Goal: Task Accomplishment & Management: Use online tool/utility

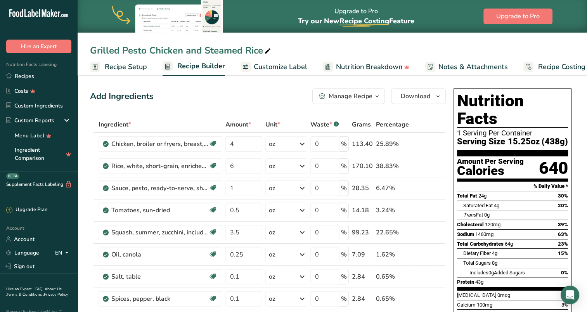
click at [29, 76] on link "Recipes" at bounding box center [39, 76] width 78 height 15
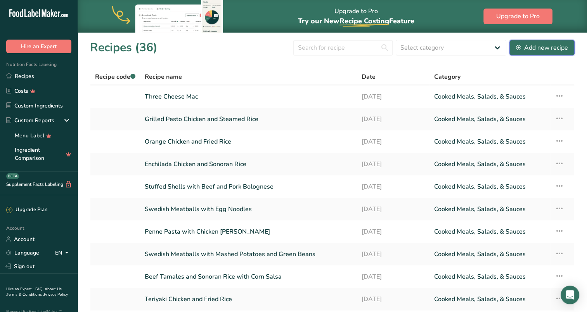
click at [552, 47] on div "Add new recipe" at bounding box center [542, 47] width 52 height 9
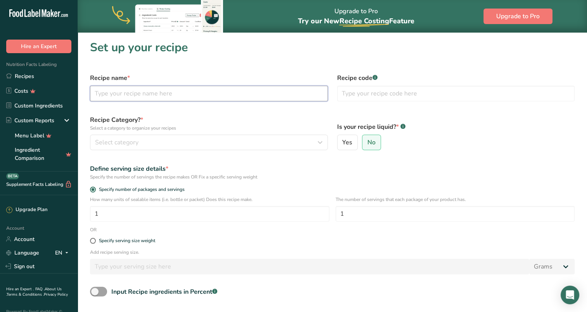
click at [189, 95] on input "text" at bounding box center [209, 94] width 238 height 16
type input "Feta Cranberry Dip"
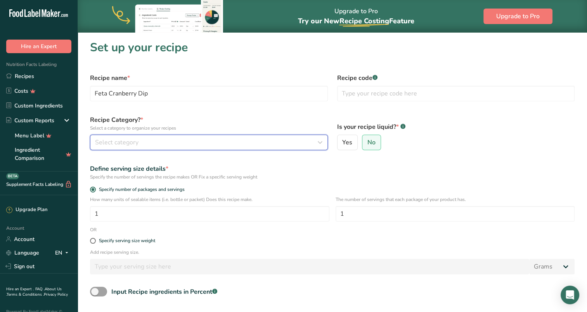
click at [221, 143] on div "Select category" at bounding box center [206, 142] width 223 height 9
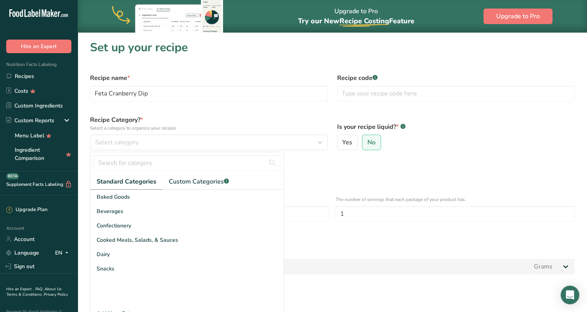
click at [190, 241] on div "Cooked Meals, Salads, & Sauces" at bounding box center [186, 240] width 193 height 14
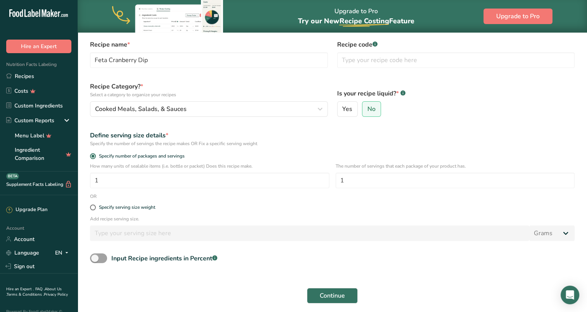
scroll to position [78, 0]
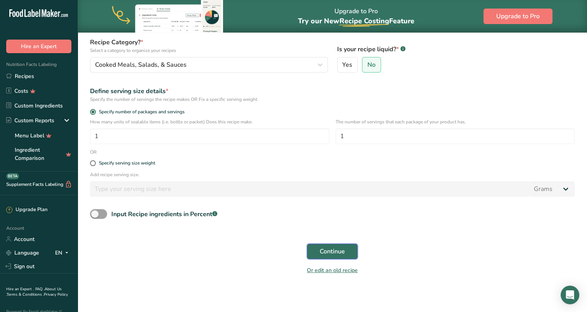
click at [336, 253] on span "Continue" at bounding box center [332, 251] width 25 height 9
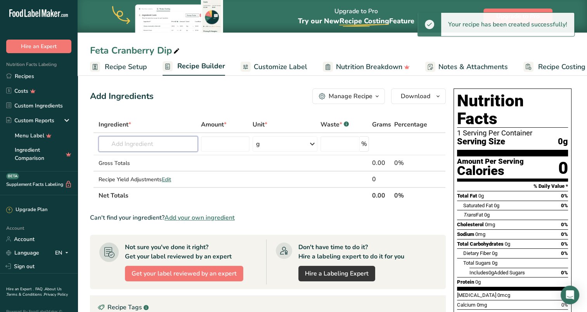
click at [158, 145] on input "text" at bounding box center [148, 144] width 99 height 16
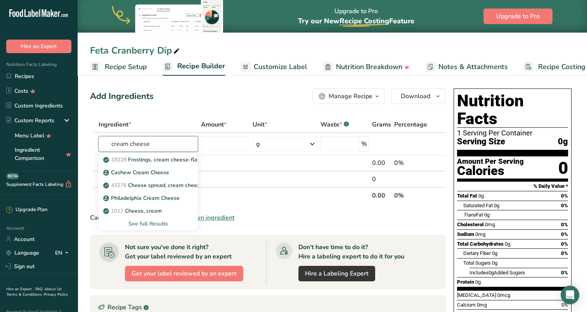
type input "cream cheese"
click at [155, 212] on p "1017 Cheese, cream" at bounding box center [133, 211] width 57 height 8
type input "Cheese, cream"
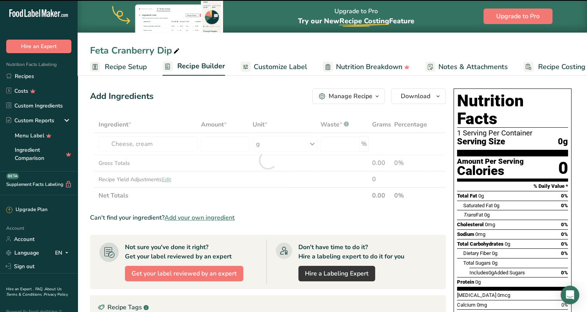
type input "0"
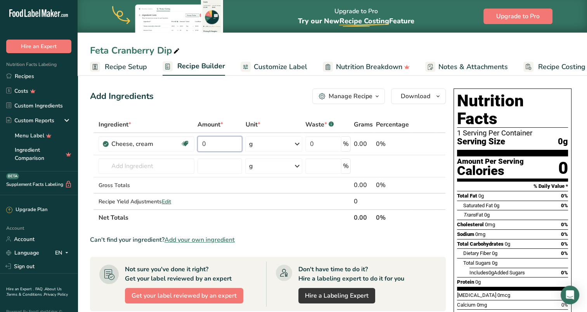
click at [216, 145] on input "0" at bounding box center [219, 144] width 45 height 16
type input "1.375"
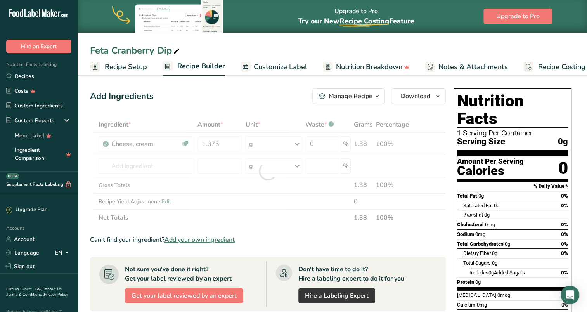
click at [264, 141] on div "Ingredient * Amount * Unit * Waste * .a-a{fill:#347362;}.b-a{fill:#fff;} Grams …" at bounding box center [268, 170] width 356 height 109
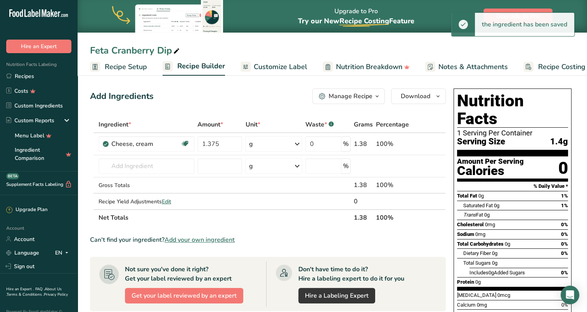
click at [296, 143] on icon at bounding box center [297, 144] width 9 height 14
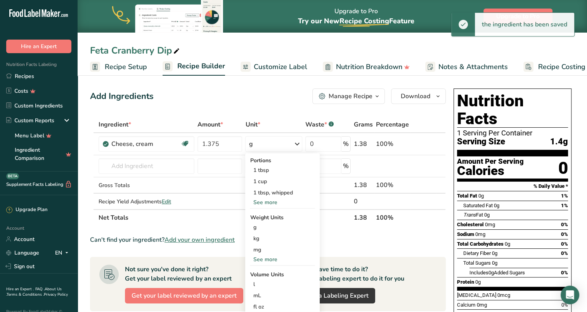
click at [261, 257] on div "See more" at bounding box center [282, 259] width 65 height 8
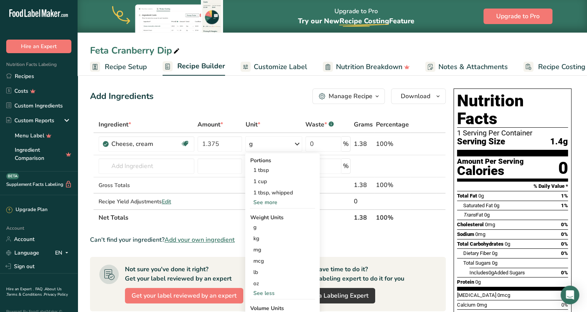
click at [265, 273] on div "lb" at bounding box center [282, 272] width 65 height 11
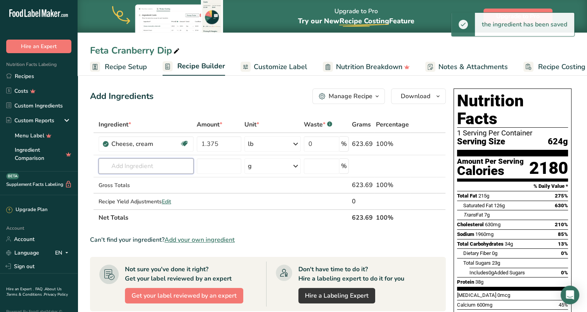
click at [149, 167] on input "text" at bounding box center [146, 166] width 95 height 16
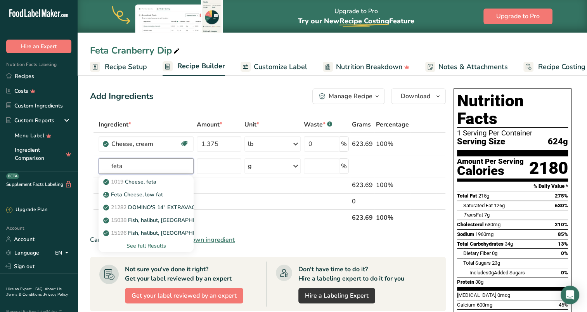
type input "feta"
click at [150, 184] on p "1019 Cheese, feta" at bounding box center [131, 182] width 52 height 8
type input "Cheese, feta"
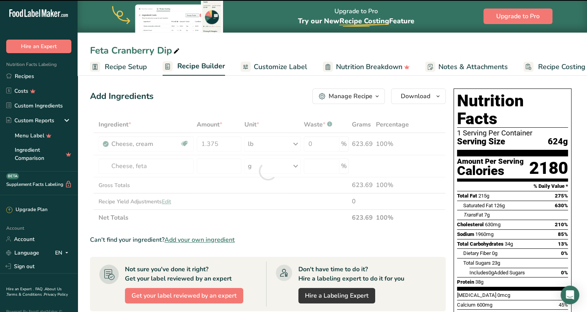
type input "0"
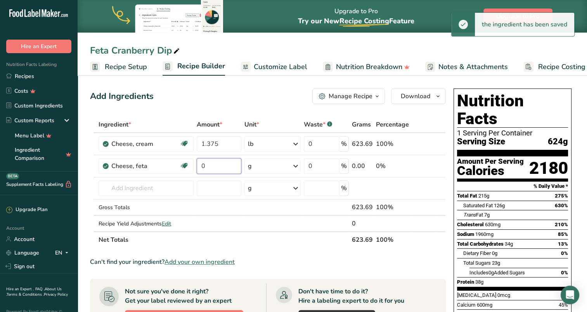
click at [221, 163] on input "0" at bounding box center [219, 166] width 44 height 16
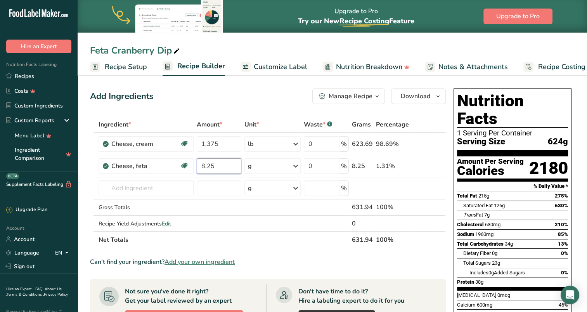
type input "8.25"
click at [296, 163] on div "Ingredient * Amount * Unit * Waste * .a-a{fill:#347362;}.b-a{fill:#fff;} Grams …" at bounding box center [268, 182] width 356 height 132
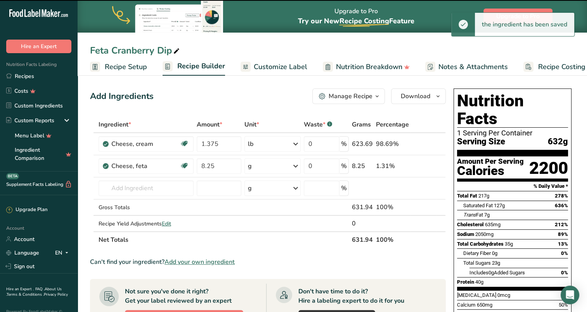
click at [297, 166] on icon at bounding box center [295, 166] width 9 height 14
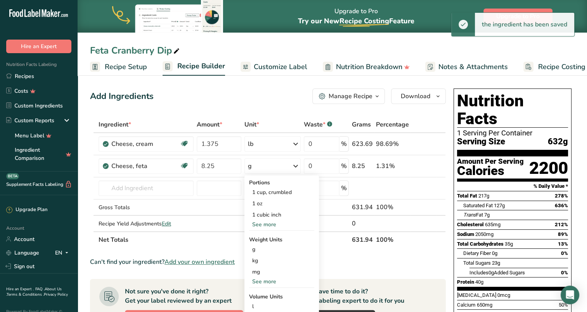
click at [272, 281] on div "See more" at bounding box center [281, 281] width 65 height 8
click at [259, 304] on div "oz" at bounding box center [281, 305] width 65 height 11
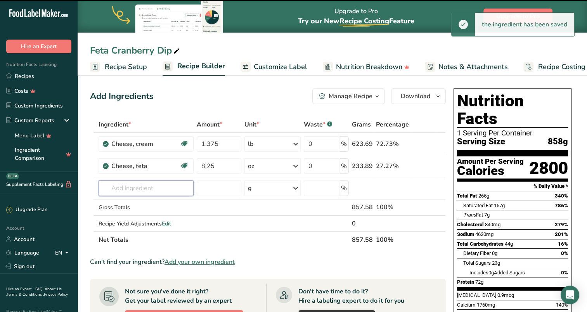
click at [146, 187] on input "text" at bounding box center [146, 188] width 95 height 16
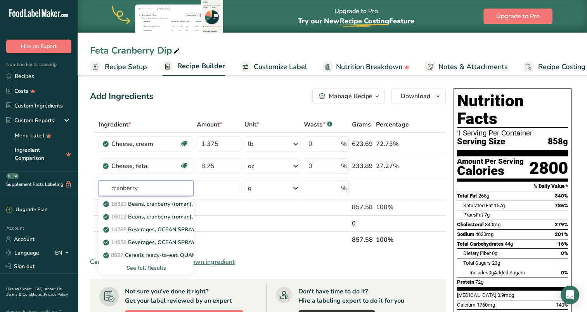
type input "cranberry"
click at [151, 266] on div "See full Results" at bounding box center [146, 268] width 83 height 8
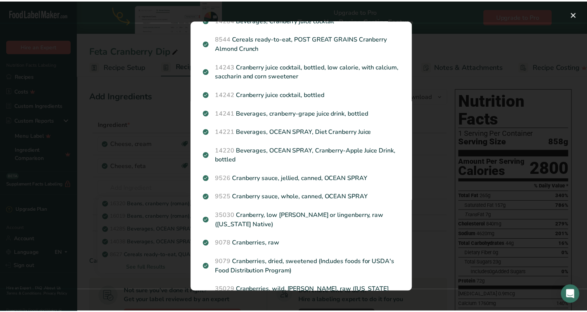
scroll to position [523, 0]
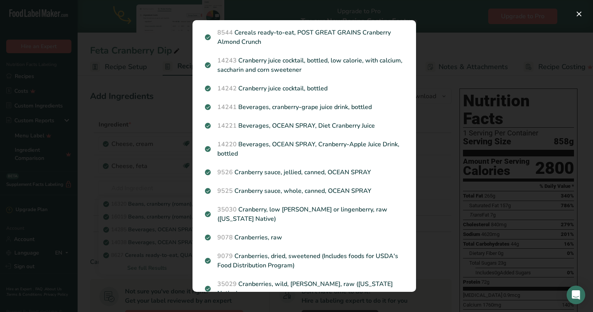
click at [297, 251] on p "9079 Cranberries, dried, sweetened (Includes foods for USDA's Food Distribution…" at bounding box center [304, 260] width 199 height 19
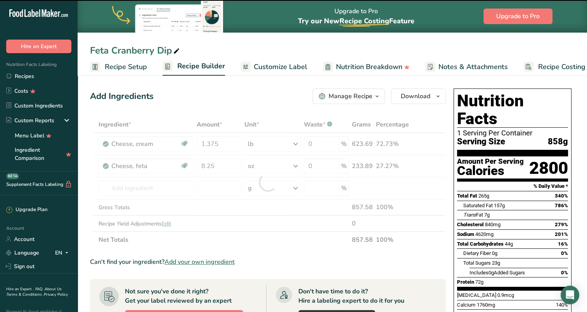
type input "0"
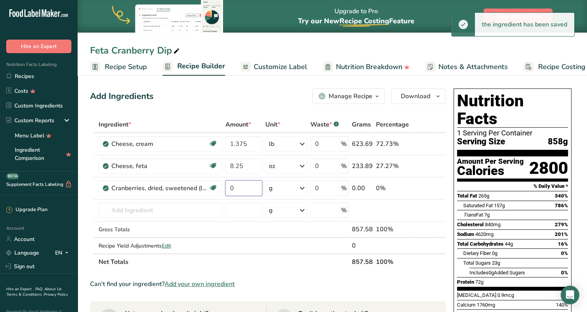
click at [251, 188] on input "0" at bounding box center [243, 188] width 37 height 16
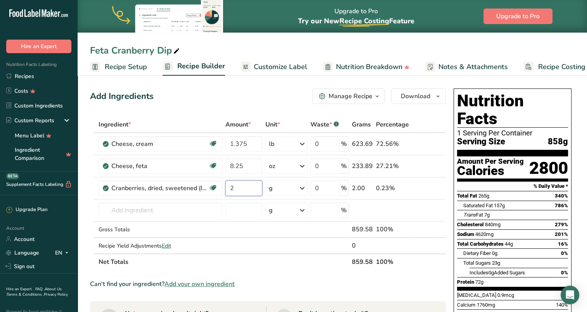
type input "2"
click at [280, 185] on div "Ingredient * Amount * Unit * Waste * .a-a{fill:#347362;}.b-a{fill:#fff;} Grams …" at bounding box center [268, 193] width 356 height 154
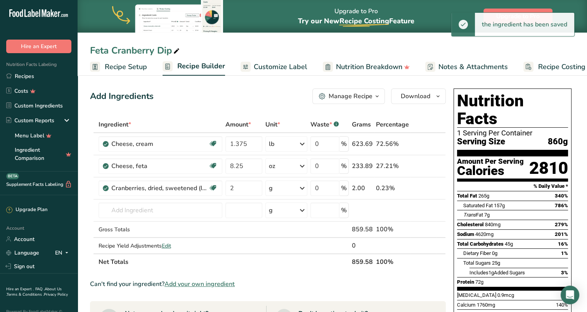
click at [303, 188] on icon at bounding box center [302, 188] width 9 height 14
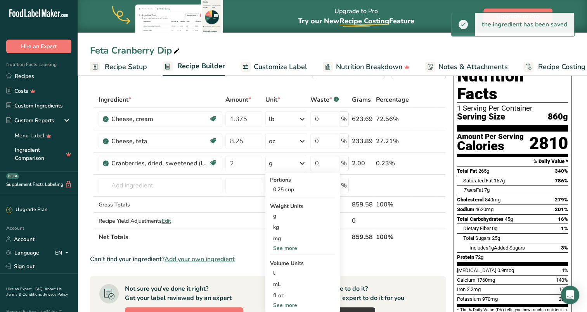
scroll to position [39, 0]
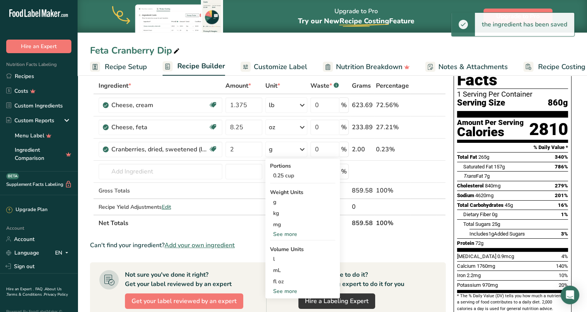
click at [290, 233] on div "See more" at bounding box center [302, 234] width 65 height 8
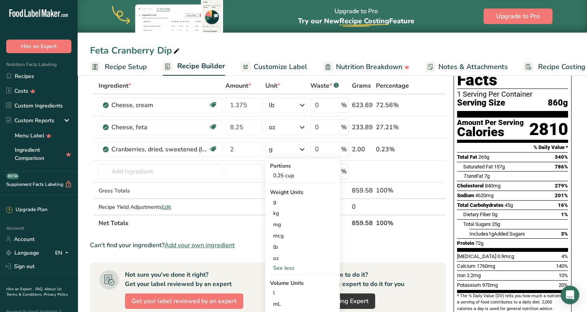
click at [287, 256] on div "oz" at bounding box center [302, 258] width 65 height 11
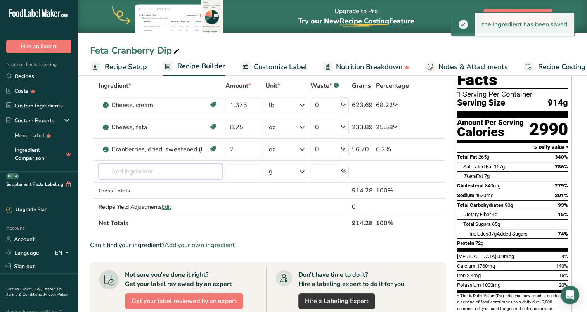
click at [179, 169] on input "text" at bounding box center [161, 172] width 124 height 16
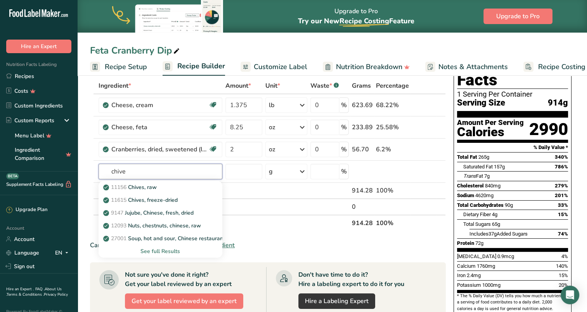
type input "chive"
click at [151, 197] on p "11615 Chives, freeze-dried" at bounding box center [141, 200] width 73 height 8
type input "Chives, freeze-dried"
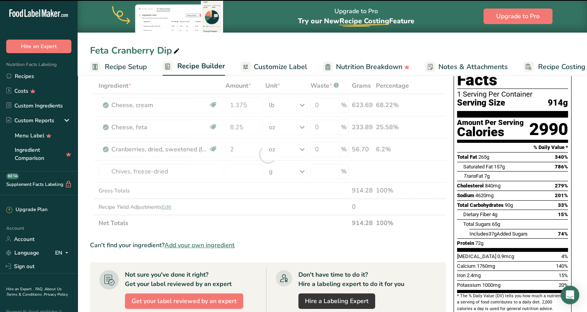
type input "0"
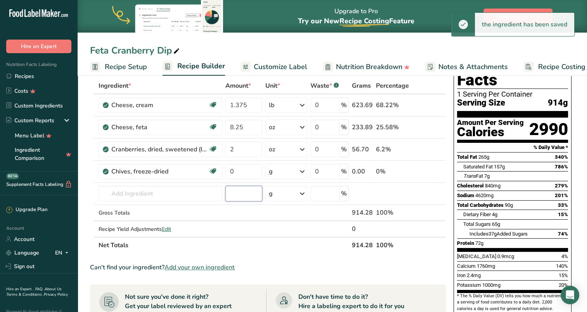
click at [248, 194] on input "number" at bounding box center [243, 194] width 37 height 16
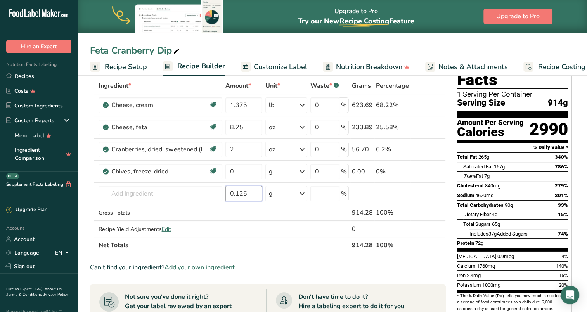
type input "0.125"
click at [249, 173] on input "0" at bounding box center [243, 172] width 37 height 16
type input "0.125"
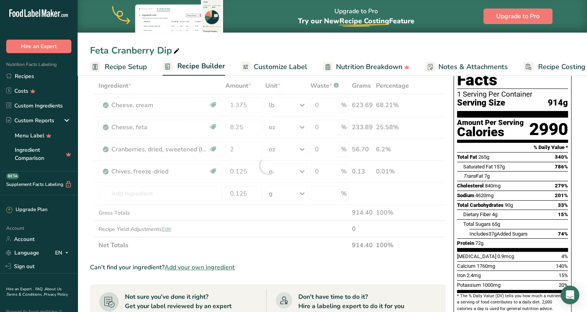
click at [304, 168] on div "Ingredient * Amount * Unit * Waste * .a-a{fill:#347362;}.b-a{fill:#fff;} Grams …" at bounding box center [268, 166] width 356 height 176
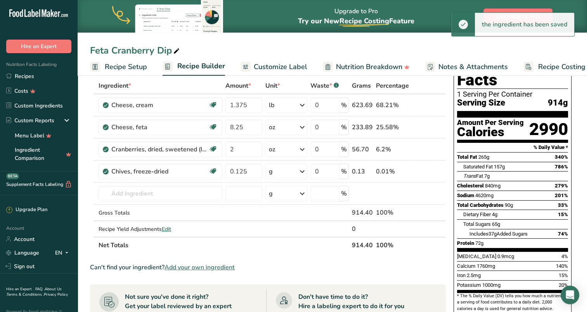
click at [305, 171] on icon at bounding box center [302, 171] width 9 height 14
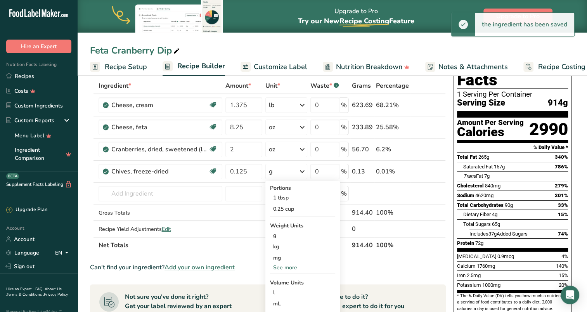
click at [293, 267] on div "See more" at bounding box center [302, 267] width 65 height 8
click at [280, 290] on div "oz" at bounding box center [302, 291] width 65 height 11
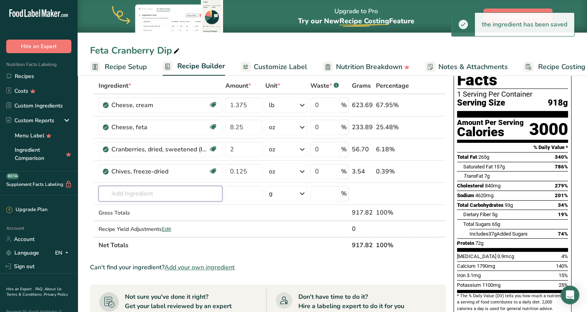
click at [165, 191] on input "text" at bounding box center [161, 194] width 124 height 16
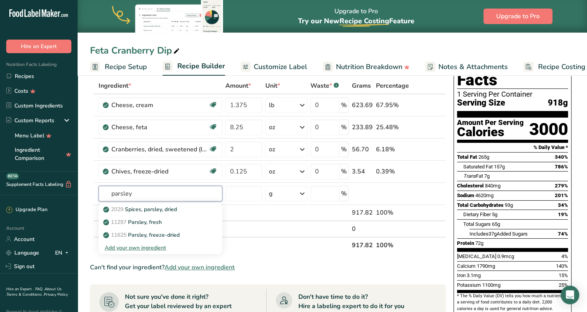
type input "parsley"
click at [177, 208] on p "2029 Spices, parsley, dried" at bounding box center [141, 209] width 72 height 8
type input "Spices, parsley, dried"
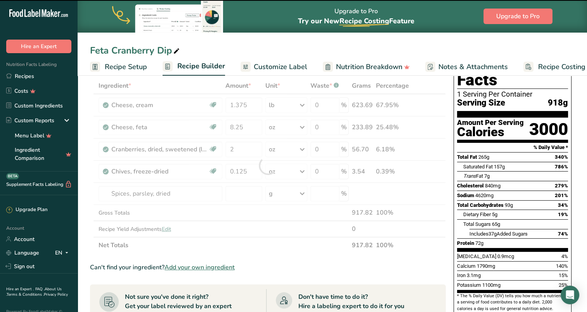
type input "0"
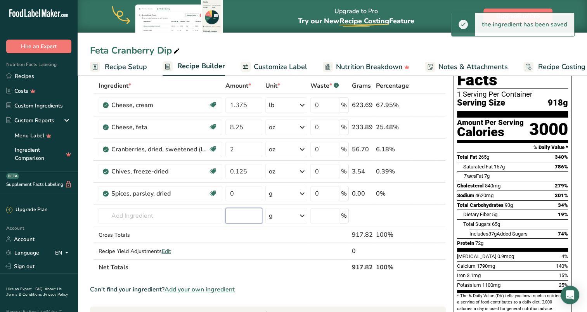
click at [241, 212] on input "number" at bounding box center [243, 216] width 37 height 16
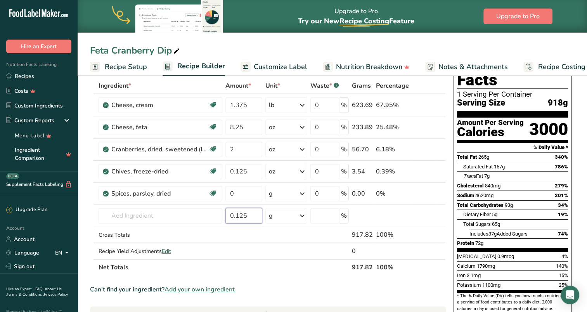
type input "0.125"
click at [253, 196] on input "0" at bounding box center [243, 194] width 37 height 16
type input "0.125"
click at [303, 193] on div "Ingredient * Amount * Unit * Waste * .a-a{fill:#347362;}.b-a{fill:#fff;} Grams …" at bounding box center [268, 177] width 356 height 198
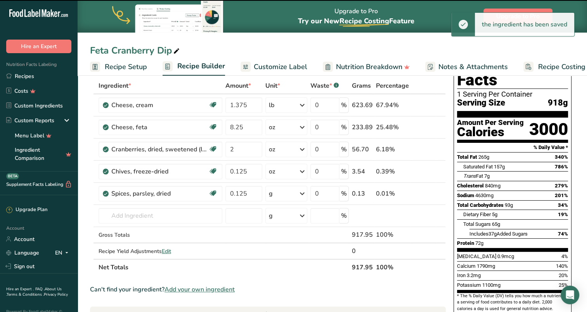
click at [304, 193] on icon at bounding box center [302, 194] width 9 height 14
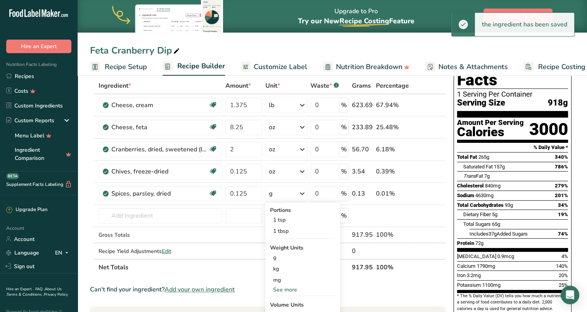
click at [289, 287] on div "See more" at bounding box center [302, 290] width 65 height 8
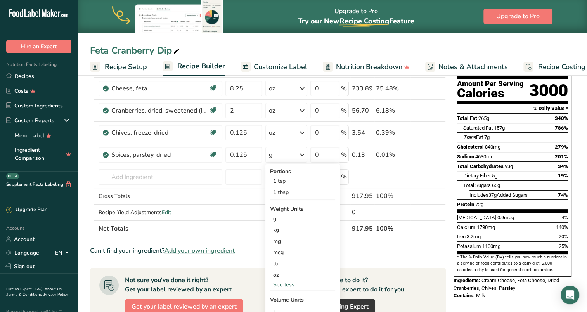
click at [279, 273] on div "oz" at bounding box center [302, 274] width 65 height 11
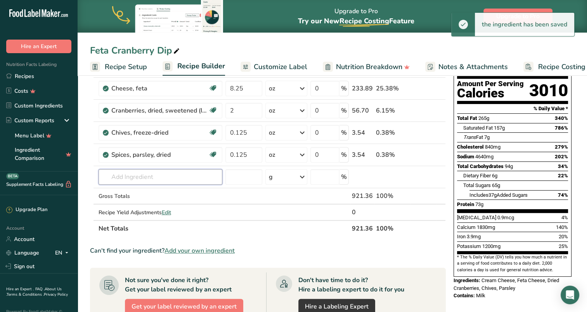
click at [163, 175] on input "text" at bounding box center [161, 177] width 124 height 16
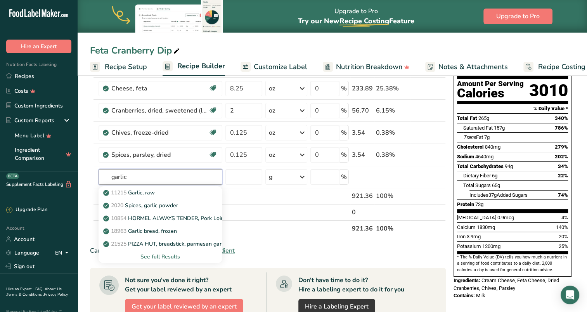
type input "garlic"
click at [168, 202] on p "2020 Spices, garlic powder" at bounding box center [141, 205] width 73 height 8
type input "Spices, garlic powder"
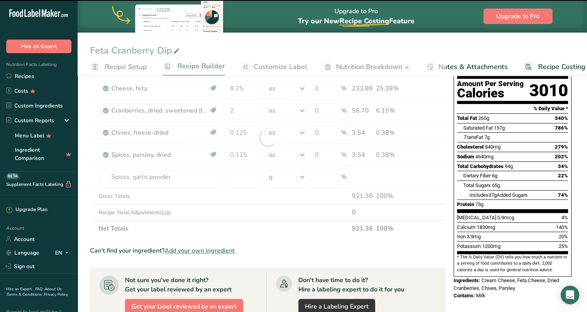
type input "0"
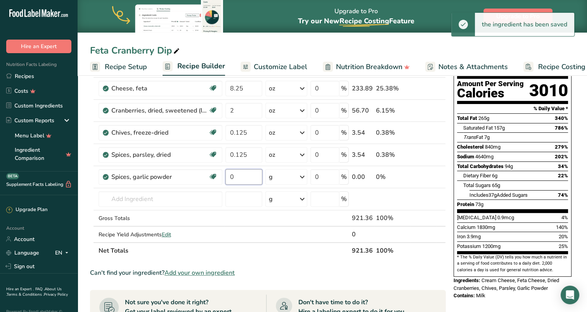
click at [248, 175] on input "0" at bounding box center [243, 177] width 37 height 16
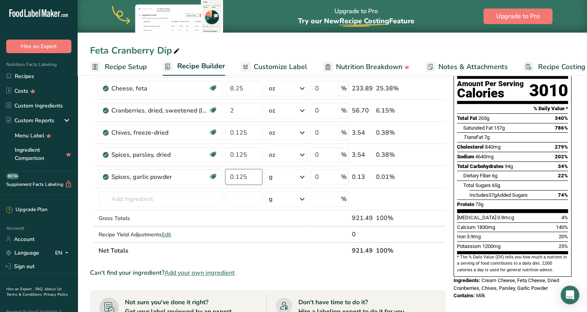
type input "0.125"
click at [303, 176] on div "Ingredient * Amount * Unit * Waste * .a-a{fill:#347362;}.b-a{fill:#fff;} Grams …" at bounding box center [268, 149] width 356 height 220
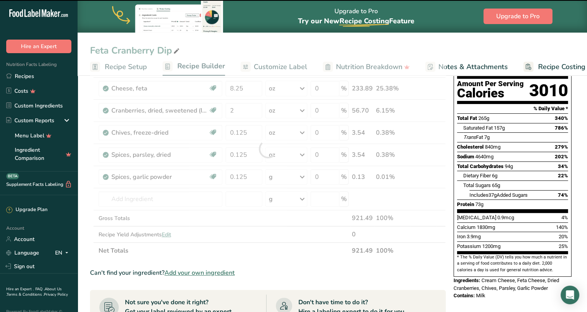
click at [303, 176] on div at bounding box center [268, 149] width 356 height 220
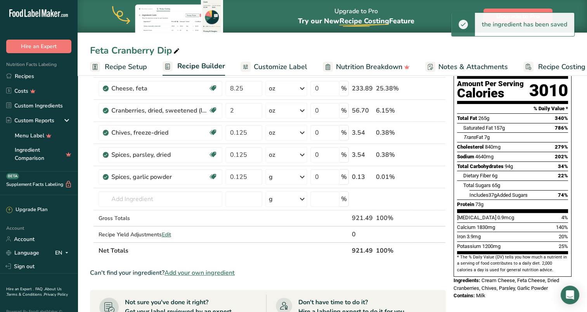
click at [303, 176] on icon at bounding box center [302, 177] width 9 height 14
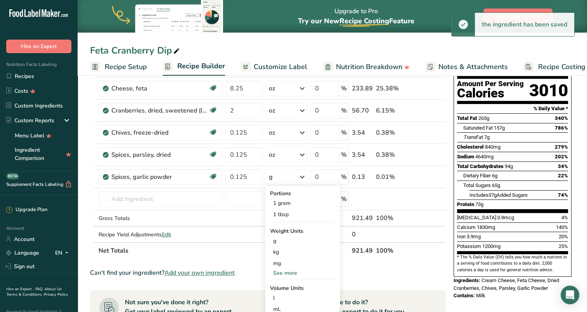
click at [288, 272] on div "See more" at bounding box center [302, 273] width 65 height 8
click at [276, 296] on div "oz" at bounding box center [302, 296] width 65 height 11
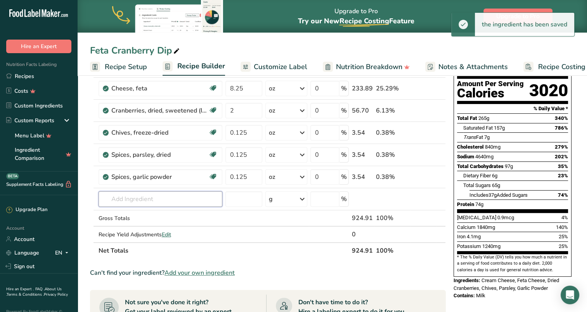
click at [151, 198] on input "text" at bounding box center [161, 199] width 124 height 16
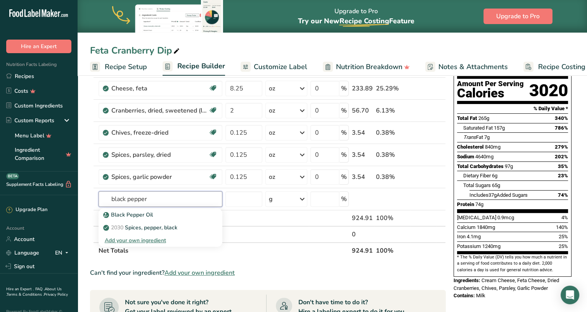
type input "black pepper"
click at [155, 225] on p "2030 Spices, pepper, black" at bounding box center [141, 227] width 73 height 8
type input "Spices, pepper, black"
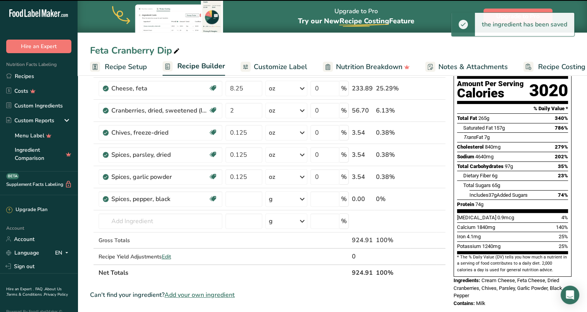
type input "0"
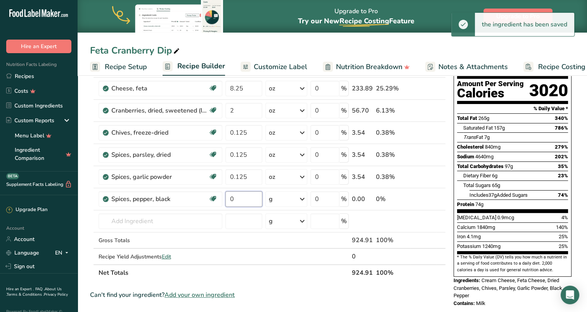
click at [240, 196] on input "0" at bounding box center [243, 199] width 37 height 16
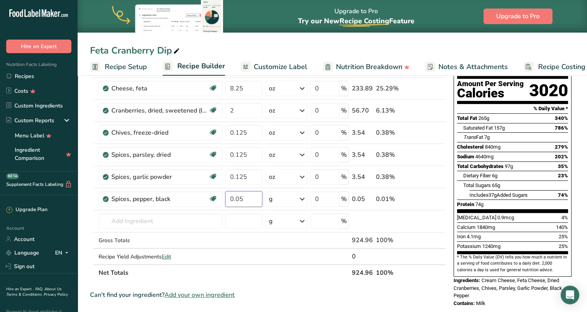
type input "0.05"
click at [302, 197] on div "Ingredient * Amount * Unit * Waste * .a-a{fill:#347362;}.b-a{fill:#fff;} Grams …" at bounding box center [268, 160] width 356 height 242
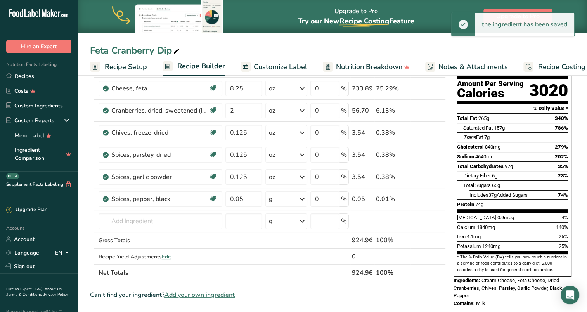
click at [304, 196] on icon at bounding box center [302, 199] width 9 height 14
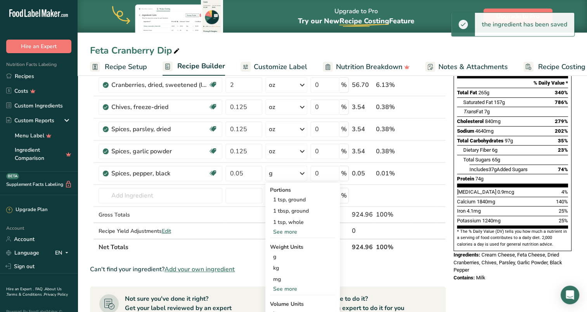
scroll to position [116, 0]
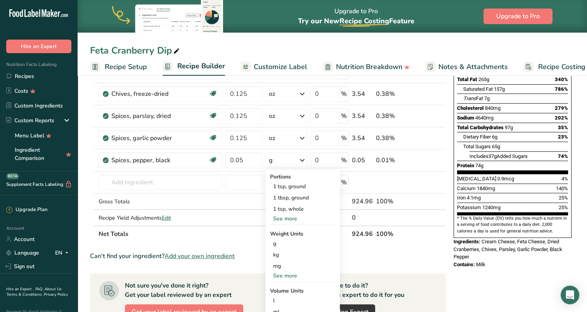
click at [282, 276] on div "See more" at bounding box center [302, 276] width 65 height 8
click at [280, 296] on div "oz" at bounding box center [302, 299] width 65 height 11
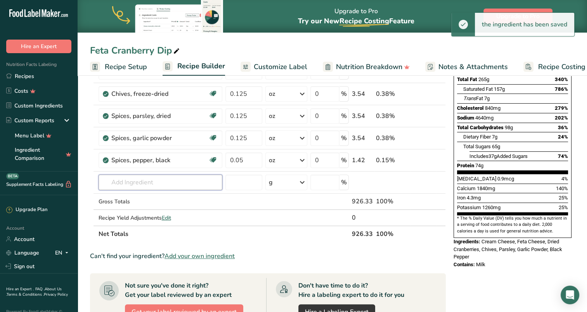
click at [146, 185] on input "text" at bounding box center [161, 183] width 124 height 16
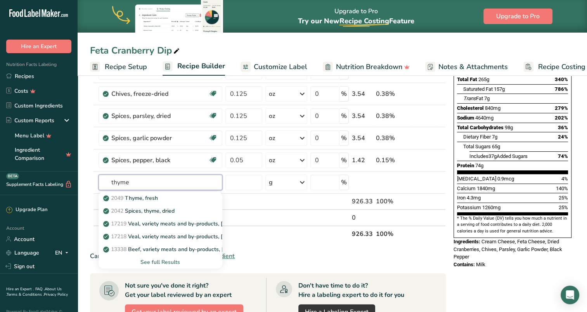
type input "thyme"
click at [159, 207] on p "2042 Spices, thyme, dried" at bounding box center [140, 211] width 70 height 8
type input "Spices, thyme, dried"
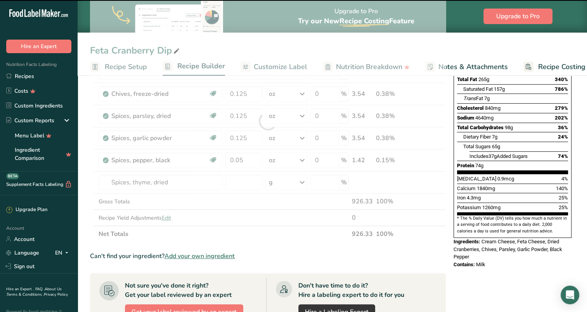
type input "0"
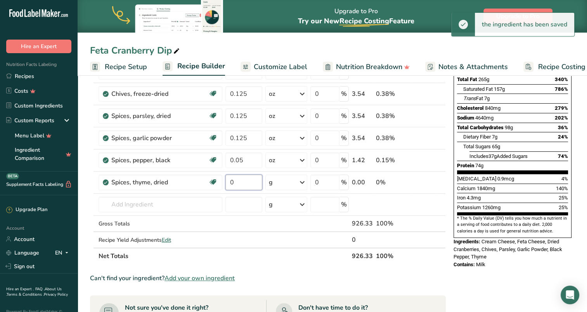
click at [233, 179] on input "0" at bounding box center [243, 183] width 37 height 16
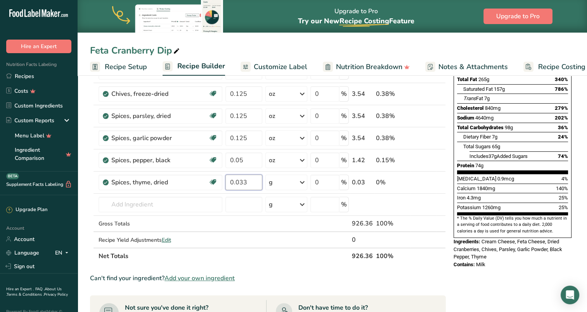
type input "0.033"
click at [303, 182] on div "Ingredient * Amount * Unit * Waste * .a-a{fill:#347362;}.b-a{fill:#fff;} Grams …" at bounding box center [268, 132] width 356 height 264
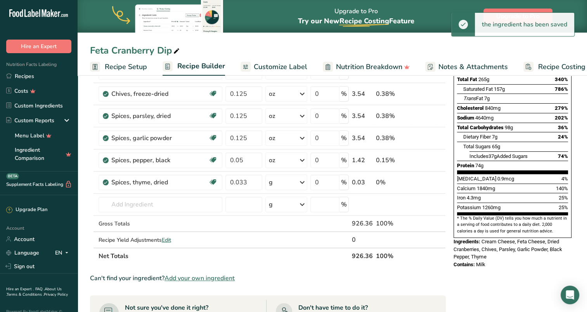
click at [303, 182] on icon at bounding box center [302, 182] width 9 height 14
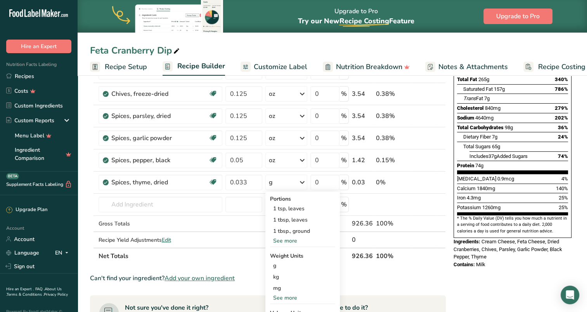
click at [294, 296] on div "See more" at bounding box center [302, 298] width 65 height 8
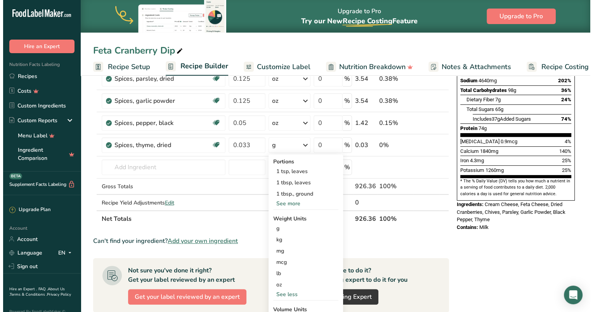
scroll to position [194, 0]
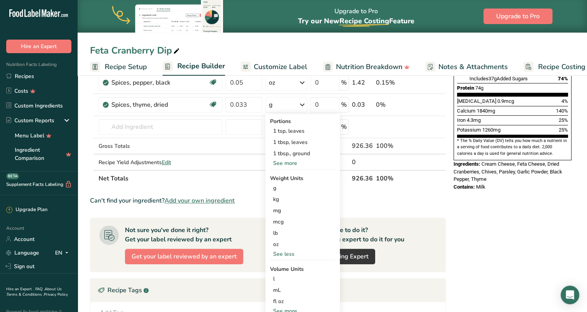
click at [279, 240] on div "oz" at bounding box center [302, 244] width 65 height 11
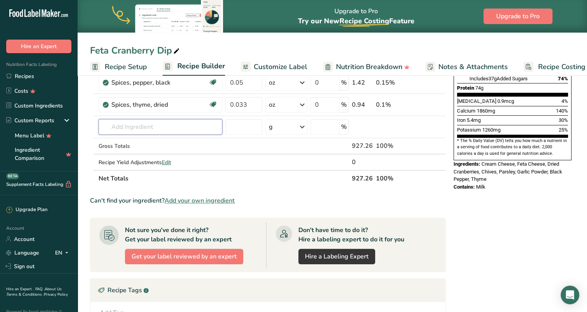
click at [134, 124] on input "text" at bounding box center [161, 127] width 124 height 16
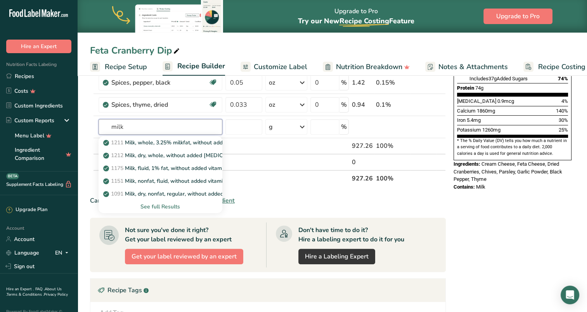
type input "milk"
click at [155, 204] on div "See full Results" at bounding box center [160, 207] width 111 height 8
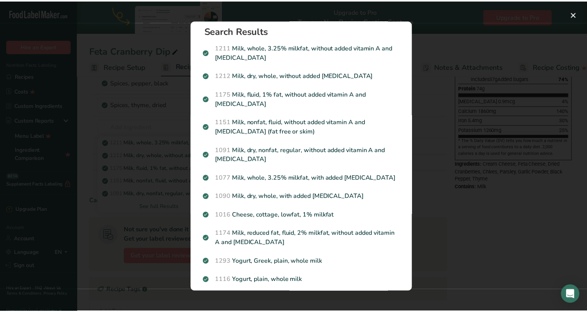
scroll to position [0, 0]
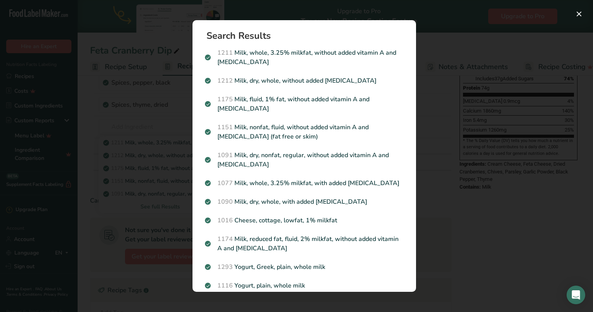
click at [263, 100] on p "1175 Milk, fluid, 1% fat, without added vitamin A and vitamin D" at bounding box center [304, 104] width 199 height 19
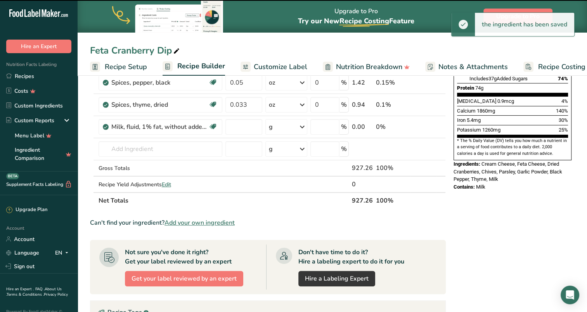
type input "0"
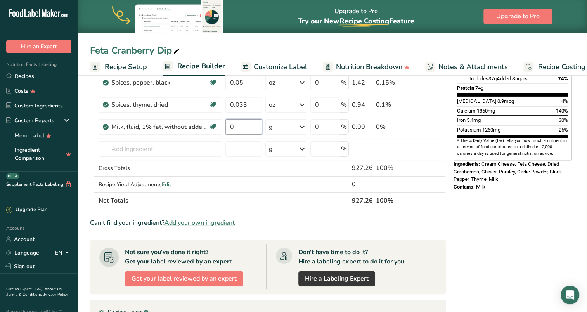
click at [247, 123] on input "0" at bounding box center [243, 127] width 37 height 16
type input "2"
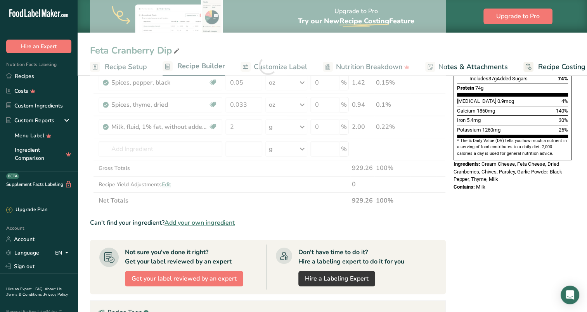
click at [301, 126] on div "Ingredient * Amount * Unit * Waste * .a-a{fill:#347362;}.b-a{fill:#fff;} Grams …" at bounding box center [268, 65] width 356 height 286
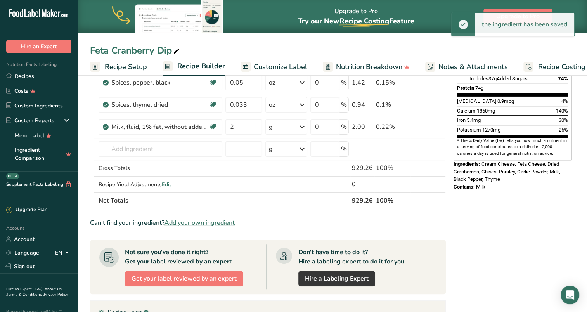
click at [303, 126] on icon at bounding box center [302, 127] width 9 height 14
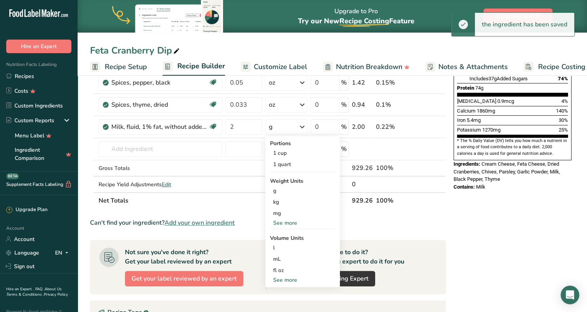
click at [278, 222] on div "See more" at bounding box center [302, 223] width 65 height 8
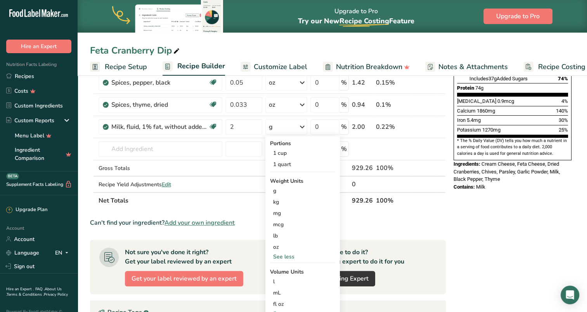
click at [278, 247] on div "oz" at bounding box center [302, 246] width 65 height 11
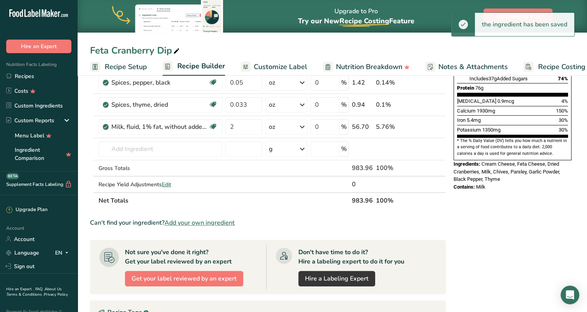
click at [478, 230] on div "Nutrition Facts 1 Serving Per Container Serving Size 984g Amount Per Serving Ca…" at bounding box center [512, 173] width 124 height 564
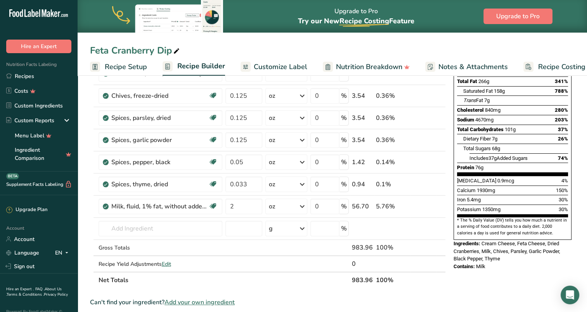
scroll to position [116, 0]
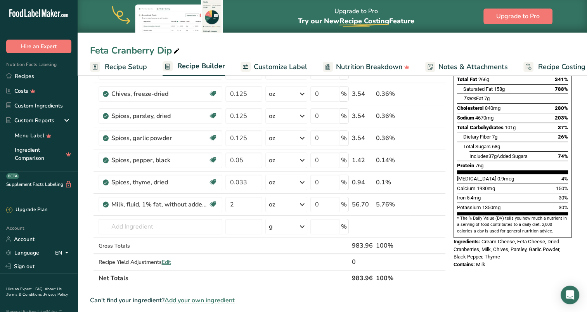
click at [473, 294] on div "Nutrition Facts 1 Serving Per Container Serving Size 984g Amount Per Serving Ca…" at bounding box center [512, 251] width 124 height 564
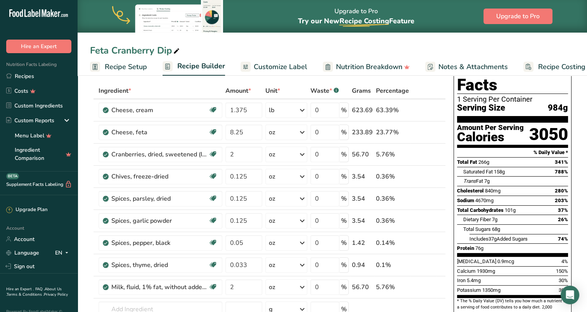
scroll to position [0, 0]
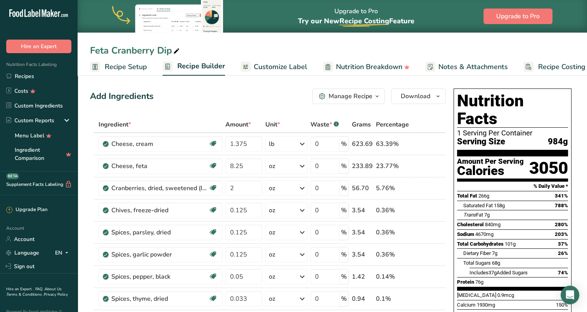
click at [272, 62] on span "Customize Label" at bounding box center [281, 67] width 54 height 10
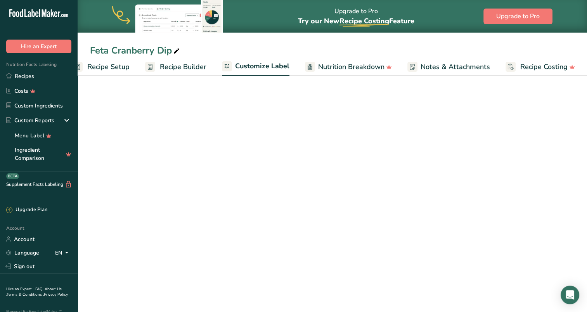
scroll to position [0, 18]
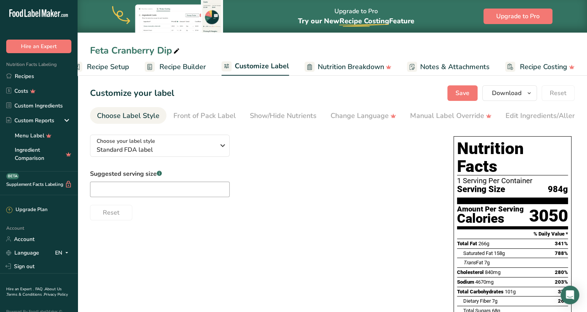
click at [120, 63] on span "Recipe Setup" at bounding box center [108, 67] width 42 height 10
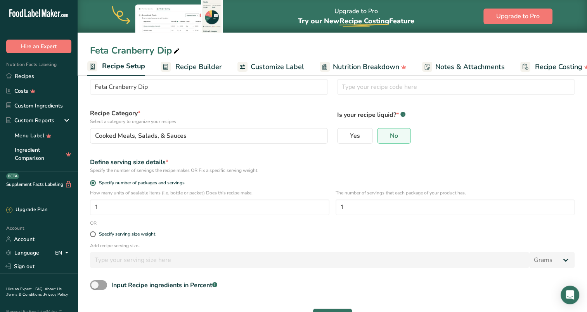
scroll to position [51, 0]
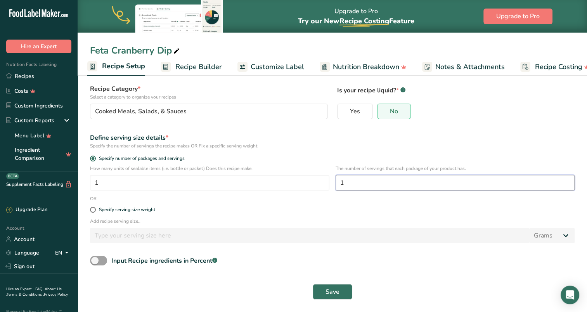
drag, startPoint x: 361, startPoint y: 180, endPoint x: 309, endPoint y: 180, distance: 52.0
click at [309, 180] on div "How many units of sealable items (i.e. bottle or packet) Does this recipe make.…" at bounding box center [332, 180] width 494 height 30
type input "64"
click at [288, 211] on label "Specify serving size weight" at bounding box center [332, 210] width 485 height 6
click at [95, 211] on input "Specify serving size weight" at bounding box center [92, 209] width 5 height 5
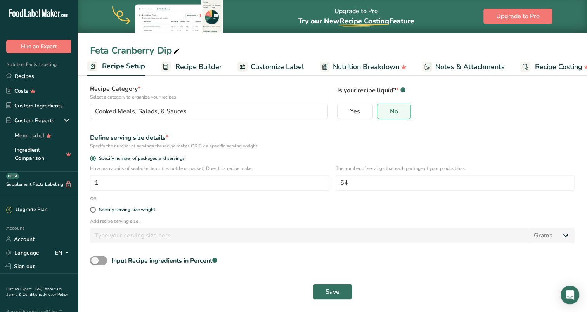
radio input "true"
radio input "false"
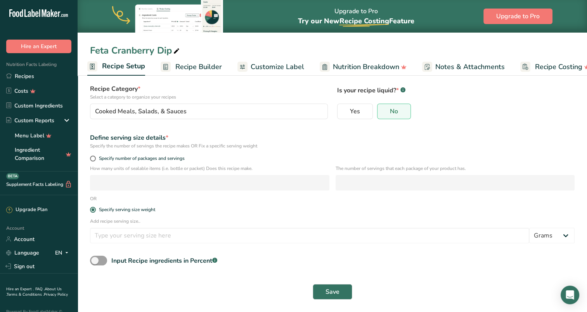
click at [125, 157] on span "Specify number of packages and servings" at bounding box center [140, 159] width 89 height 6
click at [95, 157] on input "Specify number of packages and servings" at bounding box center [92, 158] width 5 height 5
radio input "true"
radio input "false"
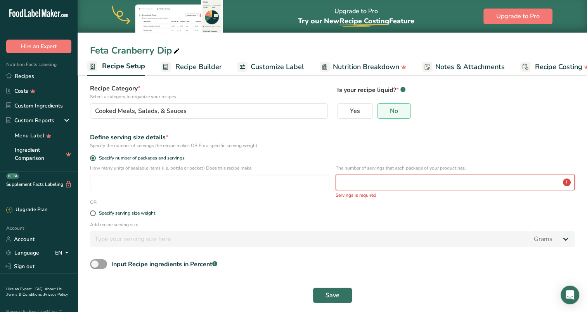
click at [355, 180] on input "number" at bounding box center [455, 183] width 239 height 16
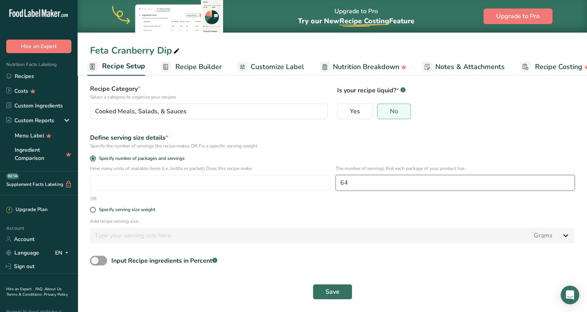
type input "64"
click at [413, 207] on label "Specify serving size weight" at bounding box center [332, 210] width 485 height 6
click at [95, 207] on input "Specify serving size weight" at bounding box center [92, 209] width 5 height 5
radio input "true"
radio input "false"
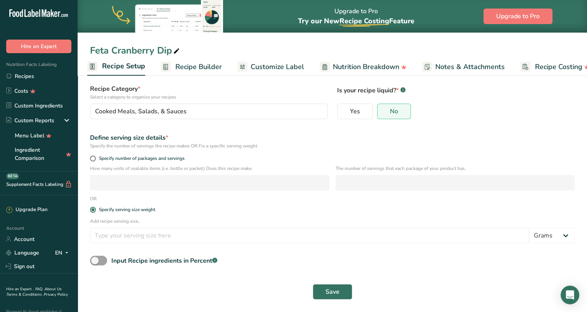
drag, startPoint x: 156, startPoint y: 158, endPoint x: 169, endPoint y: 160, distance: 13.7
click at [156, 158] on span "Specify number of packages and servings" at bounding box center [140, 159] width 89 height 6
click at [95, 158] on input "Specify number of packages and servings" at bounding box center [92, 158] width 5 height 5
radio input "true"
radio input "false"
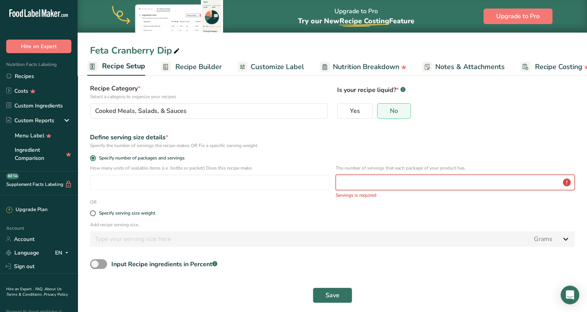
click at [355, 183] on input "number" at bounding box center [455, 183] width 239 height 16
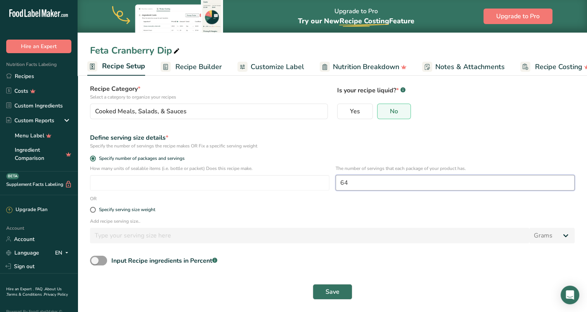
type input "64"
click at [338, 292] on span "Save" at bounding box center [332, 291] width 14 height 9
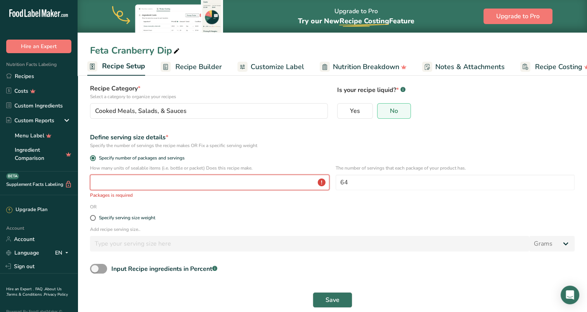
click at [208, 179] on input "number" at bounding box center [209, 183] width 239 height 16
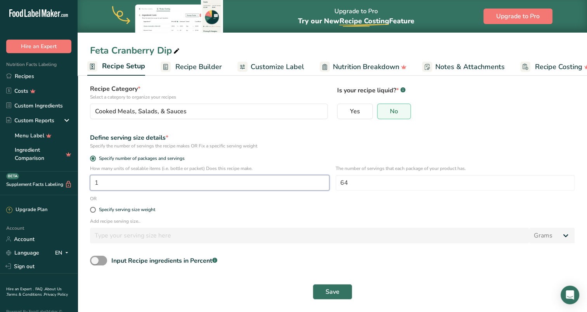
type input "1"
click at [336, 292] on span "Save" at bounding box center [332, 291] width 14 height 9
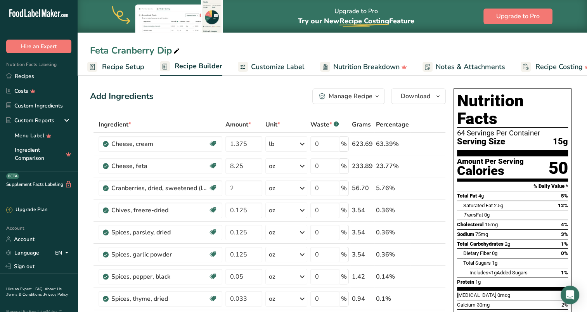
click at [272, 66] on span "Customize Label" at bounding box center [278, 67] width 54 height 10
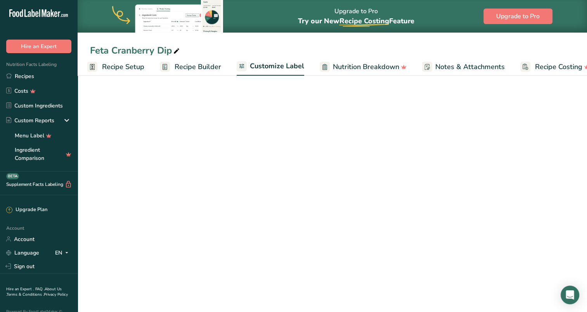
scroll to position [0, 18]
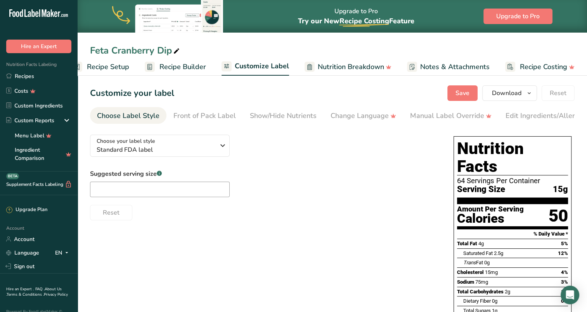
click at [109, 68] on span "Recipe Setup" at bounding box center [108, 67] width 42 height 10
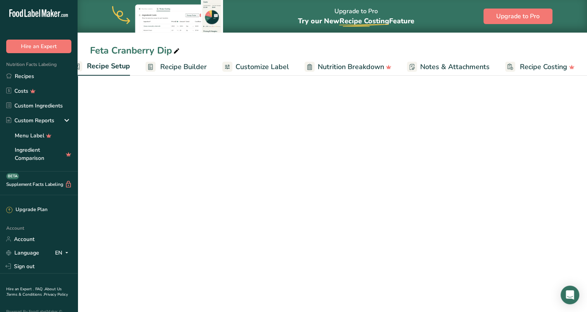
scroll to position [0, 3]
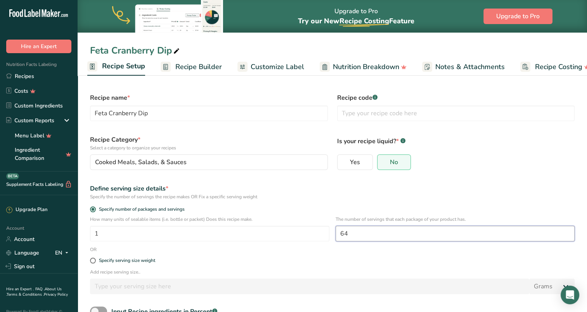
drag, startPoint x: 354, startPoint y: 234, endPoint x: 328, endPoint y: 232, distance: 25.7
click at [328, 232] on div "How many units of sealable items (i.e. bottle or packet) Does this recipe make.…" at bounding box center [332, 231] width 494 height 30
type input "16"
click at [488, 188] on div "Define serving size details *" at bounding box center [332, 188] width 485 height 9
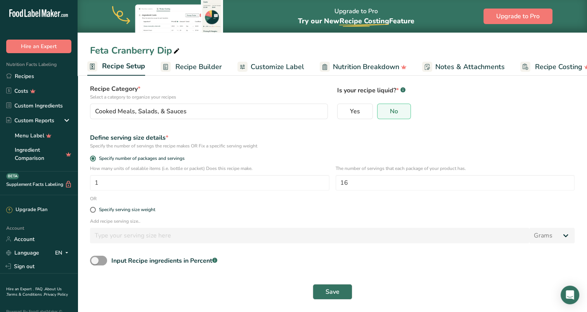
scroll to position [51, 0]
click at [331, 292] on span "Save" at bounding box center [332, 291] width 14 height 9
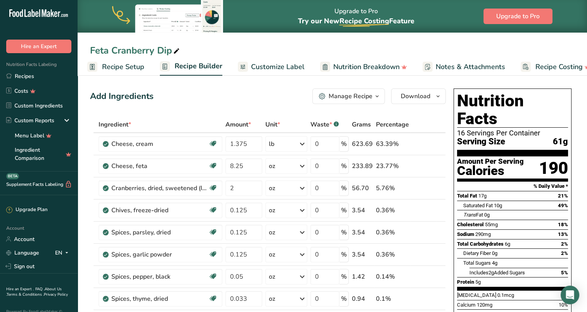
click at [279, 59] on link "Customize Label" at bounding box center [271, 66] width 67 height 17
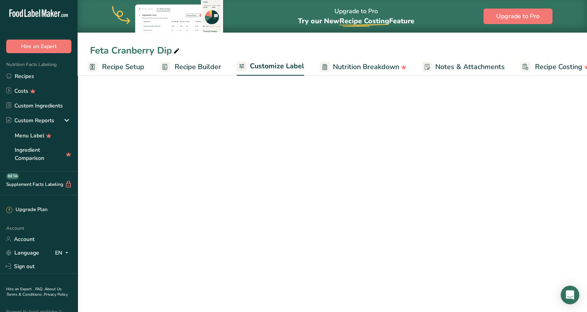
scroll to position [0, 18]
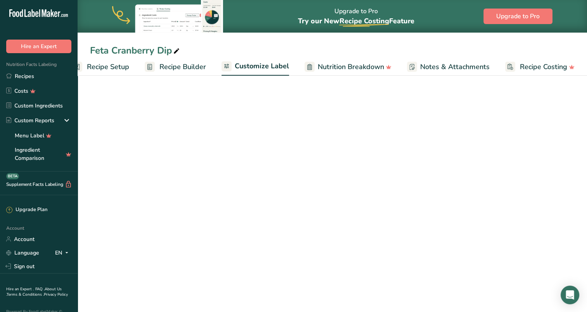
click at [279, 65] on span "Customize Label" at bounding box center [262, 66] width 54 height 10
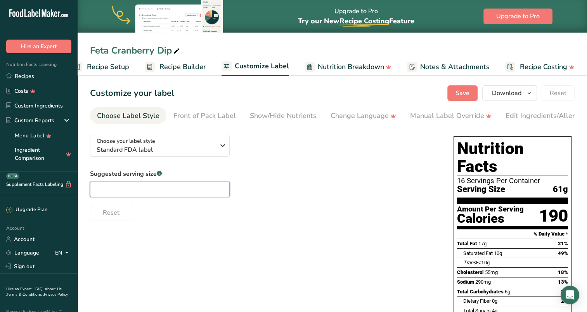
click at [158, 191] on input "text" at bounding box center [160, 190] width 140 height 16
type input "2oz"
click at [279, 178] on div "Suggested serving size .a-a{fill:#347362;}.b-a{fill:#fff;} 2oz Reset" at bounding box center [264, 194] width 348 height 51
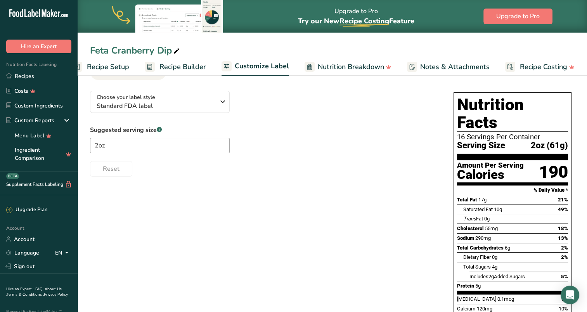
scroll to position [78, 0]
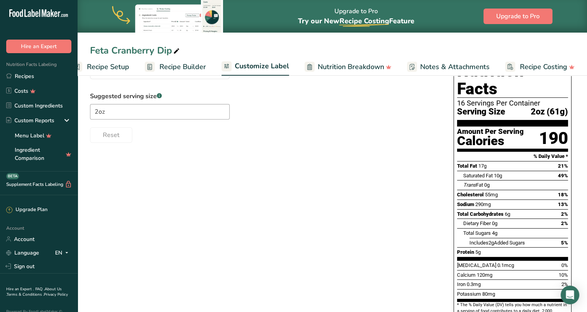
click at [270, 185] on div "Choose your label style Standard FDA label USA (FDA) Standard FDA label Tabular…" at bounding box center [332, 207] width 485 height 312
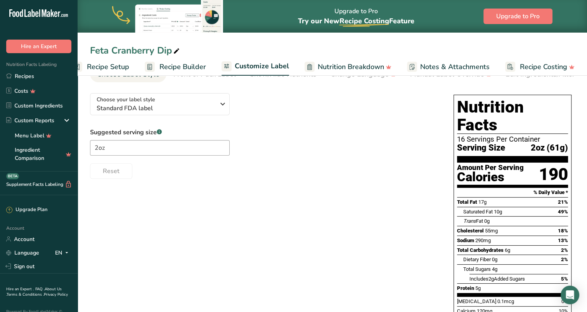
scroll to position [0, 0]
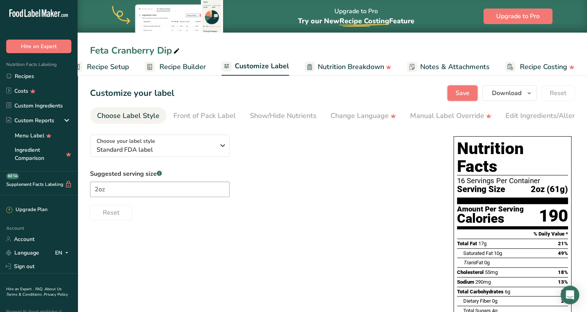
click at [460, 90] on span "Save" at bounding box center [462, 92] width 14 height 9
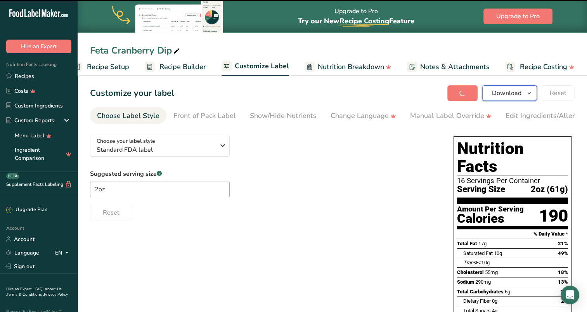
click at [519, 91] on span "Download" at bounding box center [506, 92] width 29 height 9
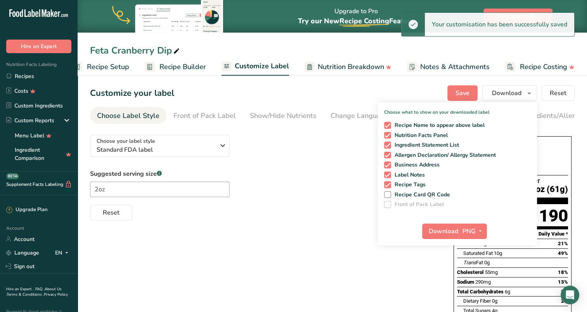
click at [390, 124] on span at bounding box center [387, 125] width 7 height 7
click at [389, 124] on input "Recipe Name to appear above label" at bounding box center [386, 125] width 5 height 5
checkbox input "false"
click at [386, 145] on span at bounding box center [387, 145] width 7 height 7
click at [386, 145] on input "Ingredient Statement List" at bounding box center [386, 144] width 5 height 5
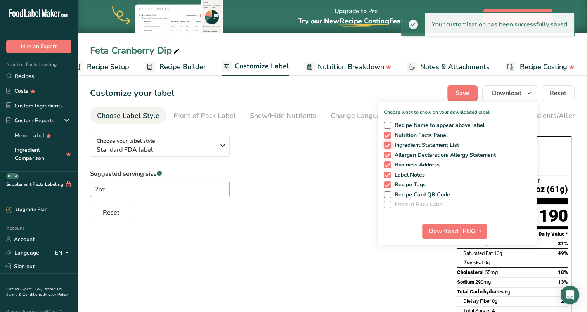
checkbox input "false"
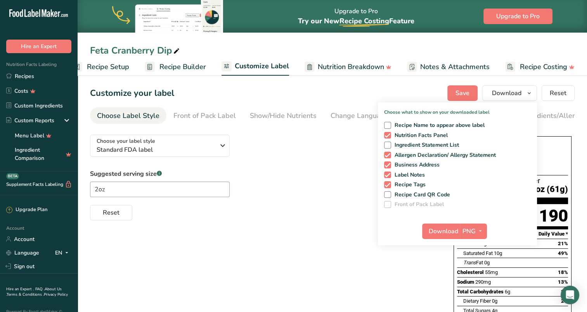
click at [386, 154] on span at bounding box center [387, 155] width 7 height 7
click at [386, 154] on input "Allergen Declaration/ Allergy Statement" at bounding box center [386, 154] width 5 height 5
checkbox input "false"
click at [387, 166] on span at bounding box center [387, 164] width 7 height 7
click at [387, 166] on input "Business Address" at bounding box center [386, 164] width 5 height 5
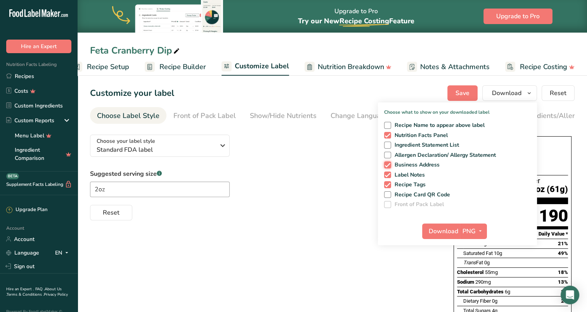
checkbox input "false"
click at [389, 175] on span at bounding box center [387, 174] width 7 height 7
click at [389, 175] on input "Label Notes" at bounding box center [386, 174] width 5 height 5
checkbox input "false"
click at [388, 185] on span at bounding box center [387, 184] width 7 height 7
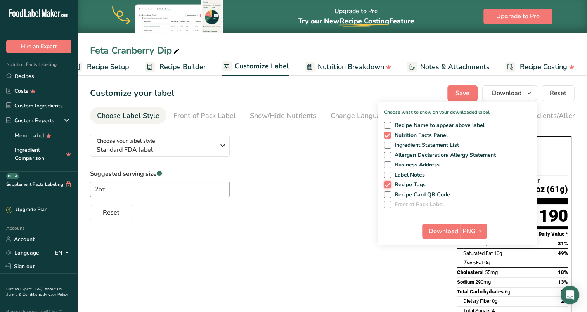
click at [388, 185] on input "Recipe Tags" at bounding box center [386, 184] width 5 height 5
checkbox input "false"
drag, startPoint x: 381, startPoint y: 273, endPoint x: 351, endPoint y: 265, distance: 31.6
click at [381, 273] on div "Choose your label style Standard FDA label USA (FDA) Standard FDA label Tabular…" at bounding box center [332, 284] width 485 height 312
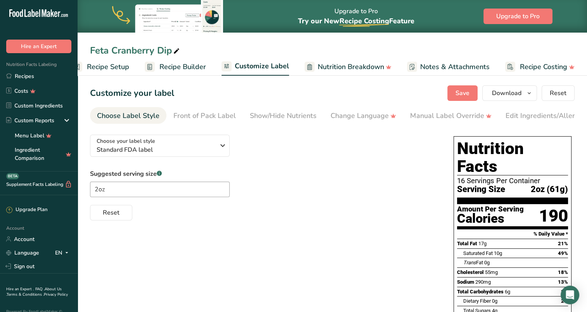
click at [185, 65] on span "Recipe Builder" at bounding box center [182, 67] width 47 height 10
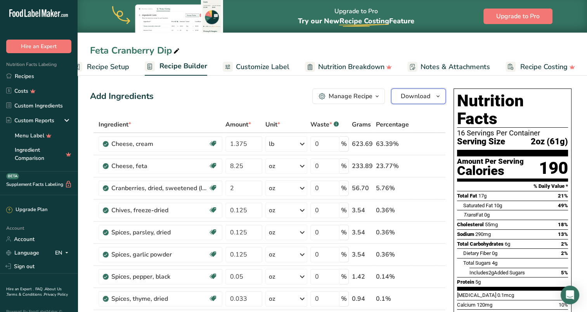
click at [403, 91] on button "Download" at bounding box center [418, 96] width 55 height 16
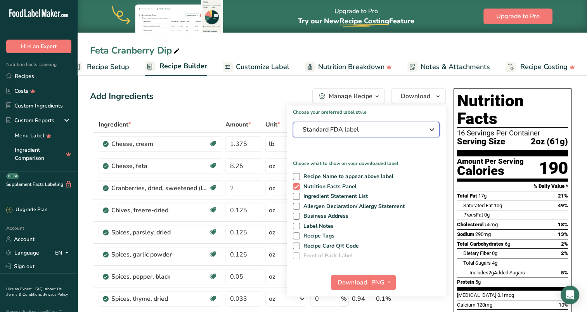
click at [336, 133] on span "Standard FDA label" at bounding box center [361, 129] width 116 height 9
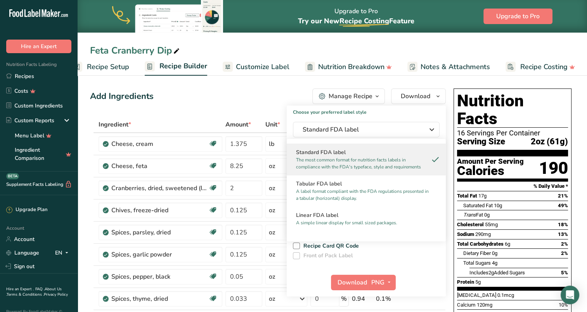
click at [335, 218] on h2 "Linear FDA label" at bounding box center [366, 215] width 140 height 8
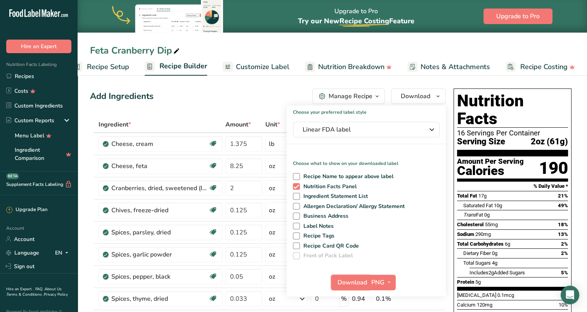
click at [351, 284] on span "Download" at bounding box center [352, 282] width 29 height 9
click at [281, 44] on div "Feta Cranberry Dip" at bounding box center [332, 50] width 509 height 14
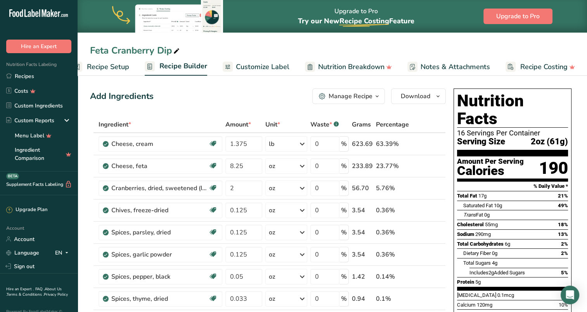
click at [17, 75] on link "Recipes" at bounding box center [39, 76] width 78 height 15
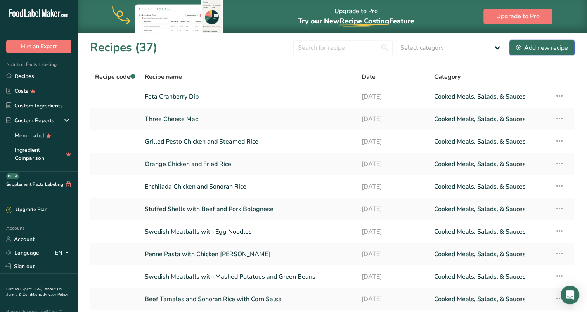
click at [534, 45] on div "Add new recipe" at bounding box center [542, 47] width 52 height 9
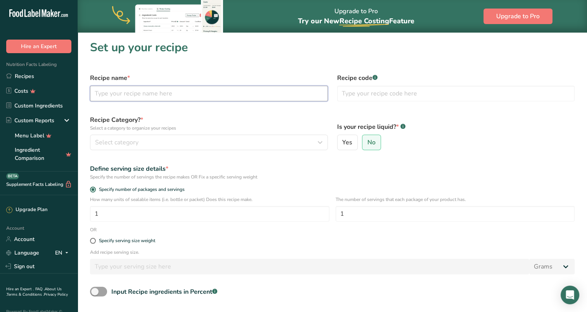
click at [137, 89] on input "text" at bounding box center [209, 94] width 238 height 16
type input "Cranberry Jalapeno Dip"
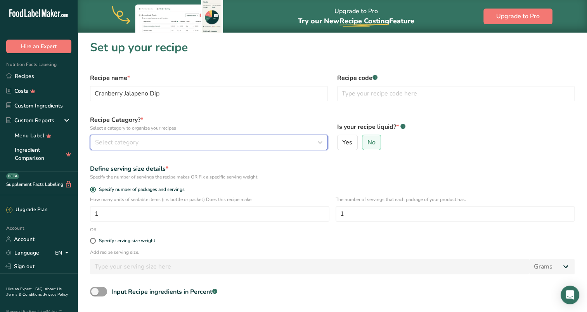
click at [211, 143] on div "Select category" at bounding box center [206, 142] width 223 height 9
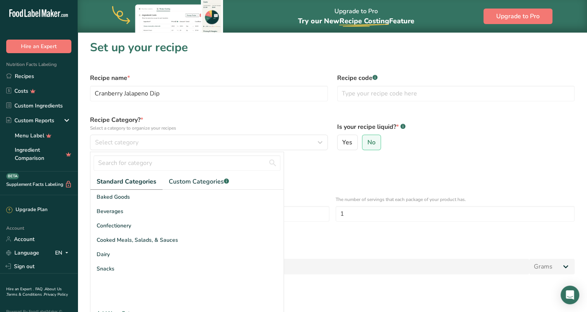
click at [184, 237] on div "Cooked Meals, Salads, & Sauces" at bounding box center [186, 240] width 193 height 14
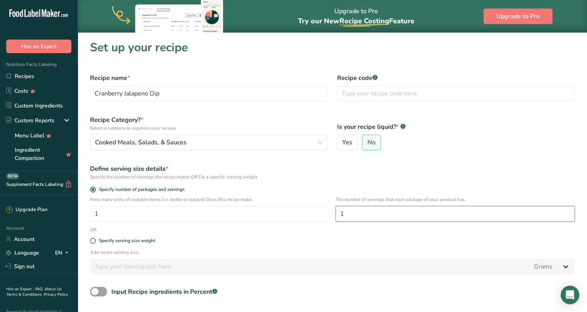
drag, startPoint x: 351, startPoint y: 214, endPoint x: 340, endPoint y: 214, distance: 11.3
click at [340, 214] on input "1" at bounding box center [455, 214] width 239 height 16
type input "6"
click at [323, 232] on form "Recipe name * Cranberry Jalapeno Dip Recipe code .a-a{fill:#347362;}.b-a{fill:#…" at bounding box center [332, 213] width 494 height 288
drag, startPoint x: 351, startPoint y: 211, endPoint x: 324, endPoint y: 209, distance: 27.2
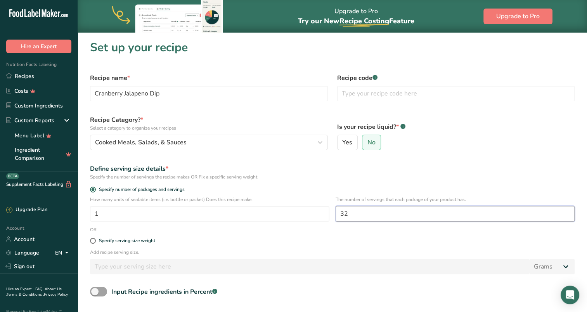
click at [324, 209] on div "How many units of sealable items (i.e. bottle or packet) Does this recipe make.…" at bounding box center [332, 211] width 494 height 30
type input "16"
click at [329, 242] on label "Specify serving size weight" at bounding box center [332, 241] width 485 height 6
click at [95, 242] on input "Specify serving size weight" at bounding box center [92, 240] width 5 height 5
radio input "true"
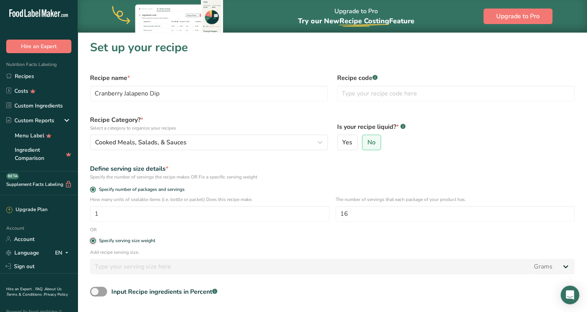
radio input "false"
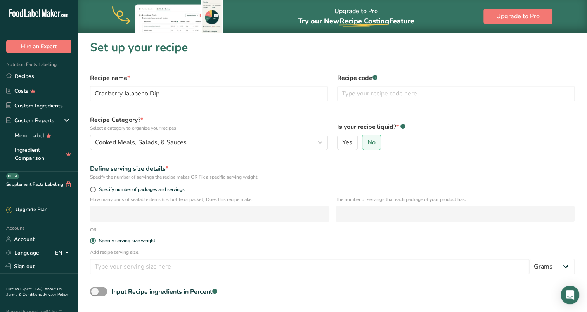
click at [145, 187] on span "Specify number of packages and servings" at bounding box center [140, 190] width 89 height 6
click at [95, 187] on input "Specify number of packages and servings" at bounding box center [92, 189] width 5 height 5
radio input "true"
radio input "false"
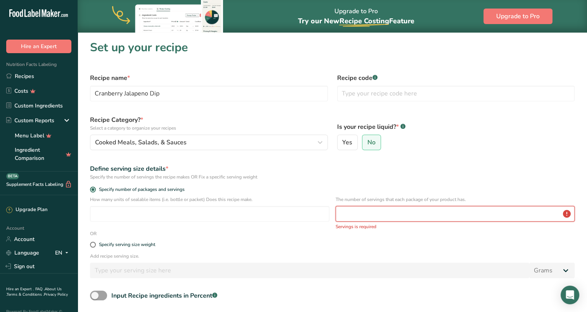
click at [363, 213] on input "number" at bounding box center [455, 214] width 239 height 16
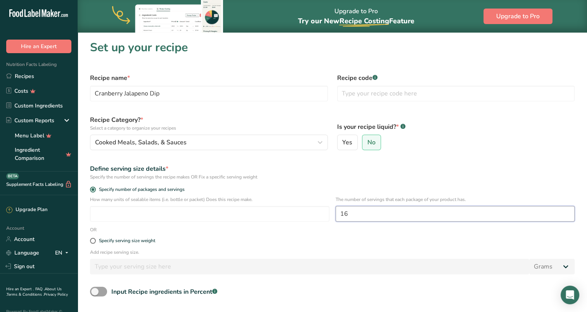
type input "16"
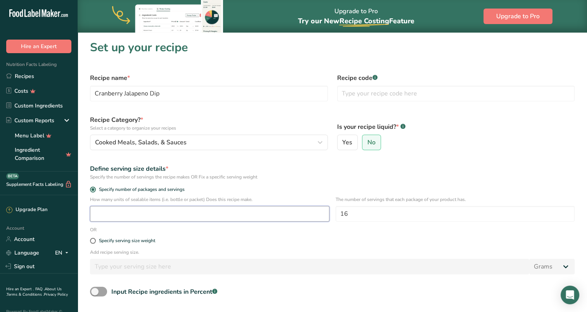
click at [324, 213] on input "number" at bounding box center [209, 214] width 239 height 16
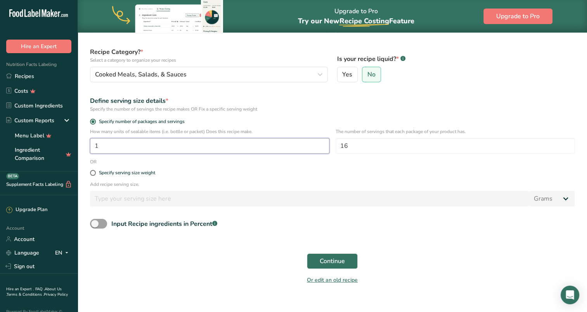
scroll to position [78, 0]
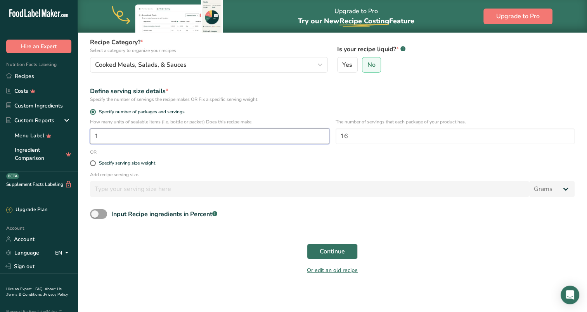
type input "1"
click at [344, 250] on span "Continue" at bounding box center [332, 251] width 25 height 9
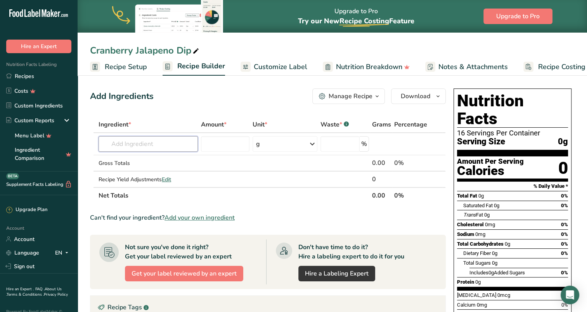
click at [165, 144] on input "text" at bounding box center [148, 144] width 99 height 16
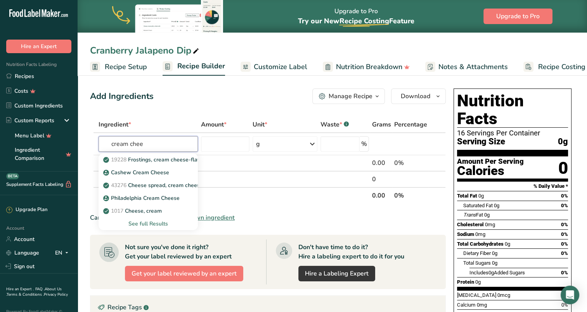
type input "cream chee"
click at [155, 208] on p "1017 Cheese, cream" at bounding box center [133, 211] width 57 height 8
type input "Cheese, cream"
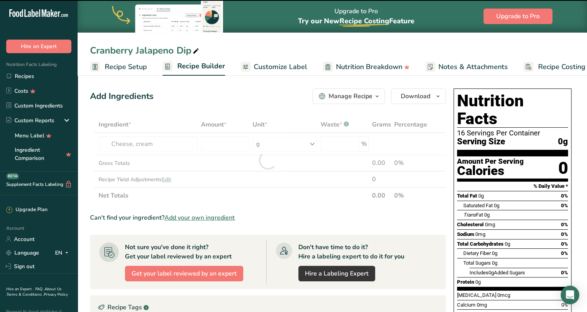
type input "0"
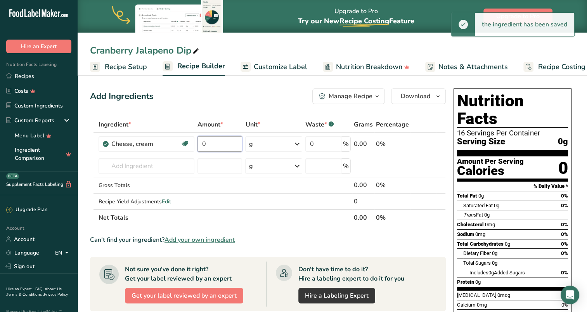
click at [237, 140] on input "0" at bounding box center [219, 144] width 45 height 16
type input "1"
click at [299, 143] on div "Ingredient * Amount * Unit * Waste * .a-a{fill:#347362;}.b-a{fill:#fff;} Grams …" at bounding box center [268, 170] width 356 height 109
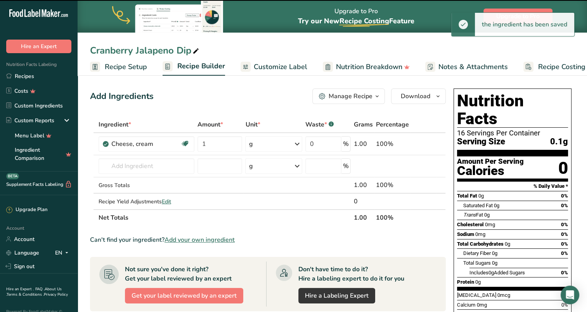
click at [299, 143] on icon at bounding box center [297, 144] width 9 height 14
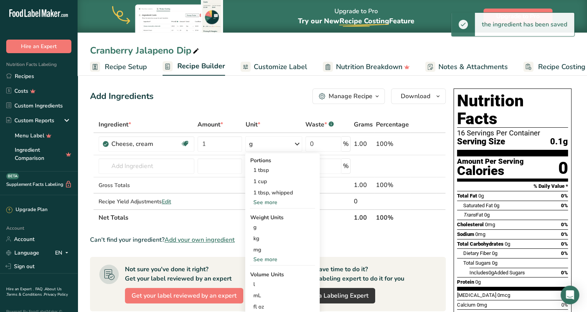
click at [273, 258] on div "See more" at bounding box center [282, 259] width 65 height 8
click at [263, 272] on div "lb" at bounding box center [282, 272] width 65 height 11
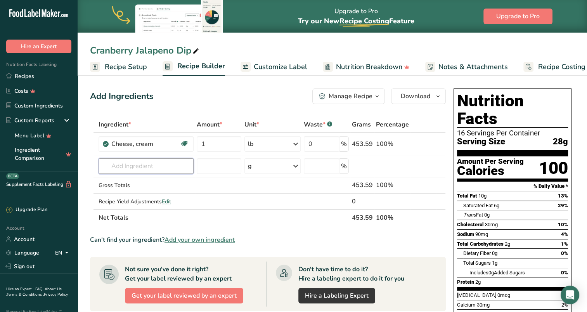
click at [133, 169] on input "text" at bounding box center [146, 166] width 95 height 16
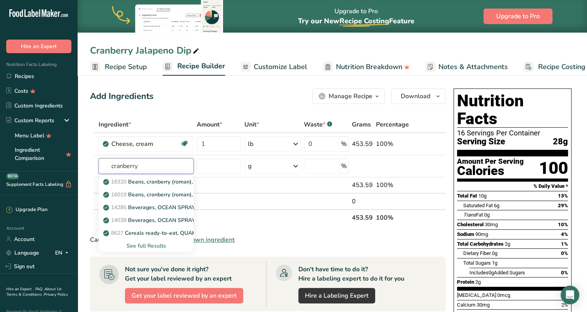
type input "cranberry"
click at [141, 244] on div "See full Results" at bounding box center [146, 246] width 83 height 8
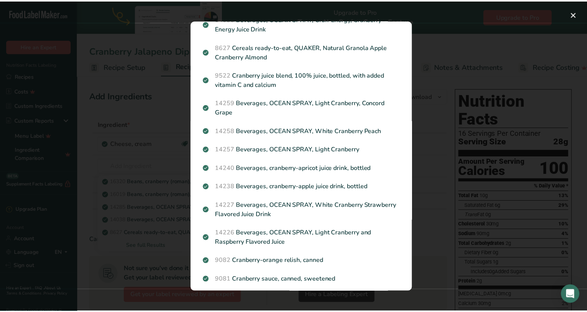
scroll to position [155, 0]
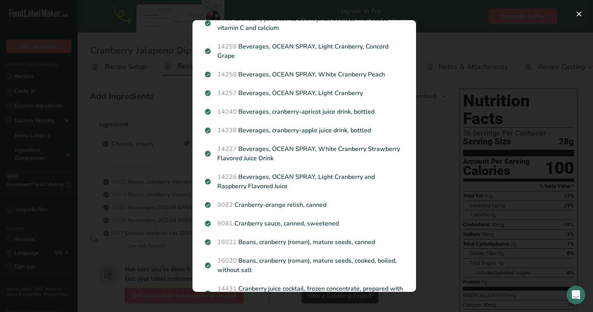
click at [290, 204] on p "9082 Cranberry-orange relish, canned" at bounding box center [304, 204] width 199 height 9
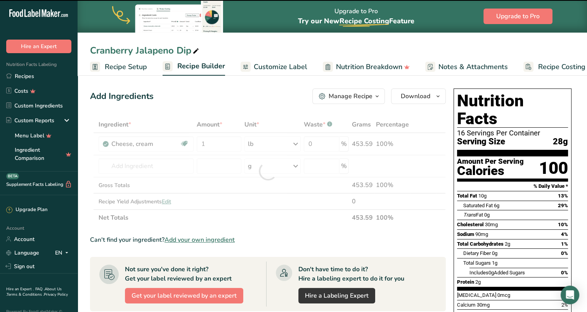
type input "0"
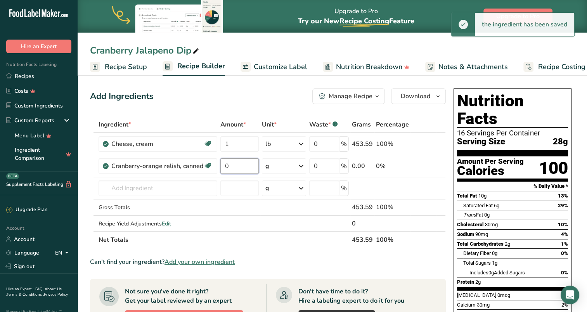
click at [233, 166] on input "0" at bounding box center [239, 166] width 38 height 16
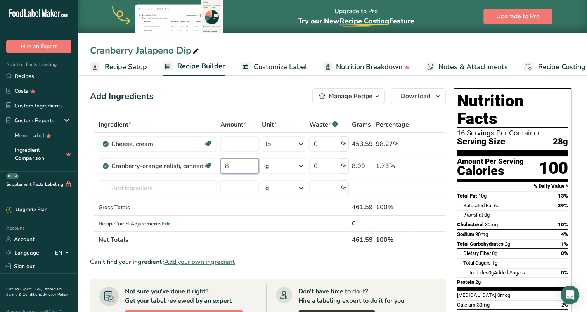
type input "8"
click at [304, 165] on div "Ingredient * Amount * Unit * Waste * .a-a{fill:#347362;}.b-a{fill:#fff;} Grams …" at bounding box center [268, 182] width 356 height 132
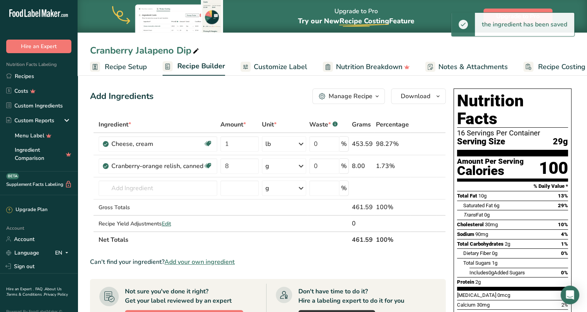
click at [301, 166] on icon at bounding box center [300, 166] width 9 height 14
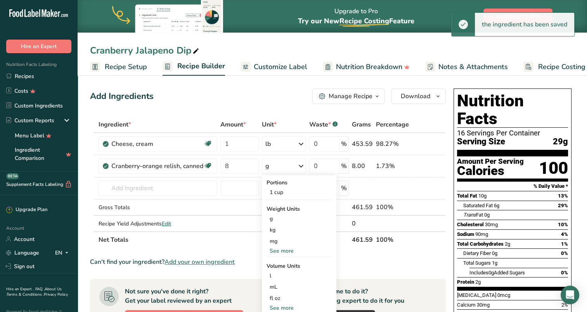
click at [284, 250] on div "See more" at bounding box center [299, 251] width 65 height 8
click at [278, 272] on div "oz" at bounding box center [299, 274] width 65 height 11
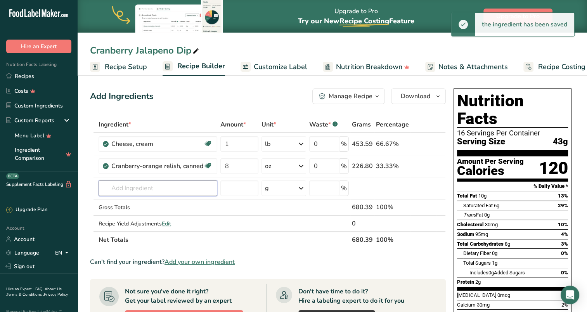
click at [168, 186] on input "text" at bounding box center [158, 188] width 119 height 16
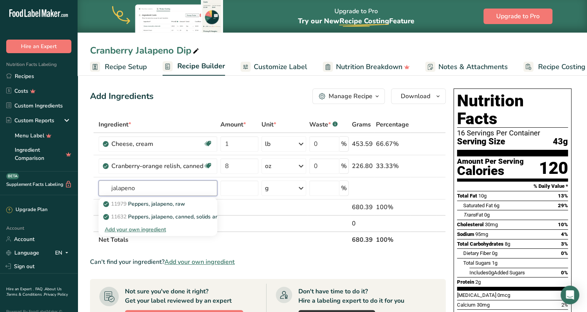
type input "jalapeno"
click at [168, 202] on p "11979 Peppers, jalapeno, raw" at bounding box center [145, 204] width 80 height 8
type input "Peppers, jalapeno, raw"
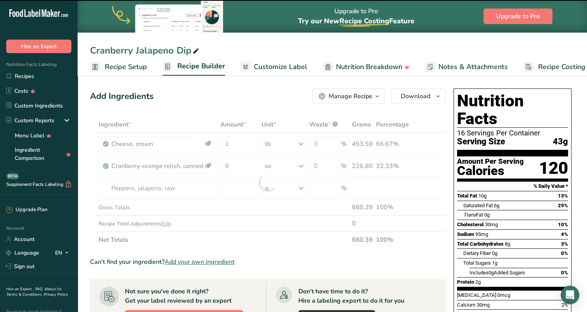
type input "0"
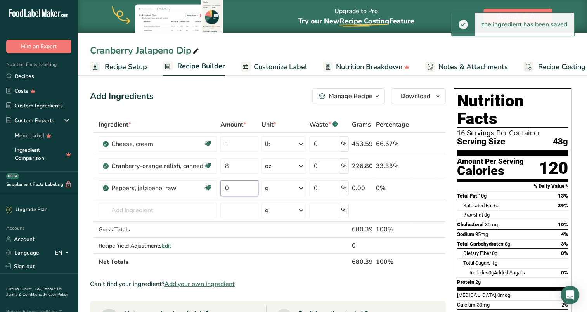
click at [243, 189] on input "0" at bounding box center [239, 188] width 38 height 16
type input "1"
click at [302, 186] on div "Ingredient * Amount * Unit * Waste * .a-a{fill:#347362;}.b-a{fill:#fff;} Grams …" at bounding box center [268, 193] width 356 height 154
click at [302, 189] on icon at bounding box center [300, 188] width 9 height 14
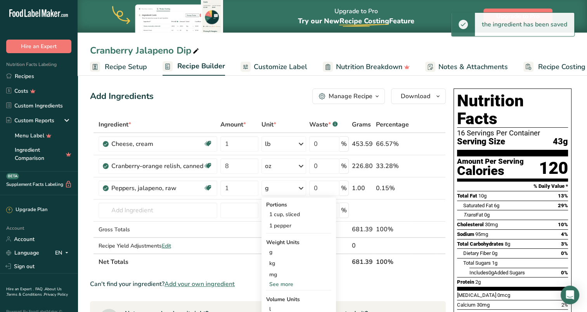
click at [293, 281] on div "See more" at bounding box center [298, 284] width 65 height 8
click at [283, 305] on div "oz" at bounding box center [298, 308] width 65 height 11
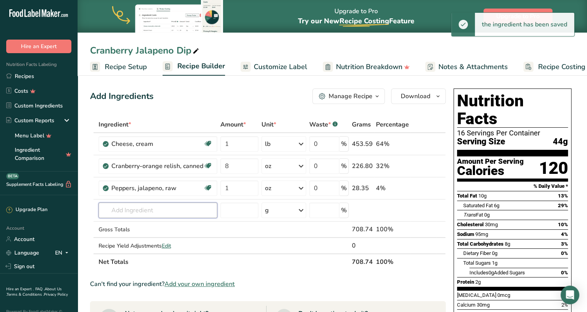
click at [173, 206] on input "text" at bounding box center [158, 211] width 119 height 16
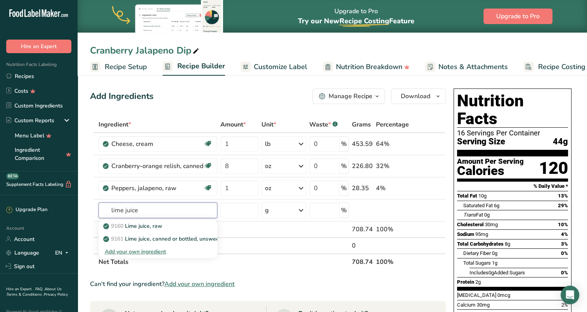
type input "lime juice"
click at [162, 224] on p "9160 Lime juice, raw" at bounding box center [133, 226] width 57 height 8
type input "Lime juice, raw"
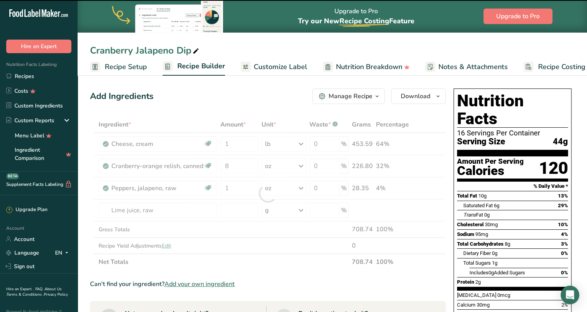
type input "0"
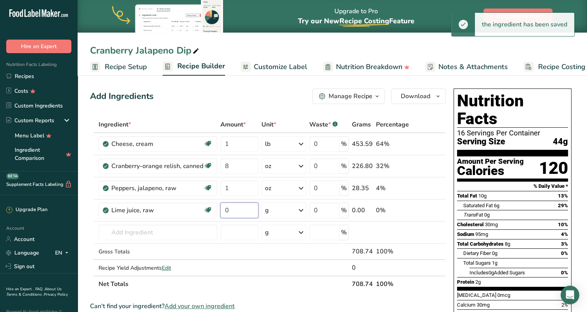
click at [235, 211] on input "0" at bounding box center [239, 211] width 38 height 16
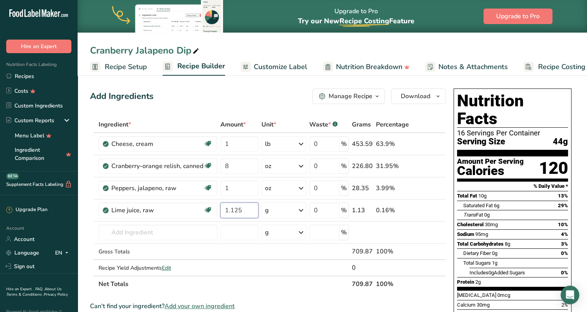
type input "1.125"
click at [300, 208] on div "Ingredient * Amount * Unit * Waste * .a-a{fill:#347362;}.b-a{fill:#fff;} Grams …" at bounding box center [268, 204] width 356 height 176
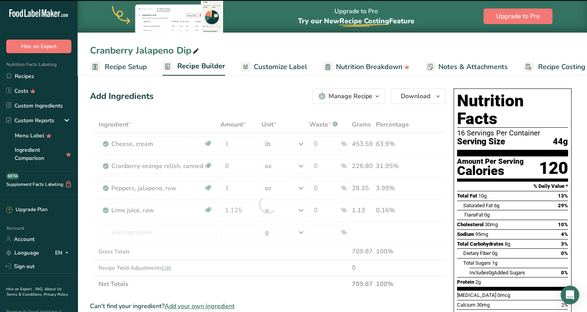
click at [305, 211] on div at bounding box center [268, 204] width 356 height 176
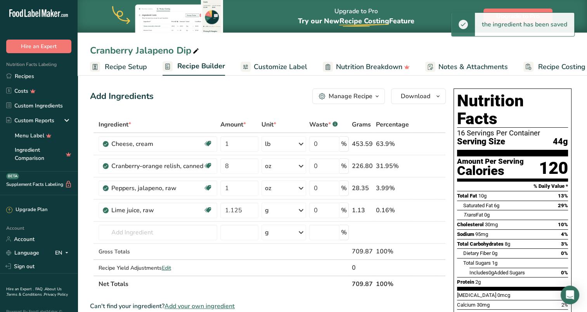
click at [301, 208] on icon at bounding box center [300, 210] width 9 height 14
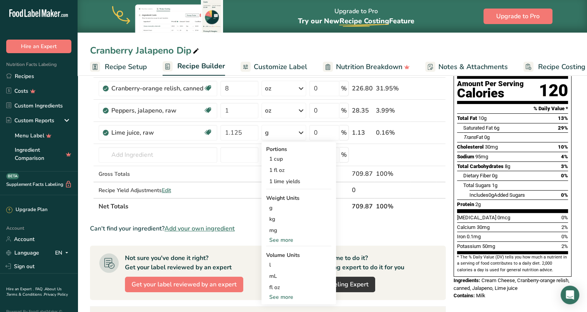
click at [287, 240] on div "See more" at bounding box center [298, 240] width 65 height 8
click at [281, 263] on div "oz" at bounding box center [298, 263] width 65 height 11
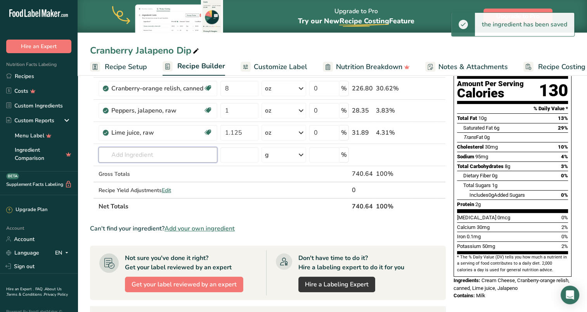
click at [159, 152] on input "text" at bounding box center [158, 155] width 119 height 16
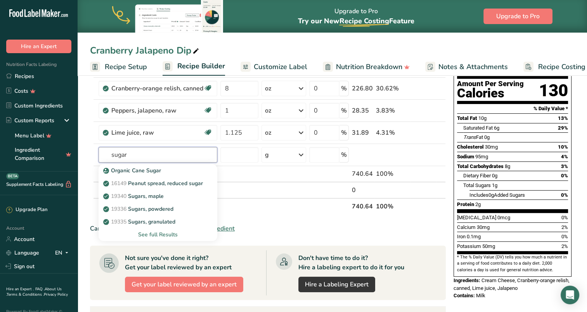
type input "sugar"
click at [155, 220] on p "19335 Sugars, granulated" at bounding box center [140, 222] width 71 height 8
type input "Sugars, granulated"
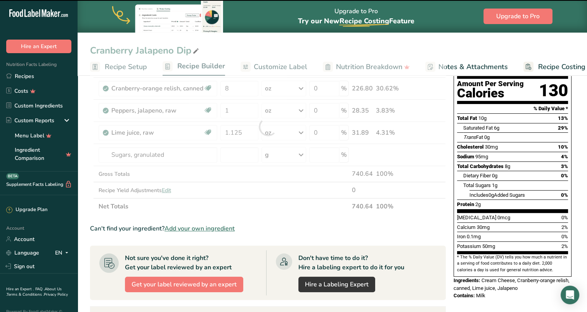
type input "0"
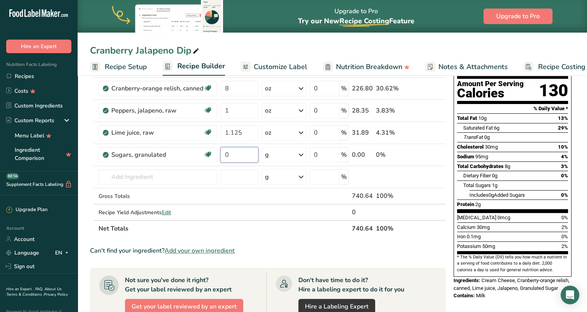
click at [234, 152] on input "0" at bounding box center [239, 155] width 38 height 16
type input "4.625"
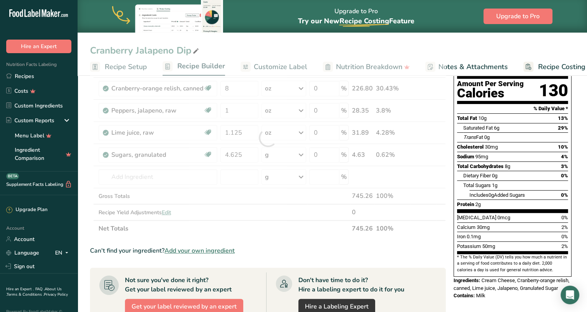
click at [276, 153] on div "Ingredient * Amount * Unit * Waste * .a-a{fill:#347362;}.b-a{fill:#fff;} Grams …" at bounding box center [268, 138] width 356 height 198
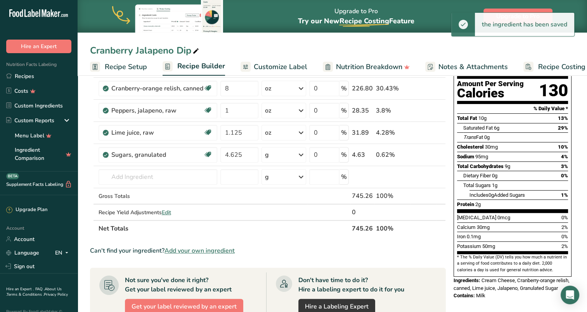
click at [279, 155] on div "g" at bounding box center [283, 155] width 45 height 16
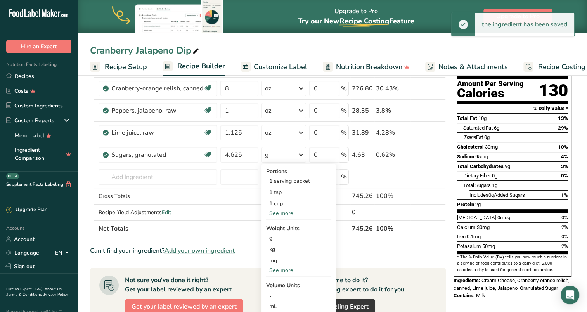
click at [280, 269] on div "See more" at bounding box center [298, 270] width 65 height 8
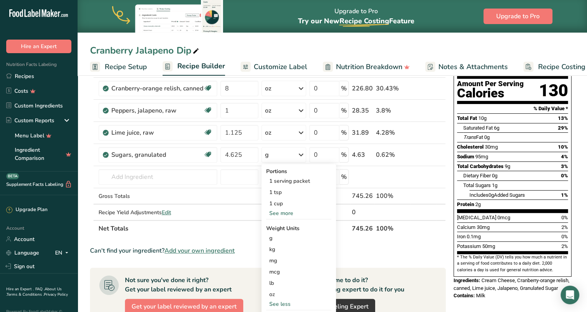
click at [275, 293] on div "oz" at bounding box center [298, 294] width 65 height 11
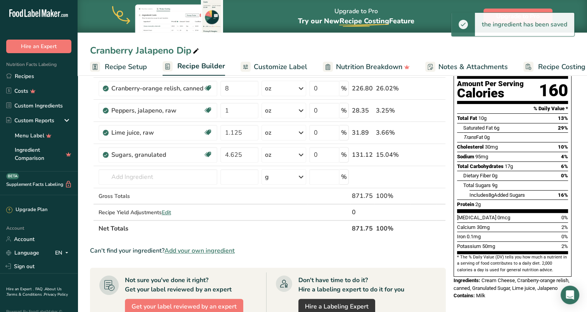
click at [263, 65] on span "Customize Label" at bounding box center [281, 67] width 54 height 10
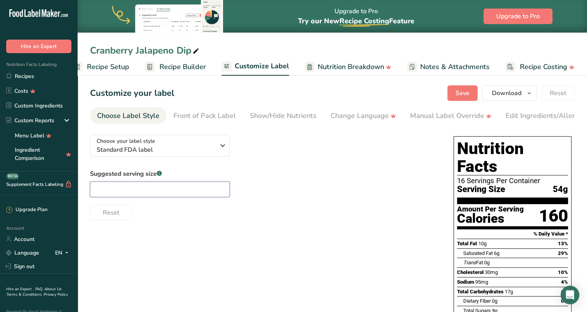
click at [204, 193] on input "text" at bounding box center [160, 190] width 140 height 16
type input "2oz"
click at [260, 223] on div "Choose your label style Standard FDA label USA (FDA) Standard FDA label Tabular…" at bounding box center [332, 280] width 485 height 304
click at [459, 90] on span "Save" at bounding box center [462, 92] width 14 height 9
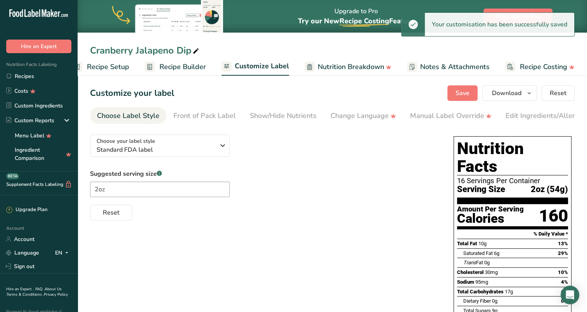
click at [176, 66] on span "Recipe Builder" at bounding box center [182, 67] width 47 height 10
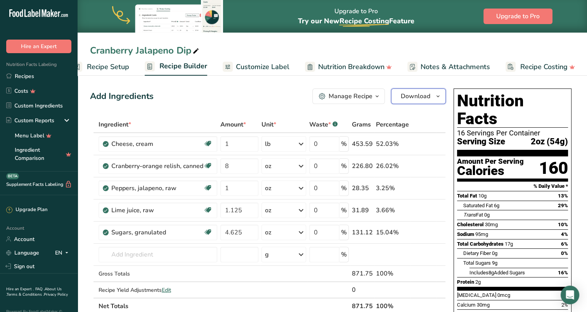
click at [417, 96] on span "Download" at bounding box center [415, 96] width 29 height 9
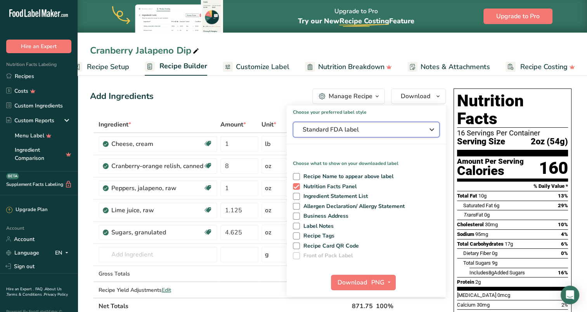
click at [352, 132] on span "Standard FDA label" at bounding box center [361, 129] width 116 height 9
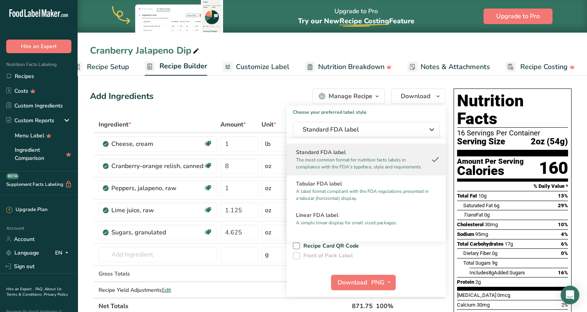
click at [336, 216] on h2 "Linear FDA label" at bounding box center [366, 215] width 140 height 8
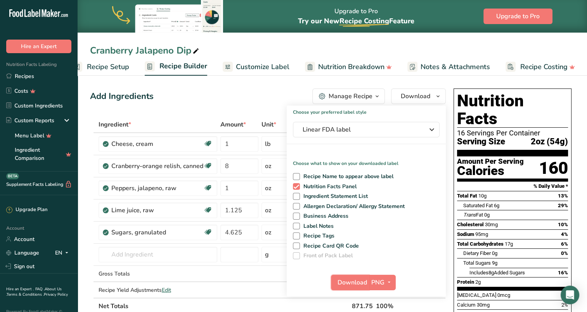
click at [357, 284] on span "Download" at bounding box center [352, 282] width 29 height 9
click at [368, 47] on div "Cranberry Jalapeno Dip" at bounding box center [332, 50] width 509 height 14
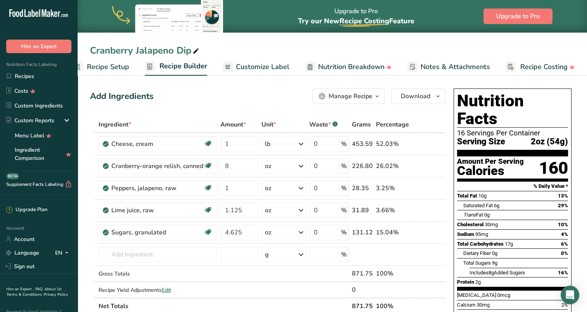
click at [18, 74] on link "Recipes" at bounding box center [39, 76] width 78 height 15
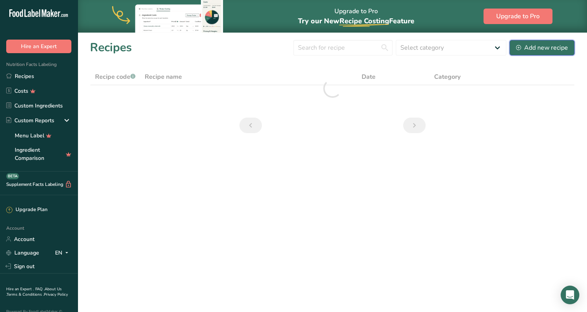
click at [540, 45] on div "Add new recipe" at bounding box center [542, 47] width 52 height 9
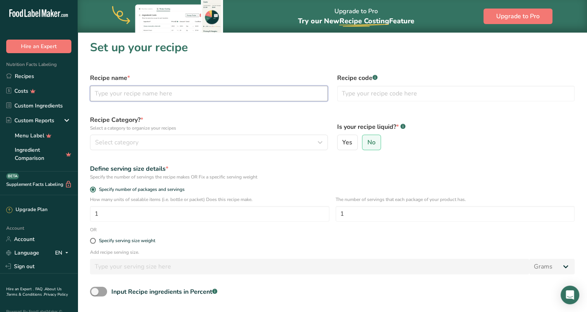
click at [218, 89] on input "text" at bounding box center [209, 94] width 238 height 16
click at [219, 92] on input "text" at bounding box center [209, 94] width 238 height 16
type input "French Onion Dip"
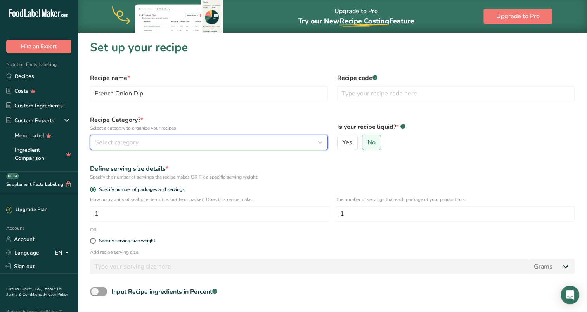
click at [223, 139] on div "Select category" at bounding box center [206, 142] width 223 height 9
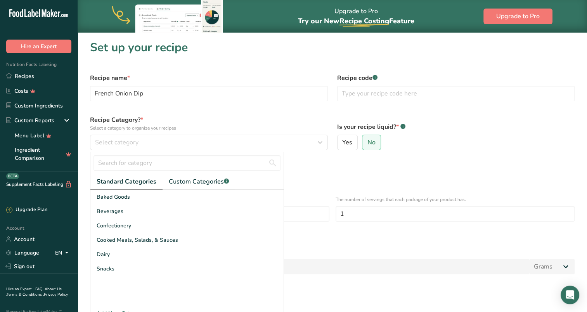
click at [214, 242] on div "Cooked Meals, Salads, & Sauces" at bounding box center [186, 240] width 193 height 14
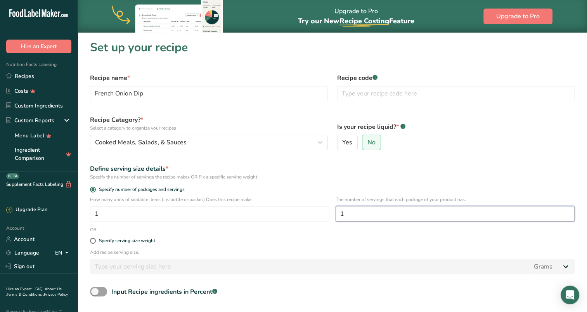
click at [350, 212] on input "1" at bounding box center [455, 214] width 239 height 16
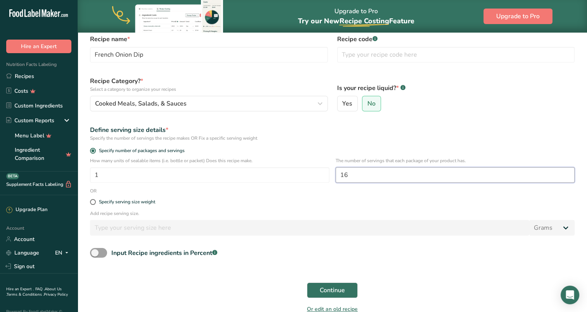
type input "16"
click at [339, 289] on span "Continue" at bounding box center [332, 290] width 25 height 9
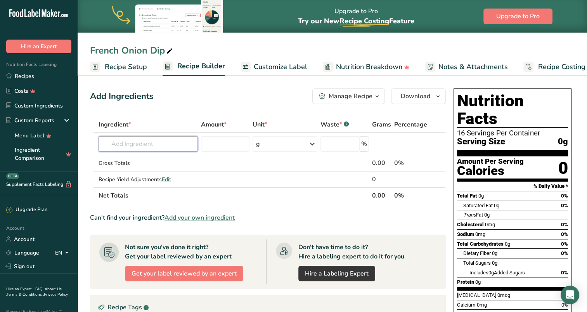
click at [145, 144] on input "text" at bounding box center [148, 144] width 99 height 16
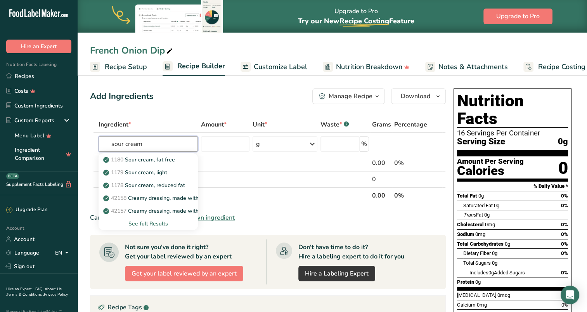
type input "sour cream"
click at [157, 223] on div "See full Results" at bounding box center [148, 224] width 87 height 8
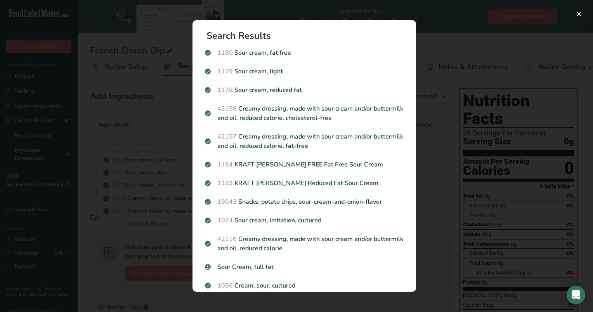
click at [282, 267] on p "Sour Cream, full fat" at bounding box center [304, 266] width 199 height 9
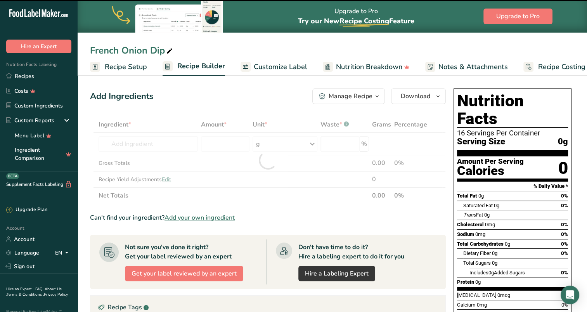
type input "0"
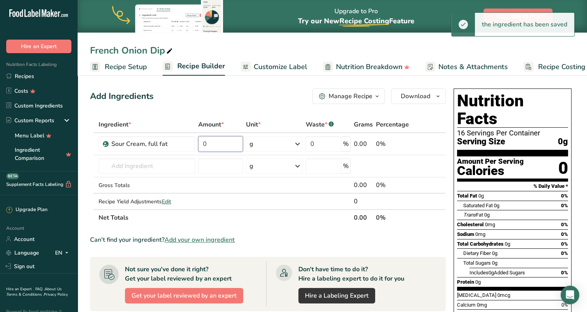
click at [237, 142] on input "0" at bounding box center [220, 144] width 45 height 16
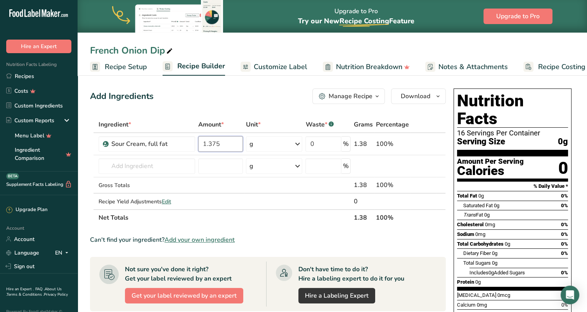
type input "1.375"
click at [299, 143] on div "Ingredient * Amount * Unit * Waste * .a-a{fill:#347362;}.b-a{fill:#fff;} Grams …" at bounding box center [268, 170] width 356 height 109
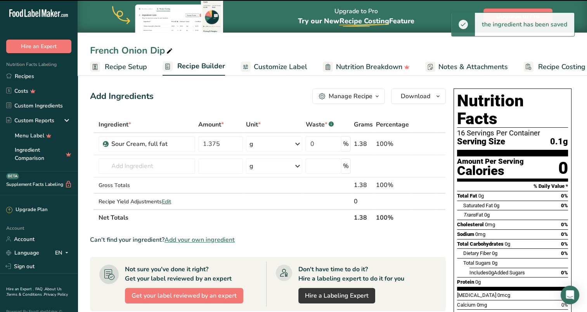
click at [298, 142] on icon at bounding box center [297, 144] width 9 height 14
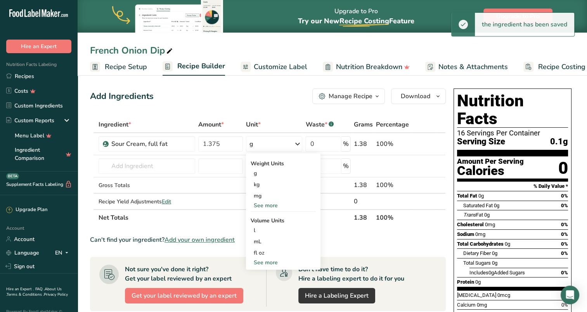
click at [265, 205] on div "See more" at bounding box center [283, 205] width 65 height 8
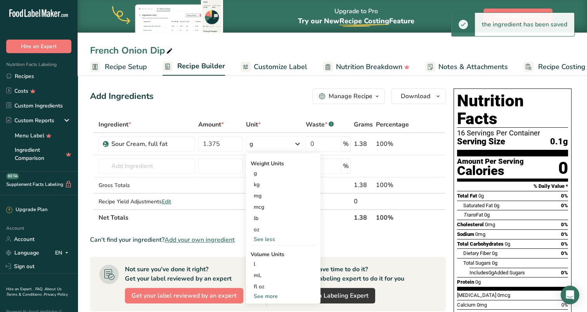
click at [263, 227] on div "oz" at bounding box center [283, 229] width 65 height 11
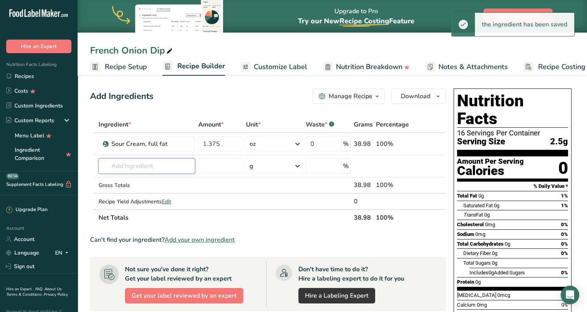
click at [175, 163] on input "text" at bounding box center [147, 166] width 97 height 16
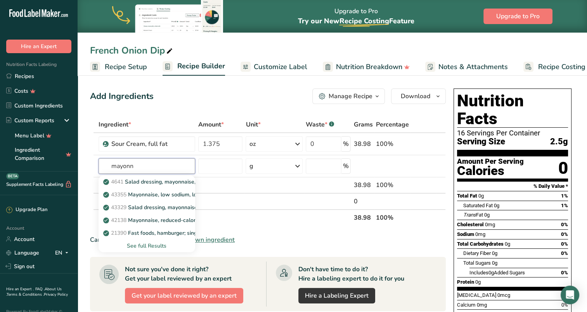
type input "mayonn"
click at [157, 179] on p "4641 Salad dressing, mayonnaise, light" at bounding box center [156, 182] width 103 height 8
type input "Salad dressing, mayonnaise, light"
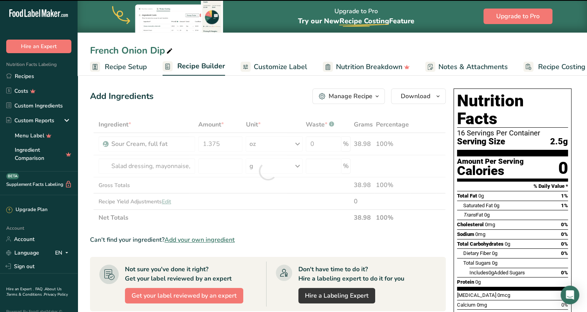
type input "0"
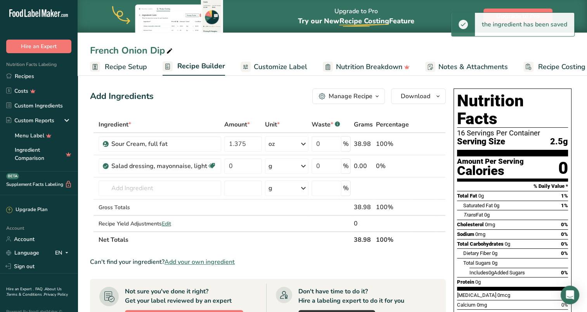
click at [430, 162] on icon at bounding box center [429, 166] width 5 height 8
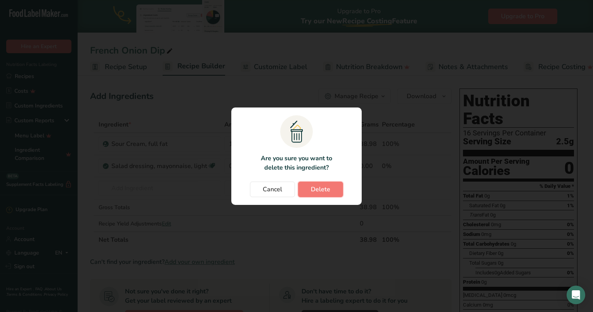
click at [329, 189] on button "Delete" at bounding box center [320, 190] width 45 height 16
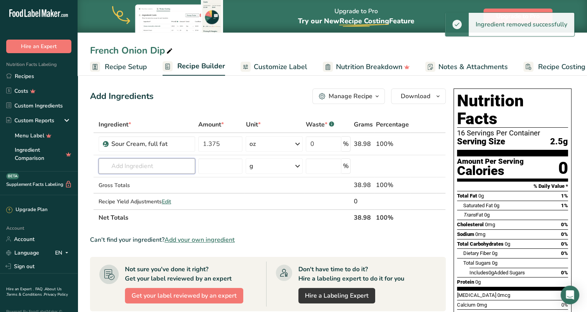
click at [140, 165] on input "text" at bounding box center [147, 166] width 97 height 16
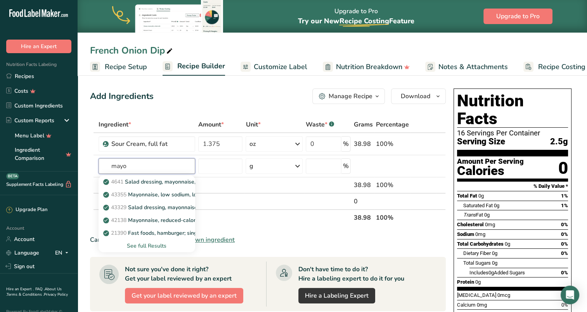
type input "mayo"
click at [149, 246] on div "See full Results" at bounding box center [147, 246] width 84 height 8
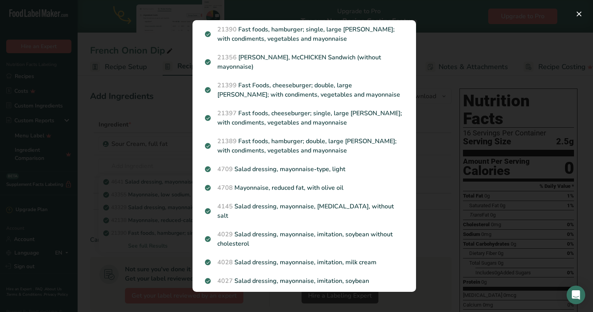
scroll to position [155, 0]
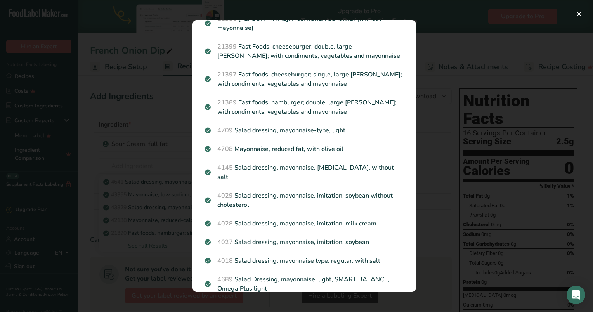
click at [357, 256] on p "4018 Salad dressing, mayonnaise type, regular, with salt" at bounding box center [304, 260] width 199 height 9
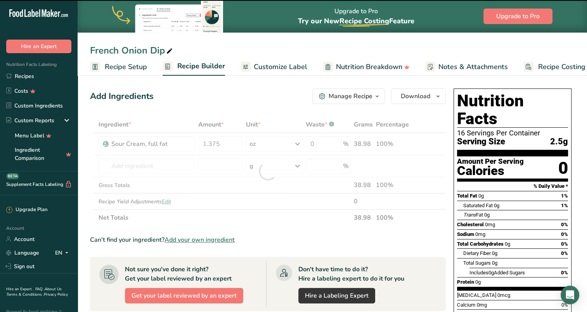
type input "0"
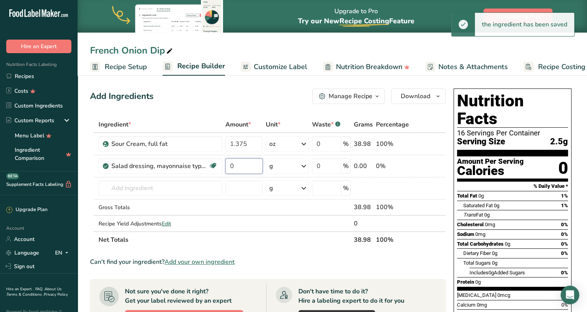
click at [242, 165] on input "0" at bounding box center [244, 166] width 38 height 16
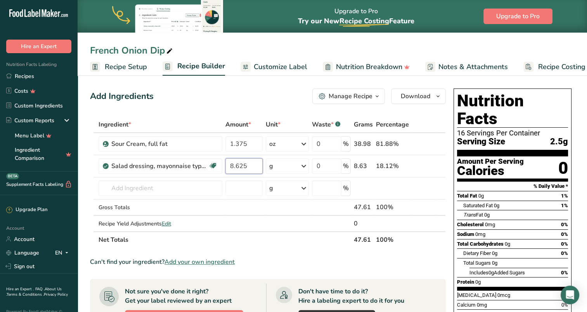
type input "8.625"
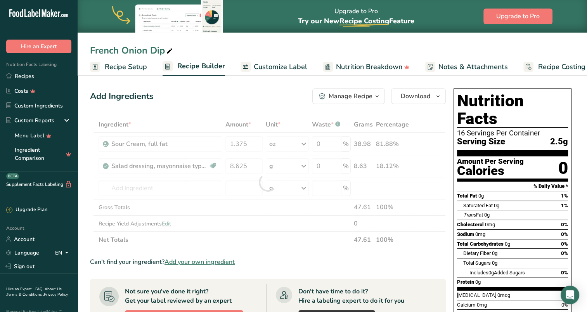
click at [303, 164] on div "Ingredient * Amount * Unit * Waste * .a-a{fill:#347362;}.b-a{fill:#fff;} Grams …" at bounding box center [268, 182] width 356 height 132
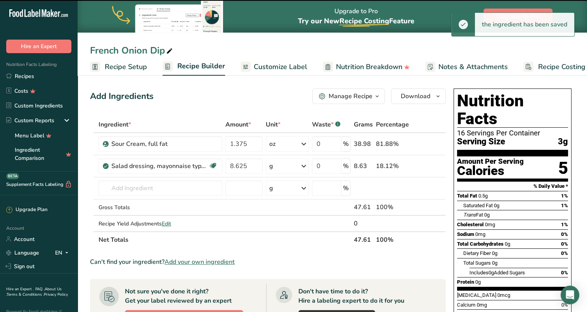
click at [304, 166] on icon at bounding box center [303, 166] width 9 height 14
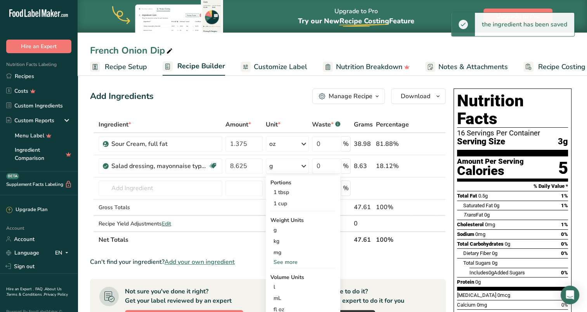
click at [286, 261] on div "See more" at bounding box center [302, 262] width 65 height 8
click at [276, 284] on div "oz" at bounding box center [302, 285] width 65 height 11
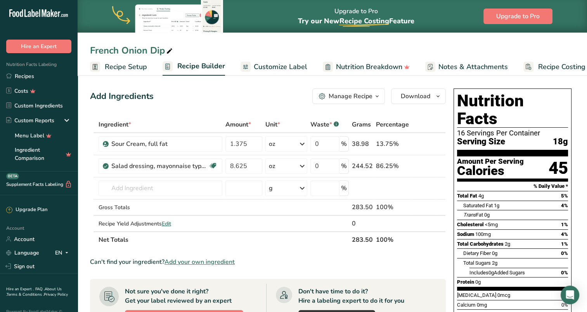
click at [301, 143] on icon at bounding box center [302, 144] width 9 height 14
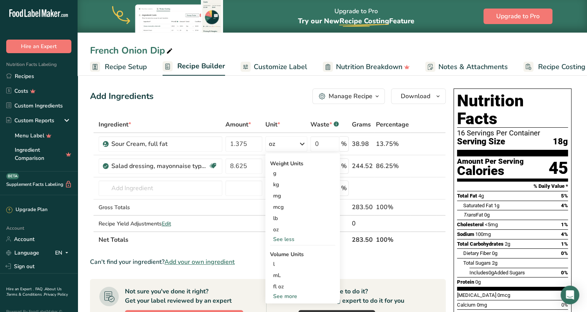
click at [282, 217] on div "lb" at bounding box center [302, 218] width 65 height 11
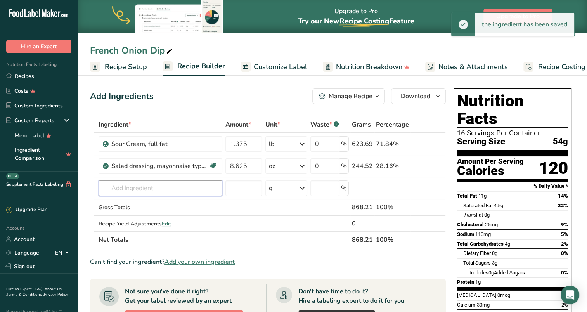
click at [155, 185] on input "text" at bounding box center [161, 188] width 124 height 16
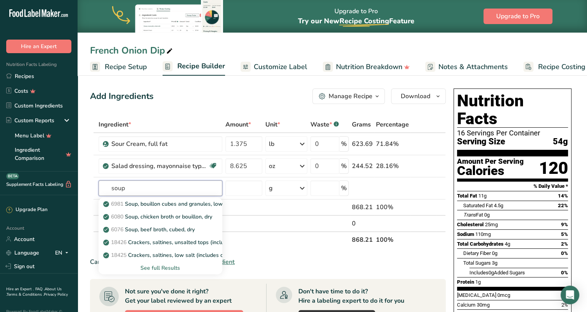
type input "soup"
click at [166, 268] on div "See full Results" at bounding box center [160, 268] width 111 height 8
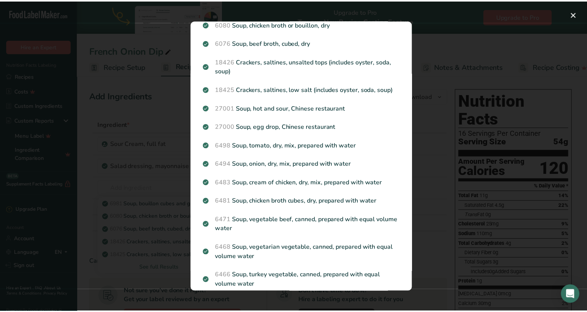
scroll to position [0, 0]
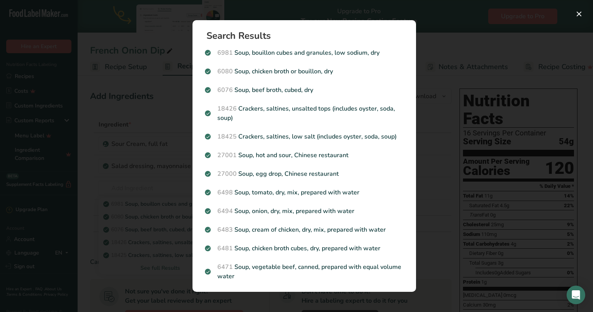
click at [174, 116] on div "Search results modal" at bounding box center [296, 156] width 593 height 312
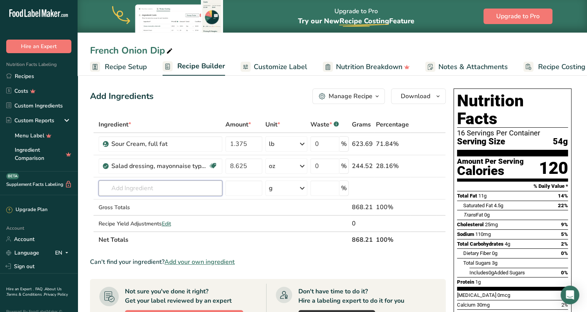
click at [158, 189] on input "text" at bounding box center [161, 188] width 124 height 16
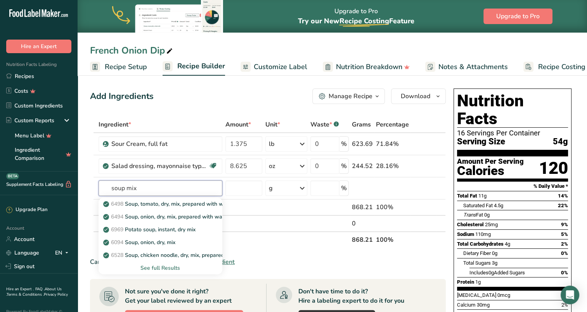
type input "soup mix"
click at [175, 214] on p "6494 Soup, onion, dry, mix, prepared with water" at bounding box center [167, 217] width 125 height 8
type input "Soup, onion, dry, mix, prepared with water"
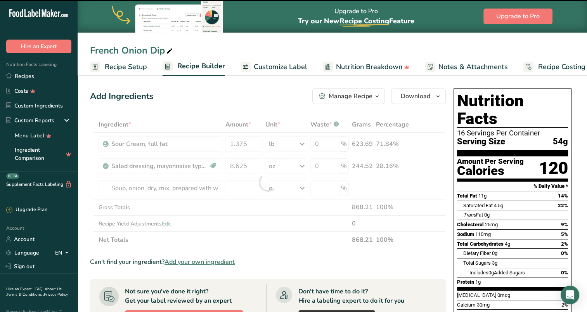
type input "0"
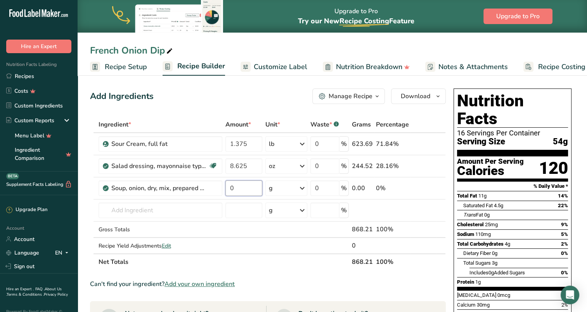
click at [246, 189] on input "0" at bounding box center [243, 188] width 37 height 16
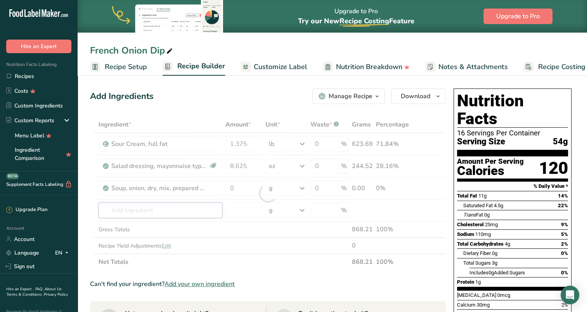
click at [155, 205] on div "Ingredient * Amount * Unit * Waste * .a-a{fill:#347362;}.b-a{fill:#fff;} Grams …" at bounding box center [268, 193] width 356 height 154
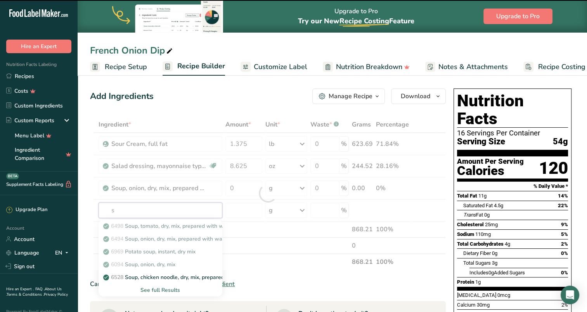
type input "so"
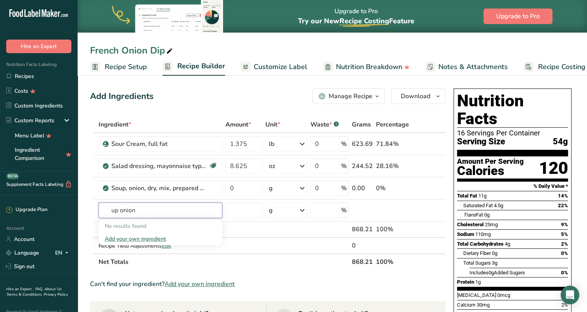
click at [110, 209] on input "up onion" at bounding box center [161, 211] width 124 height 16
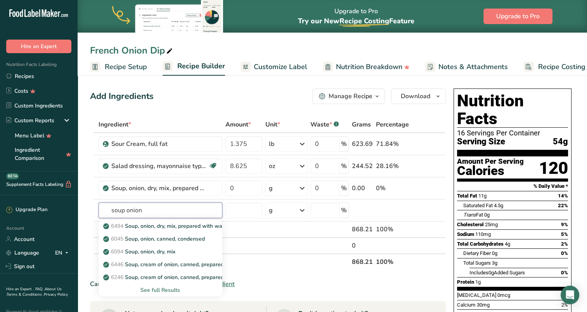
type input "soup onion"
click at [171, 289] on div "See full Results" at bounding box center [160, 290] width 111 height 8
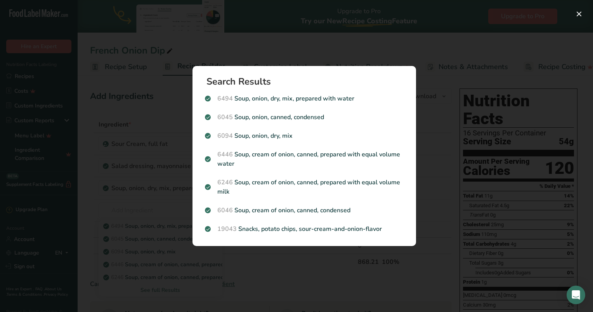
click at [438, 256] on div "Search results modal" at bounding box center [296, 156] width 593 height 312
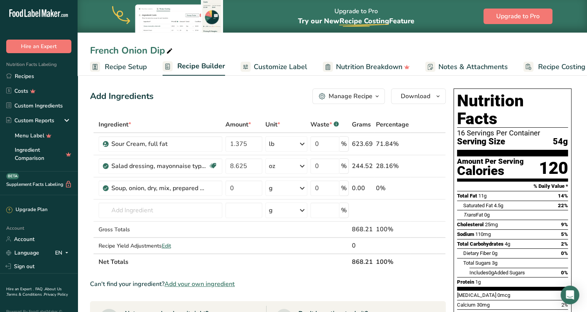
click at [431, 187] on icon at bounding box center [429, 188] width 5 height 8
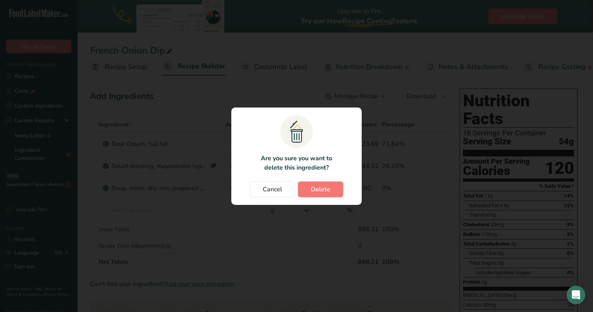
click at [334, 190] on button "Delete" at bounding box center [320, 190] width 45 height 16
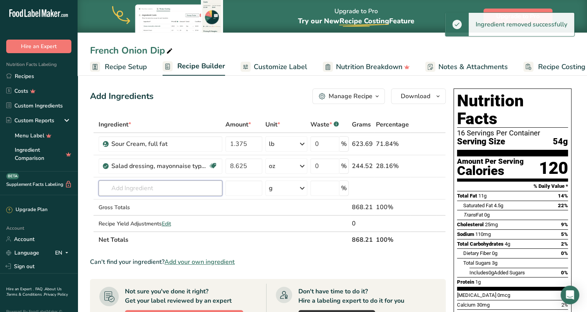
click at [162, 188] on input "text" at bounding box center [161, 188] width 124 height 16
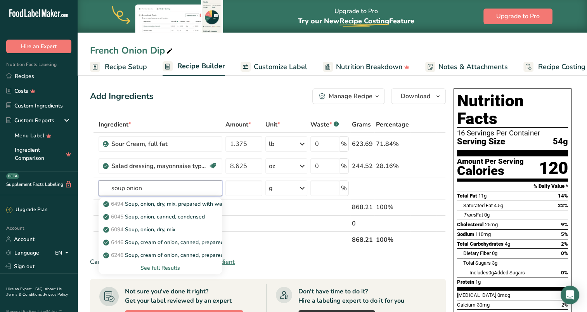
type input "soup onion"
click at [166, 226] on p "6094 Soup, onion, dry, mix" at bounding box center [140, 229] width 71 height 8
type input "Soup, onion, dry, mix"
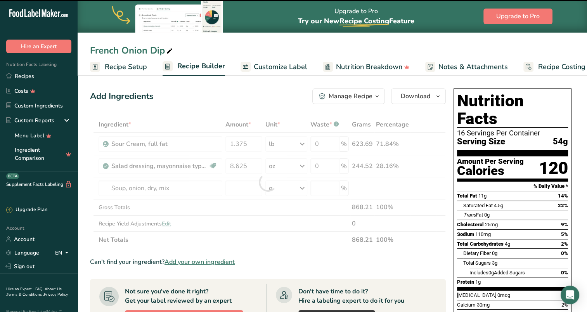
type input "0"
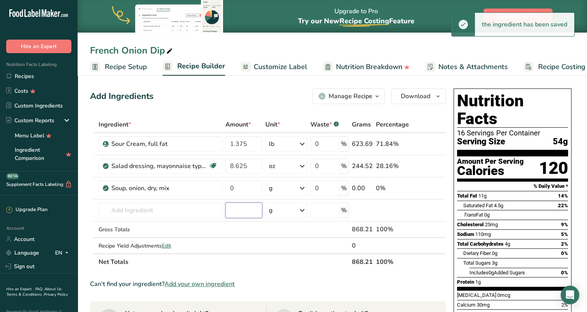
click at [244, 210] on input "number" at bounding box center [243, 211] width 37 height 16
click at [248, 189] on input "0" at bounding box center [243, 188] width 37 height 16
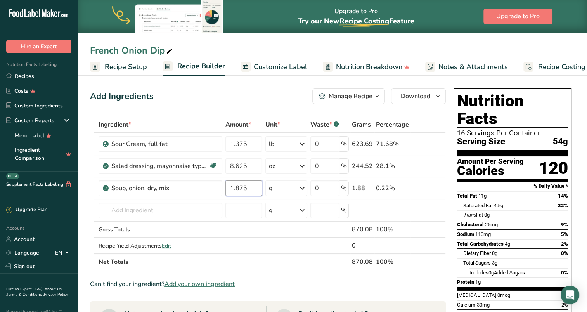
type input "1.875"
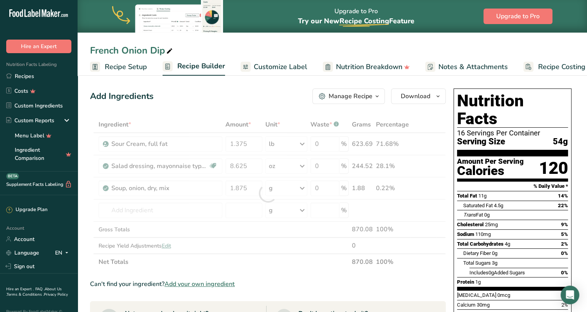
click at [302, 189] on div "Ingredient * Amount * Unit * Waste * .a-a{fill:#347362;}.b-a{fill:#fff;} Grams …" at bounding box center [268, 193] width 356 height 154
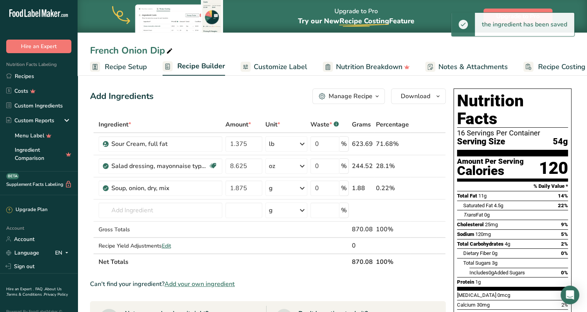
click at [303, 189] on icon at bounding box center [302, 188] width 9 height 14
click at [287, 281] on div "See more" at bounding box center [302, 284] width 65 height 8
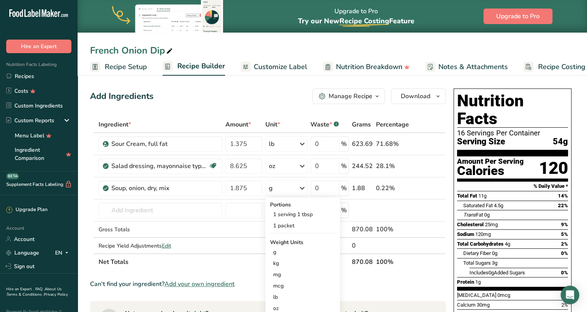
click at [284, 307] on div "oz" at bounding box center [302, 308] width 65 height 11
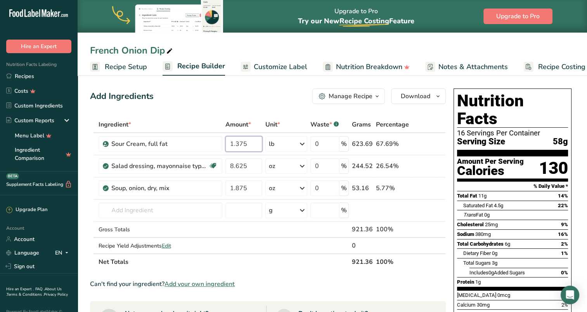
click at [245, 143] on input "1.375" at bounding box center [243, 144] width 37 height 16
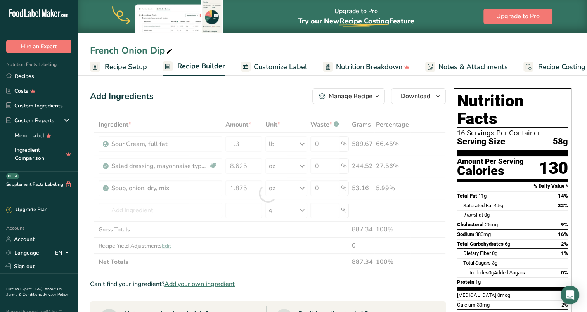
click at [208, 101] on div "Add Ingredients Manage Recipe Delete Recipe Duplicate Recipe Scale Recipe Save …" at bounding box center [268, 96] width 356 height 16
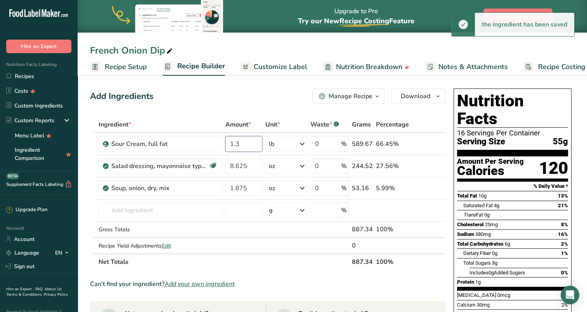
click at [251, 143] on input "1.3" at bounding box center [243, 144] width 37 height 16
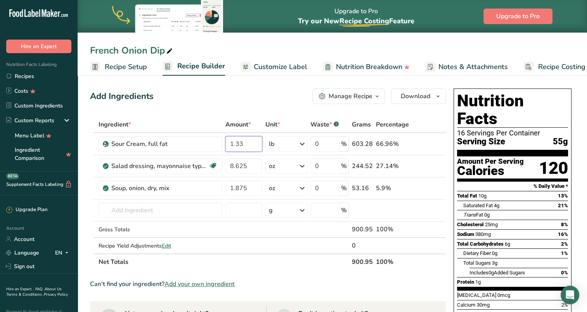
type input "1.33"
click at [248, 87] on div "Add Ingredients Manage Recipe Delete Recipe Duplicate Recipe Scale Recipe Save …" at bounding box center [270, 300] width 360 height 431
click at [275, 62] on span "Customize Label" at bounding box center [281, 67] width 54 height 10
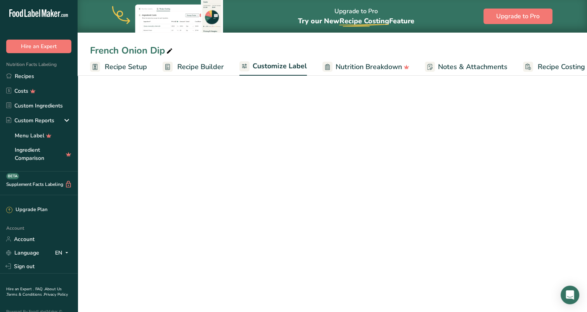
scroll to position [0, 18]
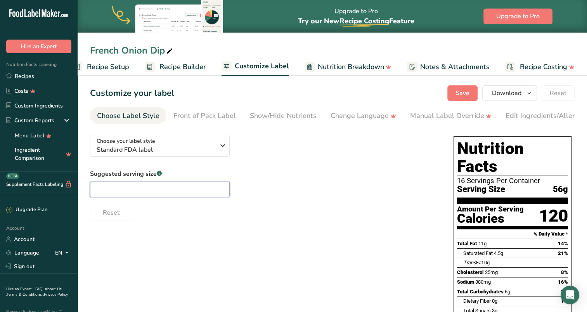
click at [168, 194] on input "text" at bounding box center [160, 190] width 140 height 16
type input "2oz"
click at [317, 205] on div "Reset" at bounding box center [264, 211] width 348 height 19
click at [464, 88] on button "Save" at bounding box center [462, 93] width 30 height 16
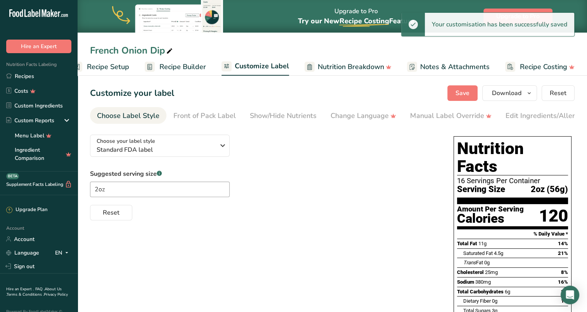
click at [197, 64] on span "Recipe Builder" at bounding box center [182, 67] width 47 height 10
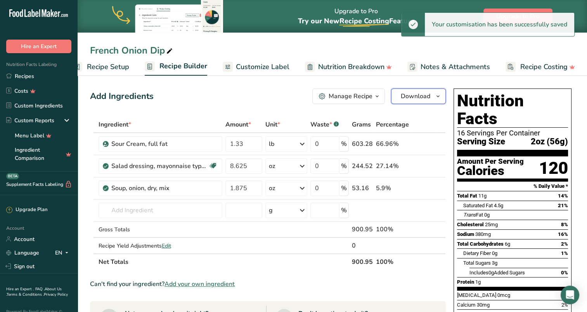
click at [426, 97] on span "Download" at bounding box center [415, 96] width 29 height 9
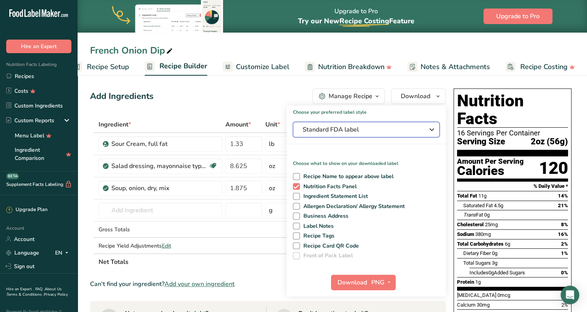
click at [369, 126] on span "Standard FDA label" at bounding box center [361, 129] width 116 height 9
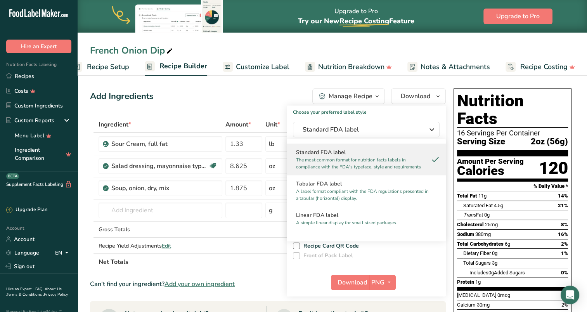
click at [331, 215] on h2 "Linear FDA label" at bounding box center [366, 215] width 140 height 8
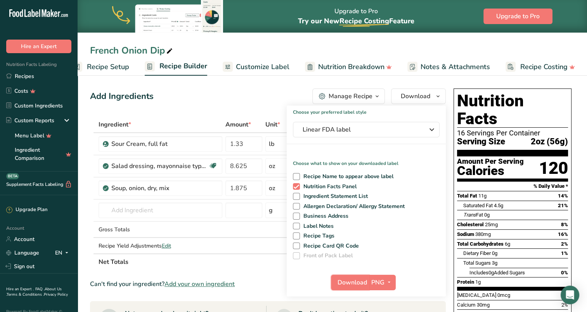
click at [348, 281] on span "Download" at bounding box center [352, 282] width 29 height 9
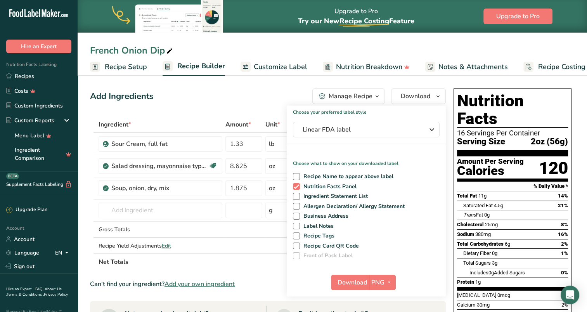
scroll to position [0, 18]
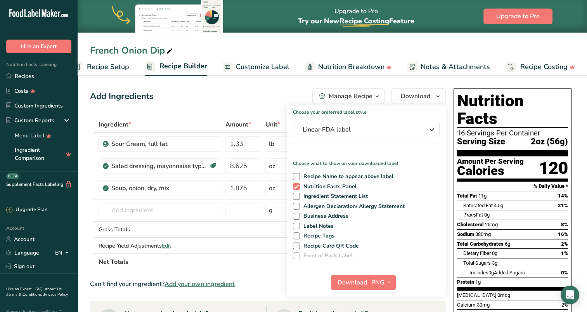
click at [346, 41] on div "French Onion Dip Recipe Setup Recipe Builder Customize Label Nutrition Breakdow…" at bounding box center [332, 38] width 509 height 76
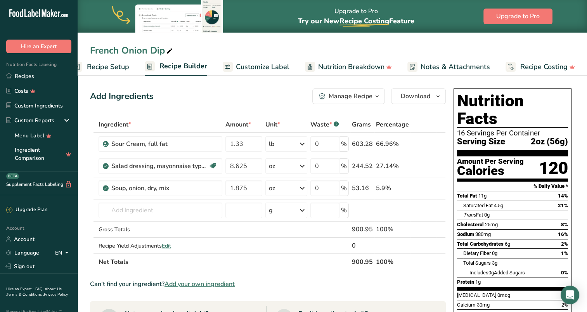
click at [14, 74] on link "Recipes" at bounding box center [39, 76] width 78 height 15
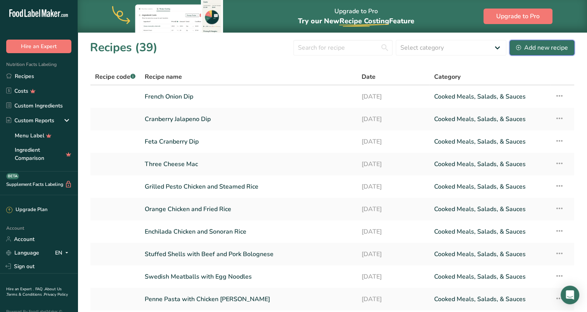
click at [537, 46] on div "Add new recipe" at bounding box center [542, 47] width 52 height 9
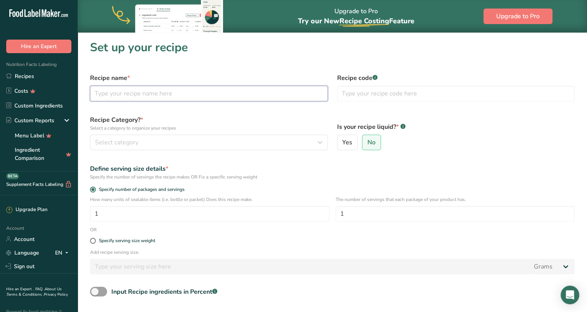
click at [243, 93] on input "text" at bounding box center [209, 94] width 238 height 16
type input "Bacon Cheddar Dip"
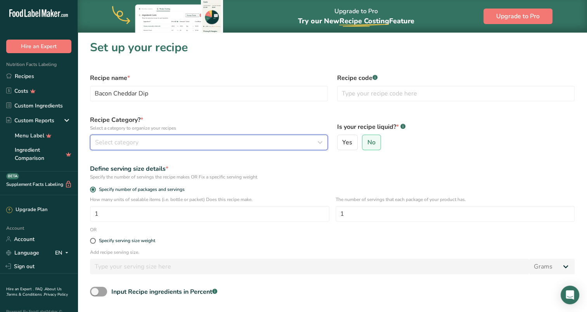
click at [239, 141] on div "Select category" at bounding box center [206, 142] width 223 height 9
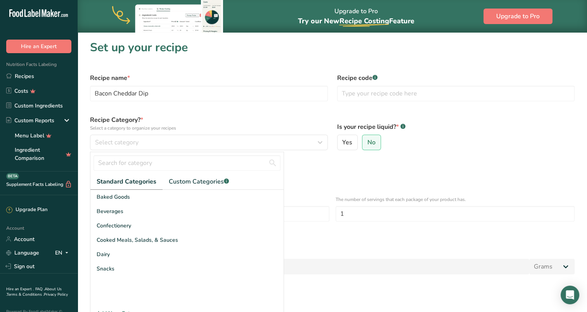
click at [216, 239] on div "Cooked Meals, Salads, & Sauces" at bounding box center [186, 240] width 193 height 14
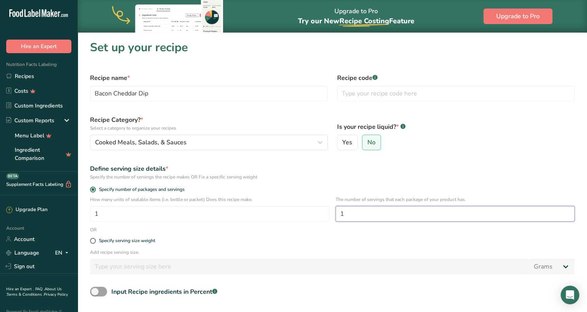
click at [370, 214] on input "1" at bounding box center [455, 214] width 239 height 16
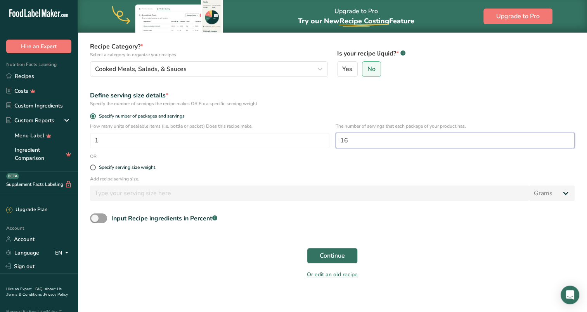
scroll to position [78, 0]
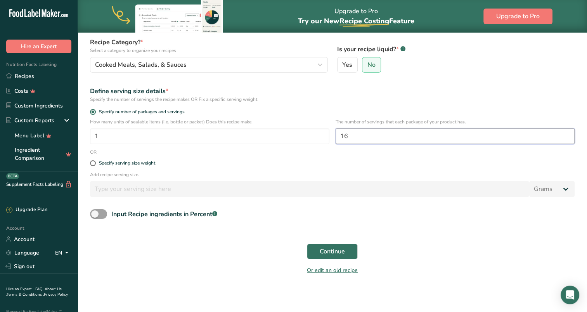
type input "16"
click at [327, 251] on span "Continue" at bounding box center [332, 251] width 25 height 9
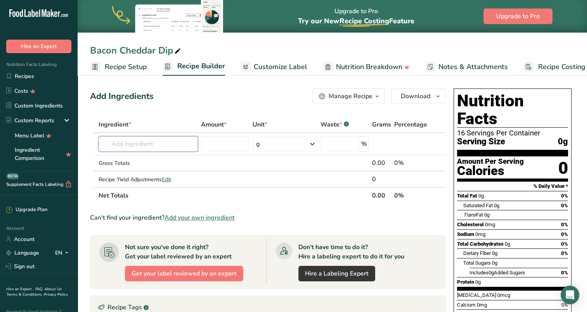
click at [154, 146] on input "text" at bounding box center [148, 144] width 99 height 16
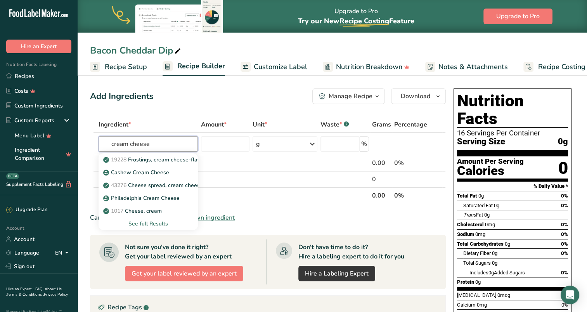
type input "cream cheese"
click at [151, 211] on p "1017 Cheese, cream" at bounding box center [133, 211] width 57 height 8
type input "Cheese, cream"
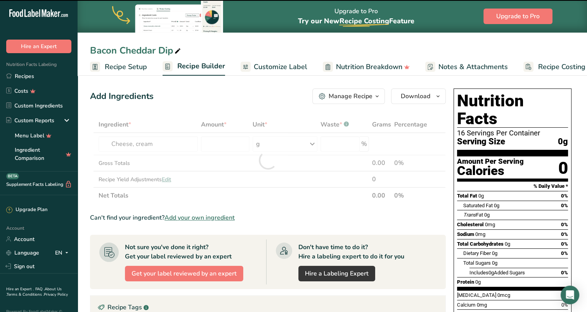
type input "0"
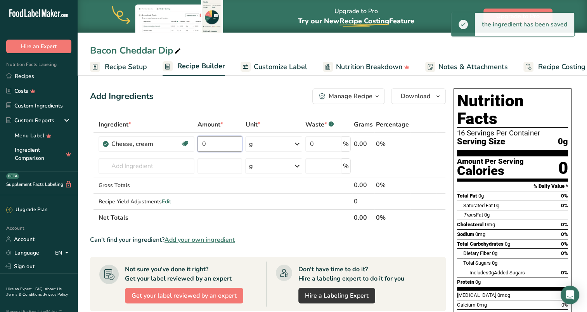
click at [229, 143] on input "0" at bounding box center [219, 144] width 45 height 16
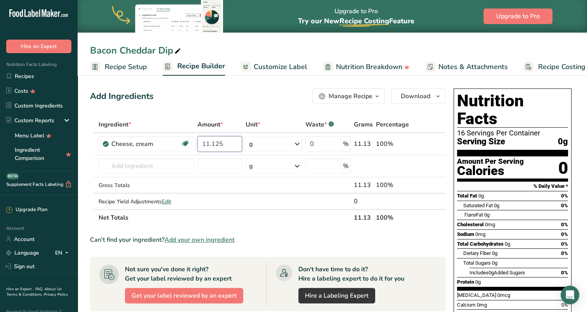
type input "11.125"
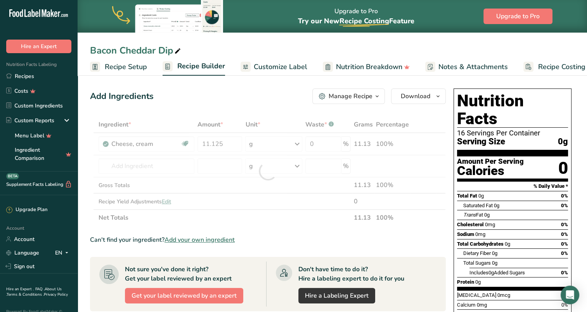
click at [284, 137] on div "Ingredient * Amount * Unit * Waste * .a-a{fill:#347362;}.b-a{fill:#fff;} Grams …" at bounding box center [268, 170] width 356 height 109
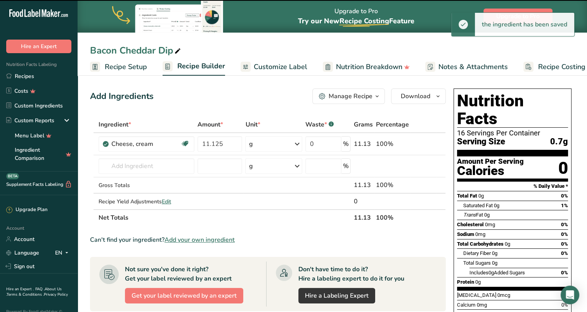
click at [289, 143] on div "g" at bounding box center [273, 144] width 57 height 16
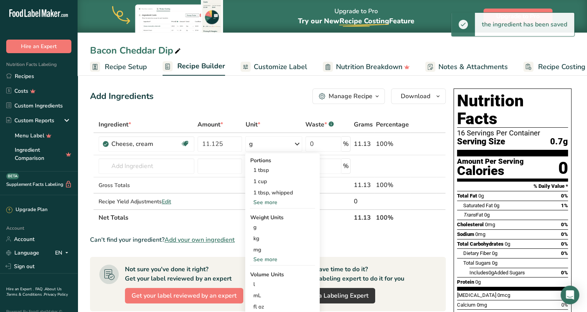
click at [278, 258] on div "See more" at bounding box center [282, 259] width 65 height 8
click at [263, 284] on div "oz" at bounding box center [282, 283] width 65 height 11
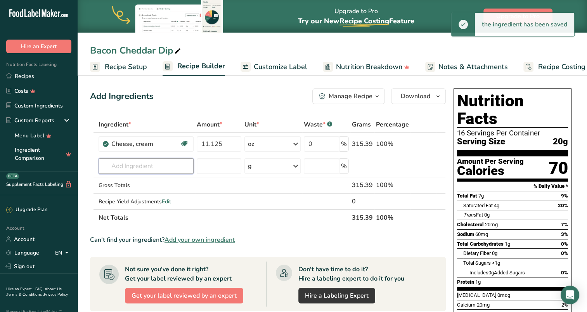
click at [142, 166] on input "text" at bounding box center [146, 166] width 95 height 16
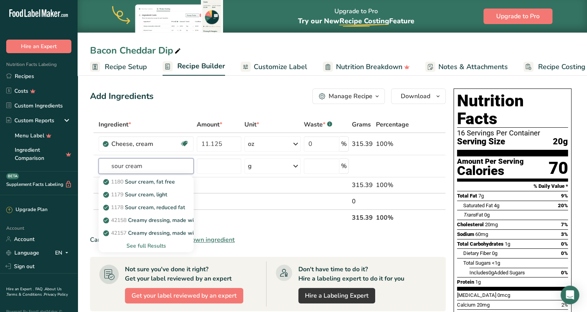
type input "sour cream"
click at [149, 245] on div "See full Results" at bounding box center [146, 246] width 83 height 8
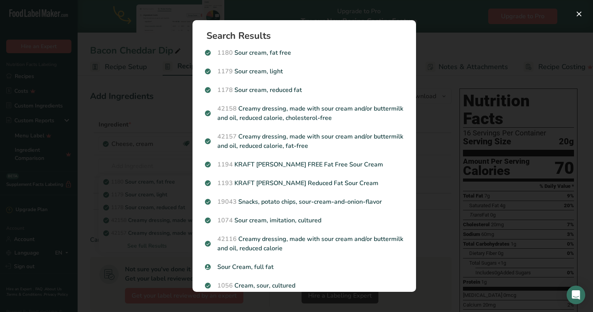
click at [240, 264] on p "Sour Cream, full fat" at bounding box center [304, 266] width 199 height 9
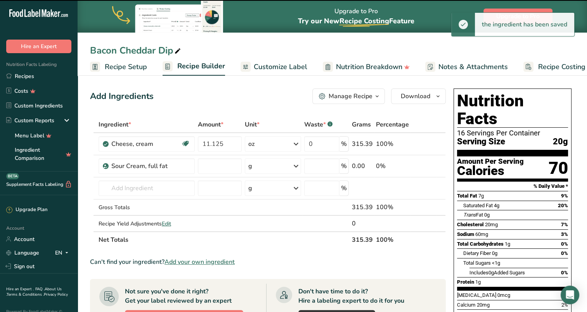
type input "0"
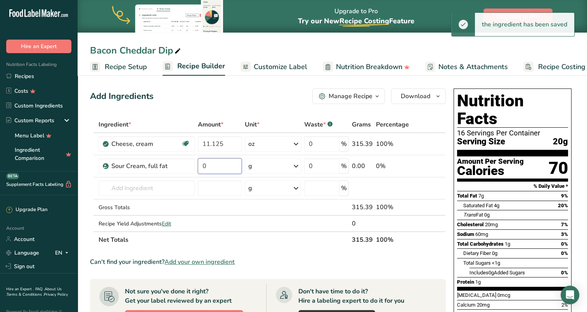
click at [212, 163] on input "0" at bounding box center [220, 166] width 44 height 16
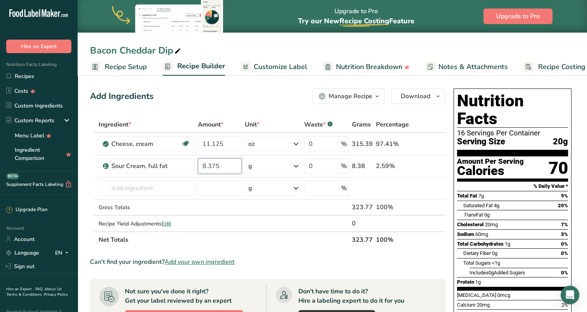
type input "8.375"
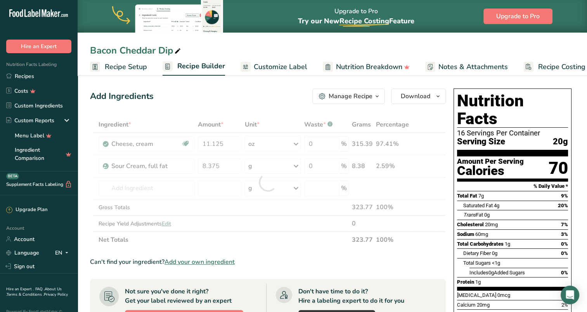
click at [272, 167] on div "Ingredient * Amount * Unit * Waste * .a-a{fill:#347362;}.b-a{fill:#fff;} Grams …" at bounding box center [268, 182] width 356 height 132
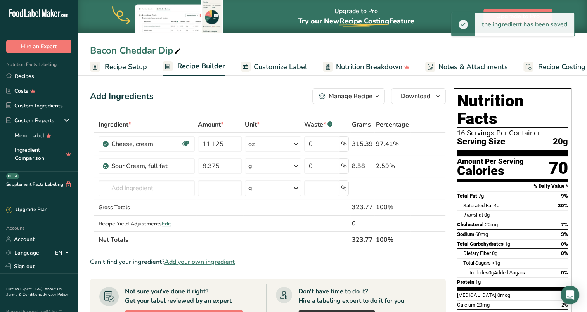
click at [278, 169] on div "g" at bounding box center [273, 166] width 56 height 16
click at [272, 281] on div "See more" at bounding box center [281, 284] width 65 height 8
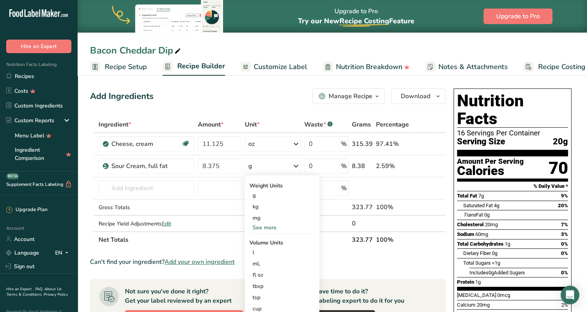
click at [261, 228] on div "See more" at bounding box center [281, 227] width 65 height 8
click at [262, 251] on div "oz" at bounding box center [281, 251] width 65 height 11
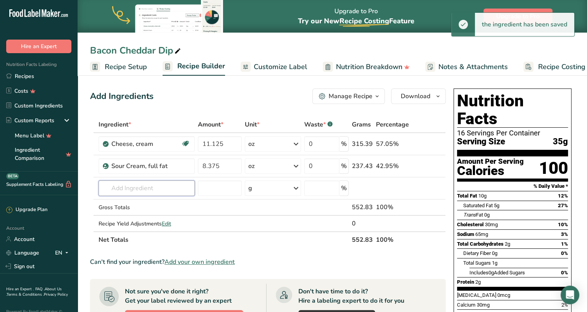
click at [122, 194] on input "text" at bounding box center [147, 188] width 96 height 16
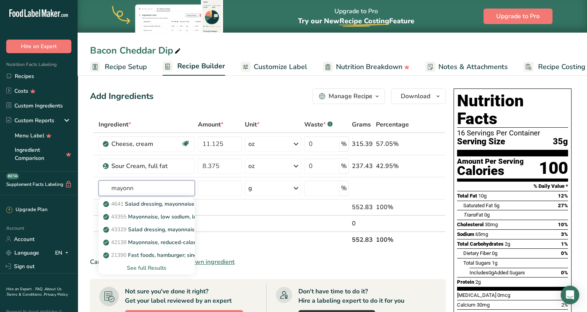
type input "mayonn"
click at [150, 265] on div "See full Results" at bounding box center [147, 268] width 84 height 8
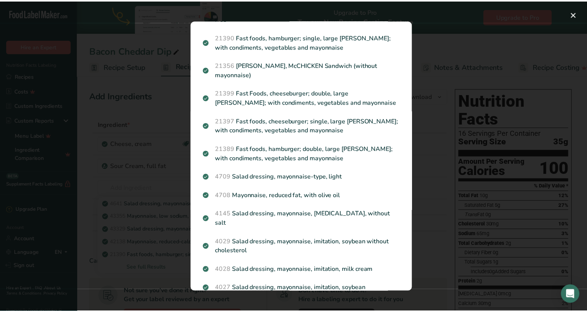
scroll to position [194, 0]
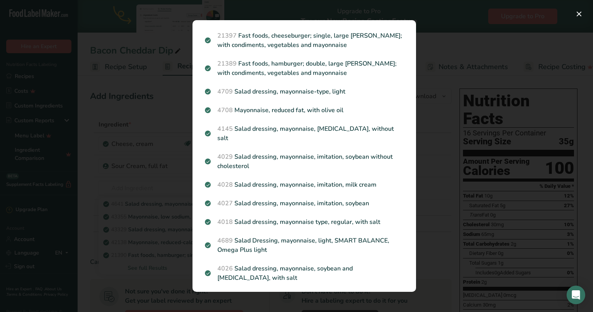
click at [361, 217] on p "4018 Salad dressing, mayonnaise type, regular, with salt" at bounding box center [304, 221] width 199 height 9
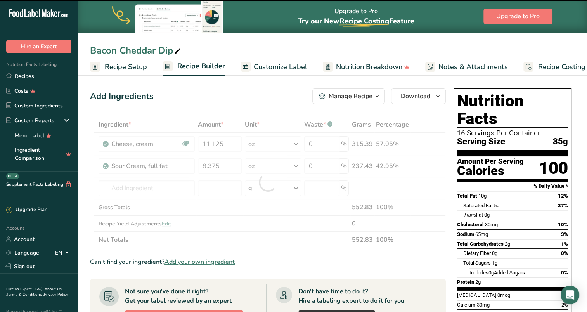
type input "0"
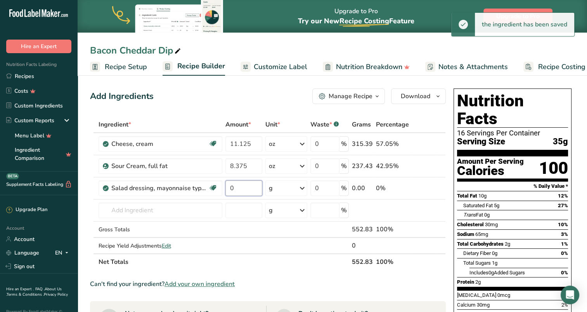
click at [244, 185] on input "0" at bounding box center [243, 188] width 37 height 16
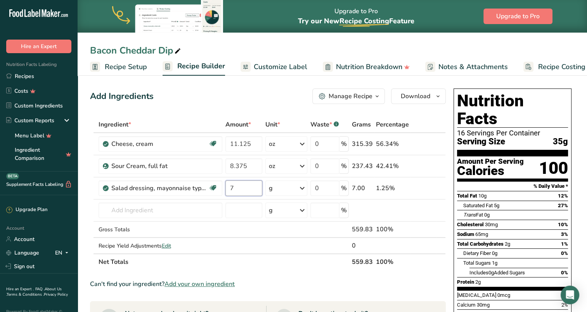
type input "7"
click at [303, 187] on div "Ingredient * Amount * Unit * Waste * .a-a{fill:#347362;}.b-a{fill:#fff;} Grams …" at bounding box center [268, 193] width 356 height 154
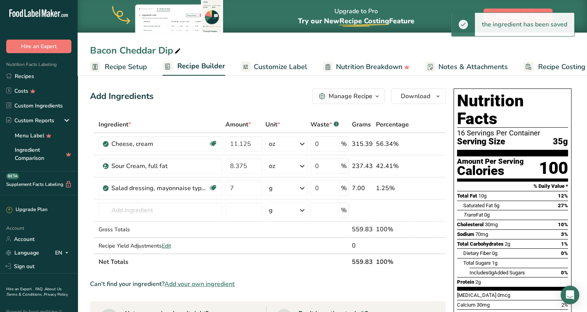
click at [303, 187] on icon at bounding box center [302, 188] width 9 height 14
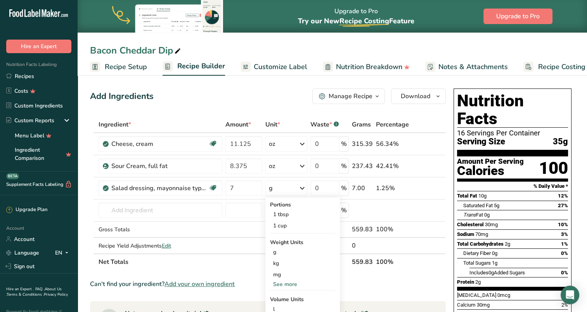
click at [284, 286] on div "See more" at bounding box center [302, 284] width 65 height 8
click at [282, 307] on div "oz" at bounding box center [302, 308] width 65 height 11
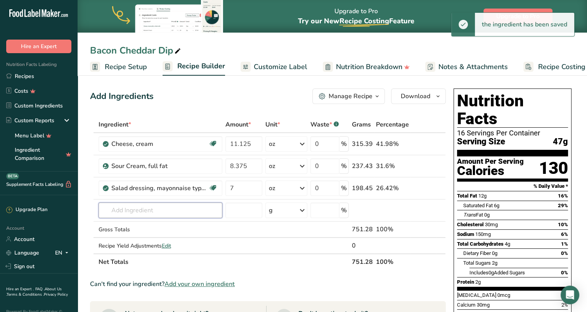
click at [146, 210] on input "text" at bounding box center [161, 211] width 124 height 16
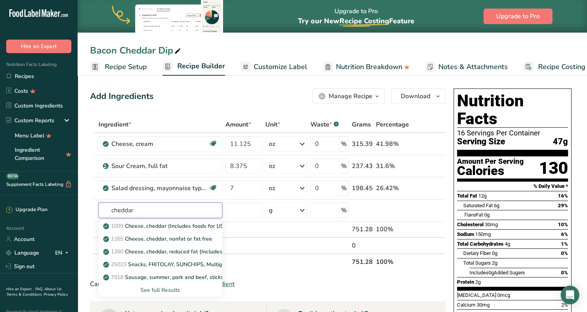
type input "cheddar"
click at [150, 225] on p "1009 Cheese, cheddar (Includes foods for USDA's Food Distribution Program)" at bounding box center [205, 226] width 200 height 8
type input "Cheese, cheddar (Includes foods for USDA's Food Distribution Program)"
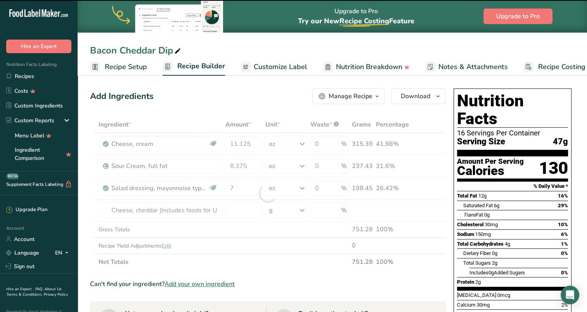
type input "0"
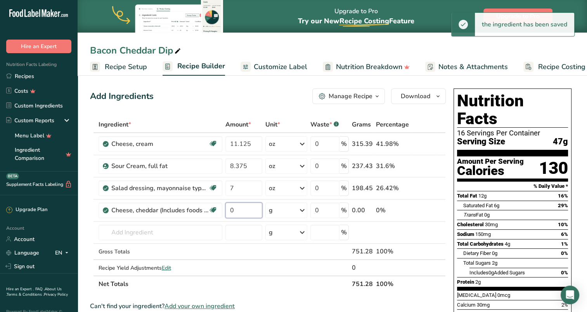
click at [246, 208] on input "0" at bounding box center [243, 211] width 37 height 16
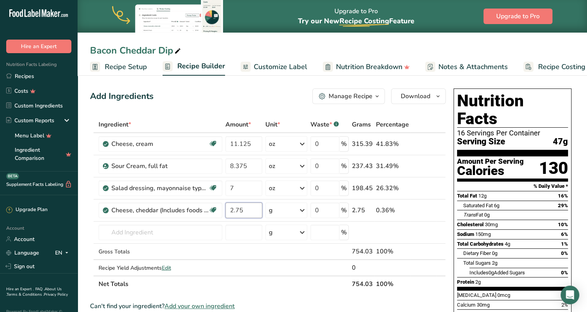
type input "2.75"
click at [296, 211] on div "Ingredient * Amount * Unit * Waste * .a-a{fill:#347362;}.b-a{fill:#fff;} Grams …" at bounding box center [268, 204] width 356 height 176
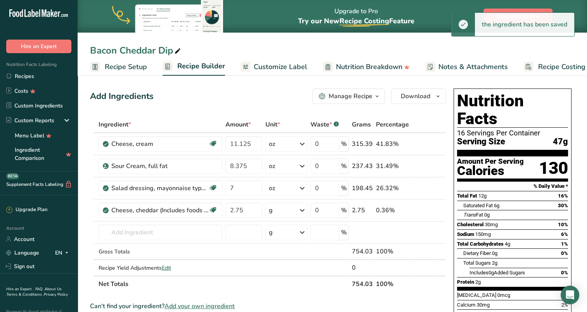
click at [302, 209] on icon at bounding box center [302, 210] width 9 height 14
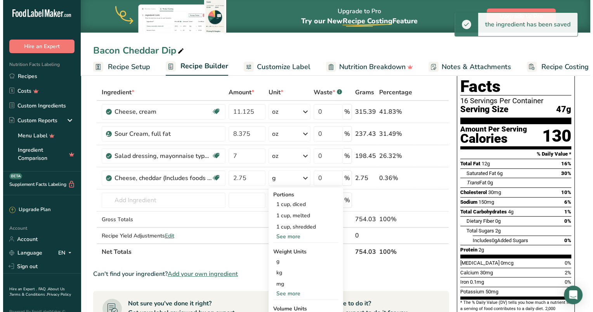
scroll to position [78, 0]
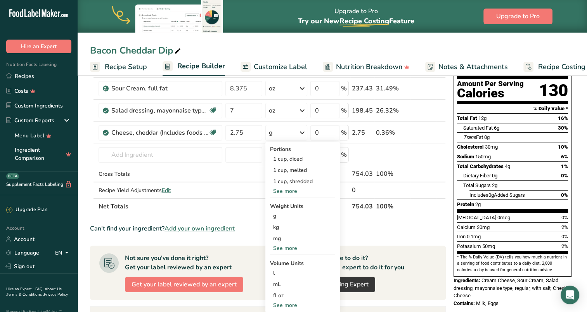
click at [285, 247] on div "See more" at bounding box center [302, 248] width 65 height 8
click at [281, 270] on div "oz" at bounding box center [302, 272] width 65 height 11
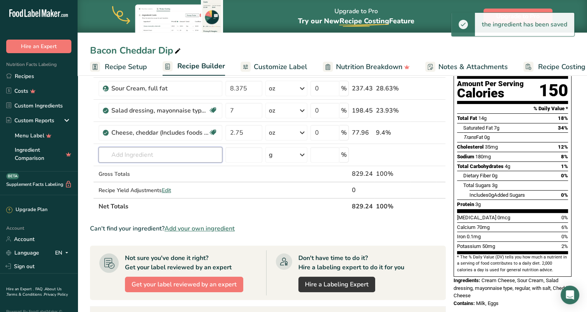
click at [140, 152] on input "text" at bounding box center [161, 155] width 124 height 16
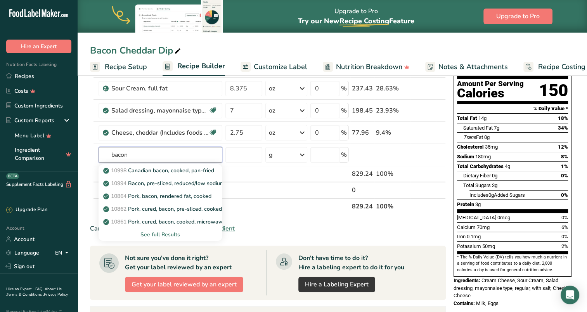
type input "bacon"
click at [156, 232] on div "See full Results" at bounding box center [160, 234] width 111 height 8
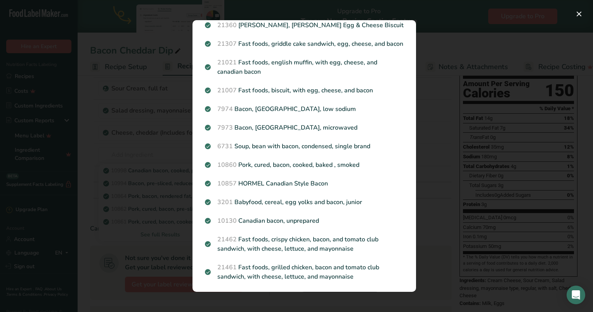
scroll to position [369, 0]
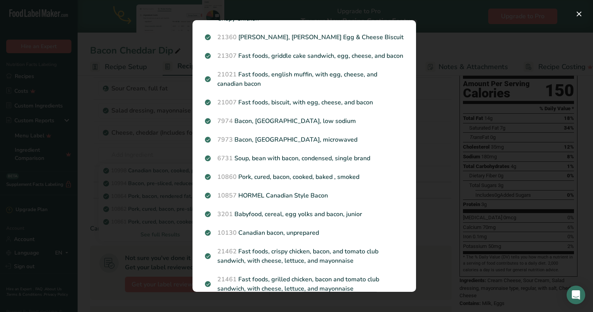
click at [314, 172] on p "10860 Pork, cured, bacon, cooked, baked , smoked" at bounding box center [304, 176] width 199 height 9
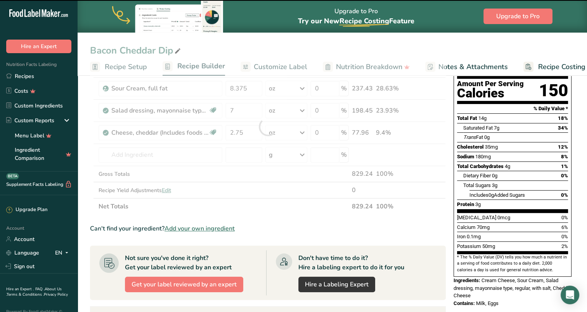
type input "0"
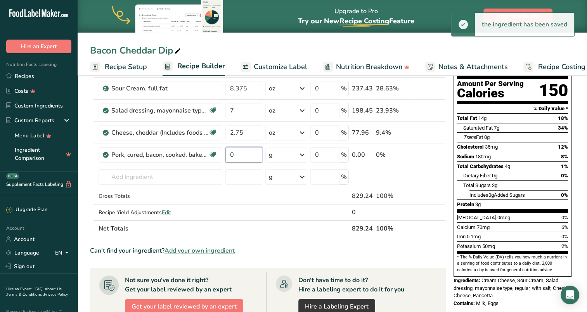
click at [243, 152] on input "0" at bounding box center [243, 155] width 37 height 16
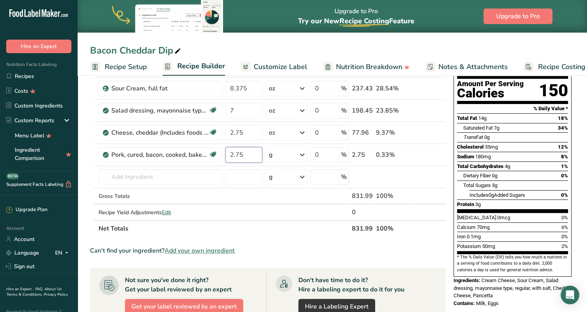
type input "2.75"
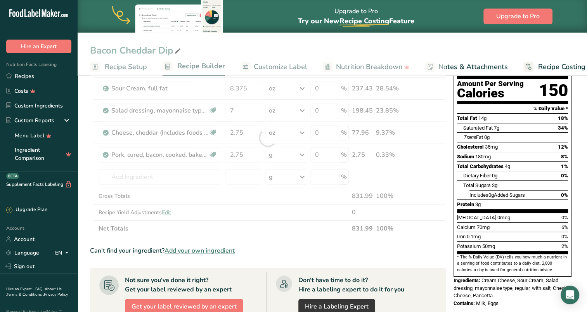
click at [303, 152] on div "Ingredient * Amount * Unit * Waste * .a-a{fill:#347362;}.b-a{fill:#fff;} Grams …" at bounding box center [268, 138] width 356 height 198
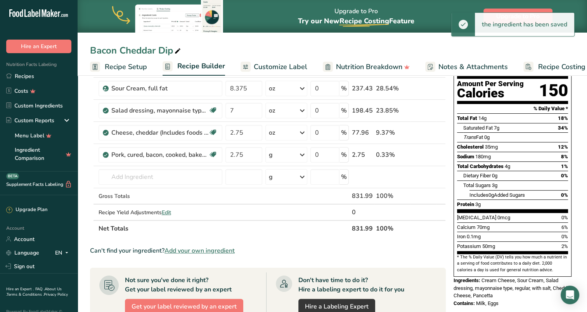
click at [303, 154] on icon at bounding box center [302, 155] width 9 height 14
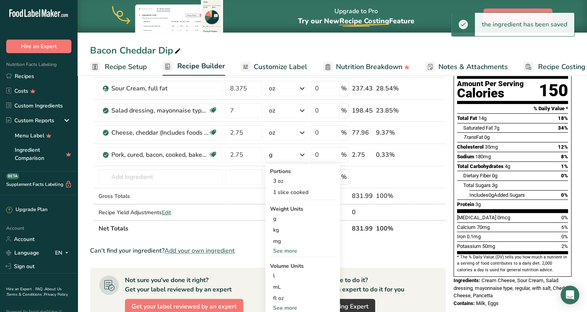
click at [282, 246] on div "mg" at bounding box center [302, 240] width 65 height 11
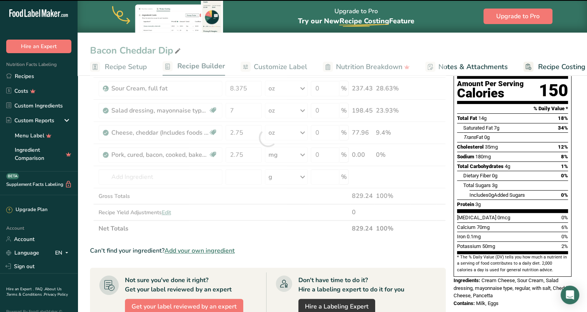
click at [304, 153] on div at bounding box center [268, 138] width 356 height 198
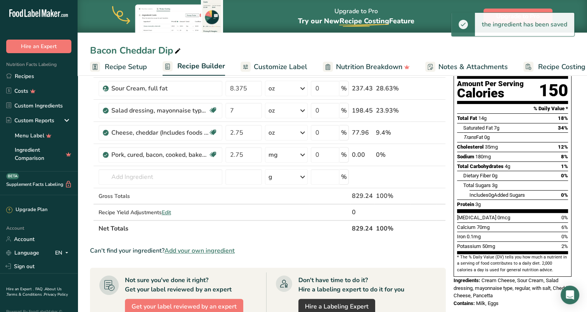
click at [305, 153] on icon at bounding box center [302, 155] width 9 height 14
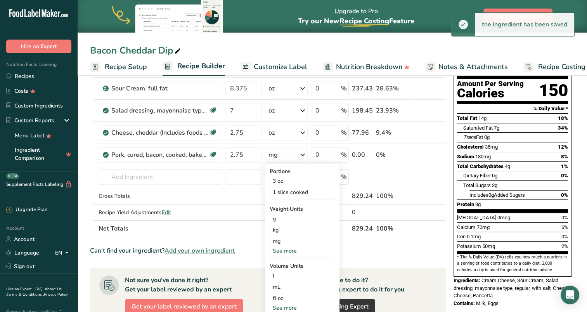
click at [282, 250] on div "See more" at bounding box center [302, 251] width 65 height 8
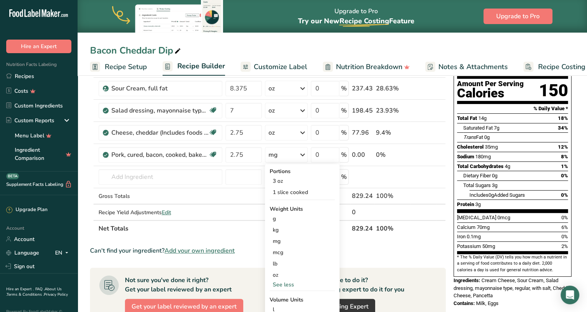
click at [279, 274] on div "oz" at bounding box center [302, 274] width 65 height 11
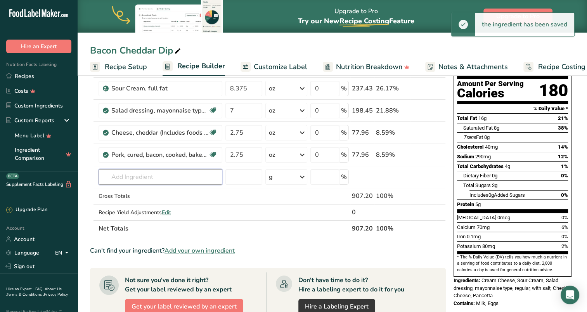
click at [150, 173] on input "text" at bounding box center [161, 177] width 124 height 16
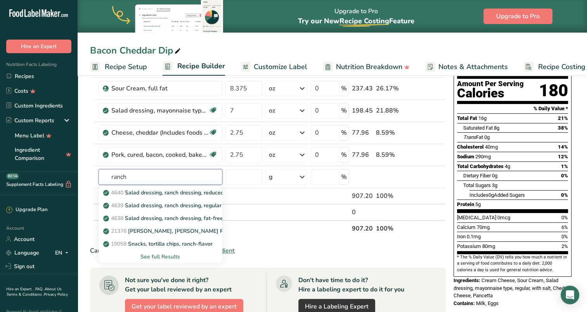
type input "ranch"
click at [161, 257] on div "See full Results" at bounding box center [160, 257] width 111 height 8
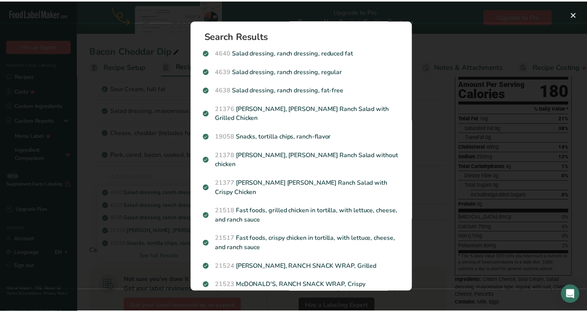
scroll to position [20, 0]
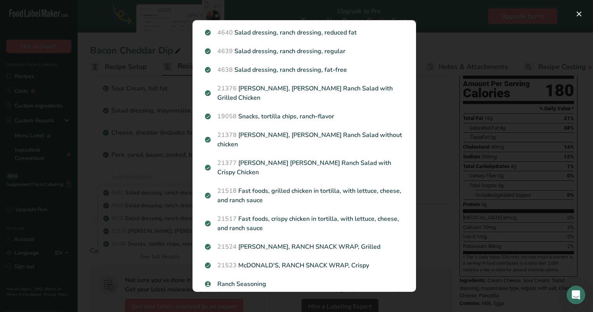
click at [264, 279] on p "Ranch Seasoning" at bounding box center [304, 283] width 199 height 9
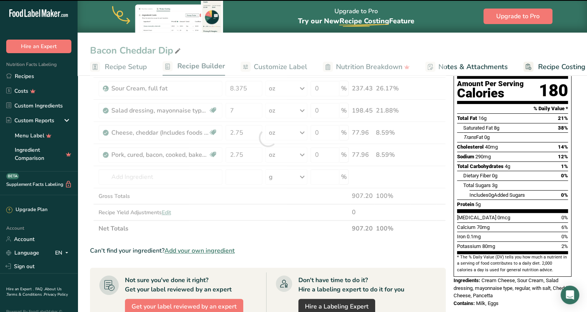
type input "0"
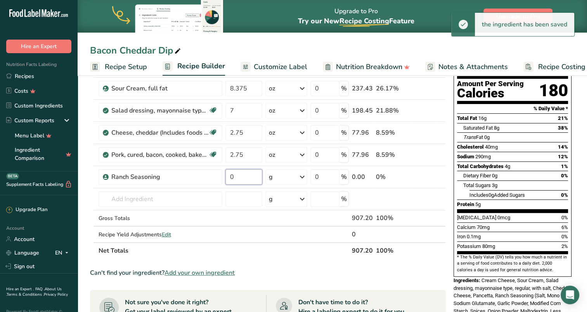
click at [244, 179] on input "0" at bounding box center [243, 177] width 37 height 16
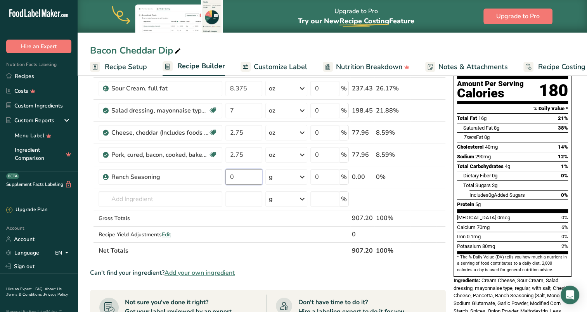
click at [253, 175] on input "0" at bounding box center [243, 177] width 37 height 16
type input "0.041"
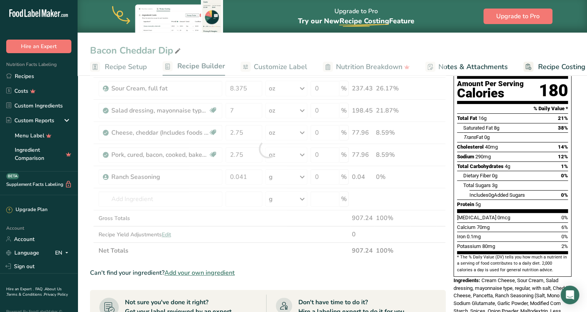
click at [287, 175] on div "Ingredient * Amount * Unit * Waste * .a-a{fill:#347362;}.b-a{fill:#fff;} Grams …" at bounding box center [268, 149] width 356 height 220
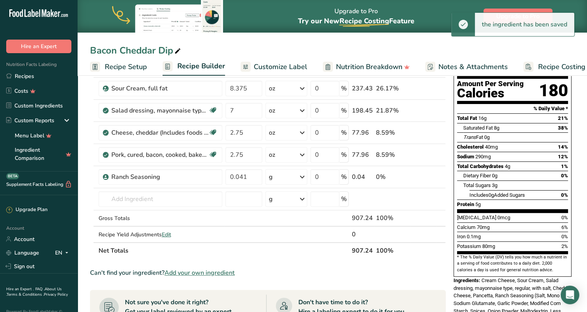
click at [303, 176] on icon at bounding box center [302, 177] width 9 height 14
click at [296, 236] on div "See more" at bounding box center [302, 238] width 65 height 8
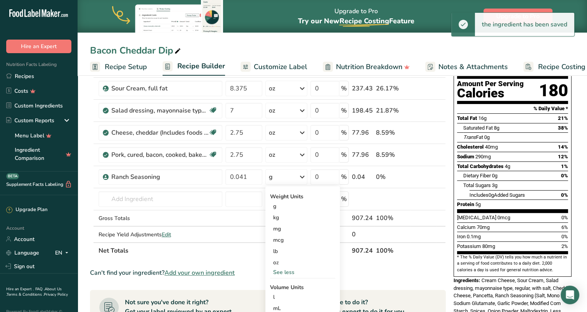
click at [279, 262] on div "oz" at bounding box center [302, 262] width 65 height 11
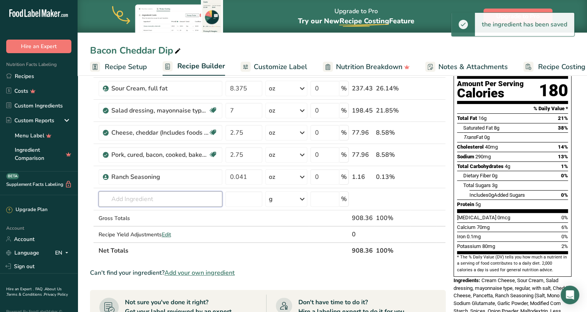
click at [149, 200] on input "text" at bounding box center [161, 199] width 124 height 16
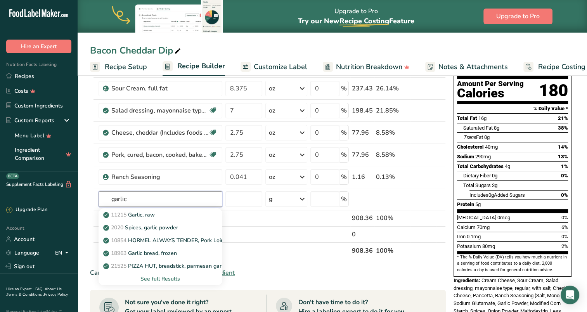
type input "garlic"
click at [154, 226] on p "2020 Spices, garlic powder" at bounding box center [141, 227] width 73 height 8
type input "Spices, garlic powder"
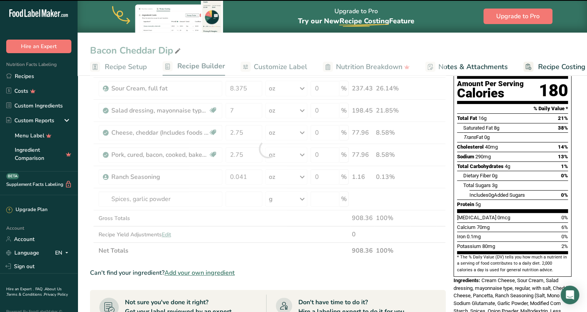
type input "0"
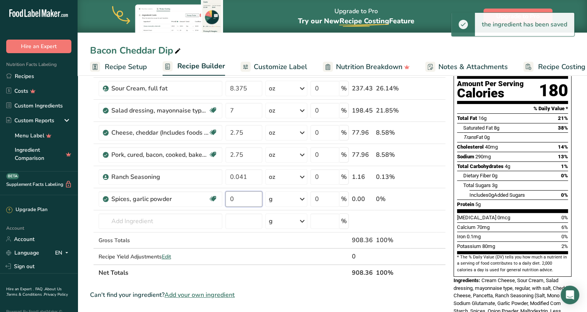
click at [254, 197] on input "0" at bounding box center [243, 199] width 37 height 16
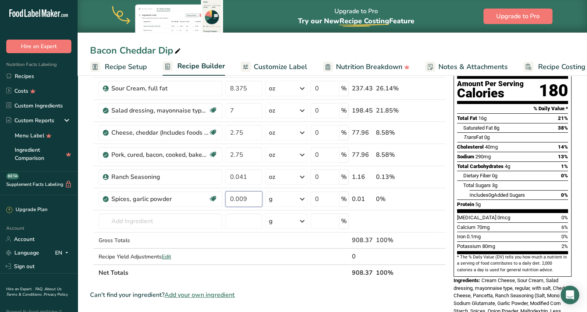
type input "0.009"
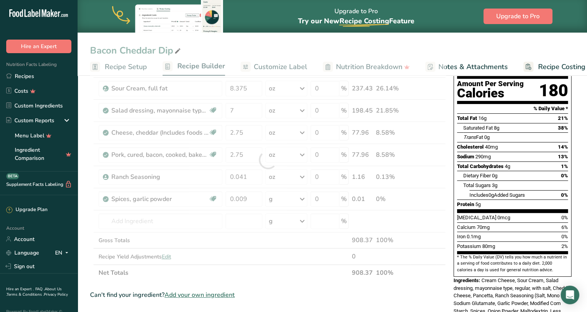
click at [304, 197] on div "Ingredient * Amount * Unit * Waste * .a-a{fill:#347362;}.b-a{fill:#fff;} Grams …" at bounding box center [268, 160] width 356 height 242
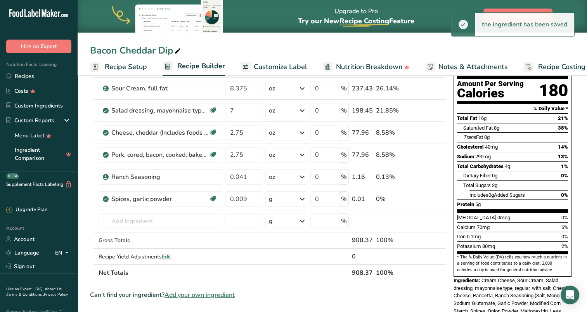
click at [303, 199] on icon at bounding box center [302, 199] width 9 height 14
click at [288, 293] on div "See more" at bounding box center [302, 295] width 65 height 8
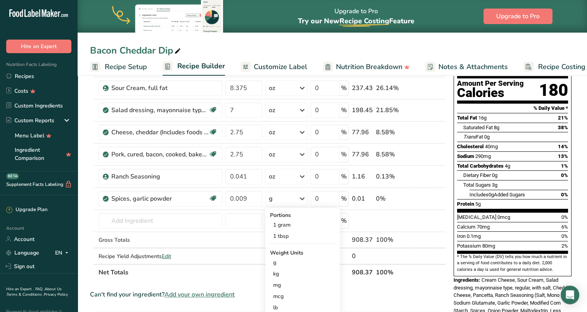
scroll to position [155, 0]
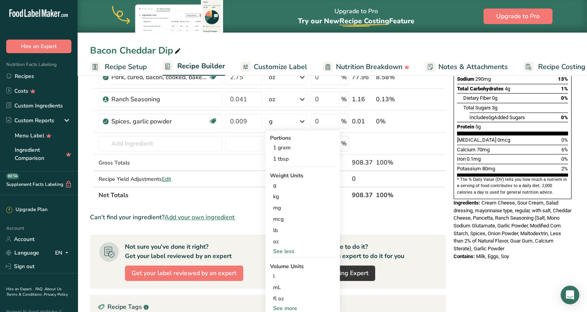
click at [284, 241] on div "oz" at bounding box center [302, 241] width 65 height 11
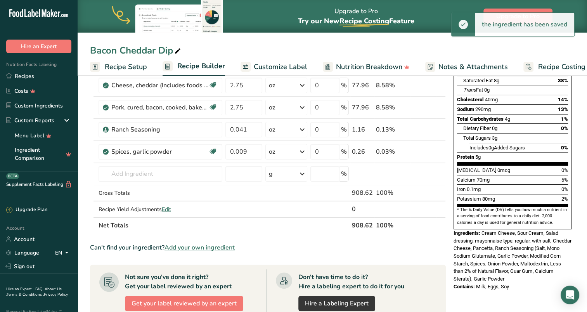
scroll to position [78, 0]
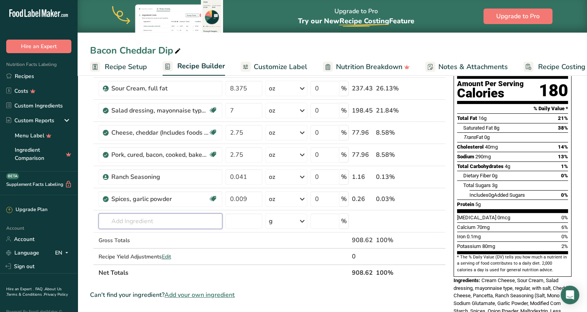
click at [178, 218] on input "text" at bounding box center [161, 221] width 124 height 16
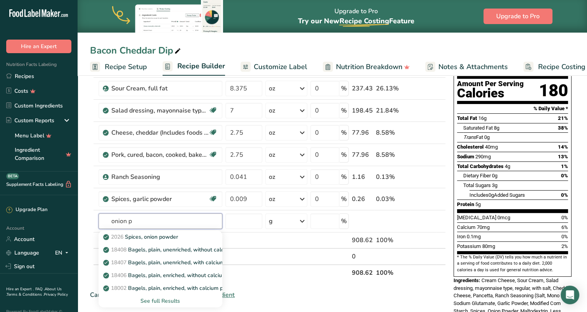
type input "onion p"
click at [173, 239] on p "2026 Spices, onion powder" at bounding box center [141, 237] width 73 height 8
type input "Spices, onion powder"
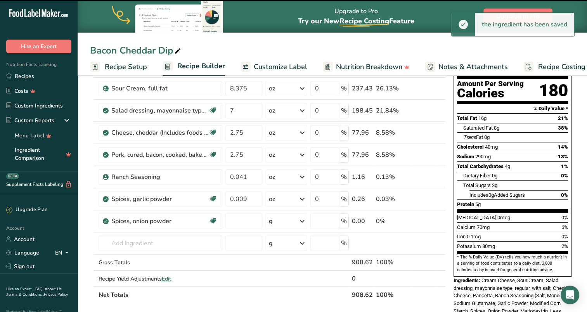
type input "0"
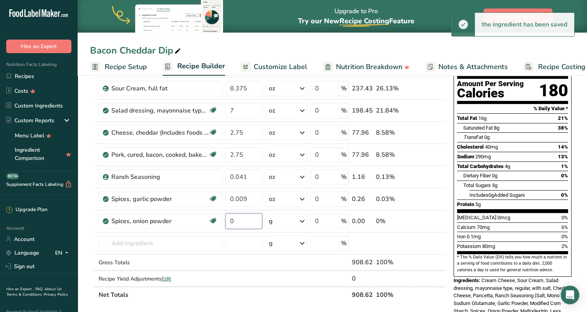
click at [241, 219] on input "0" at bounding box center [243, 221] width 37 height 16
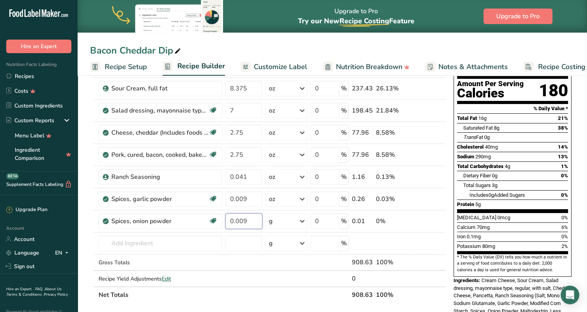
type input "0.009"
click at [305, 220] on div "Ingredient * Amount * Unit * Waste * .a-a{fill:#347362;}.b-a{fill:#fff;} Grams …" at bounding box center [268, 171] width 356 height 264
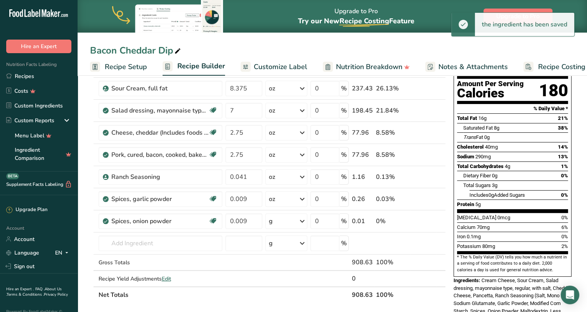
click at [303, 220] on icon at bounding box center [302, 221] width 9 height 14
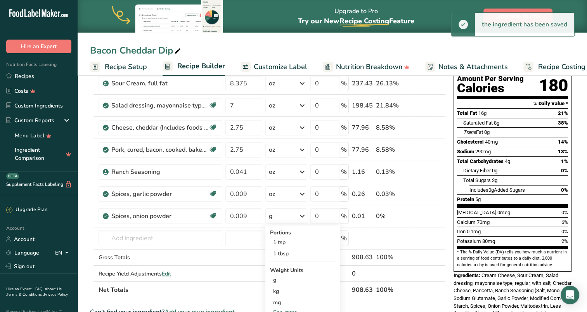
scroll to position [155, 0]
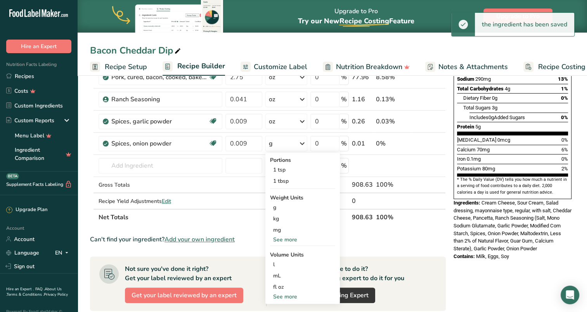
click at [290, 239] on div "See more" at bounding box center [302, 239] width 65 height 8
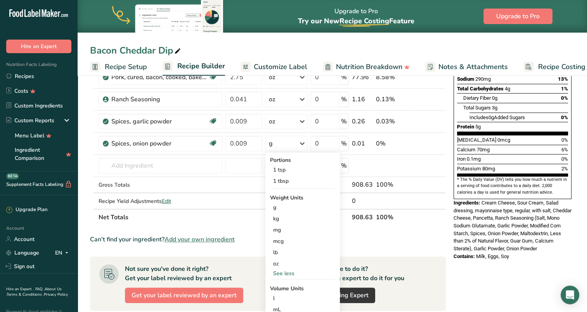
click at [278, 265] on div "oz" at bounding box center [302, 263] width 65 height 11
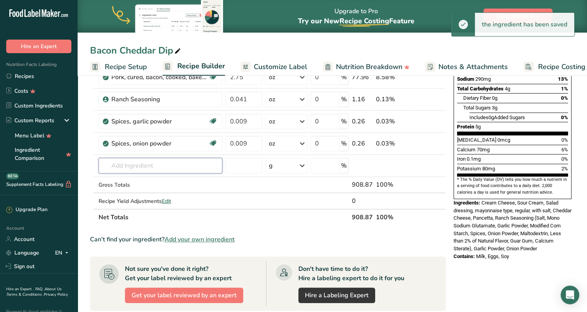
click at [182, 165] on input "text" at bounding box center [161, 166] width 124 height 16
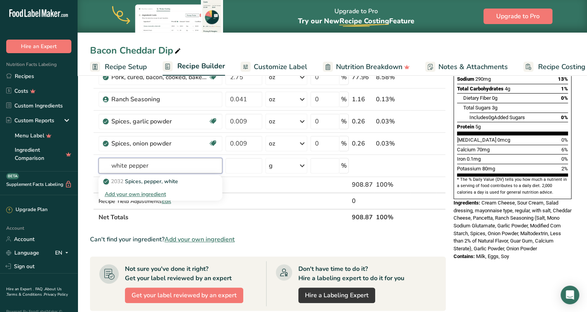
type input "white pepper"
click at [187, 180] on div "2032 Spices, pepper, white" at bounding box center [154, 181] width 99 height 8
type input "Spices, pepper, white"
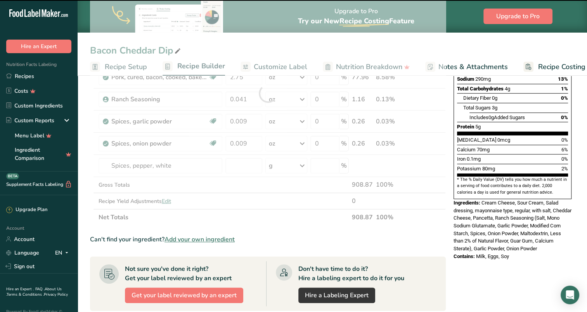
type input "0"
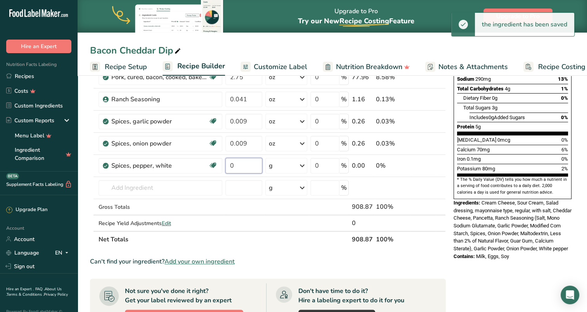
click at [250, 164] on input "0" at bounding box center [243, 166] width 37 height 16
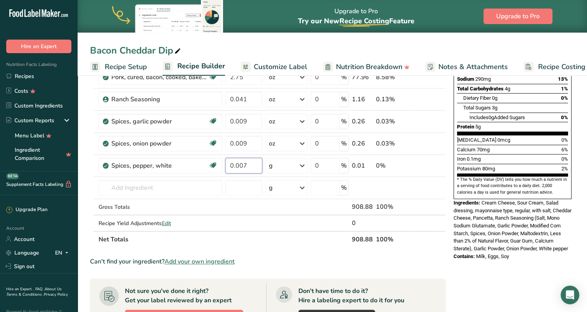
type input "0.007"
click at [300, 164] on div "Ingredient * Amount * Unit * Waste * .a-a{fill:#347362;}.b-a{fill:#fff;} Grams …" at bounding box center [268, 104] width 356 height 286
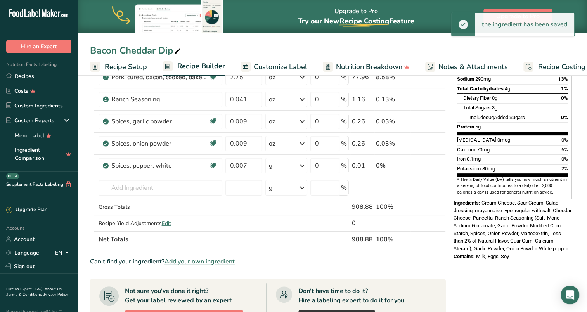
click at [304, 165] on icon at bounding box center [302, 166] width 9 height 14
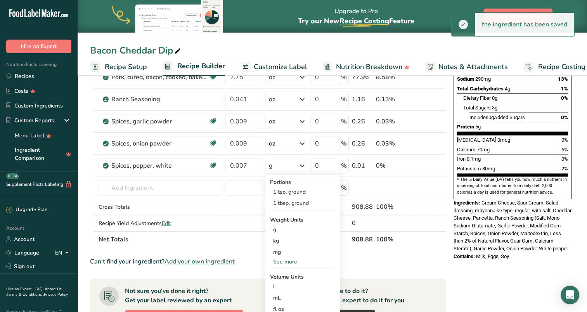
click at [291, 258] on div "See more" at bounding box center [302, 262] width 65 height 8
click at [280, 286] on div "oz" at bounding box center [302, 285] width 65 height 11
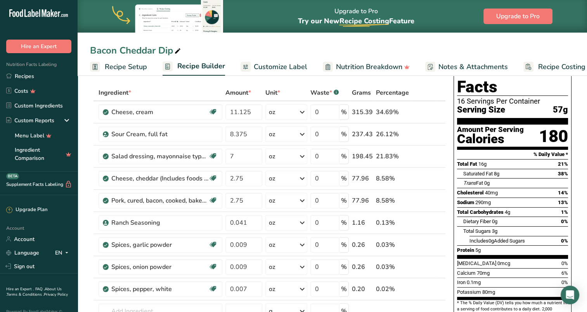
scroll to position [0, 0]
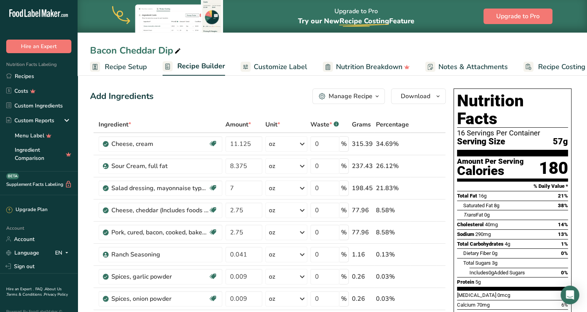
click at [263, 67] on span "Customize Label" at bounding box center [281, 67] width 54 height 10
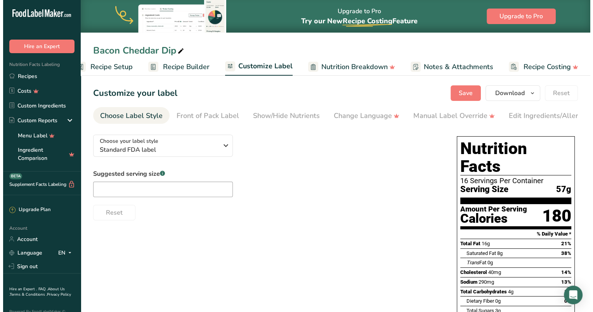
scroll to position [0, 18]
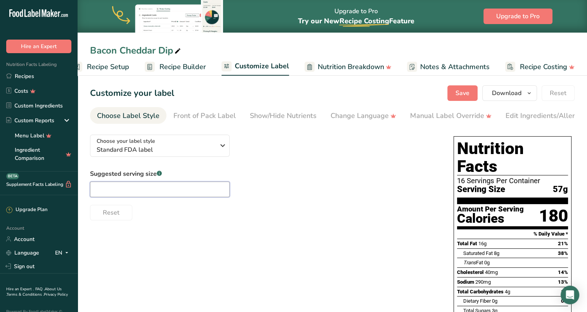
click at [111, 190] on input "text" at bounding box center [160, 190] width 140 height 16
type input "2oz"
click at [321, 172] on div "Suggested serving size .a-a{fill:#347362;}.b-a{fill:#fff;} 2oz Reset" at bounding box center [264, 194] width 348 height 51
click at [109, 64] on span "Recipe Setup" at bounding box center [108, 67] width 42 height 10
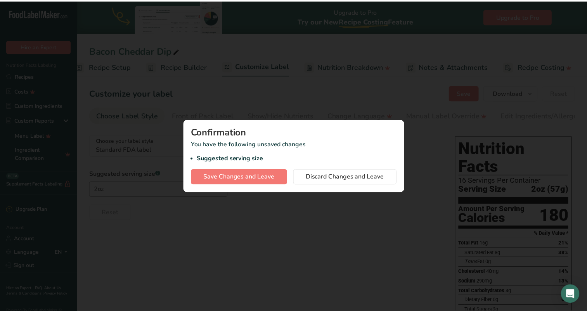
scroll to position [0, 3]
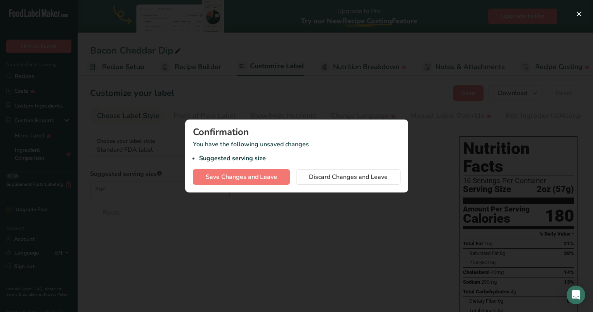
click at [384, 110] on div at bounding box center [296, 156] width 593 height 312
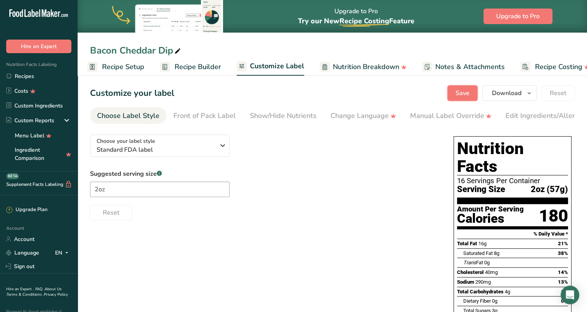
click at [461, 88] on span "Save" at bounding box center [462, 92] width 14 height 9
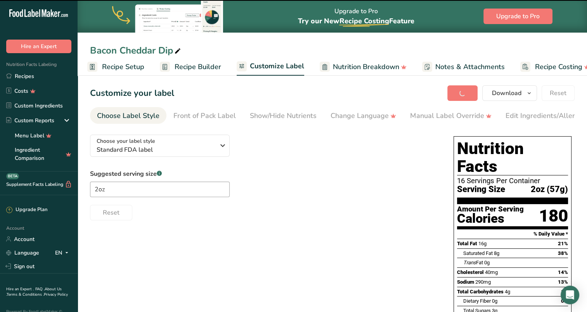
click at [135, 64] on span "Recipe Setup" at bounding box center [123, 67] width 42 height 10
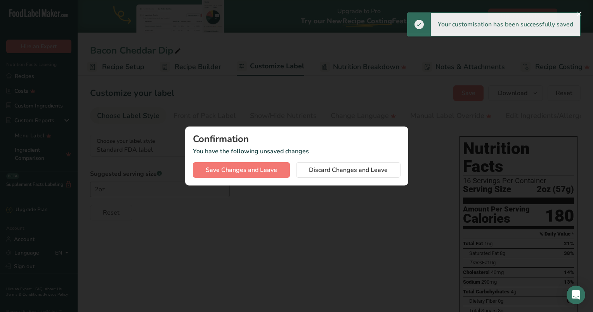
click at [376, 123] on div at bounding box center [296, 156] width 593 height 312
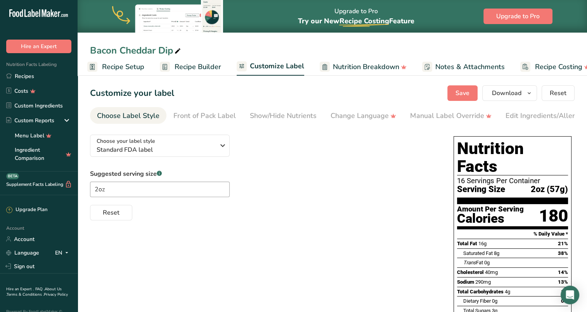
click at [195, 64] on span "Recipe Builder" at bounding box center [198, 67] width 47 height 10
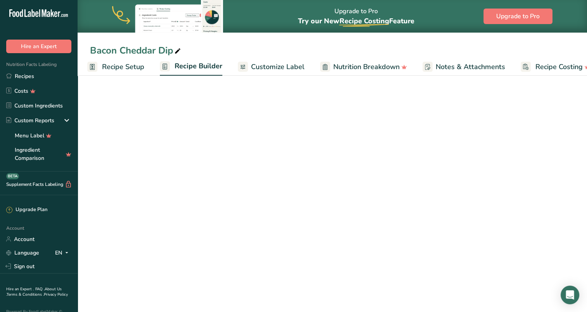
scroll to position [0, 18]
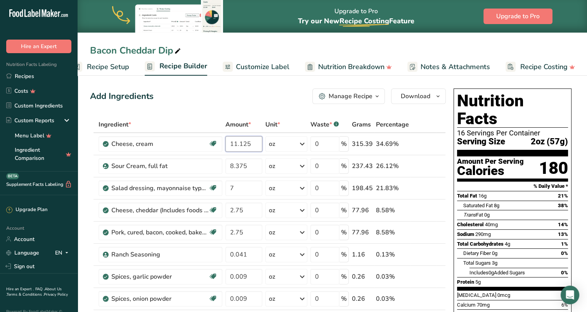
click at [251, 144] on input "11.125" at bounding box center [243, 144] width 37 height 16
type input "11"
click at [261, 96] on div "Add Ingredients Manage Recipe Delete Recipe Duplicate Recipe Scale Recipe Save …" at bounding box center [268, 96] width 356 height 16
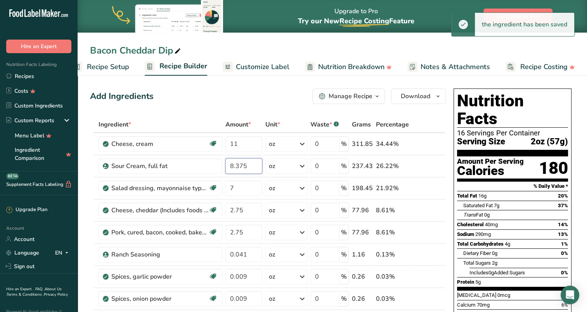
click at [248, 164] on input "8.375" at bounding box center [243, 166] width 37 height 16
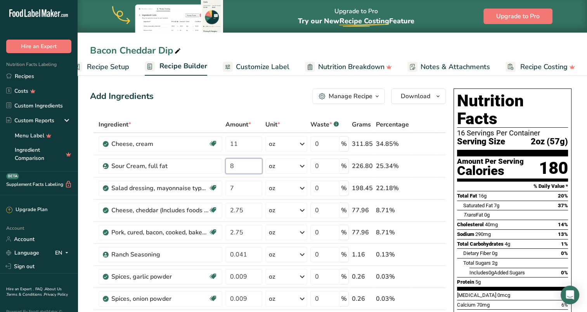
type input "8"
click at [254, 89] on div "Add Ingredients Manage Recipe Delete Recipe Duplicate Recipe Scale Recipe Save …" at bounding box center [268, 96] width 356 height 16
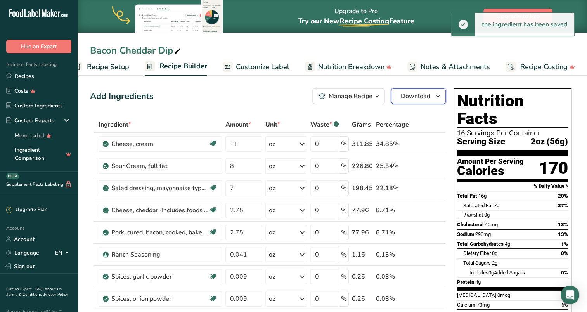
click at [420, 94] on span "Download" at bounding box center [415, 96] width 29 height 9
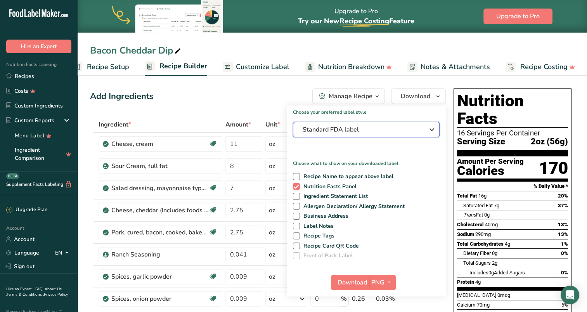
click at [350, 127] on span "Standard FDA label" at bounding box center [361, 129] width 116 height 9
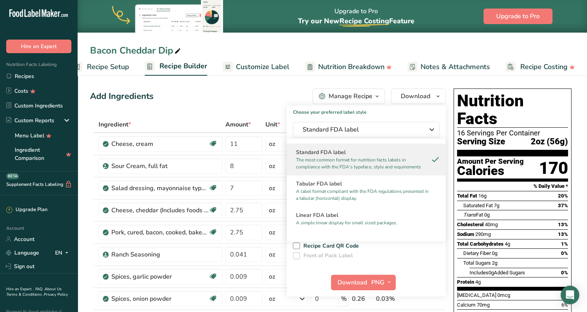
click at [342, 213] on h2 "Linear FDA label" at bounding box center [366, 215] width 140 height 8
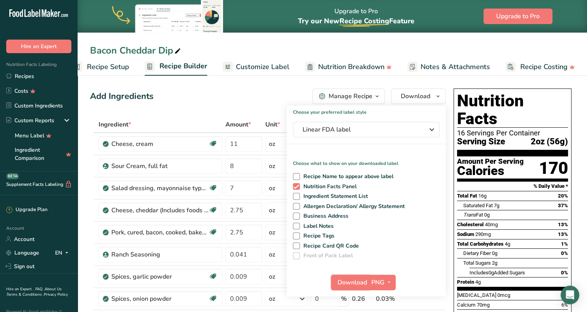
click at [358, 286] on span "Download" at bounding box center [352, 282] width 29 height 9
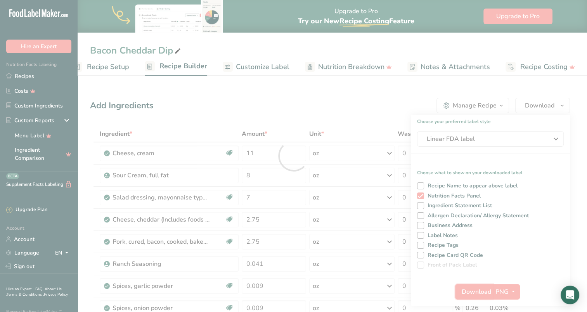
scroll to position [0, 0]
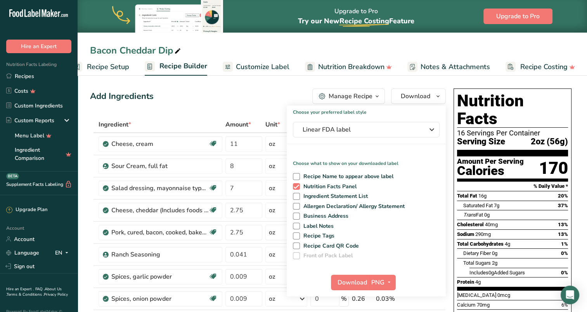
click at [272, 42] on div "Bacon Cheddar Dip Recipe Setup Recipe Builder Customize Label Nutrition Breakdo…" at bounding box center [332, 38] width 509 height 76
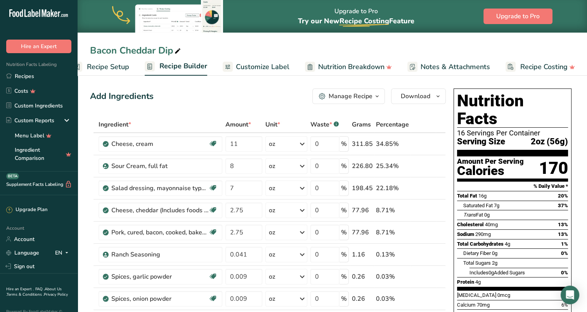
click at [24, 74] on link "Recipes" at bounding box center [39, 76] width 78 height 15
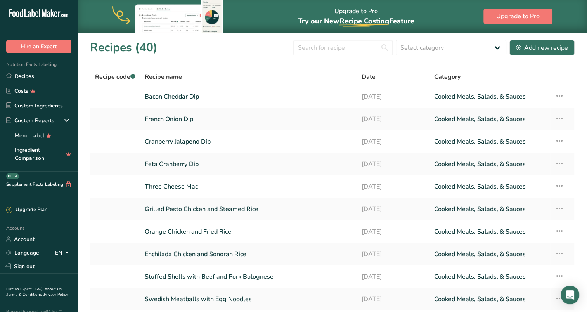
click at [175, 142] on link "Cranberry Jalapeno Dip" at bounding box center [249, 141] width 208 height 16
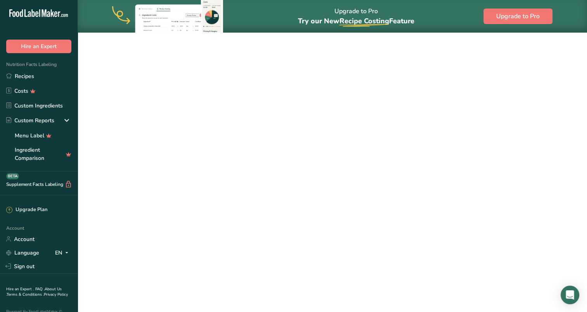
click at [175, 142] on link "Cranberry Jalapeno Dip" at bounding box center [249, 141] width 208 height 16
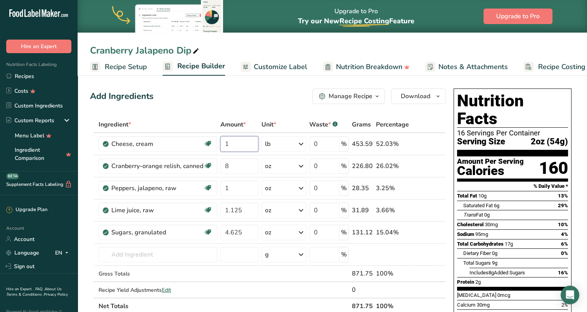
click at [243, 142] on input "1" at bounding box center [239, 144] width 38 height 16
click at [254, 98] on div "Add Ingredients Manage Recipe Delete Recipe Duplicate Recipe Scale Recipe Save …" at bounding box center [268, 96] width 356 height 16
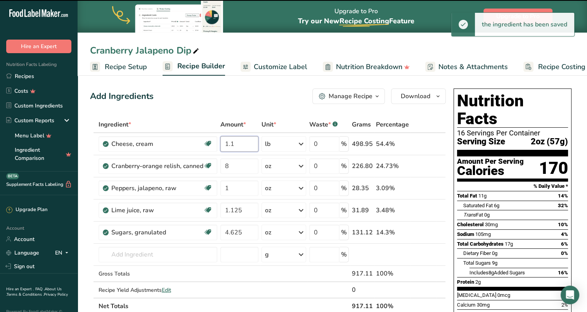
click at [236, 144] on input "1.1" at bounding box center [239, 144] width 38 height 16
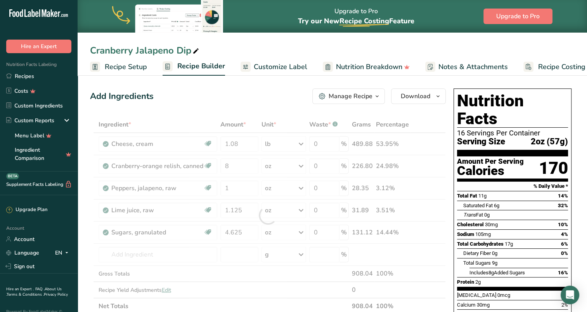
click at [248, 102] on div "Add Ingredients Manage Recipe Delete Recipe Duplicate Recipe Scale Recipe Save …" at bounding box center [268, 96] width 356 height 16
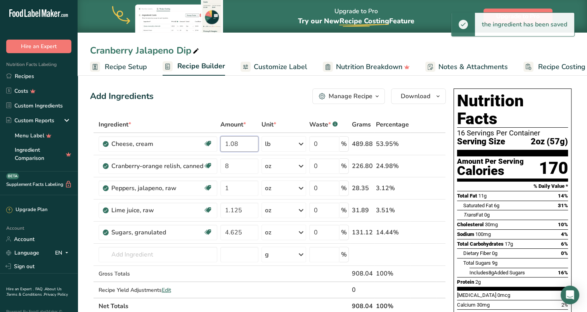
click at [239, 141] on input "1.08" at bounding box center [239, 144] width 38 height 16
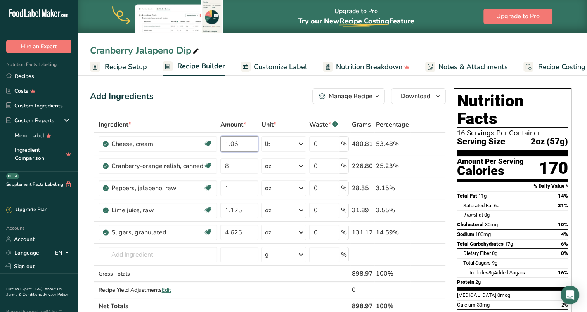
type input "1.06"
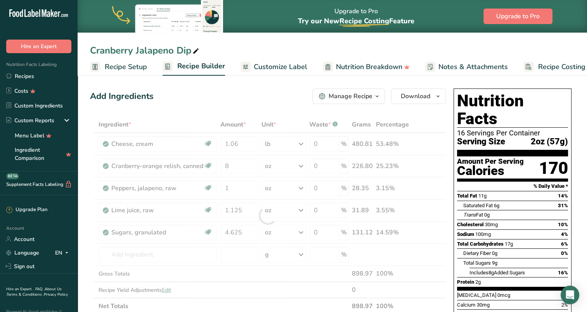
click at [253, 92] on div "Add Ingredients Manage Recipe Delete Recipe Duplicate Recipe Scale Recipe Save …" at bounding box center [268, 96] width 356 height 16
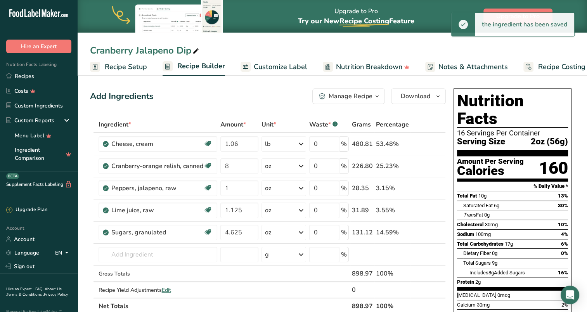
click at [251, 93] on div "Add Ingredients Manage Recipe Delete Recipe Duplicate Recipe Scale Recipe Save …" at bounding box center [268, 96] width 356 height 16
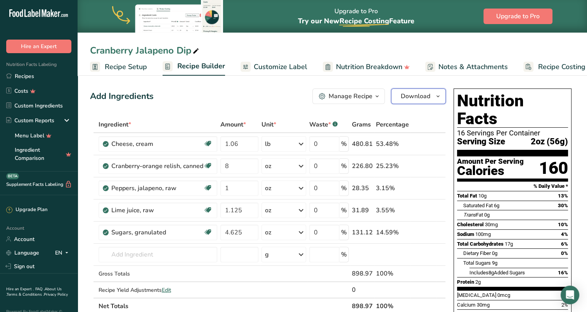
click at [425, 95] on span "Download" at bounding box center [415, 96] width 29 height 9
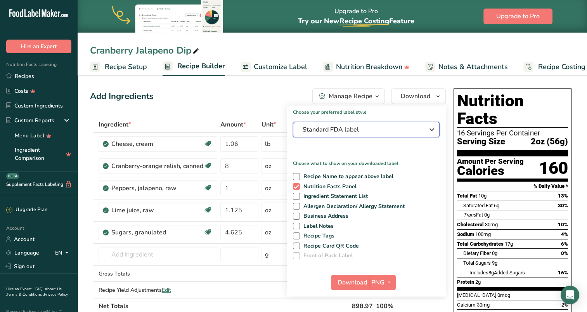
click at [345, 133] on span "Standard FDA label" at bounding box center [361, 129] width 116 height 9
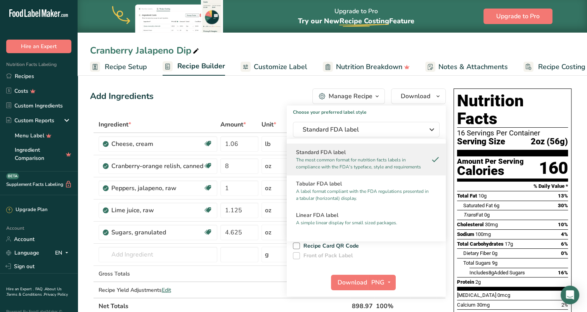
click at [344, 213] on h2 "Linear FDA label" at bounding box center [366, 215] width 140 height 8
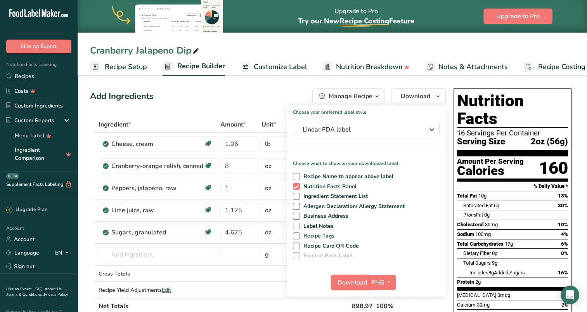
click at [349, 284] on span "Download" at bounding box center [352, 282] width 29 height 9
click at [324, 46] on div "Cranberry Jalapeno Dip" at bounding box center [332, 50] width 509 height 14
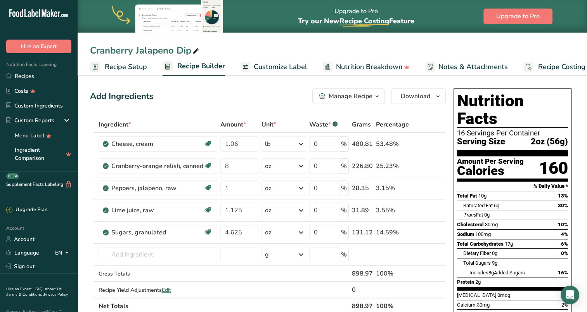
click at [26, 71] on link "Recipes" at bounding box center [39, 76] width 78 height 15
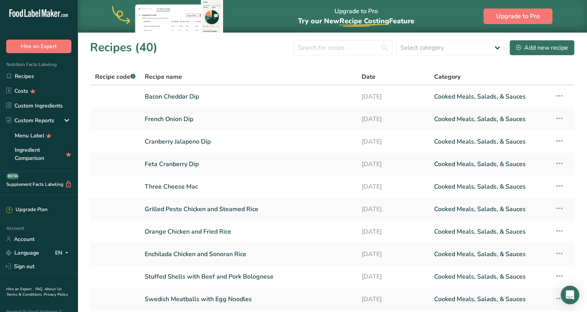
click at [165, 162] on link "Feta Cranberry Dip" at bounding box center [249, 164] width 208 height 16
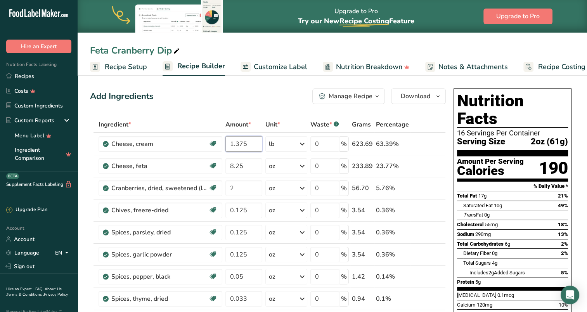
drag, startPoint x: 246, startPoint y: 144, endPoint x: 235, endPoint y: 144, distance: 10.5
click at [235, 144] on input "1.375" at bounding box center [243, 144] width 37 height 16
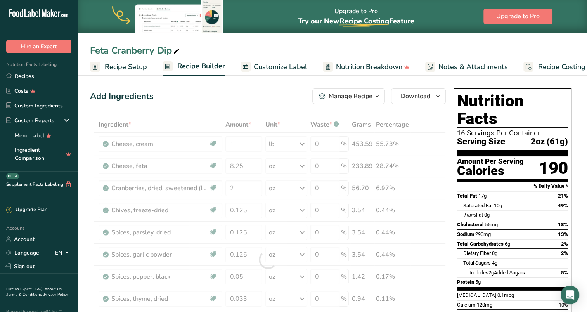
click at [241, 93] on div "Add Ingredients Manage Recipe Delete Recipe Duplicate Recipe Scale Recipe Save …" at bounding box center [268, 96] width 356 height 16
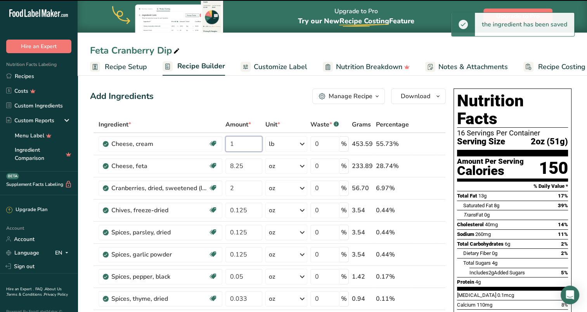
click at [242, 143] on input "1" at bounding box center [243, 144] width 37 height 16
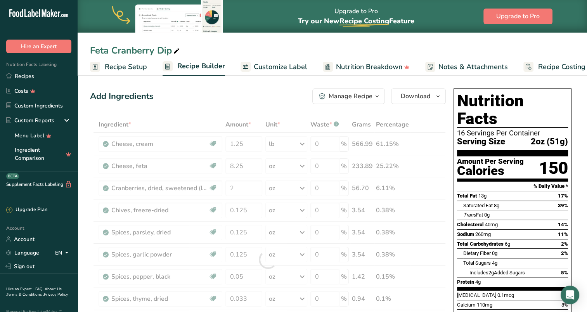
click at [249, 99] on div "Add Ingredients Manage Recipe Delete Recipe Duplicate Recipe Scale Recipe Save …" at bounding box center [268, 96] width 356 height 16
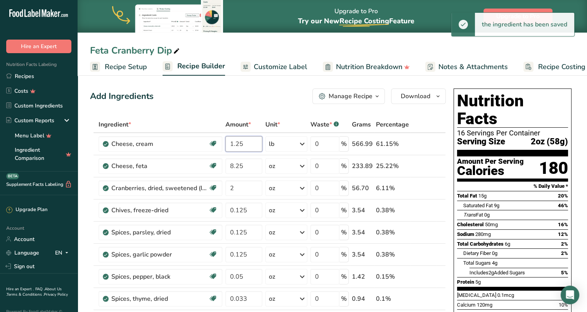
drag, startPoint x: 244, startPoint y: 143, endPoint x: 239, endPoint y: 143, distance: 4.7
click at [239, 143] on input "1.25" at bounding box center [243, 144] width 37 height 16
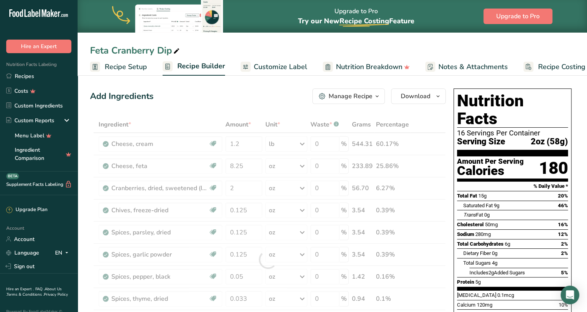
click at [261, 95] on div "Add Ingredients Manage Recipe Delete Recipe Duplicate Recipe Scale Recipe Save …" at bounding box center [268, 96] width 356 height 16
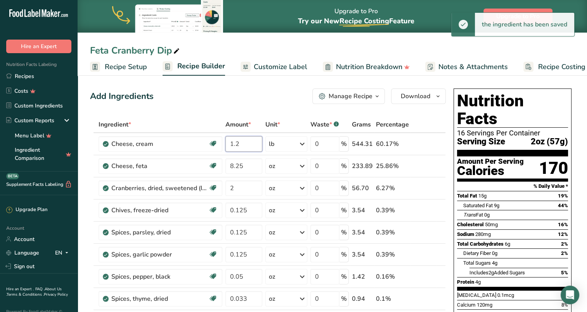
click at [236, 143] on input "1.2" at bounding box center [243, 144] width 37 height 16
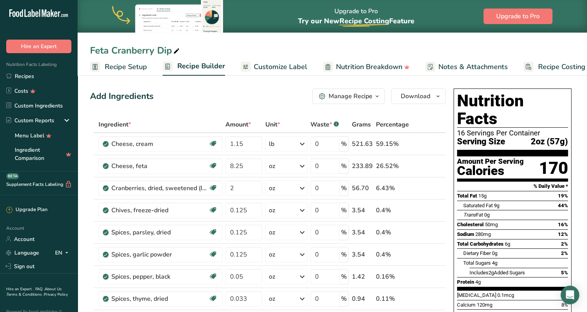
click at [253, 101] on div "Add Ingredients Manage Recipe Delete Recipe Duplicate Recipe Scale Recipe Save …" at bounding box center [268, 96] width 356 height 16
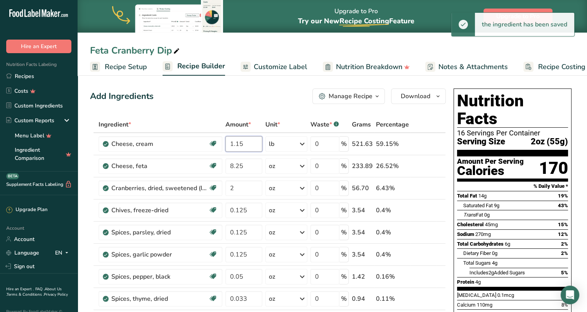
click at [239, 140] on input "1.15" at bounding box center [243, 144] width 37 height 16
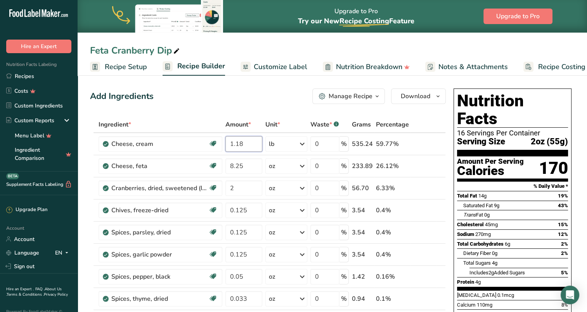
type input "1.18"
click at [247, 93] on div "Add Ingredients Manage Recipe Delete Recipe Duplicate Recipe Scale Recipe Save …" at bounding box center [268, 96] width 356 height 16
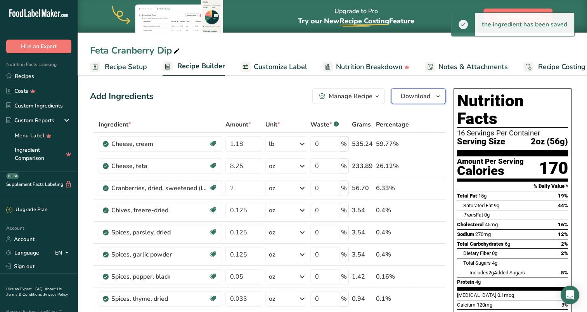
click at [415, 100] on span "Download" at bounding box center [415, 96] width 29 height 9
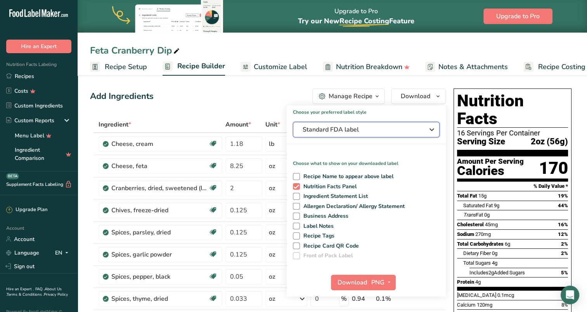
click at [357, 130] on span "Standard FDA label" at bounding box center [361, 129] width 116 height 9
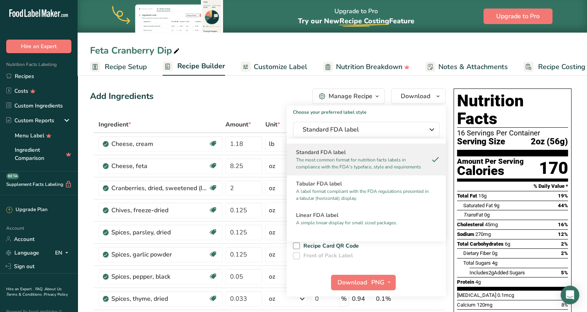
click at [346, 213] on h2 "Linear FDA label" at bounding box center [366, 215] width 140 height 8
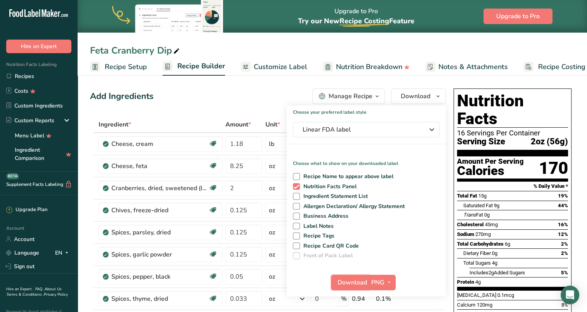
click at [352, 281] on span "Download" at bounding box center [352, 282] width 29 height 9
click at [343, 46] on div "Feta Cranberry Dip" at bounding box center [332, 50] width 509 height 14
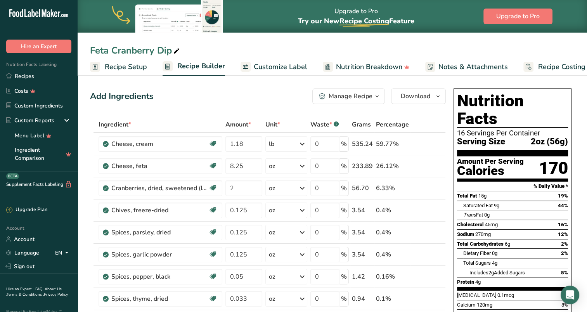
click at [19, 76] on link "Recipes" at bounding box center [39, 76] width 78 height 15
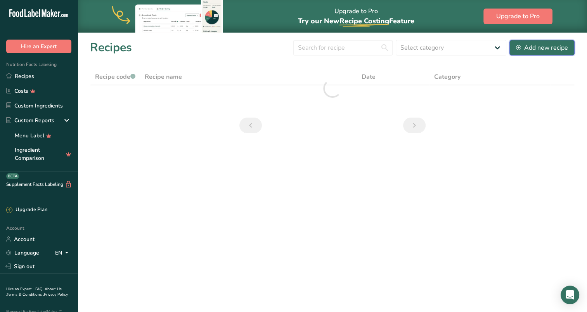
click at [537, 44] on div "Add new recipe" at bounding box center [542, 47] width 52 height 9
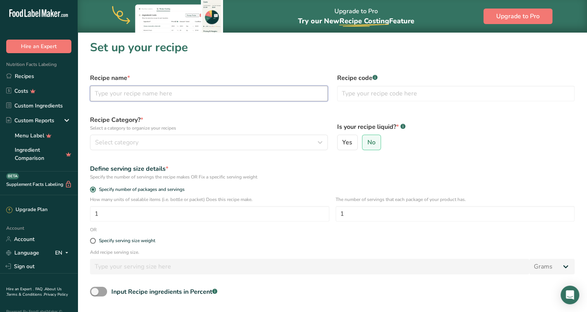
click at [228, 96] on input "text" at bounding box center [209, 94] width 238 height 16
type input "Creamy Pesto Dip"
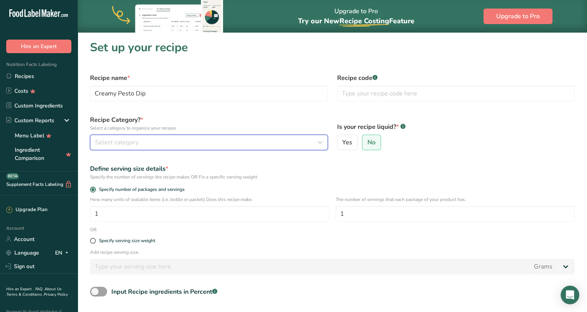
click at [251, 137] on button "Select category" at bounding box center [209, 143] width 238 height 16
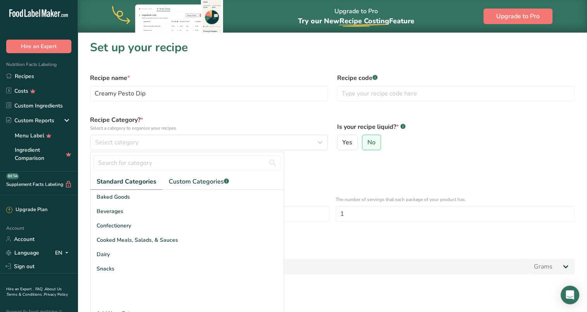
click at [141, 241] on span "Cooked Meals, Salads, & Sauces" at bounding box center [137, 240] width 81 height 8
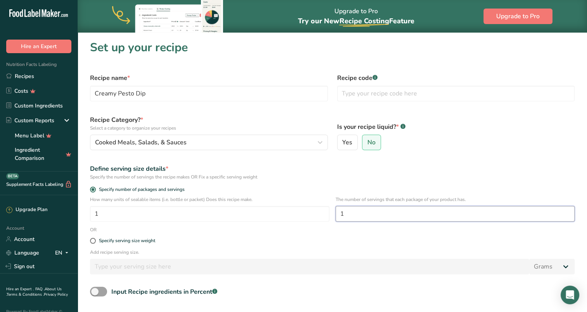
click at [402, 216] on input "1" at bounding box center [455, 214] width 239 height 16
type input "16"
click at [293, 231] on form "Recipe name * Creamy Pesto Dip Recipe code .a-a{fill:#347362;}.b-a{fill:#fff;} …" at bounding box center [332, 213] width 494 height 288
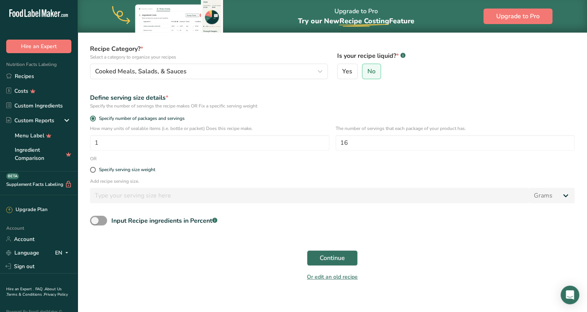
scroll to position [78, 0]
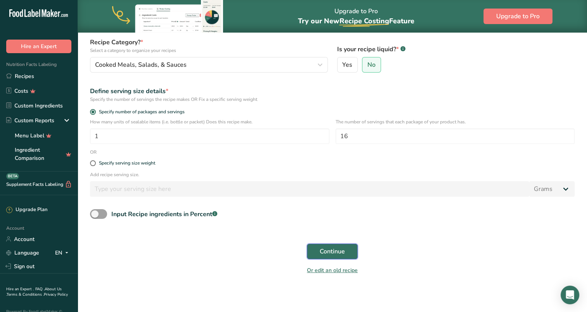
click at [326, 247] on span "Continue" at bounding box center [332, 251] width 25 height 9
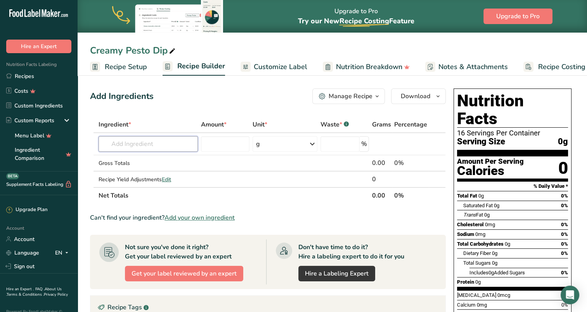
click at [161, 143] on input "text" at bounding box center [148, 144] width 99 height 16
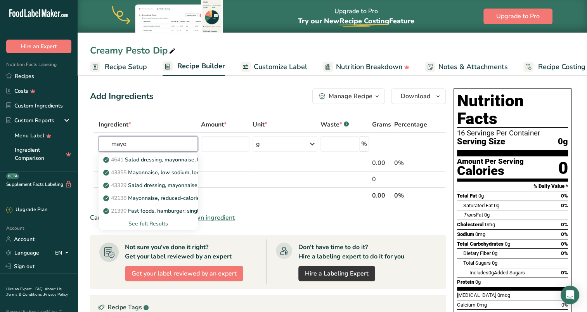
type input "mayo"
click at [156, 223] on div "See full Results" at bounding box center [148, 224] width 87 height 8
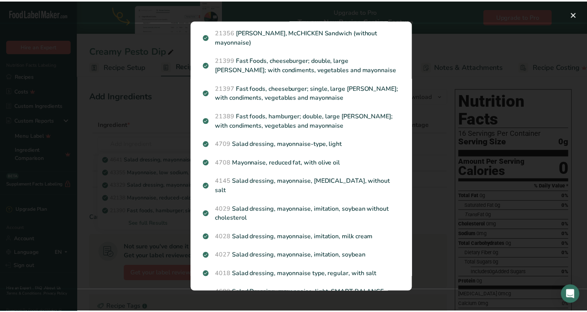
scroll to position [155, 0]
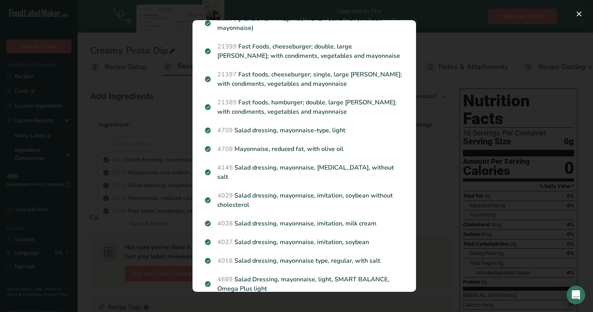
click at [372, 256] on p "4018 Salad dressing, mayonnaise type, regular, with salt" at bounding box center [304, 260] width 199 height 9
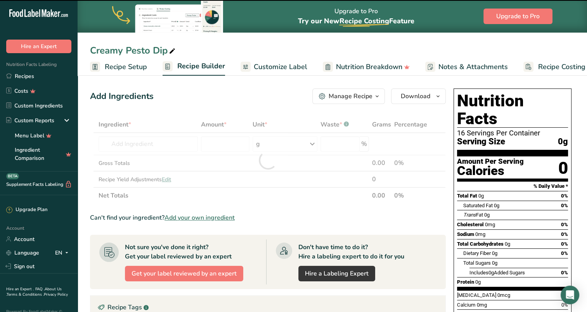
type input "0"
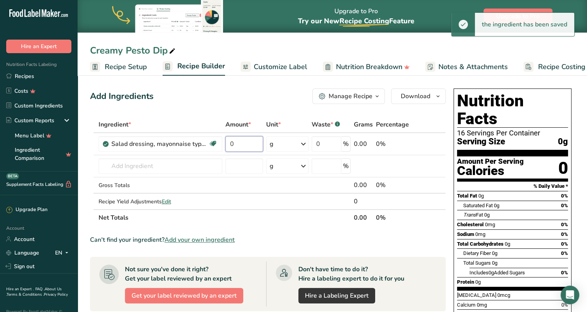
click at [254, 142] on input "0" at bounding box center [244, 144] width 38 height 16
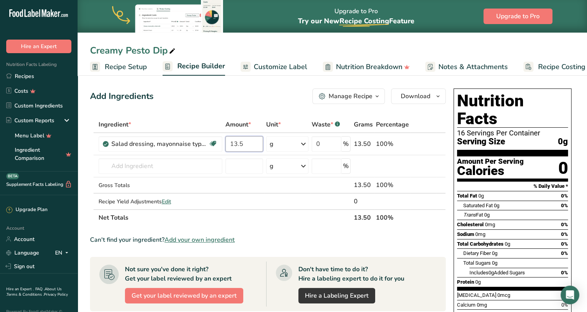
type input "13.5"
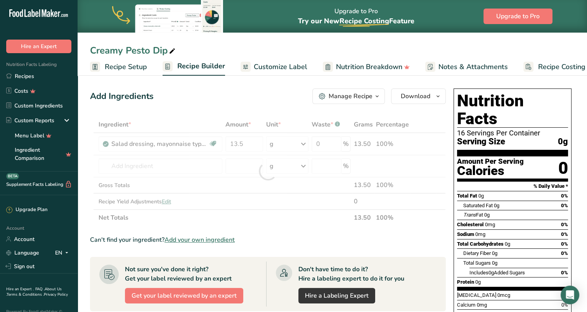
click at [303, 144] on div "Ingredient * Amount * Unit * Waste * .a-a{fill:#347362;}.b-a{fill:#fff;} Grams …" at bounding box center [268, 170] width 356 height 109
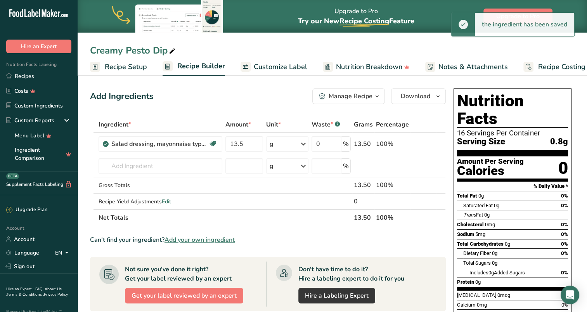
click at [303, 143] on icon at bounding box center [303, 144] width 9 height 14
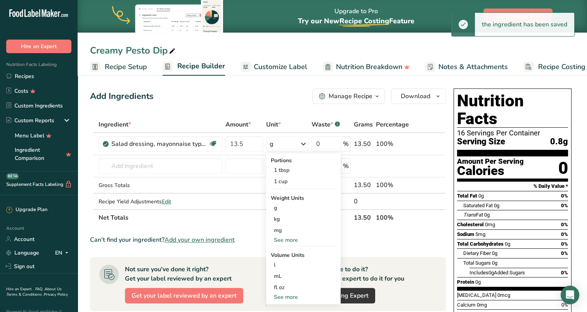
click at [279, 241] on div "See more" at bounding box center [303, 240] width 65 height 8
click at [279, 261] on div "oz" at bounding box center [303, 263] width 65 height 11
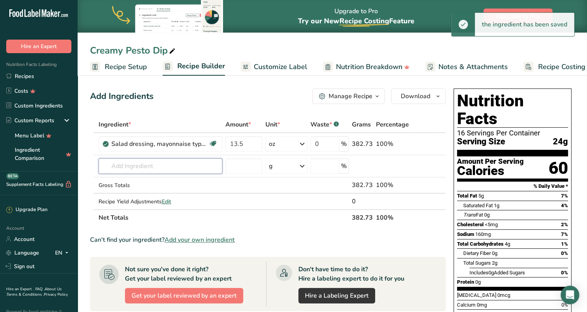
click at [141, 161] on input "text" at bounding box center [161, 166] width 124 height 16
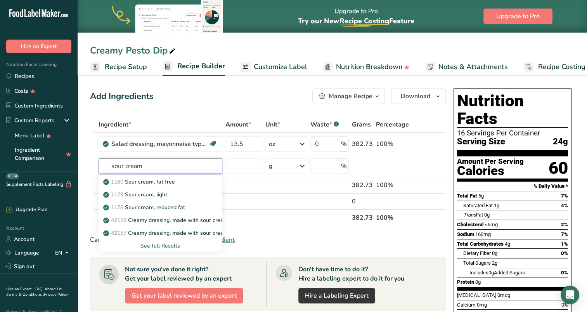
type input "sour cream"
click at [152, 243] on div "See full Results" at bounding box center [160, 246] width 111 height 8
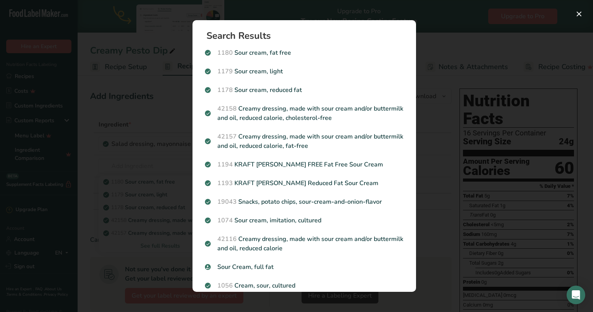
click at [270, 268] on p "Sour Cream, full fat" at bounding box center [304, 266] width 199 height 9
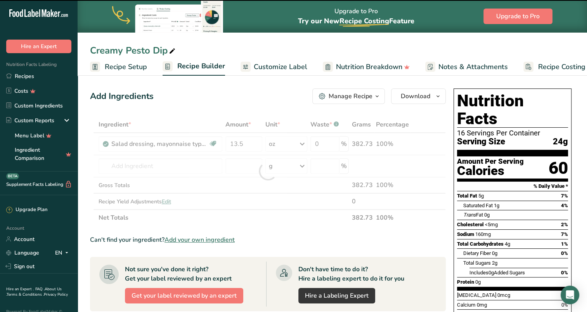
type input "0"
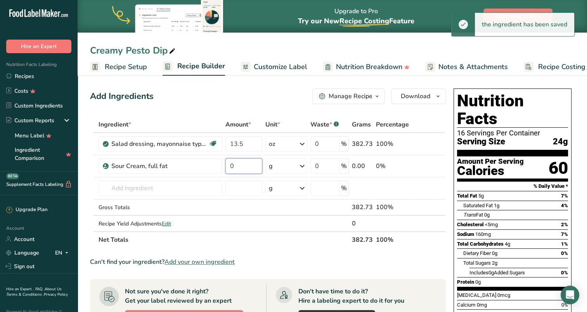
click at [254, 163] on input "0" at bounding box center [243, 166] width 37 height 16
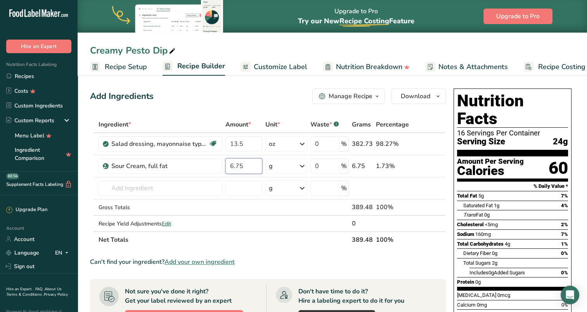
type input "6.75"
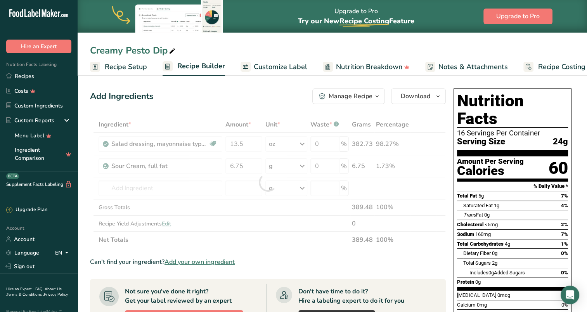
click at [304, 164] on div "Ingredient * Amount * Unit * Waste * .a-a{fill:#347362;}.b-a{fill:#fff;} Grams …" at bounding box center [268, 182] width 356 height 132
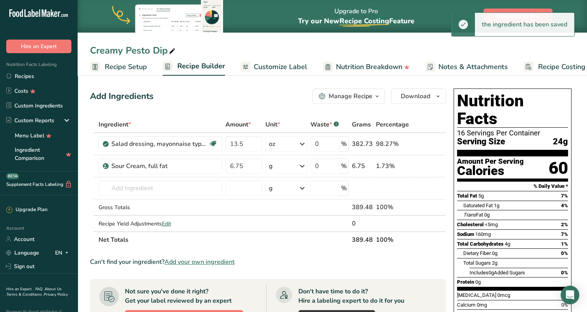
click at [303, 166] on icon at bounding box center [302, 166] width 9 height 14
click at [284, 225] on div "See more" at bounding box center [302, 227] width 65 height 8
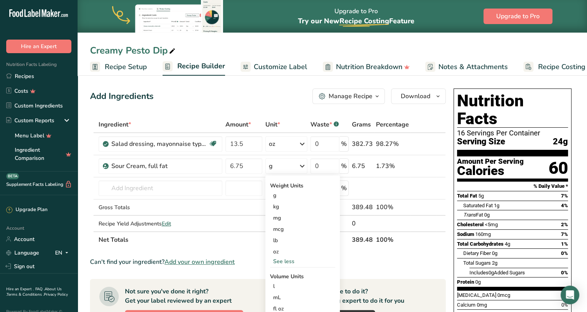
click at [281, 249] on div "oz" at bounding box center [302, 251] width 65 height 11
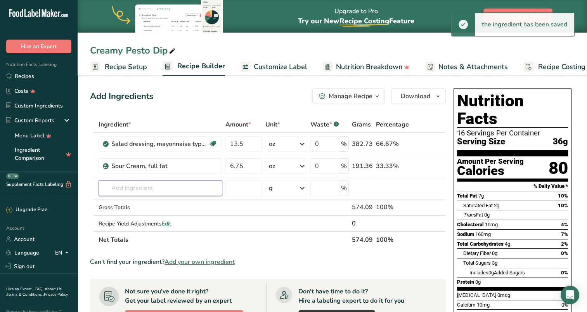
click at [164, 192] on input "text" at bounding box center [161, 188] width 124 height 16
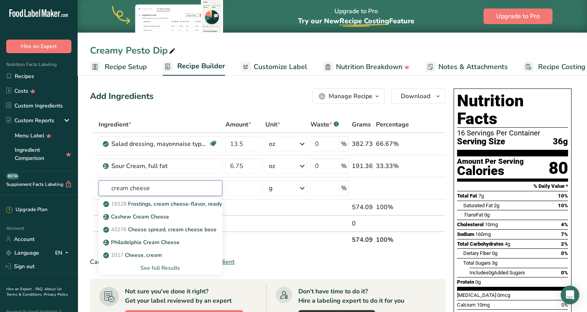
type input "cream cheese"
click at [154, 256] on p "1017 Cheese, cream" at bounding box center [133, 255] width 57 height 8
type input "Cheese, cream"
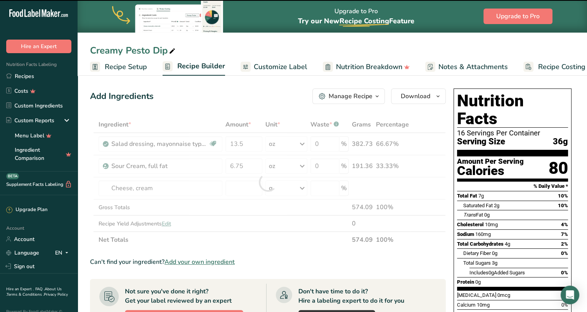
type input "0"
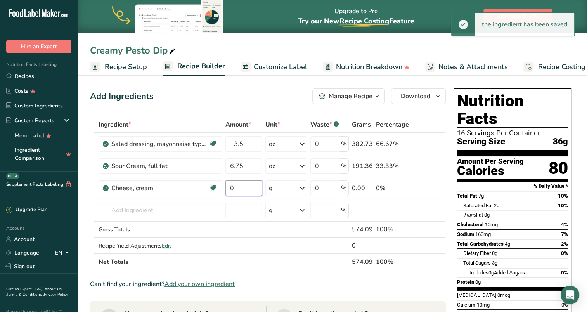
click at [237, 186] on input "0" at bounding box center [243, 188] width 37 height 16
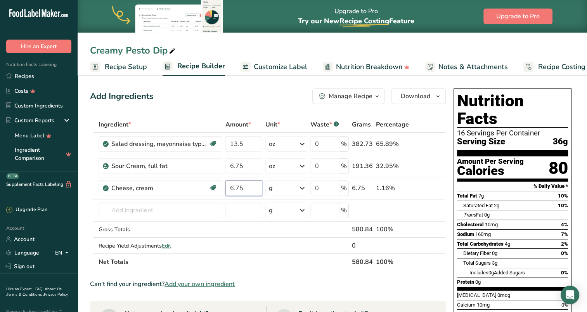
type input "6.75"
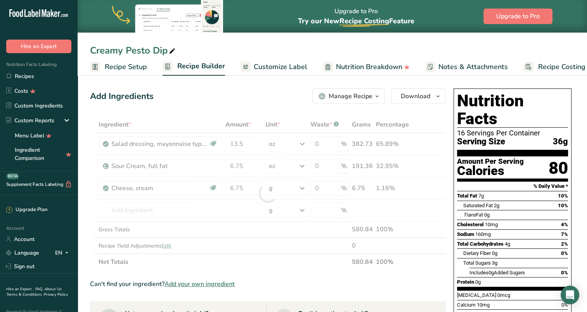
click at [303, 186] on div "Ingredient * Amount * Unit * Waste * .a-a{fill:#347362;}.b-a{fill:#fff;} Grams …" at bounding box center [268, 193] width 356 height 154
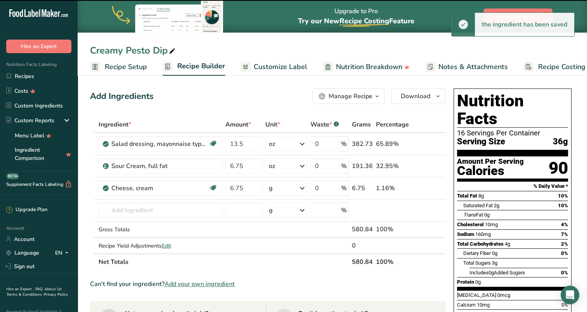
click at [304, 188] on icon at bounding box center [302, 188] width 9 height 14
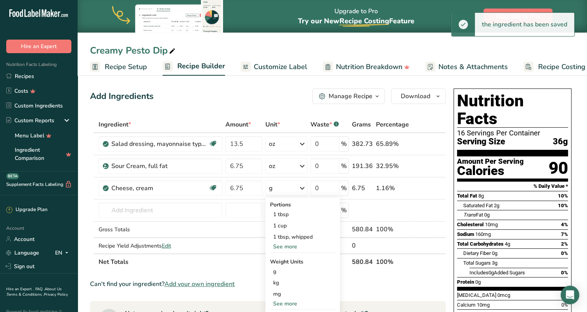
click at [291, 247] on div "See more" at bounding box center [302, 246] width 65 height 8
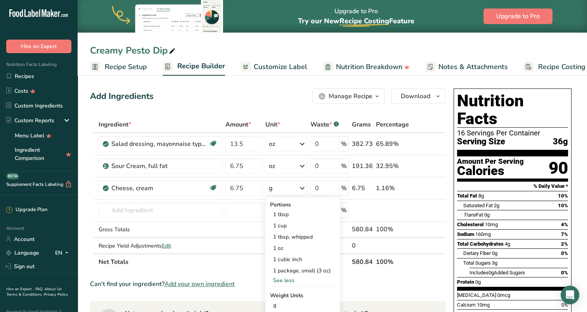
scroll to position [78, 0]
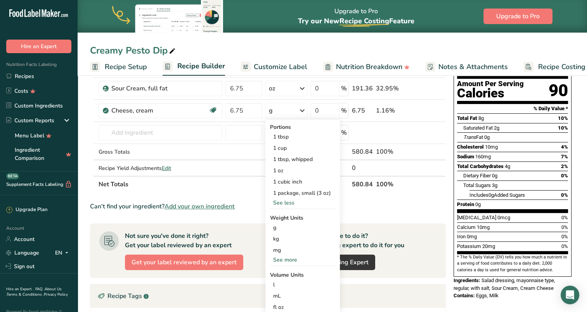
click at [287, 257] on div "See more" at bounding box center [302, 260] width 65 height 8
click at [278, 284] on div "oz" at bounding box center [302, 283] width 65 height 11
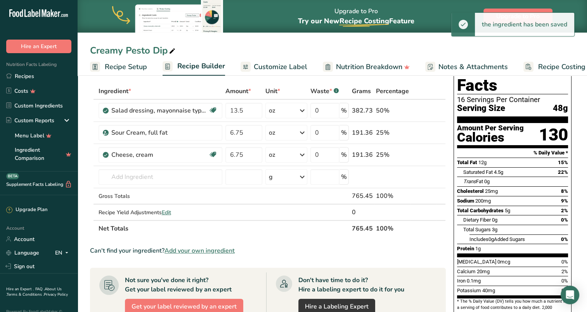
scroll to position [0, 0]
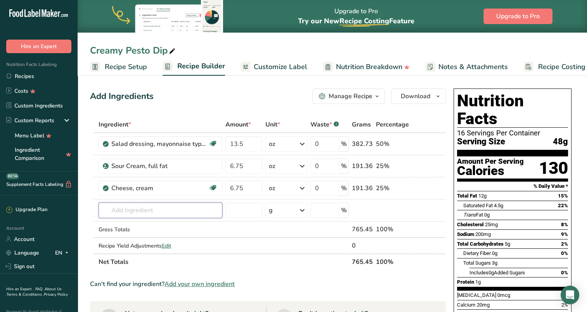
click at [142, 210] on input "text" at bounding box center [161, 211] width 124 height 16
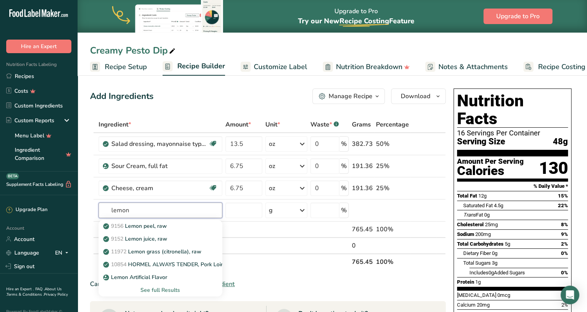
type input "lemon"
click at [133, 239] on p "9152 Lemon juice, raw" at bounding box center [136, 239] width 62 height 8
type input "Lemon juice, raw"
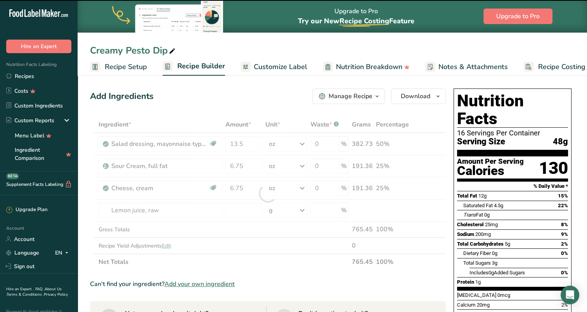
type input "0"
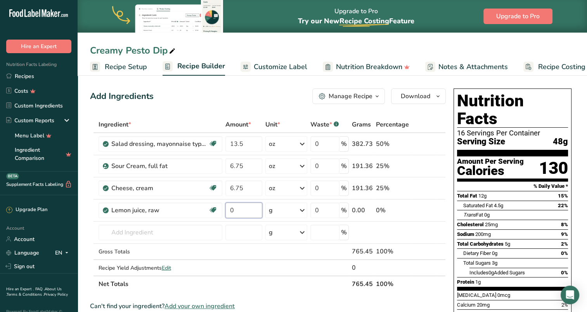
click at [248, 204] on input "0" at bounding box center [243, 211] width 37 height 16
type input "0.8"
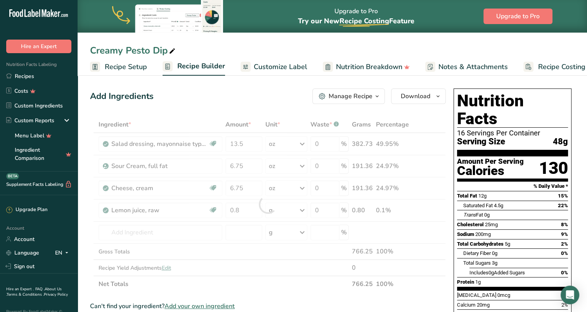
click at [301, 209] on div "Ingredient * Amount * Unit * Waste * .a-a{fill:#347362;}.b-a{fill:#fff;} Grams …" at bounding box center [268, 204] width 356 height 176
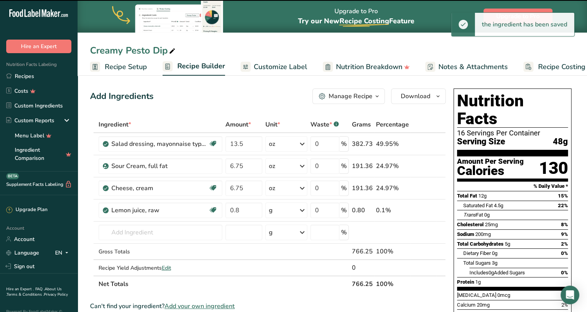
click at [303, 209] on icon at bounding box center [302, 210] width 9 height 14
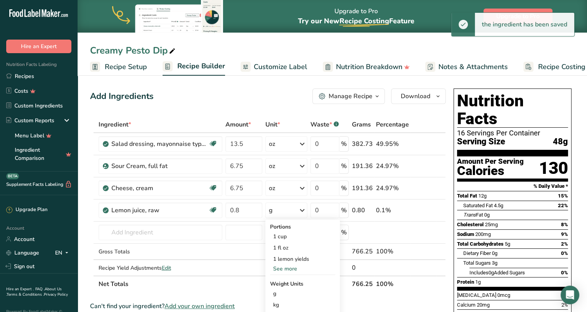
scroll to position [116, 0]
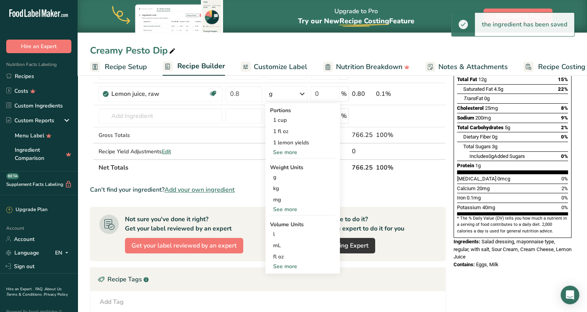
click at [292, 208] on div "See more" at bounding box center [302, 209] width 65 height 8
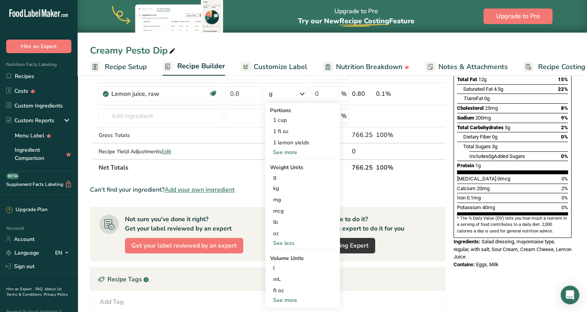
click at [288, 229] on div "oz" at bounding box center [302, 233] width 65 height 11
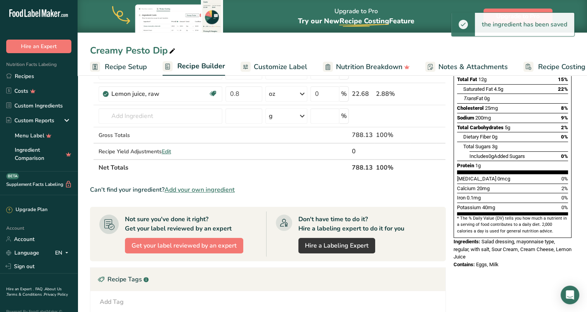
scroll to position [39, 0]
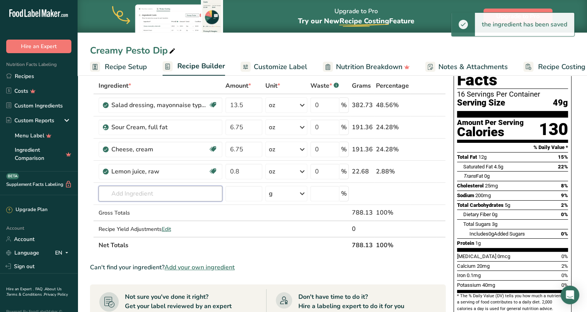
click at [156, 193] on input "text" at bounding box center [161, 194] width 124 height 16
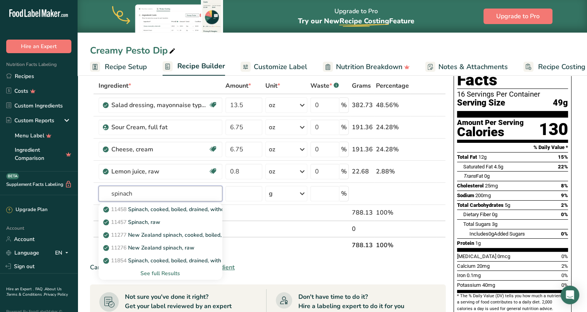
type input "spinach"
click at [163, 220] on div "11457 Spinach, raw" at bounding box center [154, 222] width 99 height 8
type input "Spinach, raw"
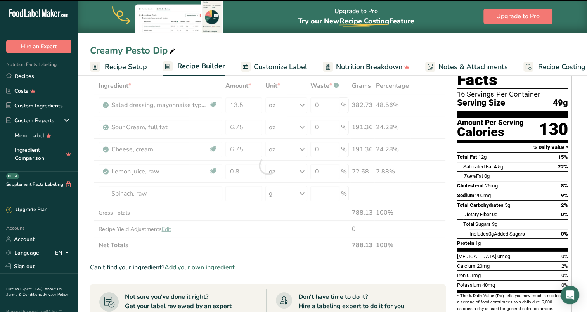
type input "0"
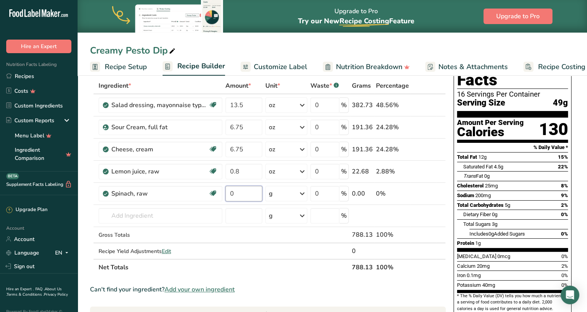
click at [239, 190] on input "0" at bounding box center [243, 194] width 37 height 16
type input "1.625"
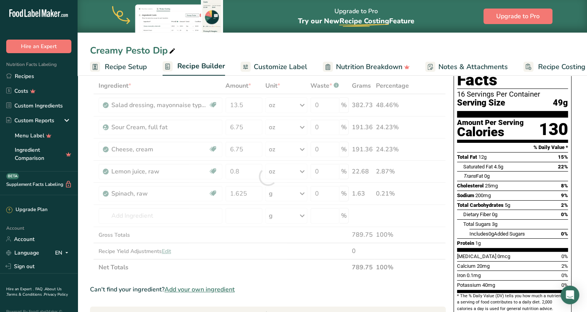
click at [303, 190] on div "Ingredient * Amount * Unit * Waste * .a-a{fill:#347362;}.b-a{fill:#fff;} Grams …" at bounding box center [268, 177] width 356 height 198
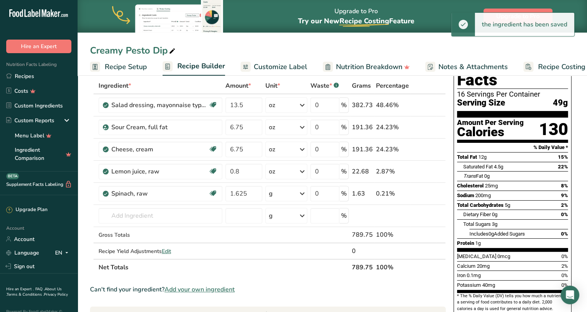
click at [303, 194] on icon at bounding box center [302, 194] width 9 height 14
click at [293, 306] on div "See more" at bounding box center [302, 309] width 65 height 8
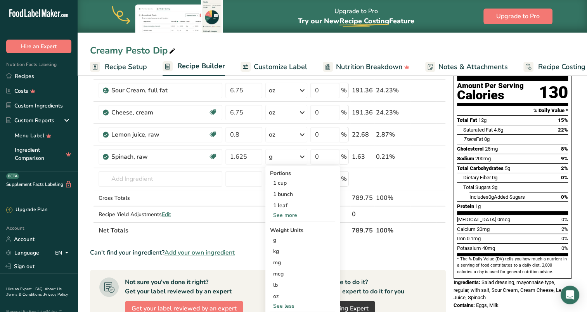
scroll to position [78, 0]
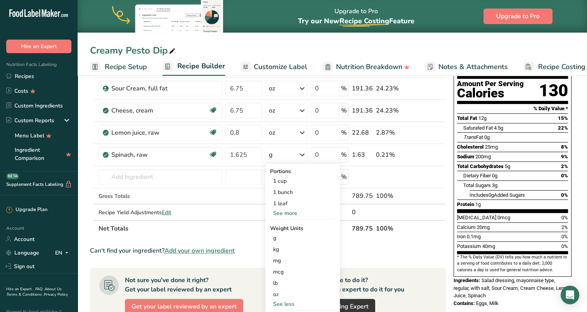
click at [283, 296] on div "oz" at bounding box center [302, 294] width 65 height 11
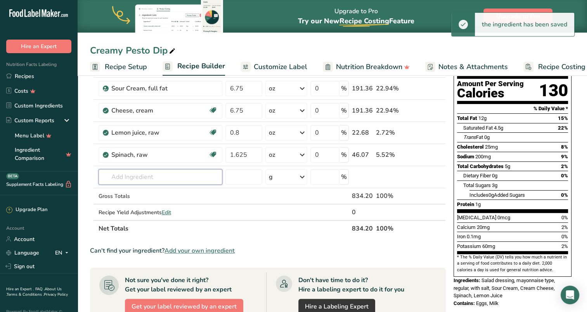
click at [140, 178] on input "text" at bounding box center [161, 177] width 124 height 16
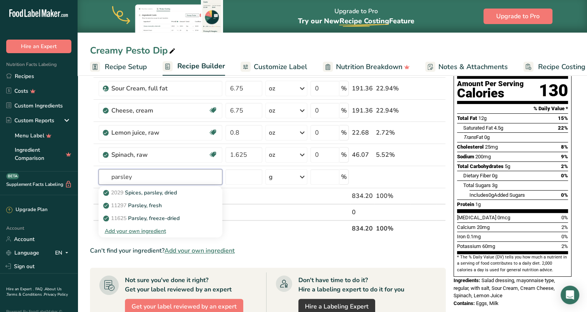
type input "parsley"
click at [154, 204] on p "11297 Parsley, fresh" at bounding box center [133, 205] width 57 height 8
type input "Parsley, fresh"
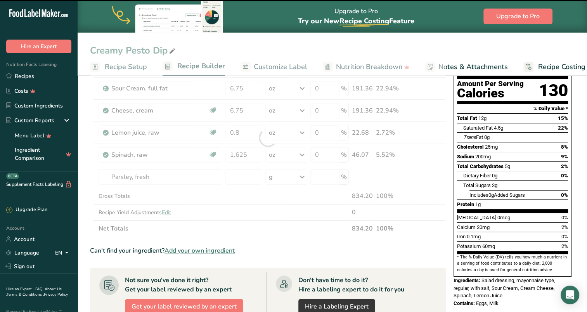
type input "0"
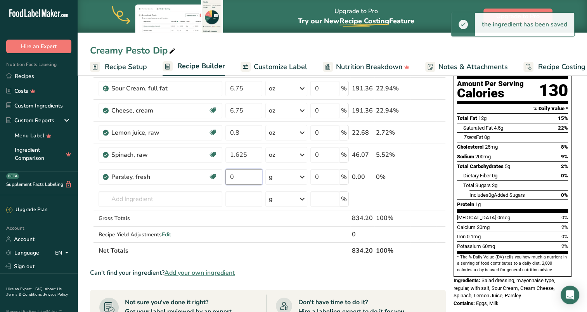
click at [238, 174] on input "0" at bounding box center [243, 177] width 37 height 16
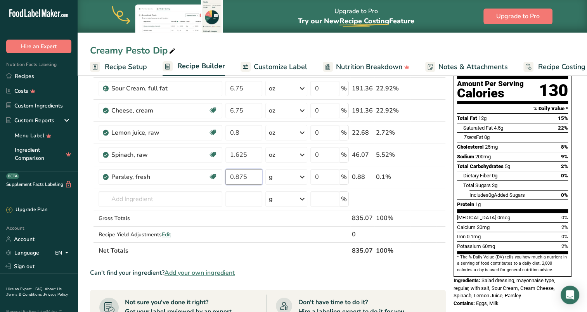
type input "0.875"
click at [306, 175] on div "Ingredient * Amount * Unit * Waste * .a-a{fill:#347362;}.b-a{fill:#fff;} Grams …" at bounding box center [268, 149] width 356 height 220
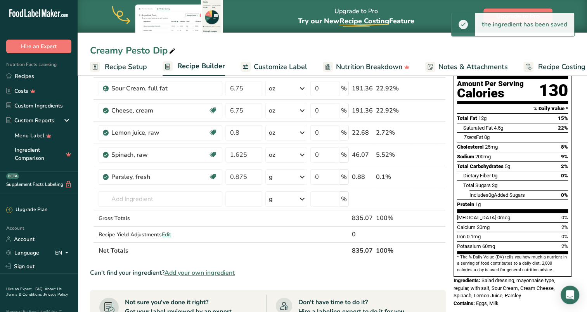
click at [303, 175] on icon at bounding box center [302, 177] width 9 height 14
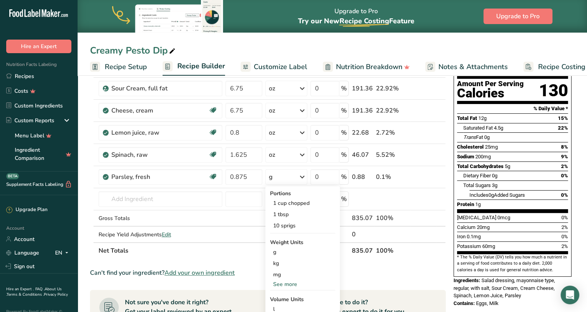
click at [283, 282] on div "See more" at bounding box center [302, 284] width 65 height 8
click at [278, 308] on div "oz" at bounding box center [302, 308] width 65 height 11
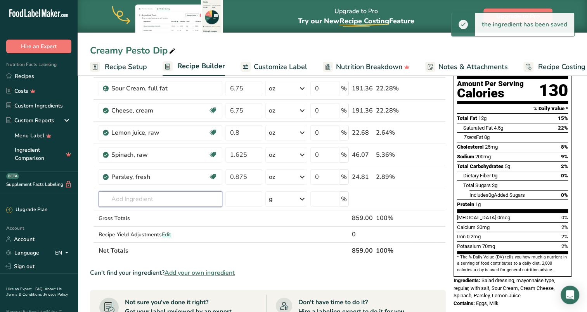
click at [142, 196] on input "text" at bounding box center [161, 199] width 124 height 16
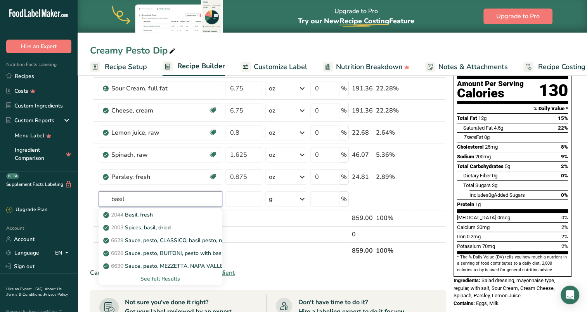
type input "basil"
click at [145, 212] on p "2044 Basil, fresh" at bounding box center [129, 215] width 48 height 8
type input "Basil, fresh"
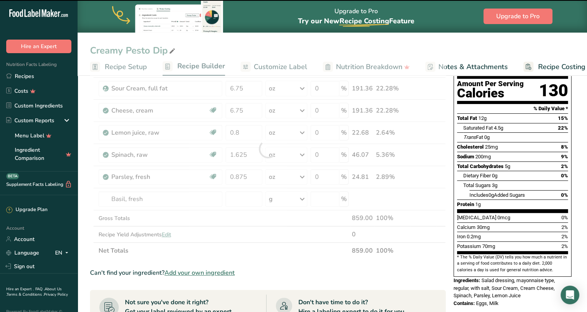
type input "0"
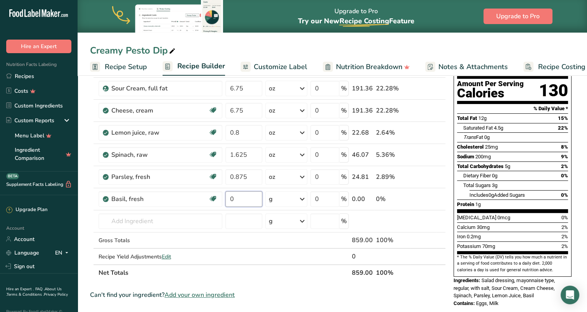
click at [244, 195] on input "0" at bounding box center [243, 199] width 37 height 16
type input "0.375"
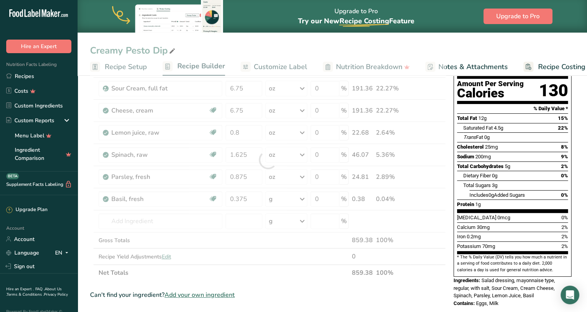
click at [303, 199] on div "Ingredient * Amount * Unit * Waste * .a-a{fill:#347362;}.b-a{fill:#fff;} Grams …" at bounding box center [268, 160] width 356 height 242
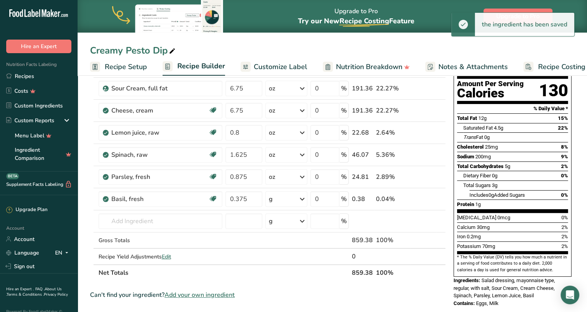
click at [303, 199] on icon at bounding box center [302, 199] width 9 height 14
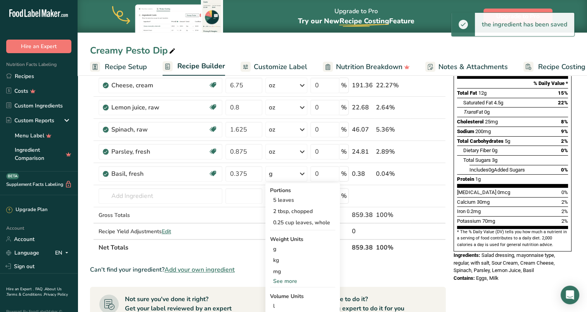
scroll to position [155, 0]
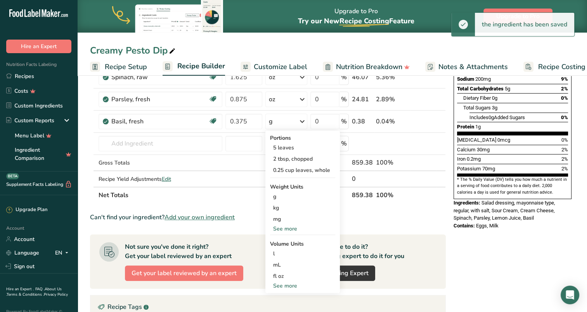
click at [284, 230] on div "See more" at bounding box center [302, 229] width 65 height 8
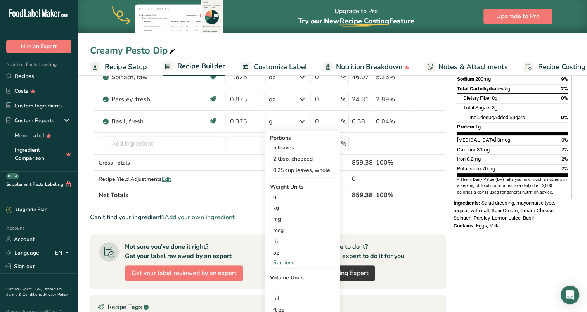
click at [282, 250] on div "oz" at bounding box center [302, 252] width 65 height 11
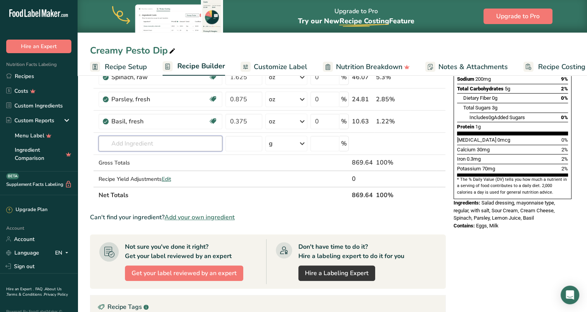
click at [158, 142] on input "text" at bounding box center [161, 144] width 124 height 16
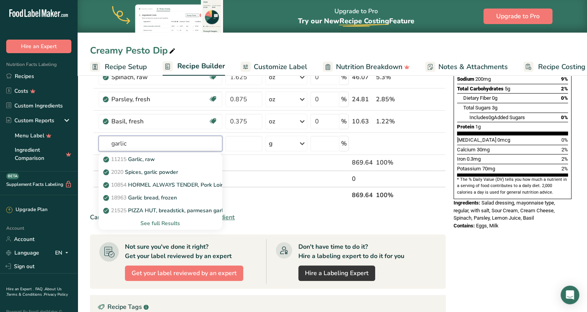
type input "garlic"
click at [150, 157] on p "11215 Garlic, raw" at bounding box center [130, 159] width 50 height 8
type input "Garlic, raw"
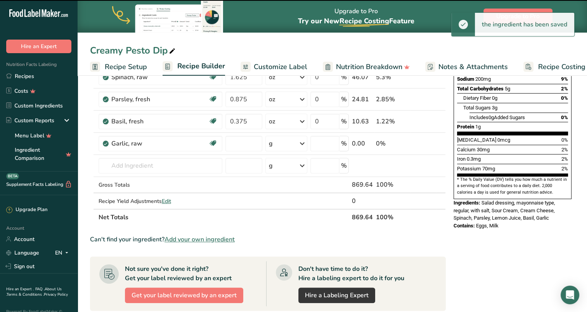
type input "0"
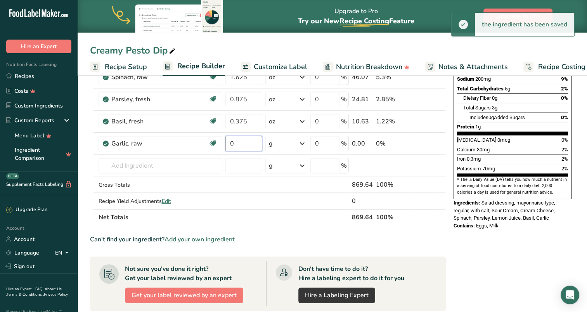
click at [244, 140] on input "0" at bounding box center [243, 144] width 37 height 16
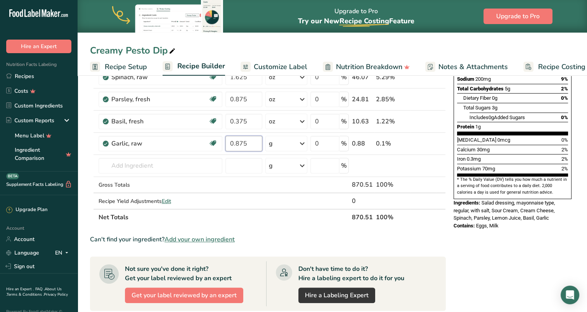
type input "0.875"
click at [305, 142] on div "Ingredient * Amount * Unit * Waste * .a-a{fill:#347362;}.b-a{fill:#fff;} Grams …" at bounding box center [268, 93] width 356 height 264
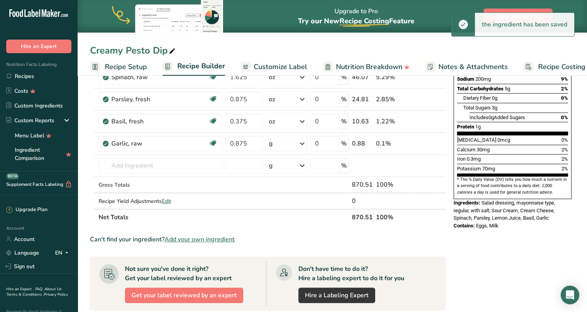
click at [303, 143] on icon at bounding box center [302, 144] width 9 height 14
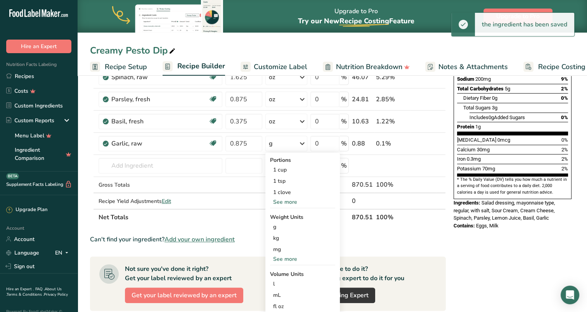
click at [286, 257] on div "See more" at bounding box center [302, 259] width 65 height 8
click at [283, 284] on div "oz" at bounding box center [302, 282] width 65 height 11
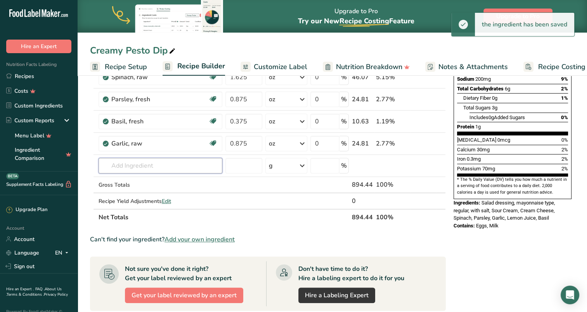
click at [144, 164] on input "text" at bounding box center [161, 166] width 124 height 16
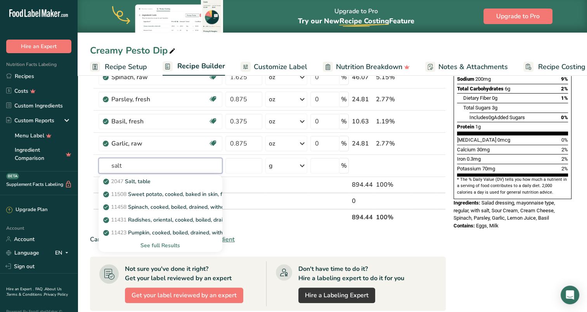
type input "salt"
click at [144, 179] on p "2047 Salt, table" at bounding box center [128, 181] width 46 height 8
type input "Salt, table"
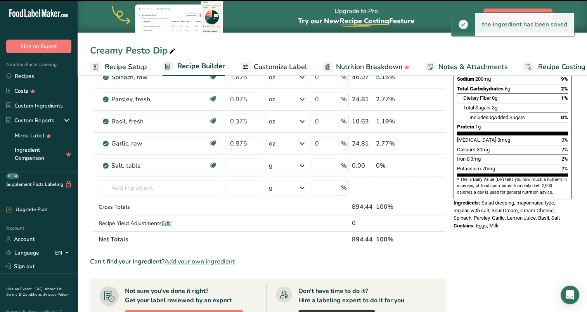
type input "0"
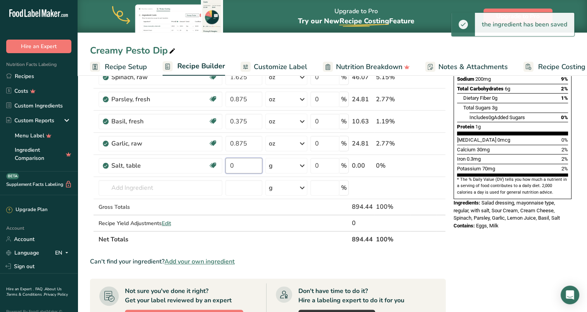
click at [246, 166] on input "0" at bounding box center [243, 166] width 37 height 16
type input "0.25"
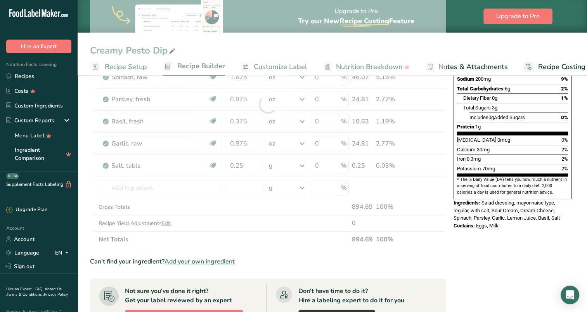
click at [299, 166] on div "Ingredient * Amount * Unit * Waste * .a-a{fill:#347362;}.b-a{fill:#fff;} Grams …" at bounding box center [268, 104] width 356 height 286
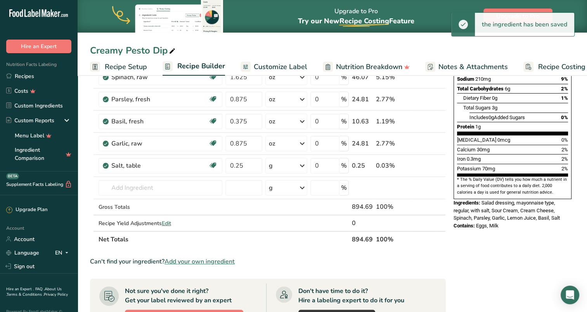
click at [303, 164] on icon at bounding box center [302, 166] width 9 height 14
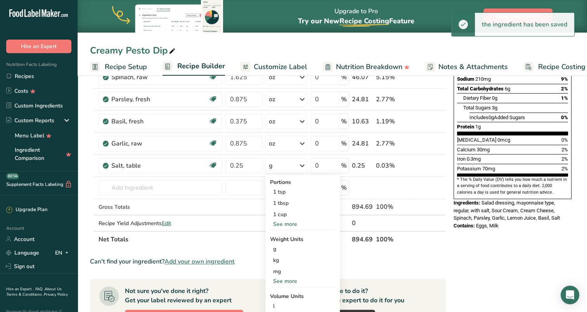
click at [287, 279] on div "See more" at bounding box center [302, 281] width 65 height 8
click at [281, 302] on div "oz" at bounding box center [302, 304] width 65 height 11
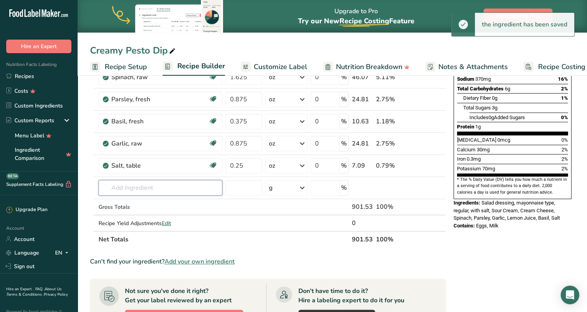
click at [134, 187] on input "text" at bounding box center [161, 188] width 124 height 16
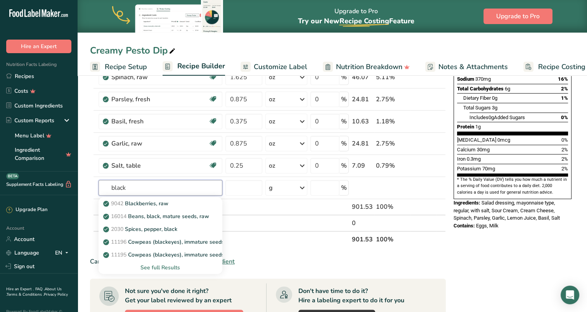
type input "black"
click at [155, 228] on p "2030 Spices, pepper, black" at bounding box center [141, 229] width 73 height 8
type input "Spices, pepper, black"
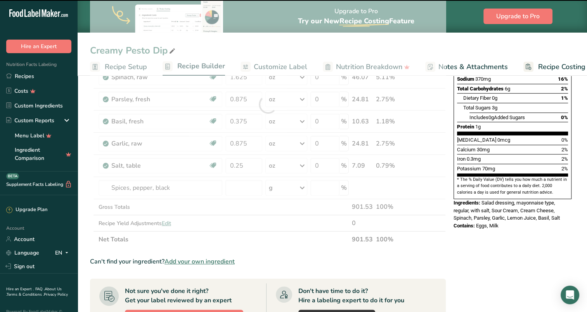
type input "0"
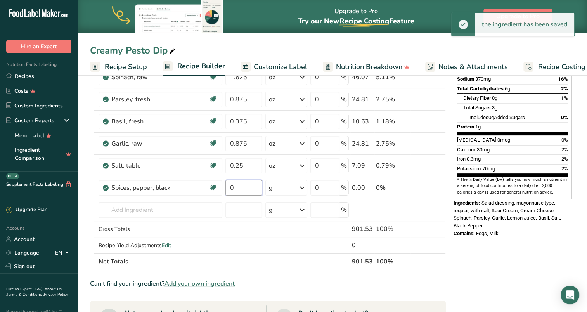
click at [249, 186] on input "0" at bounding box center [243, 188] width 37 height 16
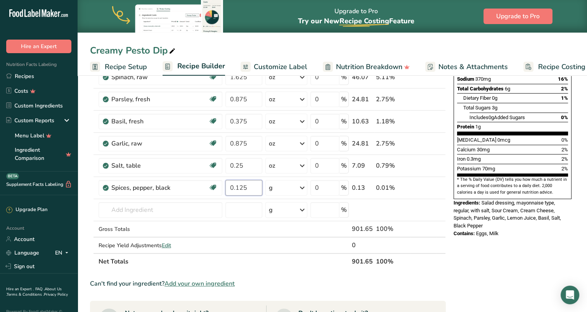
type input "0.125"
click at [304, 189] on div "Ingredient * Amount * Unit * Waste * .a-a{fill:#347362;}.b-a{fill:#fff;} Grams …" at bounding box center [268, 115] width 356 height 308
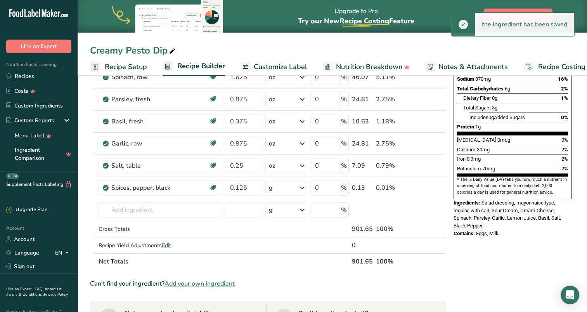
click at [303, 189] on icon at bounding box center [302, 188] width 9 height 14
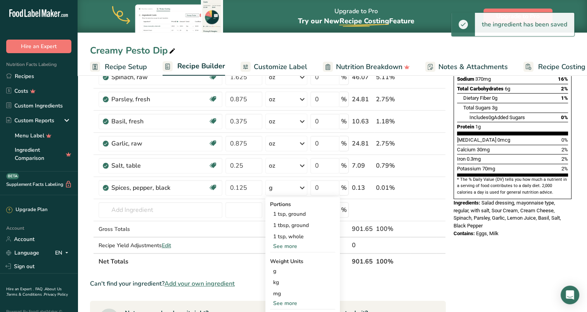
click at [284, 301] on div "See more" at bounding box center [302, 303] width 65 height 8
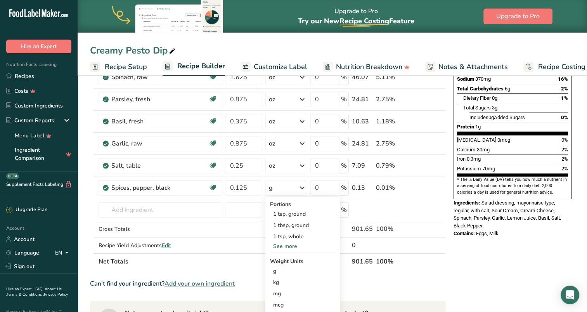
scroll to position [194, 0]
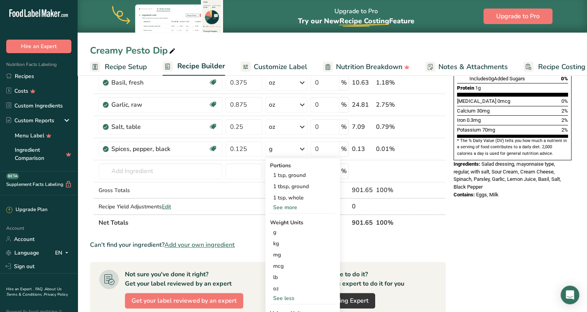
click at [280, 287] on div "oz" at bounding box center [302, 288] width 65 height 11
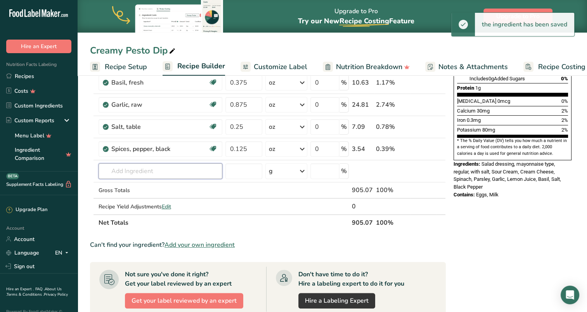
click at [151, 171] on input "text" at bounding box center [161, 171] width 124 height 16
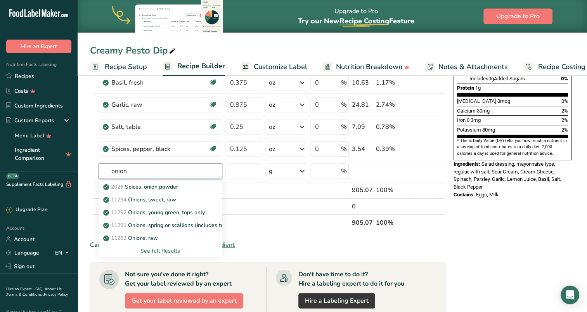
type input "onion"
click at [154, 185] on p "2026 Spices, onion powder" at bounding box center [141, 187] width 73 height 8
type input "Spices, onion powder"
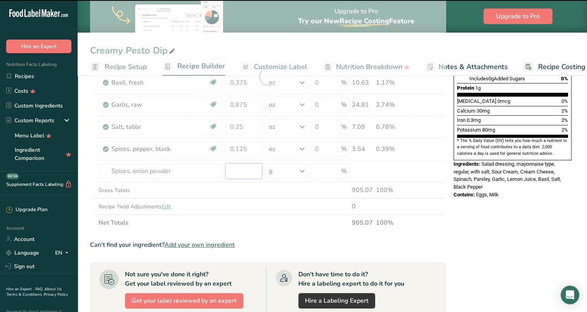
click at [239, 169] on input "number" at bounding box center [243, 171] width 37 height 16
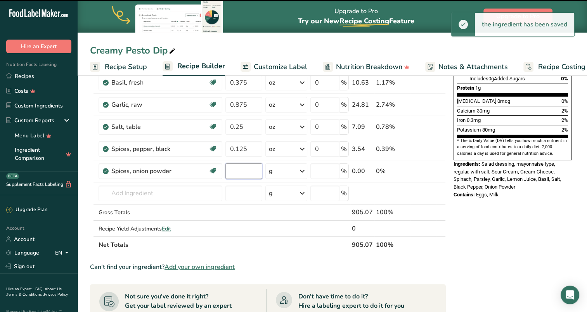
type input "0"
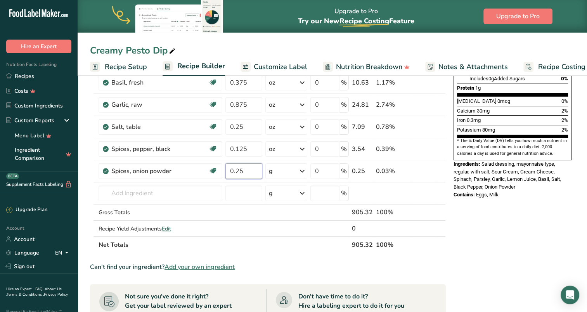
type input "0.25"
click at [303, 170] on div "Ingredient * Amount * Unit * Waste * .a-a{fill:#347362;}.b-a{fill:#fff;} Grams …" at bounding box center [268, 87] width 356 height 331
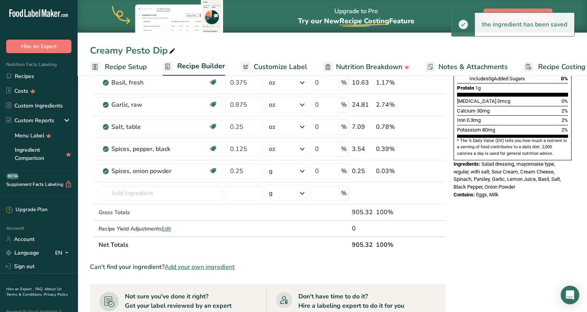
click at [304, 170] on icon at bounding box center [302, 171] width 9 height 14
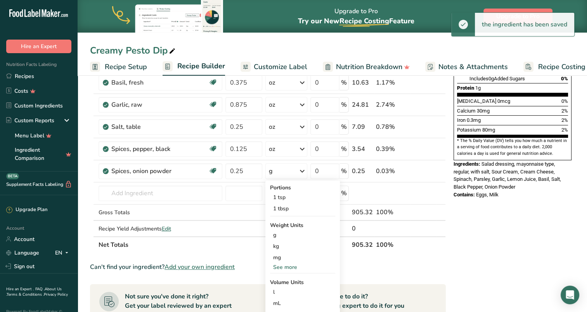
click at [283, 264] on div "See more" at bounding box center [302, 267] width 65 height 8
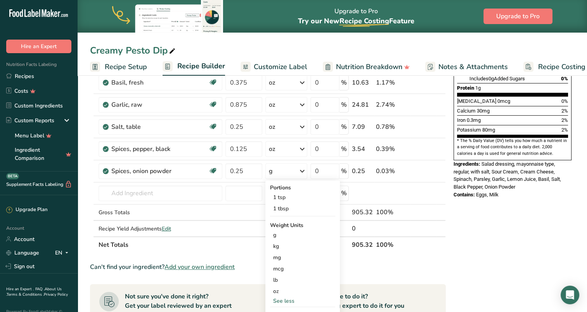
click at [274, 289] on div "oz" at bounding box center [302, 291] width 65 height 11
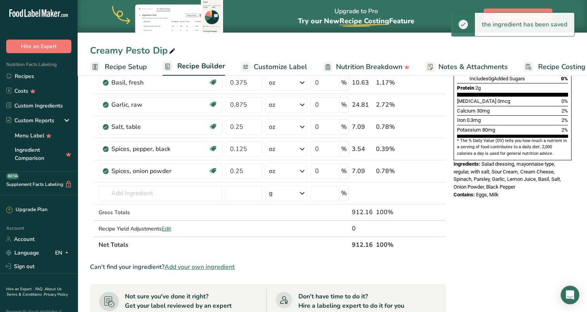
click at [472, 260] on div "Nutrition Facts 16 Servings Per Container Serving Size 57g Amount Per Serving C…" at bounding box center [512, 195] width 124 height 608
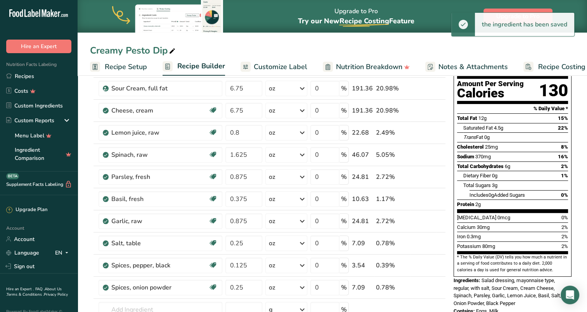
scroll to position [0, 0]
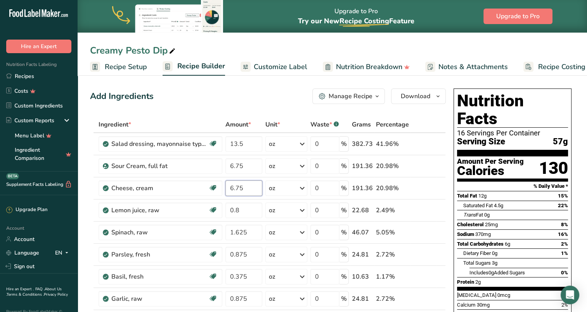
click at [239, 188] on input "6.75" at bounding box center [243, 188] width 37 height 16
type input "6.7"
click at [237, 90] on div "Add Ingredients Manage Recipe Delete Recipe Duplicate Recipe Scale Recipe Save …" at bounding box center [268, 96] width 356 height 16
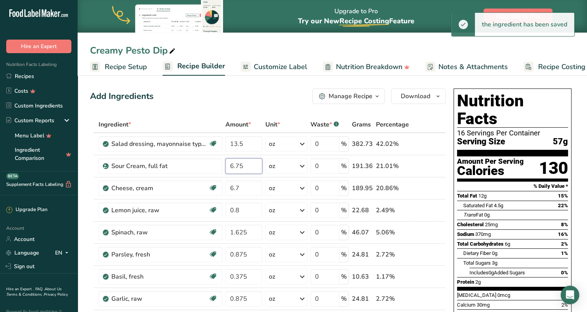
click at [240, 167] on input "6.75" at bounding box center [243, 166] width 37 height 16
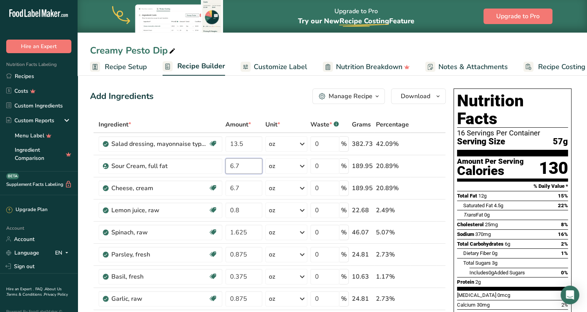
type input "6.7"
click at [223, 99] on div "Add Ingredients Manage Recipe Delete Recipe Duplicate Recipe Scale Recipe Save …" at bounding box center [268, 96] width 356 height 16
click at [236, 185] on input "6.7" at bounding box center [243, 188] width 37 height 16
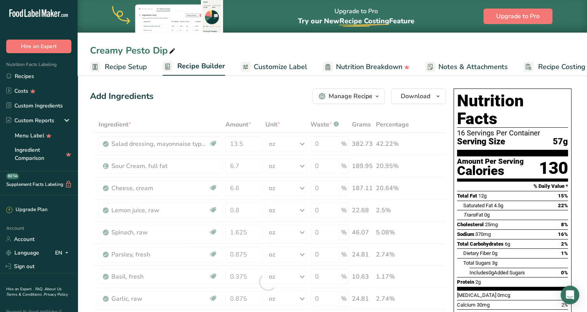
click at [211, 99] on div "Add Ingredients Manage Recipe Delete Recipe Duplicate Recipe Scale Recipe Save …" at bounding box center [268, 96] width 356 height 16
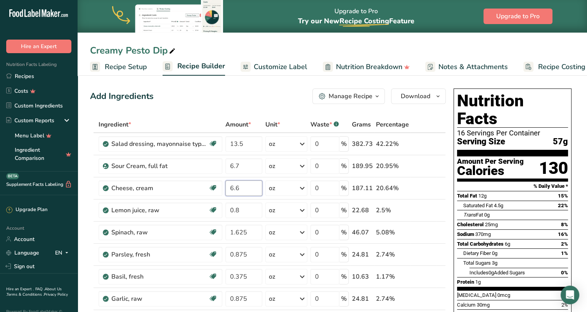
click at [235, 187] on input "6.6" at bounding box center [243, 188] width 37 height 16
type input "6.5"
click at [232, 101] on div "Add Ingredients Manage Recipe Delete Recipe Duplicate Recipe Scale Recipe Save …" at bounding box center [268, 96] width 356 height 16
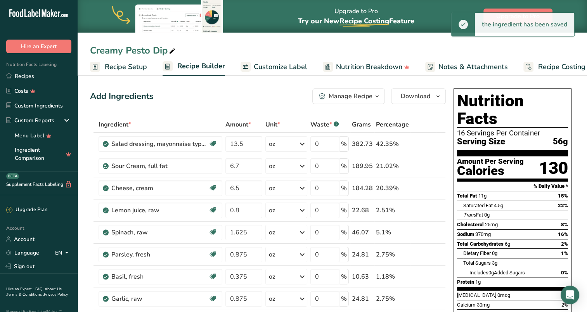
click at [287, 64] on span "Customize Label" at bounding box center [281, 67] width 54 height 10
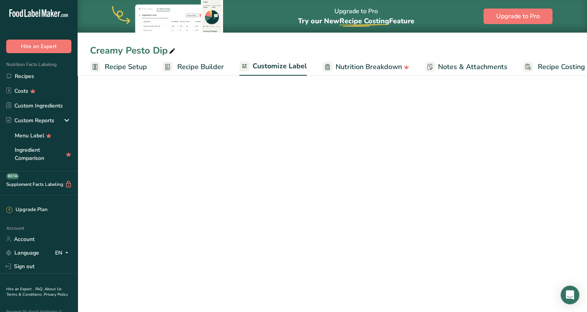
scroll to position [0, 18]
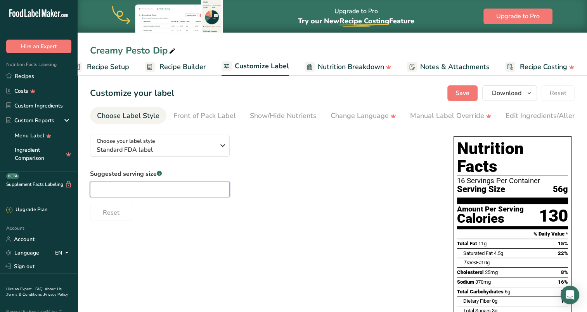
click at [154, 196] on input "text" at bounding box center [160, 190] width 140 height 16
type input "2oz"
click at [282, 207] on div "Reset" at bounding box center [264, 211] width 348 height 19
click at [456, 88] on button "Save" at bounding box center [462, 93] width 30 height 16
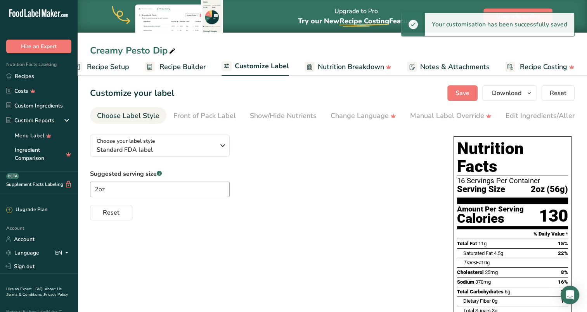
click at [180, 66] on span "Recipe Builder" at bounding box center [182, 67] width 47 height 10
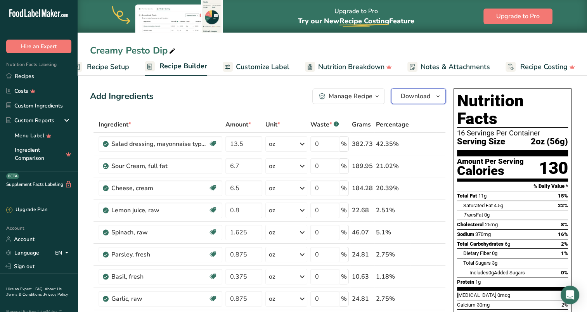
click at [414, 99] on span "Download" at bounding box center [415, 96] width 29 height 9
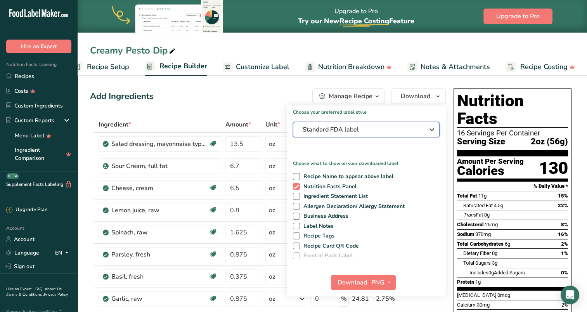
click at [348, 133] on span "Standard FDA label" at bounding box center [361, 129] width 116 height 9
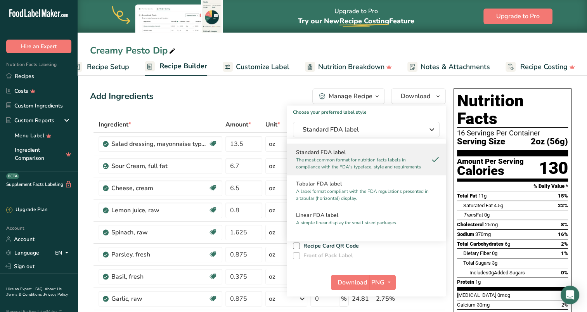
click at [336, 213] on h2 "Linear FDA label" at bounding box center [366, 215] width 140 height 8
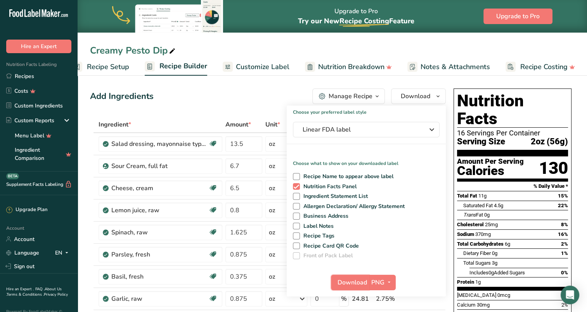
drag, startPoint x: 360, startPoint y: 284, endPoint x: 353, endPoint y: 281, distance: 7.1
click at [360, 284] on span "Download" at bounding box center [352, 282] width 29 height 9
click at [339, 43] on div "Creamy Pesto Dip" at bounding box center [332, 50] width 509 height 14
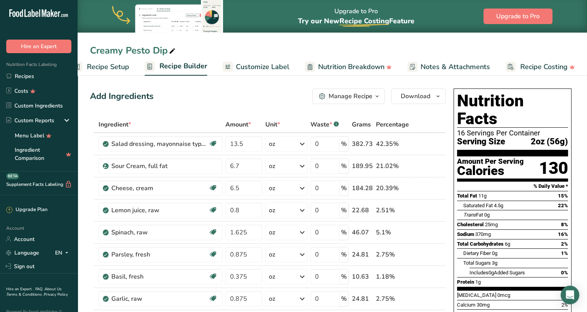
click at [33, 77] on link "Recipes" at bounding box center [39, 76] width 78 height 15
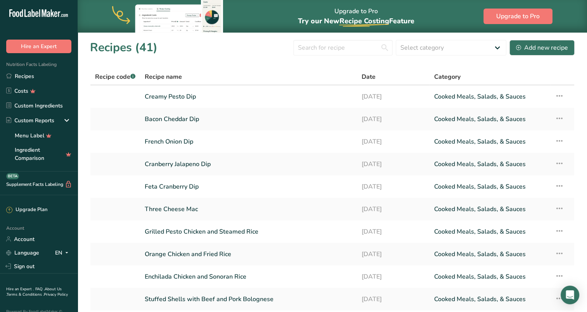
click at [186, 185] on link "Feta Cranberry Dip" at bounding box center [249, 186] width 208 height 16
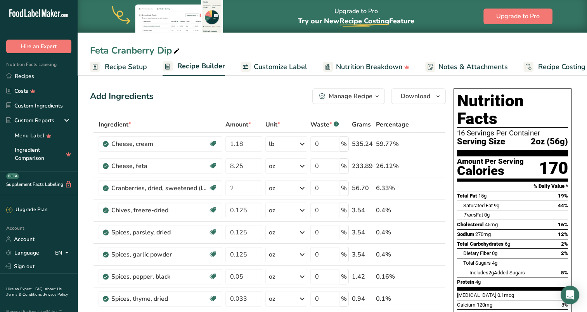
scroll to position [116, 0]
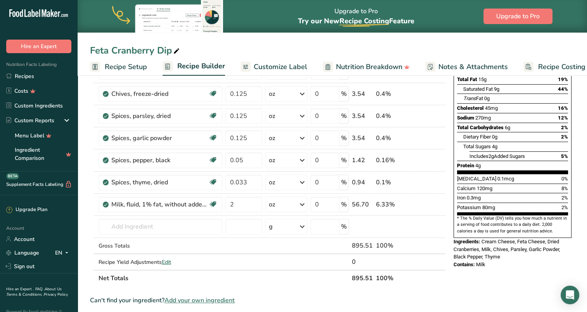
click at [31, 74] on link "Recipes" at bounding box center [39, 76] width 78 height 15
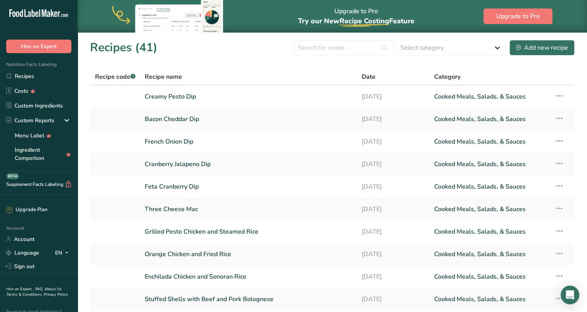
click at [195, 160] on link "Cranberry Jalapeno Dip" at bounding box center [249, 164] width 208 height 16
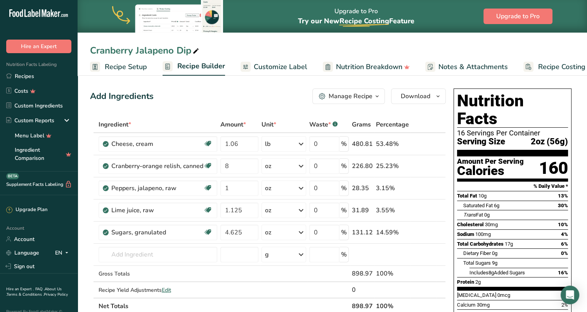
scroll to position [78, 0]
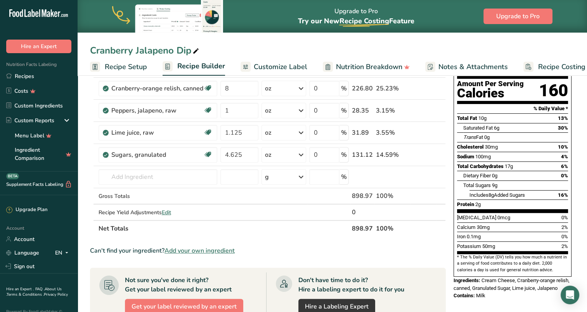
click at [32, 75] on link "Recipes" at bounding box center [39, 76] width 78 height 15
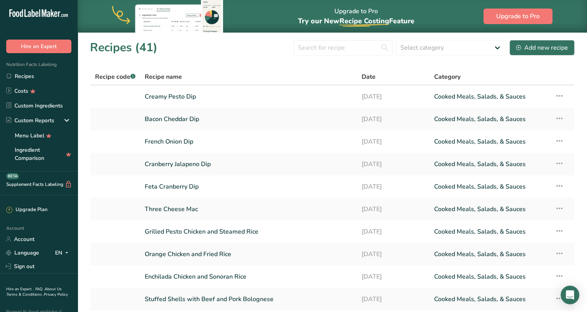
click at [163, 139] on link "French Onion Dip" at bounding box center [249, 141] width 208 height 16
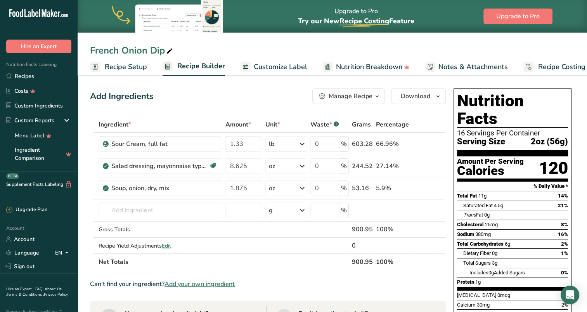
click at [29, 75] on link "Recipes" at bounding box center [39, 76] width 78 height 15
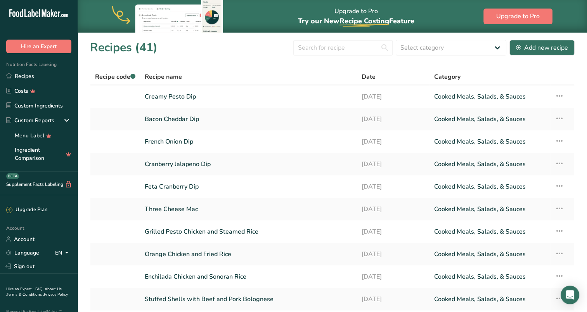
click at [169, 118] on link "Bacon Cheddar Dip" at bounding box center [249, 119] width 208 height 16
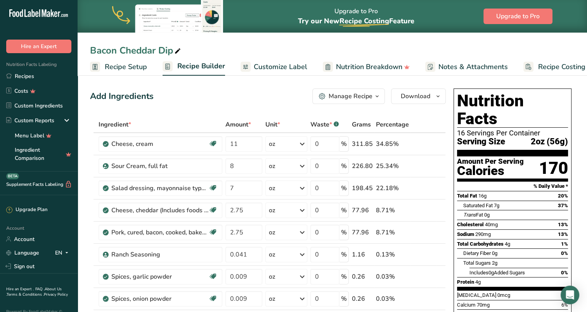
scroll to position [116, 0]
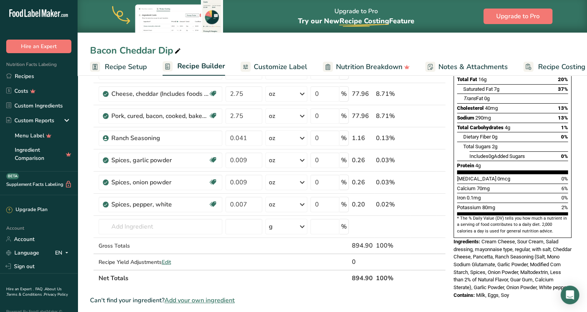
click at [28, 74] on link "Recipes" at bounding box center [39, 76] width 78 height 15
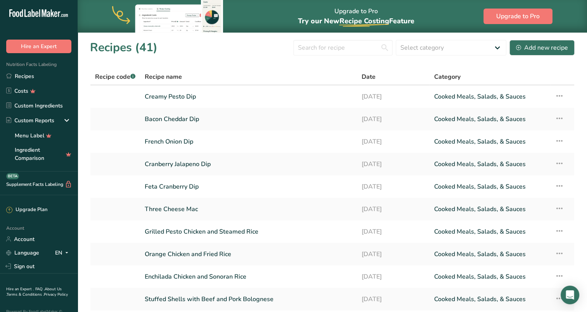
click at [175, 97] on link "Creamy Pesto Dip" at bounding box center [249, 96] width 208 height 16
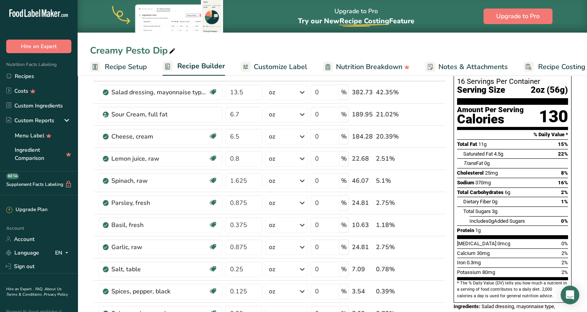
scroll to position [39, 0]
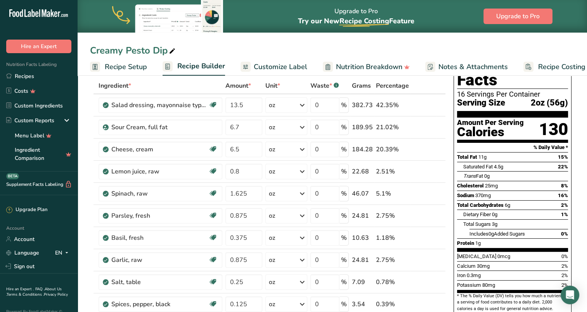
click at [37, 74] on link "Recipes" at bounding box center [39, 76] width 78 height 15
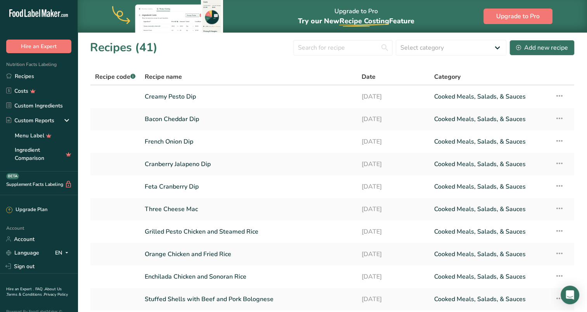
click at [173, 186] on link "Feta Cranberry Dip" at bounding box center [249, 186] width 208 height 16
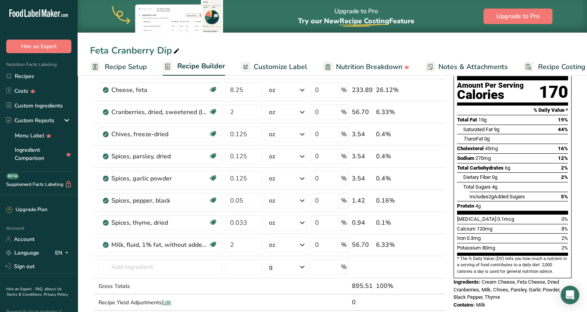
scroll to position [78, 0]
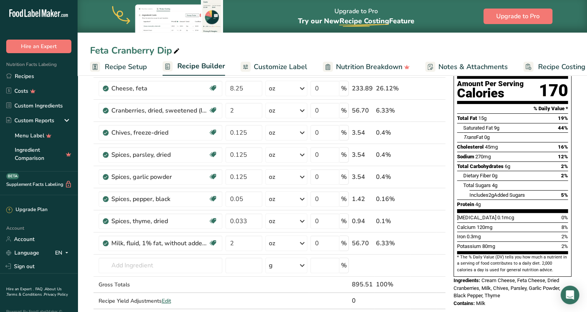
click at [337, 40] on div "Feta Cranberry Dip Recipe Setup Recipe Builder Customize Label Nutrition Breakd…" at bounding box center [332, 38] width 509 height 76
click at [28, 76] on link "Recipes" at bounding box center [39, 76] width 78 height 15
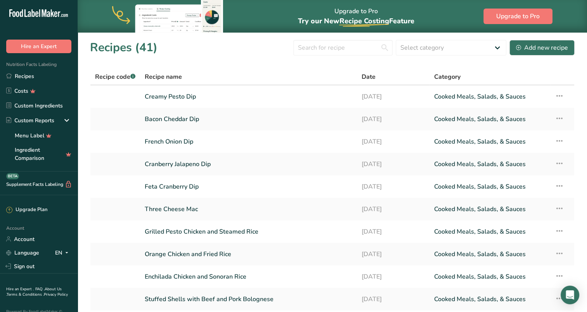
click at [181, 163] on link "Cranberry Jalapeno Dip" at bounding box center [249, 164] width 208 height 16
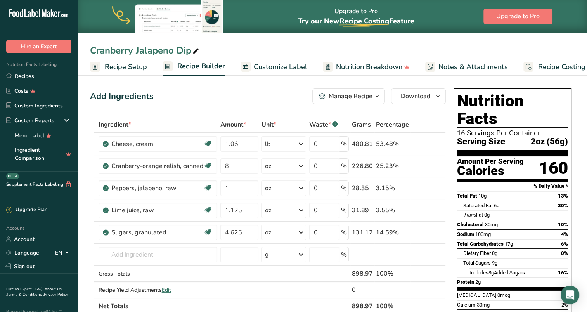
click at [24, 77] on link "Recipes" at bounding box center [39, 76] width 78 height 15
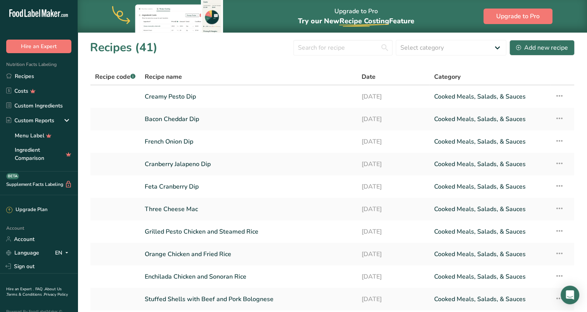
click at [187, 140] on link "French Onion Dip" at bounding box center [249, 141] width 208 height 16
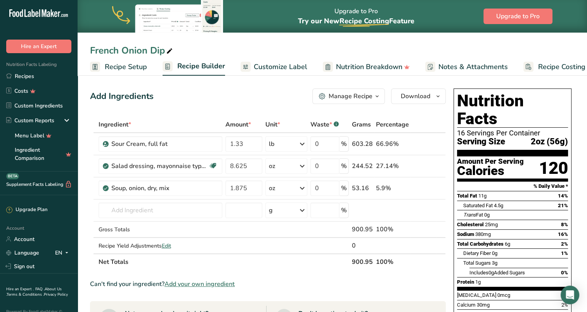
click at [35, 76] on link "Recipes" at bounding box center [39, 76] width 78 height 15
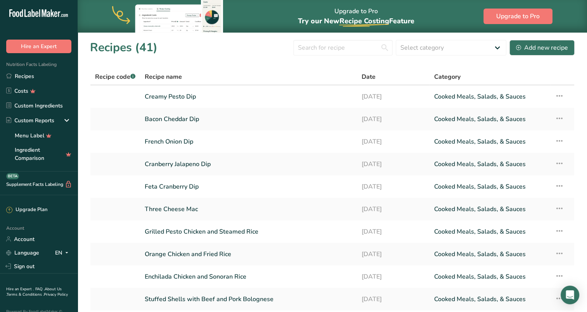
click at [167, 118] on link "Bacon Cheddar Dip" at bounding box center [249, 119] width 208 height 16
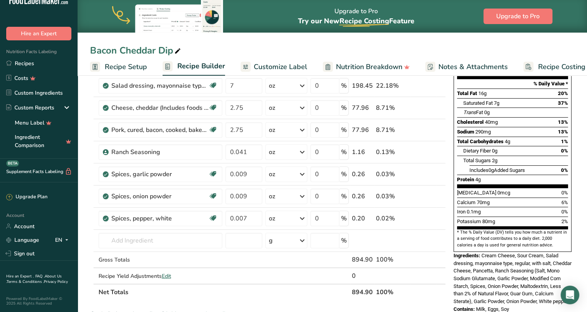
scroll to position [116, 0]
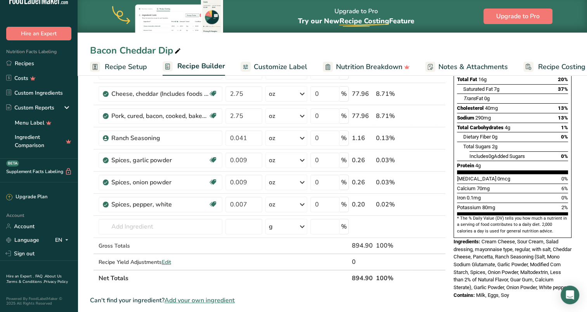
click at [32, 56] on link "Recipes" at bounding box center [39, 63] width 78 height 15
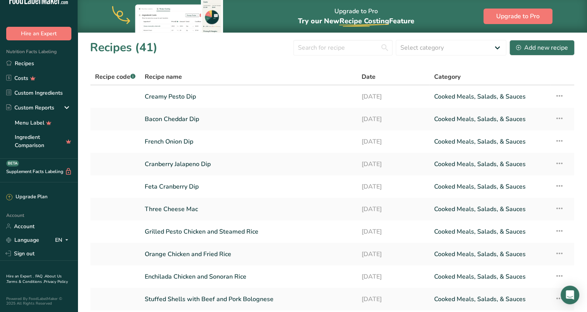
click at [162, 99] on link "Creamy Pesto Dip" at bounding box center [249, 96] width 208 height 16
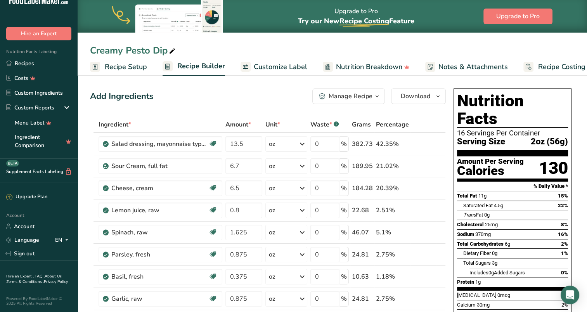
click at [22, 56] on link "Recipes" at bounding box center [39, 63] width 78 height 15
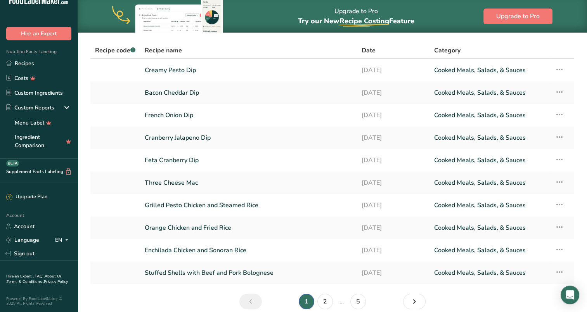
scroll to position [61, 0]
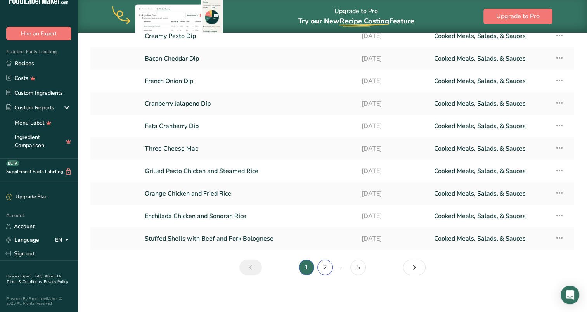
click at [322, 269] on link "2" at bounding box center [325, 268] width 16 height 16
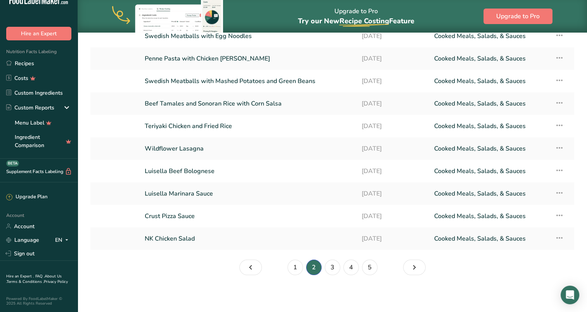
click at [180, 149] on link "Wildflower Lasagna" at bounding box center [249, 148] width 208 height 16
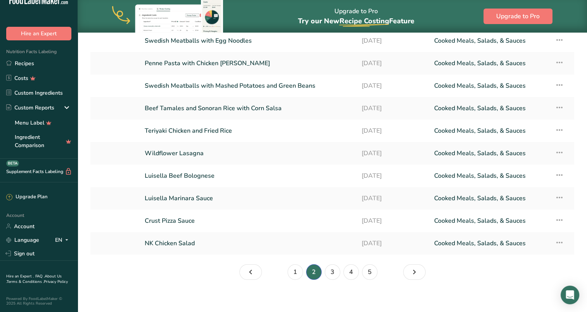
scroll to position [61, 0]
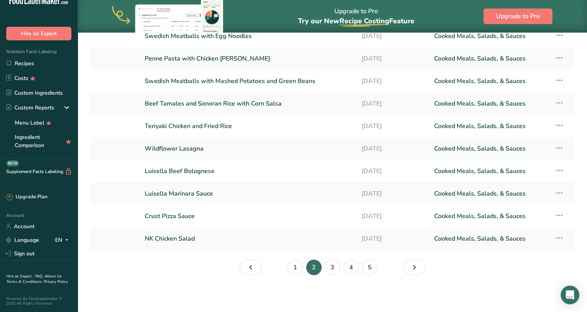
click at [197, 171] on link "Luisella Beef Bolognese" at bounding box center [249, 171] width 208 height 16
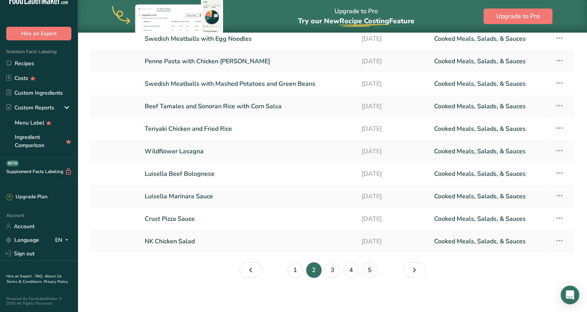
scroll to position [61, 0]
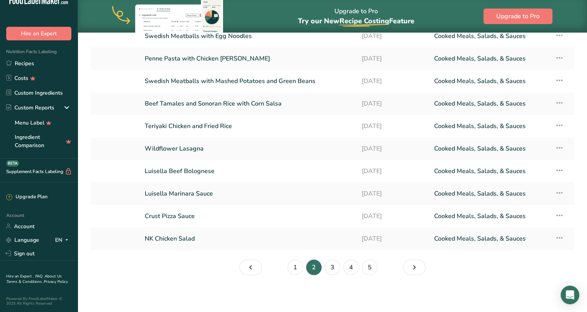
click at [175, 239] on link "NK Chicken Salad" at bounding box center [249, 238] width 208 height 16
click at [334, 266] on link "3" at bounding box center [333, 268] width 16 height 16
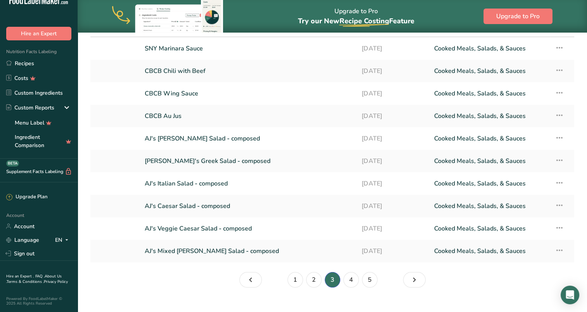
scroll to position [61, 0]
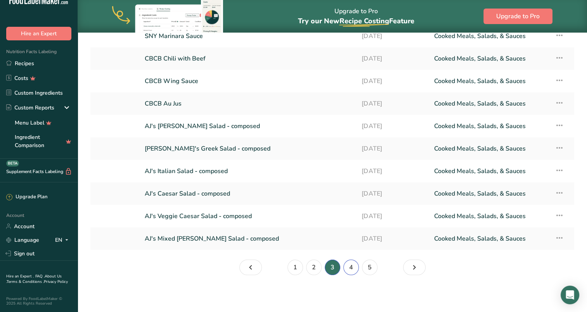
click at [350, 268] on link "4" at bounding box center [351, 268] width 16 height 16
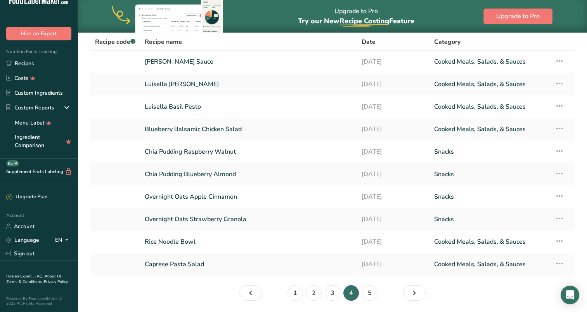
scroll to position [22, 0]
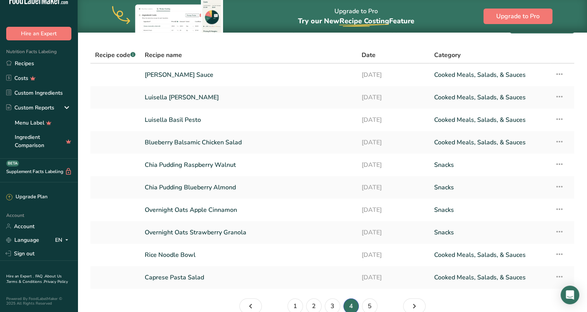
click at [225, 166] on link "Chia Pudding Raspberry Walnut" at bounding box center [249, 165] width 208 height 16
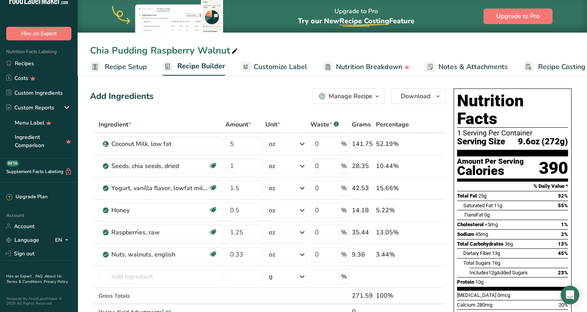
click at [29, 61] on link "Recipes" at bounding box center [39, 63] width 78 height 15
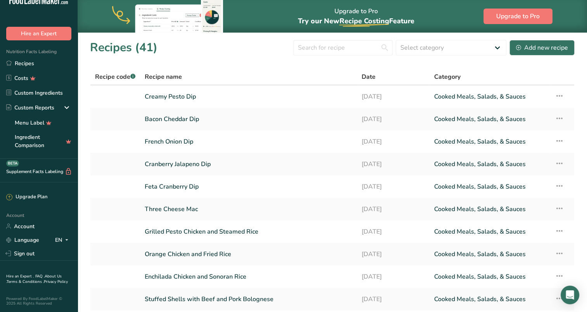
click at [182, 96] on link "Creamy Pesto Dip" at bounding box center [249, 96] width 208 height 16
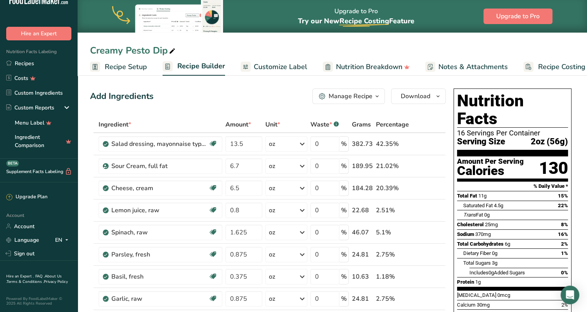
click at [369, 93] on div "Manage Recipe" at bounding box center [351, 96] width 44 height 9
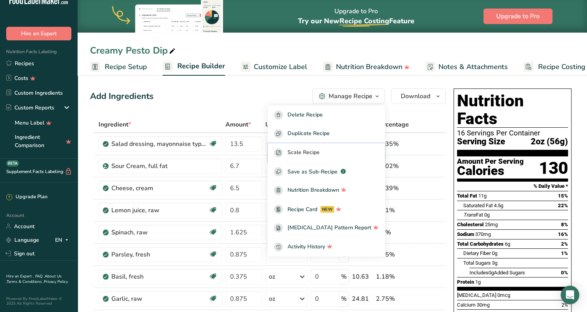
click at [320, 150] on span "Scale Recipe" at bounding box center [303, 152] width 32 height 9
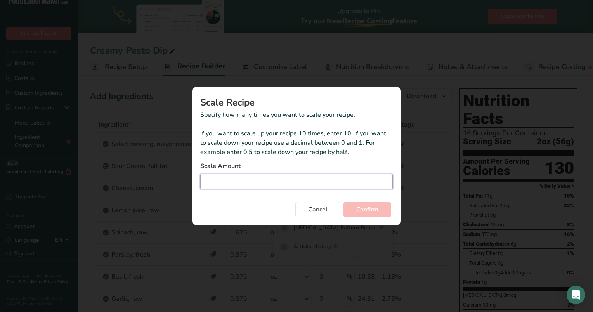
click at [328, 177] on input "Duplicate recipe modal" at bounding box center [296, 182] width 192 height 16
type input "0.25"
click at [362, 209] on span "Confirm" at bounding box center [367, 209] width 22 height 9
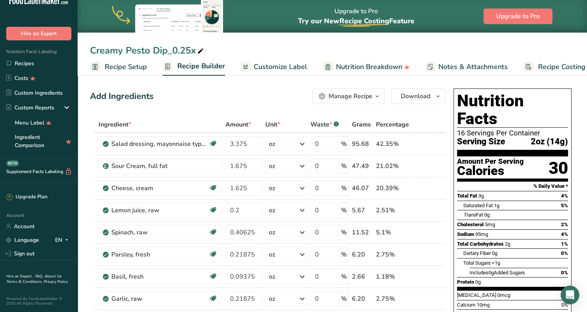
click at [130, 65] on span "Recipe Setup" at bounding box center [126, 67] width 42 height 10
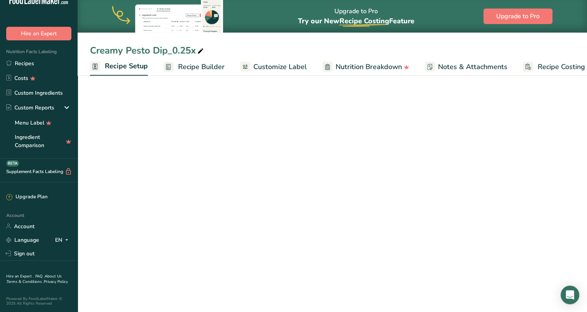
scroll to position [0, 3]
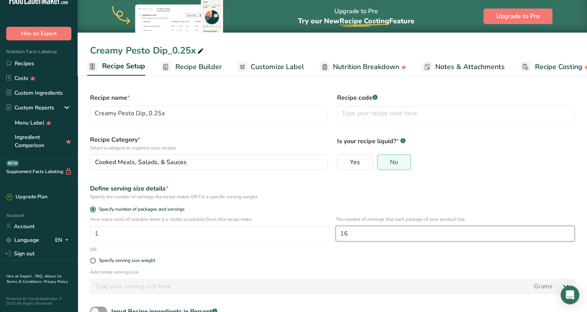
drag, startPoint x: 356, startPoint y: 236, endPoint x: 334, endPoint y: 235, distance: 22.1
click at [334, 235] on div "How many units of sealable items (i.e. bottle or packet) Does this recipe make.…" at bounding box center [332, 231] width 494 height 30
type input "4"
click at [317, 199] on div "Specify the number of servings the recipe makes OR Fix a specific serving weight" at bounding box center [332, 196] width 485 height 7
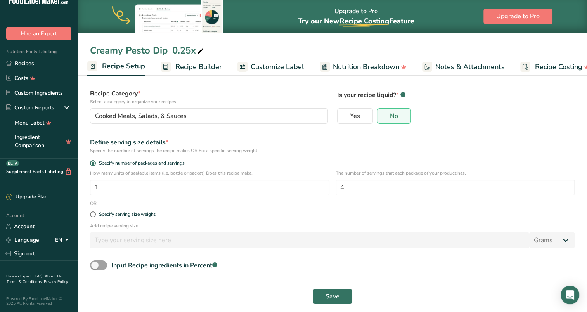
scroll to position [51, 0]
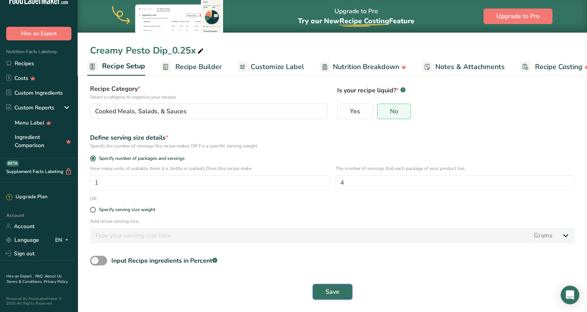
click at [330, 290] on span "Save" at bounding box center [332, 291] width 14 height 9
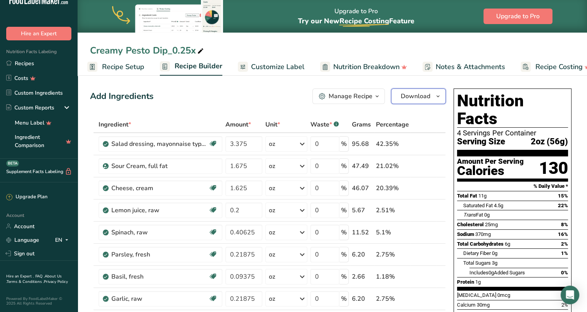
click at [423, 96] on span "Download" at bounding box center [415, 96] width 29 height 9
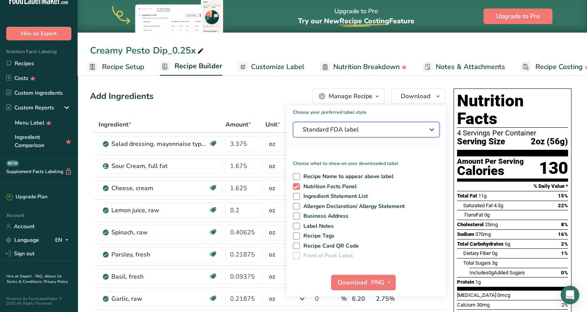
click at [367, 130] on span "Standard FDA label" at bounding box center [361, 129] width 116 height 9
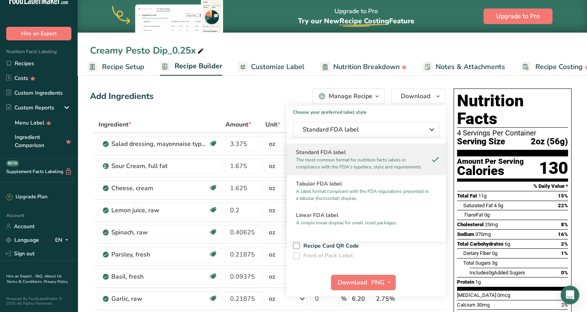
click at [325, 223] on p "A simple linear display for small sized packages." at bounding box center [362, 222] width 133 height 7
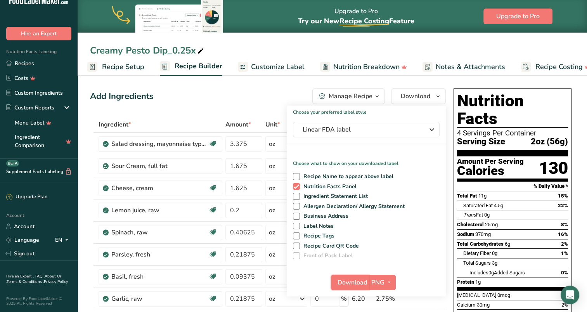
click at [358, 285] on span "Download" at bounding box center [352, 282] width 29 height 9
click at [28, 57] on link "Recipes" at bounding box center [39, 63] width 78 height 15
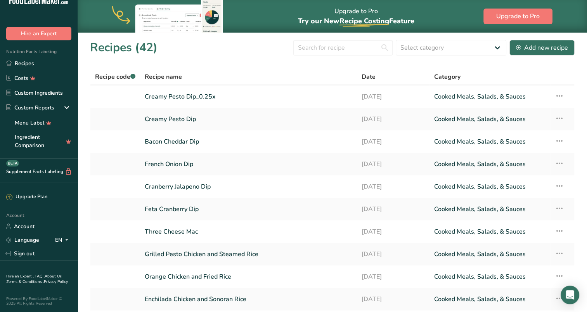
click at [189, 141] on link "Bacon Cheddar Dip" at bounding box center [249, 141] width 208 height 16
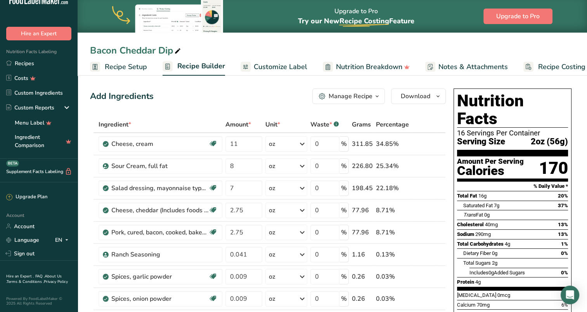
click at [368, 94] on div "Manage Recipe" at bounding box center [351, 96] width 44 height 9
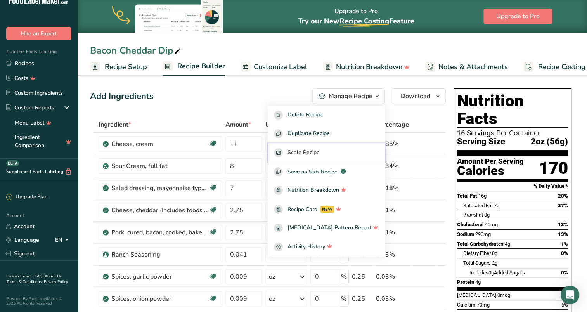
click at [304, 154] on span "Scale Recipe" at bounding box center [303, 152] width 32 height 9
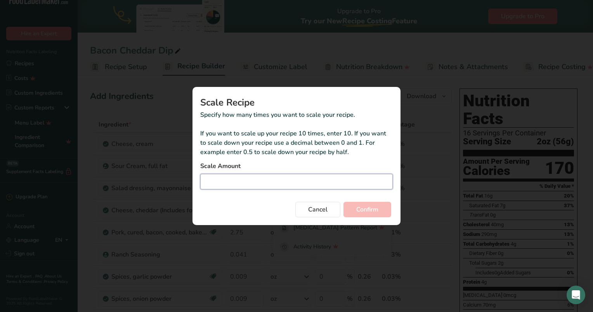
click at [285, 185] on input "Duplicate recipe modal" at bounding box center [296, 182] width 192 height 16
type input "0.25"
click at [368, 204] on button "Confirm" at bounding box center [367, 210] width 48 height 16
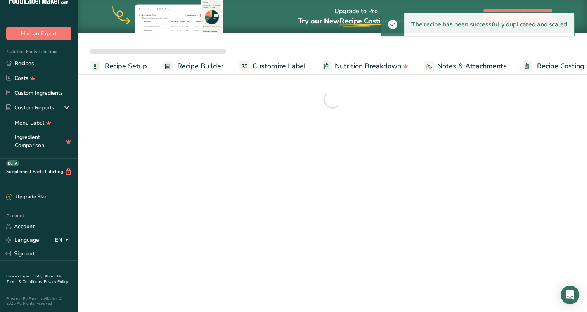
click at [125, 64] on span "Recipe Setup" at bounding box center [126, 66] width 42 height 10
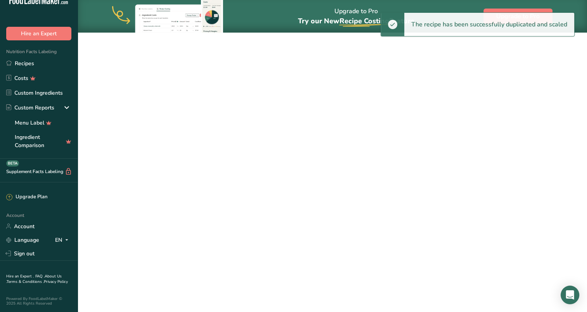
scroll to position [0, 3]
select select
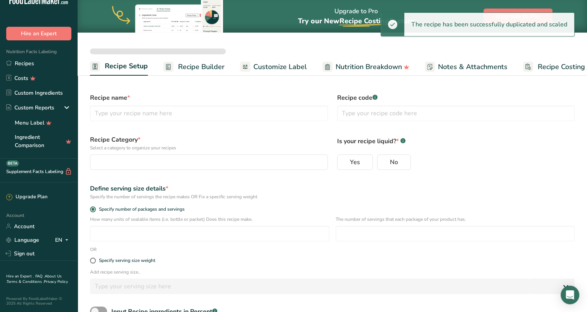
type input "Bacon Cheddar Dip_0.25x"
radio input "true"
type input "1"
type input "16"
select select "0"
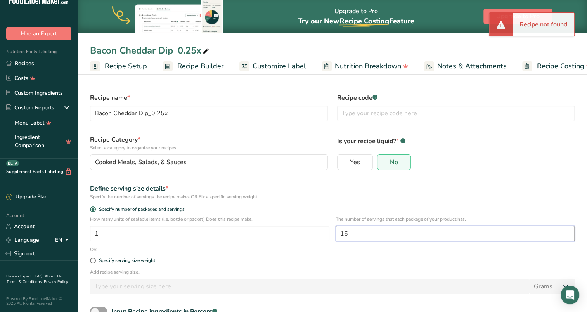
drag, startPoint x: 352, startPoint y: 234, endPoint x: 335, endPoint y: 231, distance: 16.9
click at [336, 231] on input "16" at bounding box center [455, 234] width 239 height 16
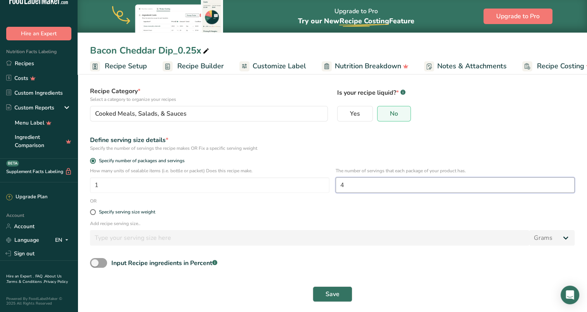
scroll to position [51, 0]
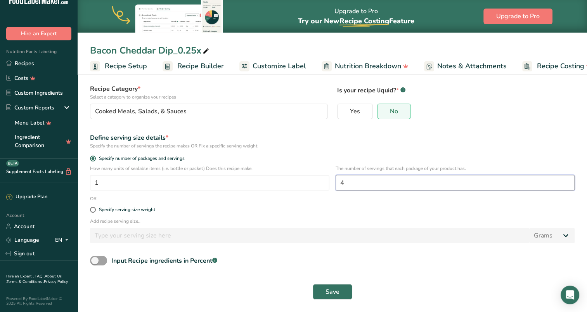
type input "4"
click at [335, 287] on span "Save" at bounding box center [332, 291] width 14 height 9
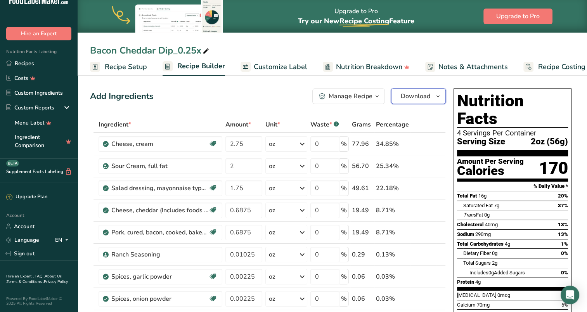
click at [435, 94] on icon "button" at bounding box center [438, 97] width 6 height 10
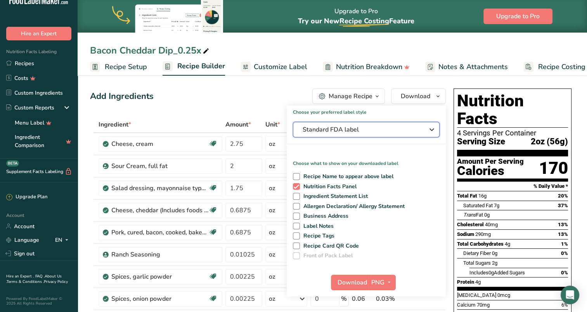
click at [376, 131] on span "Standard FDA label" at bounding box center [361, 129] width 116 height 9
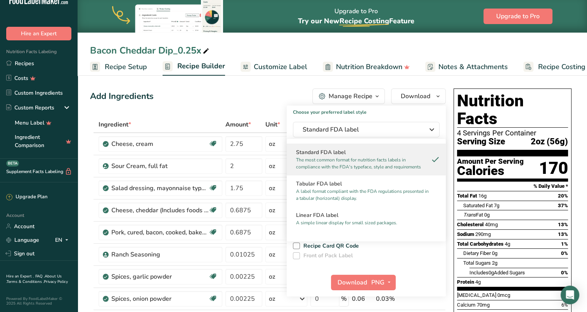
click at [341, 214] on h2 "Linear FDA label" at bounding box center [366, 215] width 140 height 8
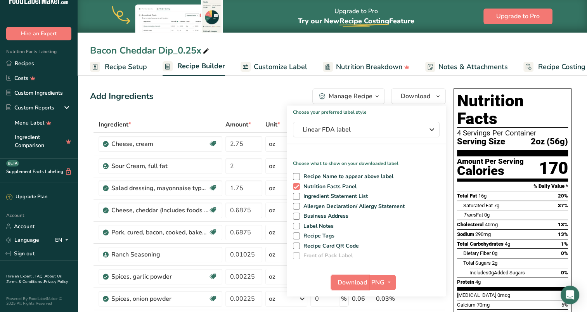
click at [355, 278] on span "Download" at bounding box center [352, 282] width 29 height 9
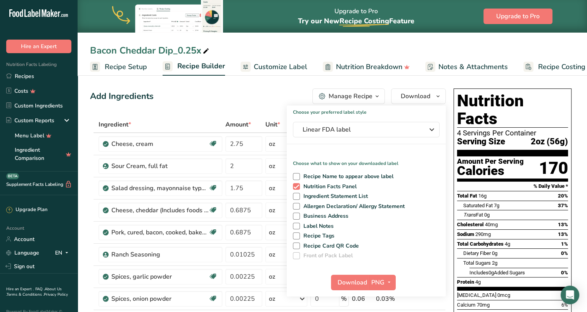
scroll to position [17, 0]
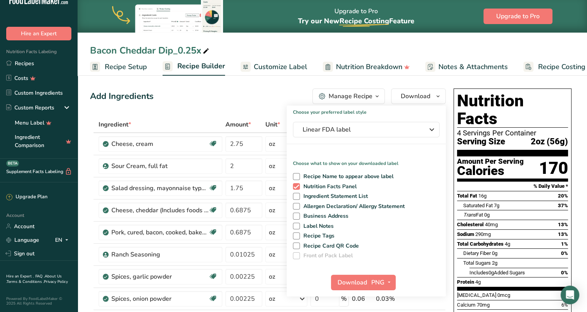
click at [358, 45] on div "Bacon Cheddar Dip_0.25x" at bounding box center [332, 50] width 509 height 14
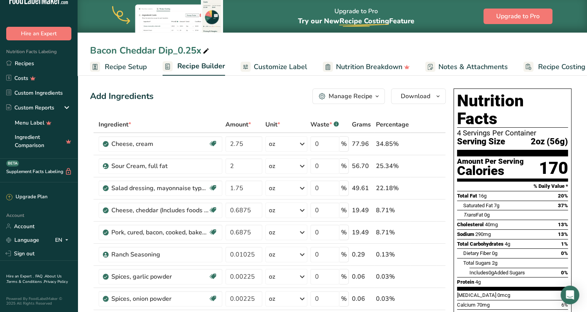
click at [18, 56] on link "Recipes" at bounding box center [39, 63] width 78 height 15
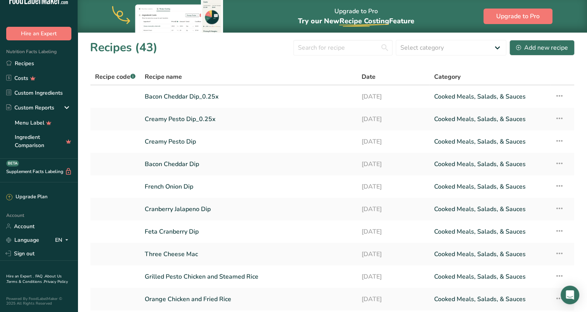
click at [559, 139] on icon at bounding box center [559, 141] width 9 height 14
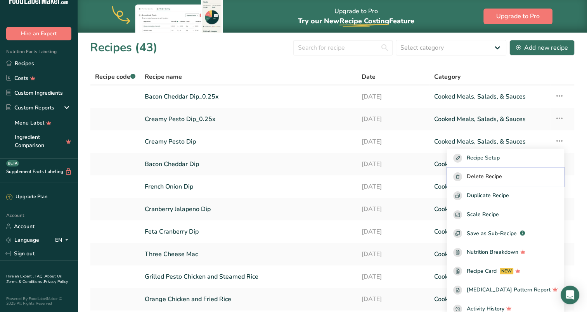
click at [529, 173] on div "Delete Recipe" at bounding box center [505, 176] width 105 height 9
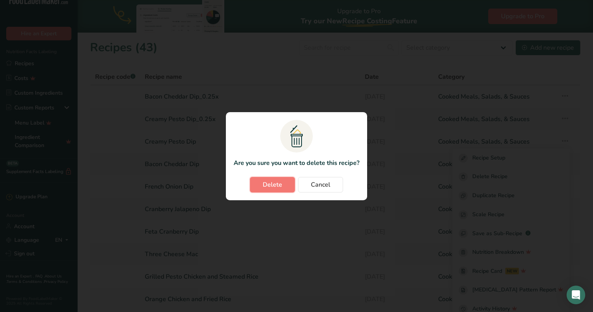
click at [280, 185] on span "Delete" at bounding box center [272, 184] width 19 height 9
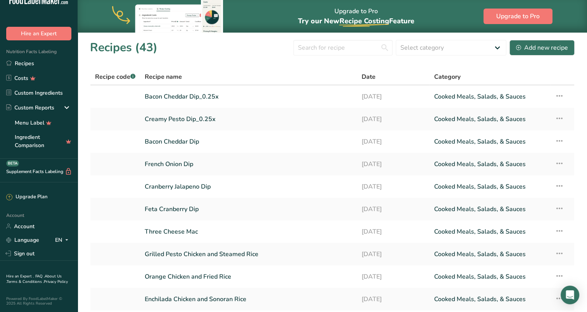
click at [563, 140] on icon at bounding box center [559, 141] width 9 height 14
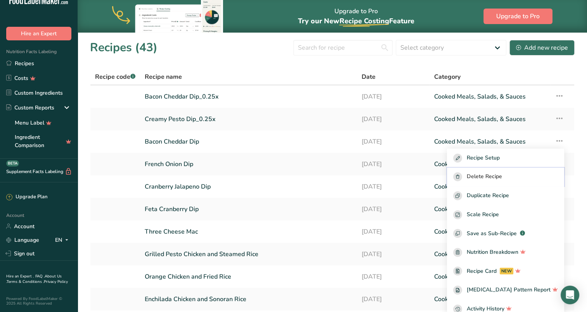
click at [502, 174] on span "Delete Recipe" at bounding box center [484, 176] width 35 height 9
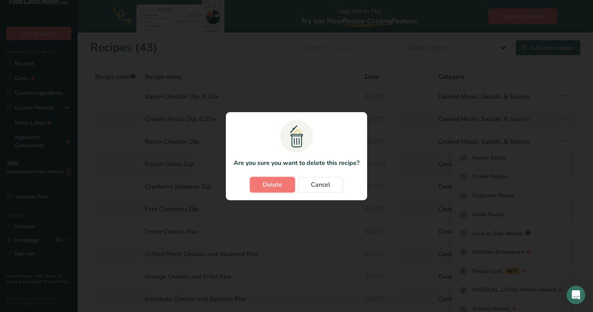
click at [277, 188] on span "Delete" at bounding box center [272, 184] width 19 height 9
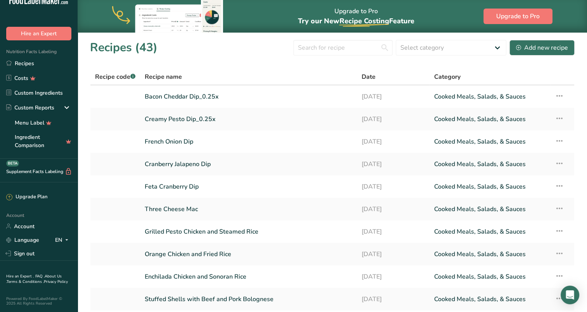
click at [182, 138] on link "French Onion Dip" at bounding box center [249, 141] width 208 height 16
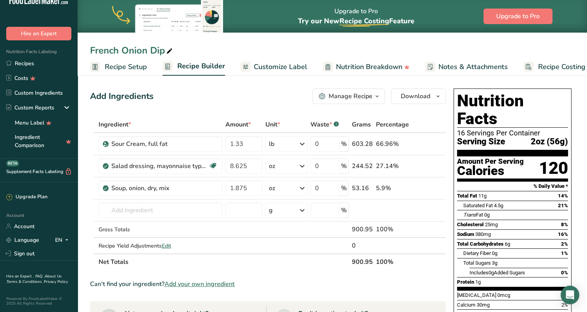
click at [133, 69] on span "Recipe Setup" at bounding box center [126, 67] width 42 height 10
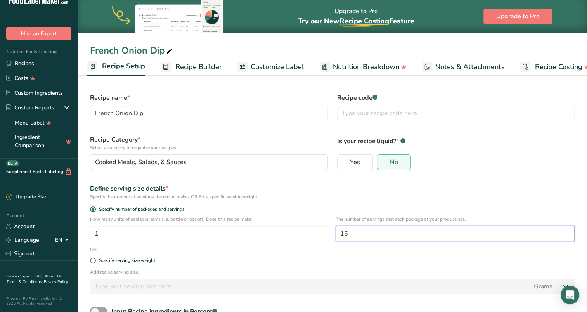
drag, startPoint x: 357, startPoint y: 230, endPoint x: 327, endPoint y: 229, distance: 29.9
click at [327, 229] on div "How many units of sealable items (i.e. bottle or packet) Does this recipe make.…" at bounding box center [332, 231] width 494 height 30
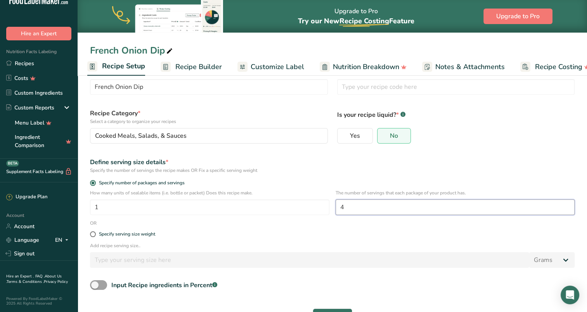
scroll to position [51, 0]
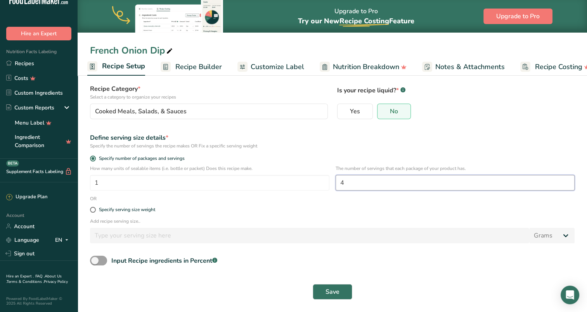
type input "4"
click at [346, 295] on button "Save" at bounding box center [333, 292] width 40 height 16
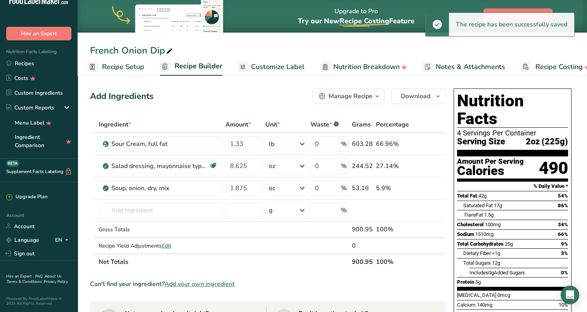
click at [372, 96] on div "Manage Recipe" at bounding box center [351, 96] width 44 height 9
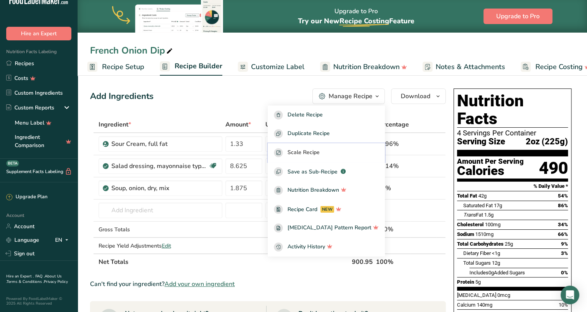
click at [320, 152] on span "Scale Recipe" at bounding box center [303, 152] width 32 height 9
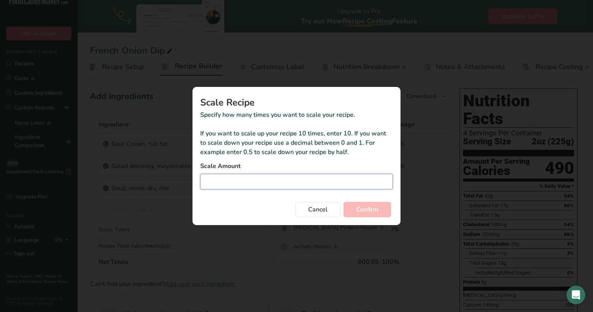
click at [286, 187] on input "Duplicate recipe modal" at bounding box center [296, 182] width 192 height 16
type input "0.25"
click at [357, 208] on span "Confirm" at bounding box center [367, 209] width 22 height 9
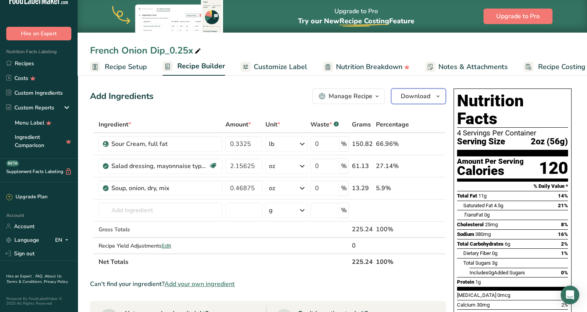
click at [426, 97] on span "Download" at bounding box center [415, 96] width 29 height 9
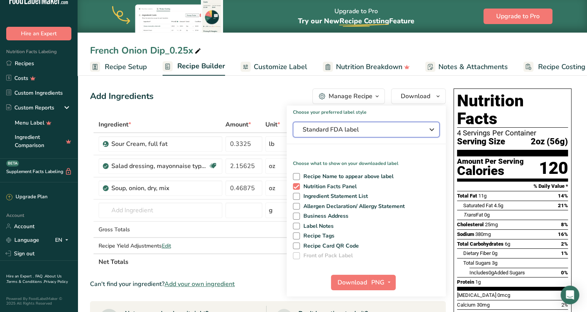
click at [393, 133] on span "Standard FDA label" at bounding box center [361, 129] width 116 height 9
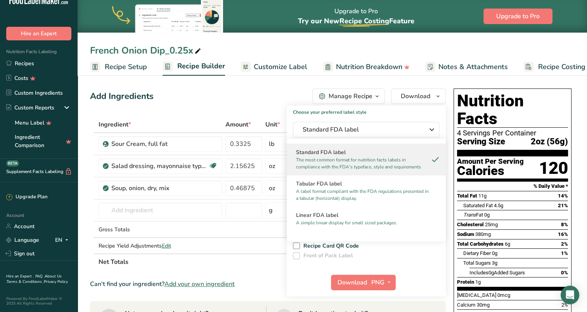
click at [348, 213] on h2 "Linear FDA label" at bounding box center [366, 215] width 140 height 8
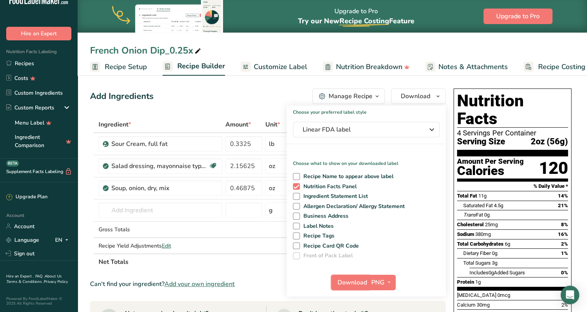
click at [356, 284] on span "Download" at bounding box center [352, 282] width 29 height 9
click at [26, 57] on link "Recipes" at bounding box center [39, 63] width 78 height 15
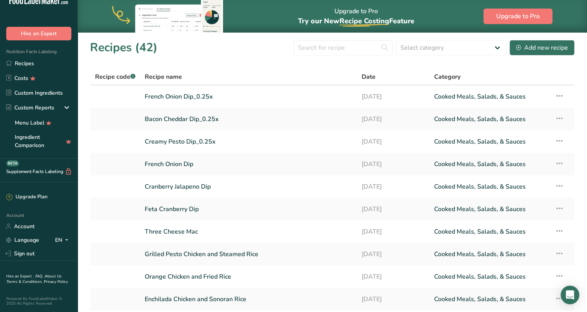
click at [560, 163] on icon at bounding box center [559, 163] width 9 height 14
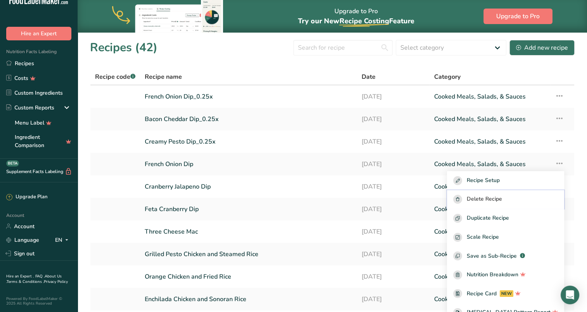
click at [500, 200] on span "Delete Recipe" at bounding box center [484, 199] width 35 height 9
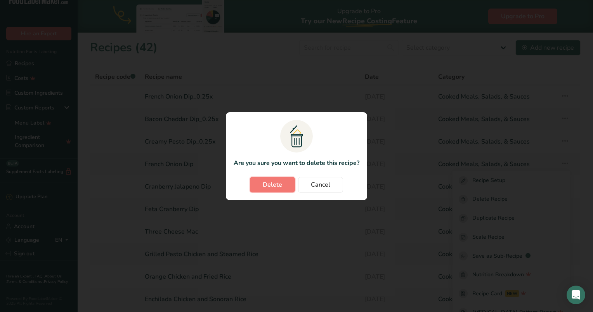
click at [261, 184] on button "Delete" at bounding box center [272, 185] width 45 height 16
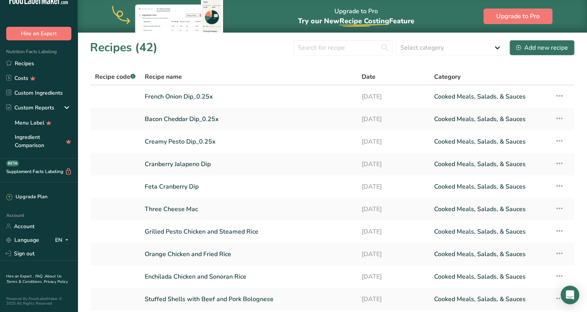
click at [193, 163] on link "Cranberry Jalapeno Dip" at bounding box center [249, 164] width 208 height 16
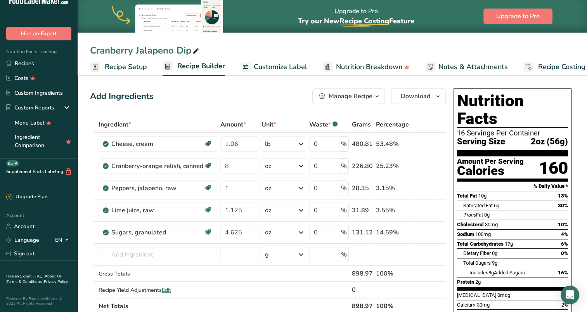
click at [137, 63] on span "Recipe Setup" at bounding box center [126, 67] width 42 height 10
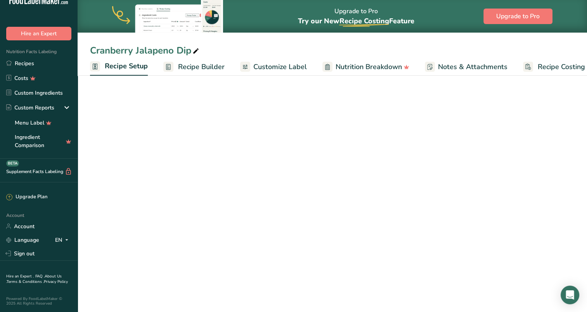
scroll to position [0, 3]
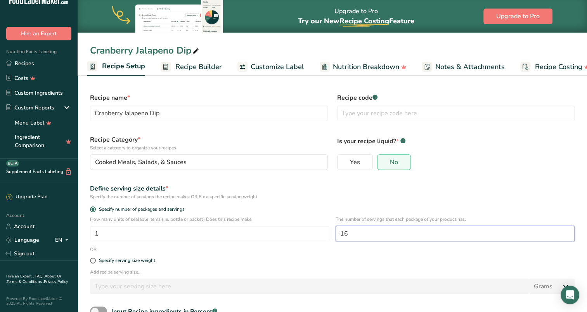
drag, startPoint x: 317, startPoint y: 232, endPoint x: 312, endPoint y: 231, distance: 4.7
click at [311, 232] on div "How many units of sealable items (i.e. bottle or packet) Does this recipe make.…" at bounding box center [332, 231] width 494 height 30
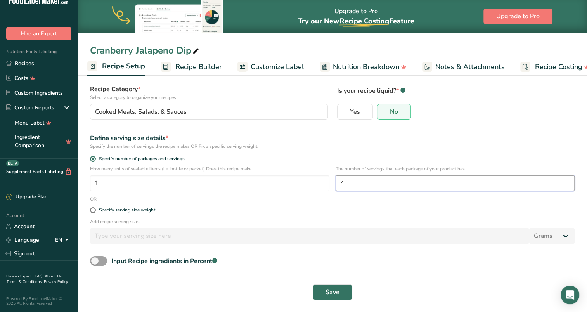
scroll to position [51, 0]
type input "4"
click at [341, 290] on button "Save" at bounding box center [333, 292] width 40 height 16
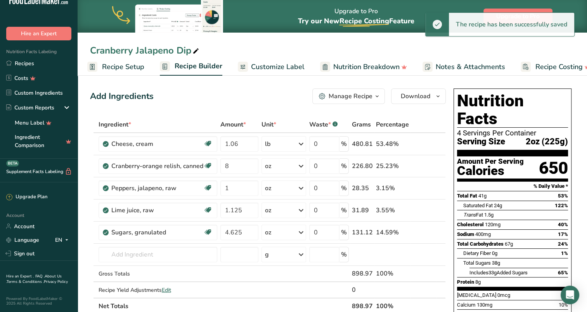
click at [346, 96] on div "Manage Recipe" at bounding box center [351, 96] width 44 height 9
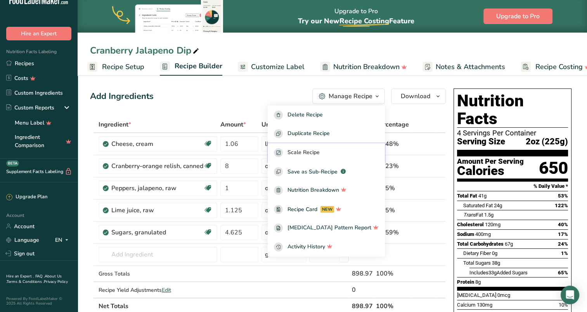
click at [320, 152] on span "Scale Recipe" at bounding box center [303, 152] width 32 height 9
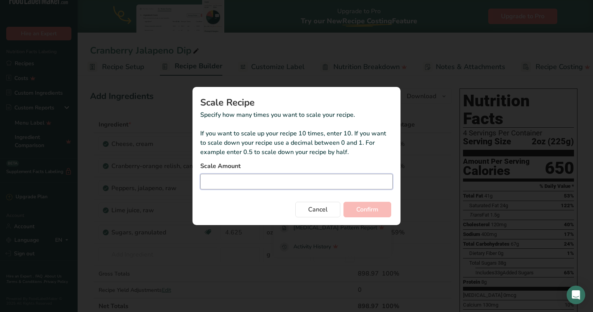
click at [310, 182] on input "Duplicate recipe modal" at bounding box center [296, 182] width 192 height 16
type input "0.25"
click at [366, 206] on span "Confirm" at bounding box center [367, 209] width 22 height 9
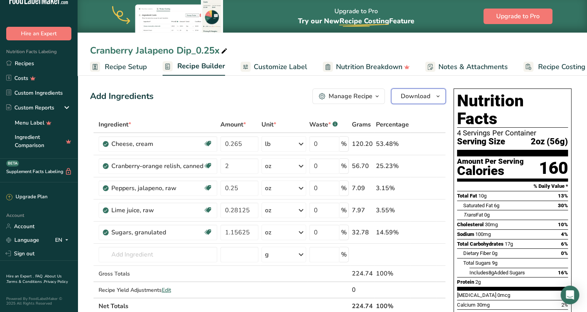
click at [424, 94] on span "Download" at bounding box center [415, 96] width 29 height 9
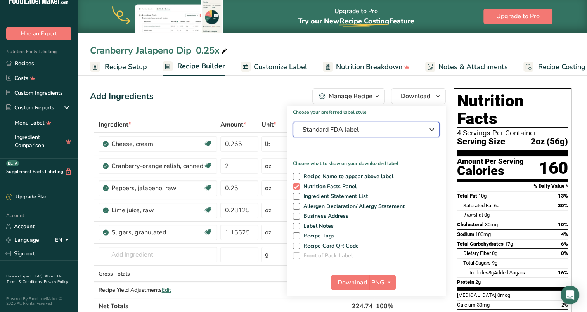
click at [372, 130] on span "Standard FDA label" at bounding box center [361, 129] width 116 height 9
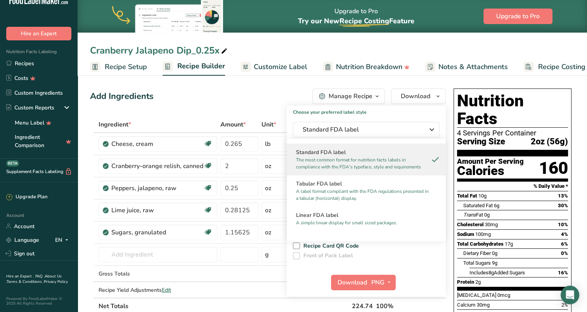
click at [340, 216] on h2 "Linear FDA label" at bounding box center [366, 215] width 140 height 8
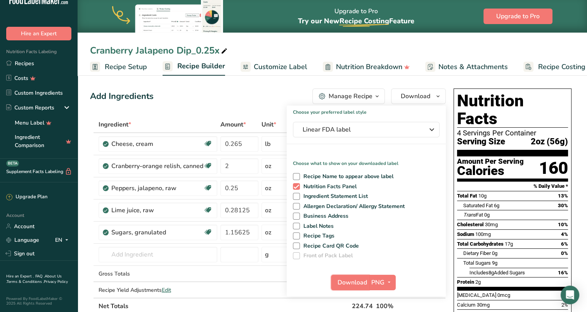
click at [347, 287] on button "Download" at bounding box center [350, 283] width 38 height 16
click at [29, 56] on link "Recipes" at bounding box center [39, 63] width 78 height 15
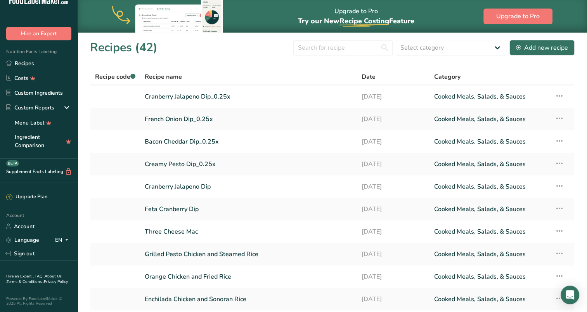
click at [559, 185] on icon at bounding box center [559, 186] width 9 height 14
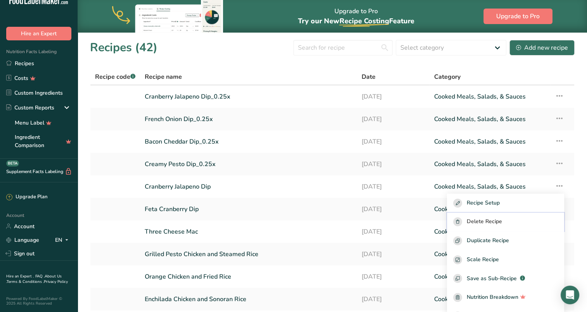
click at [502, 219] on span "Delete Recipe" at bounding box center [484, 221] width 35 height 9
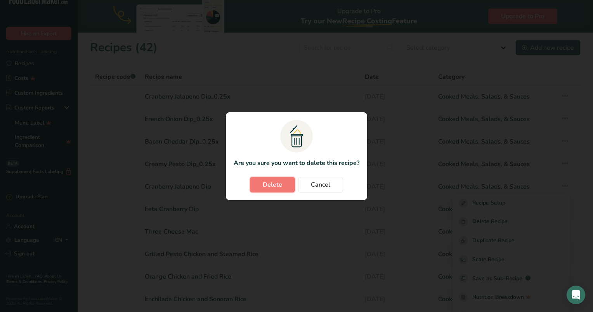
click at [268, 187] on span "Delete" at bounding box center [272, 184] width 19 height 9
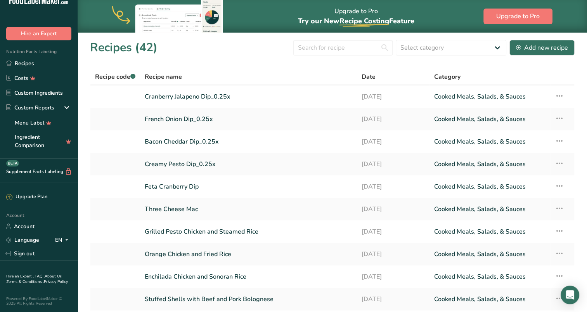
click at [173, 187] on link "Feta Cranberry Dip" at bounding box center [249, 186] width 208 height 16
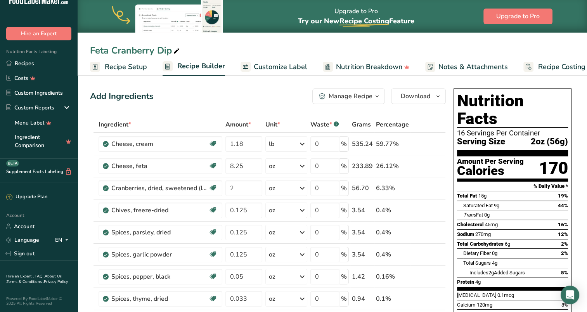
click at [136, 67] on span "Recipe Setup" at bounding box center [126, 67] width 42 height 10
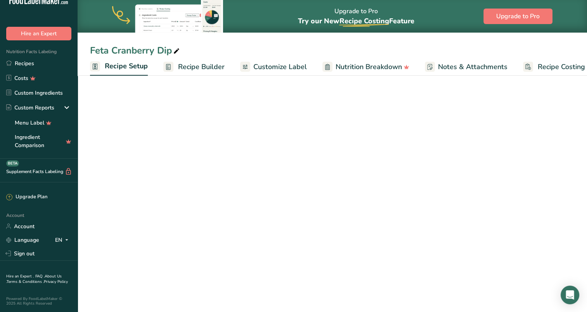
scroll to position [0, 3]
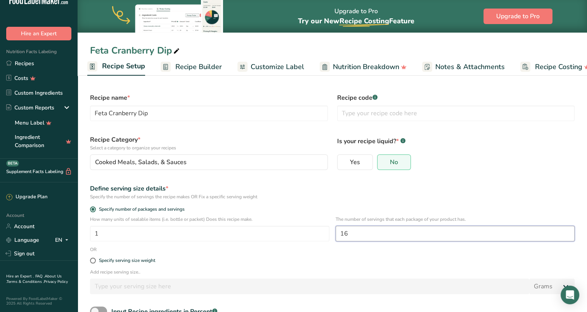
drag, startPoint x: 358, startPoint y: 236, endPoint x: 289, endPoint y: 228, distance: 69.2
click at [289, 228] on div "How many units of sealable items (i.e. bottle or packet) Does this recipe make.…" at bounding box center [332, 231] width 494 height 30
type input "4"
click at [377, 192] on div "Define serving size details *" at bounding box center [332, 188] width 485 height 9
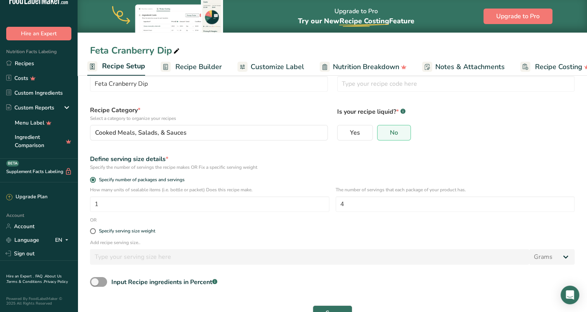
scroll to position [51, 0]
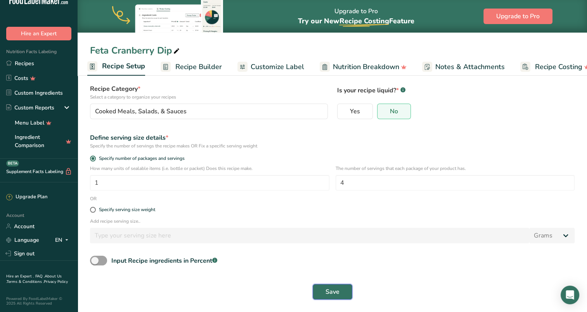
click at [340, 291] on button "Save" at bounding box center [333, 292] width 40 height 16
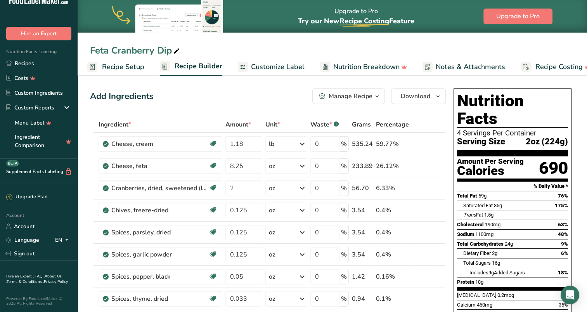
click at [350, 96] on div "Manage Recipe" at bounding box center [351, 96] width 44 height 9
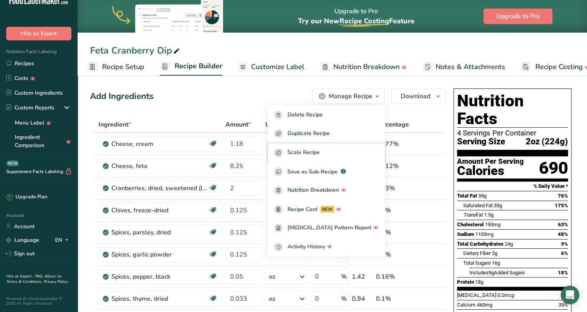
click at [320, 155] on span "Scale Recipe" at bounding box center [303, 152] width 32 height 9
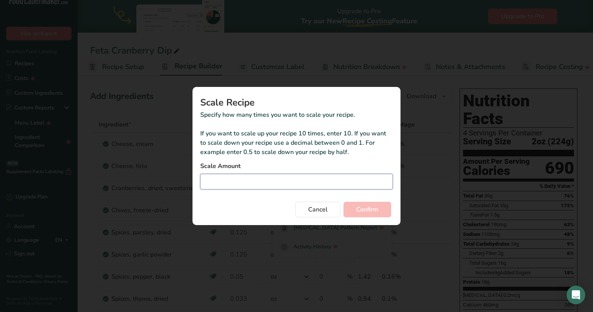
click at [272, 180] on input "Duplicate recipe modal" at bounding box center [296, 182] width 192 height 16
type input "0.25"
click at [367, 208] on span "Confirm" at bounding box center [367, 209] width 22 height 9
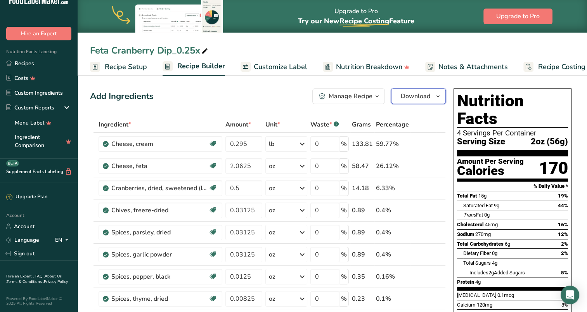
click at [421, 95] on span "Download" at bounding box center [415, 96] width 29 height 9
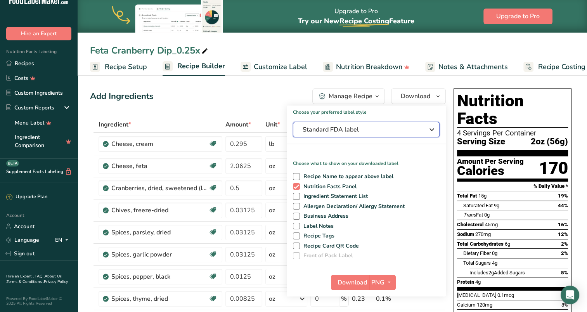
click at [356, 130] on span "Standard FDA label" at bounding box center [361, 129] width 116 height 9
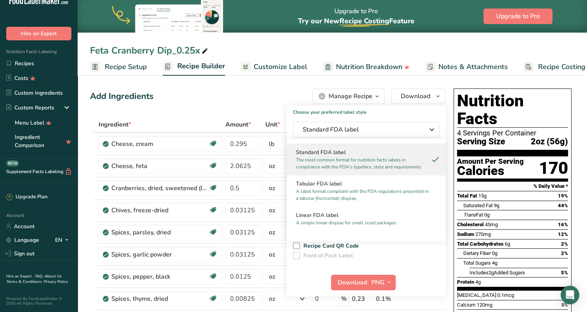
click at [337, 210] on div "Linear FDA label A simple linear display for small sized packages." at bounding box center [366, 218] width 159 height 24
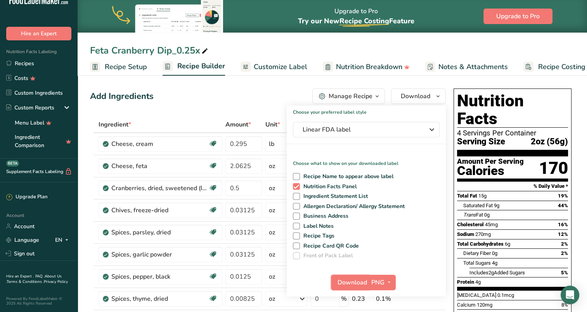
click at [351, 287] on span "Download" at bounding box center [352, 282] width 29 height 9
click at [24, 59] on link "Recipes" at bounding box center [39, 63] width 78 height 15
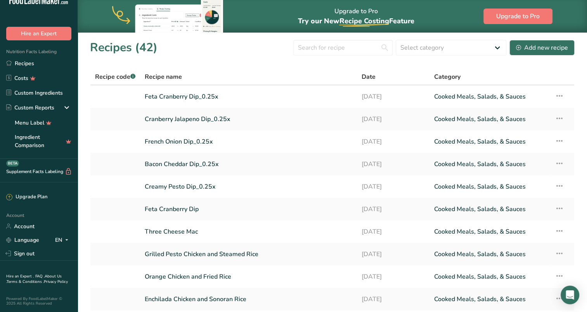
click at [557, 208] on icon at bounding box center [559, 208] width 9 height 14
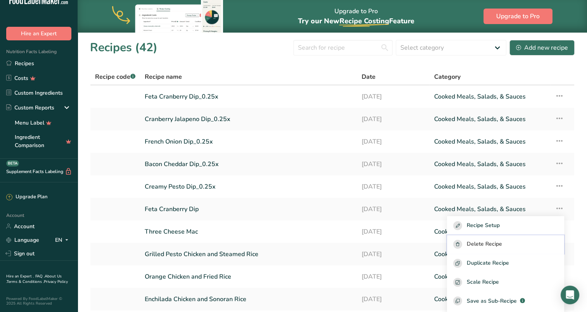
click at [502, 242] on span "Delete Recipe" at bounding box center [484, 244] width 35 height 9
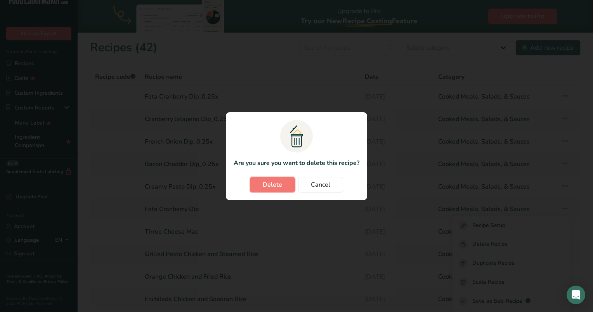
click at [285, 185] on button "Delete" at bounding box center [272, 185] width 45 height 16
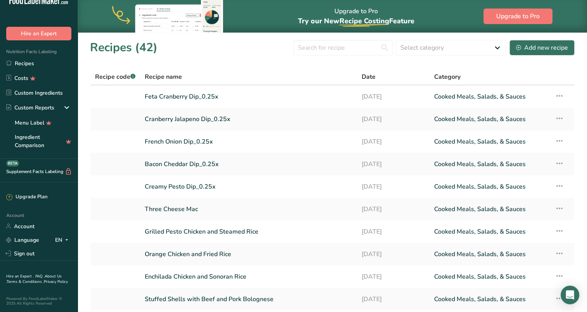
click at [192, 97] on link "Feta Cranberry Dip_0.25x" at bounding box center [249, 96] width 208 height 16
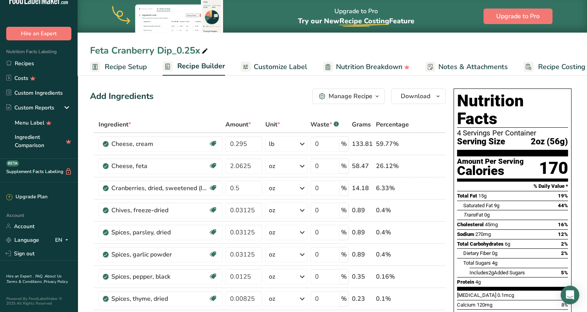
drag, startPoint x: 200, startPoint y: 50, endPoint x: 171, endPoint y: 48, distance: 29.2
click at [171, 48] on div "Feta Cranberry Dip_0.25x" at bounding box center [149, 50] width 119 height 14
click at [204, 52] on input "Feta Cranberry Dip_0.25x 8oz" at bounding box center [332, 50] width 485 height 14
type input "Feta Cranberry Dip 8oz"
click at [315, 39] on div "Feta Cranberry Dip 8oz Recipe Setup Recipe Builder Customize Label Nutrition Br…" at bounding box center [332, 38] width 509 height 76
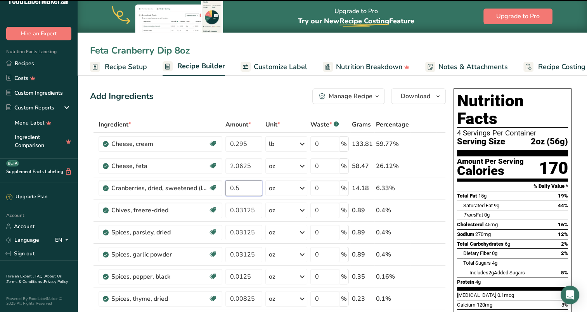
click at [246, 183] on input "0.5" at bounding box center [243, 188] width 37 height 16
click at [23, 60] on link "Recipes" at bounding box center [39, 63] width 78 height 15
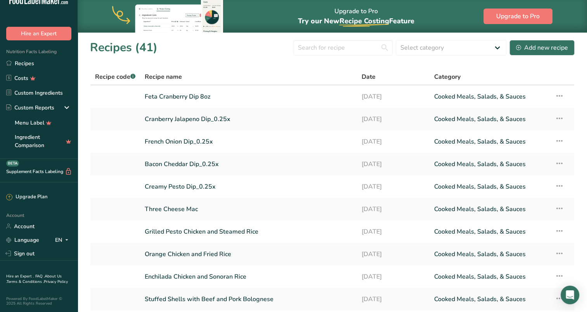
click at [182, 118] on link "Cranberry Jalapeno Dip_0.25x" at bounding box center [249, 119] width 208 height 16
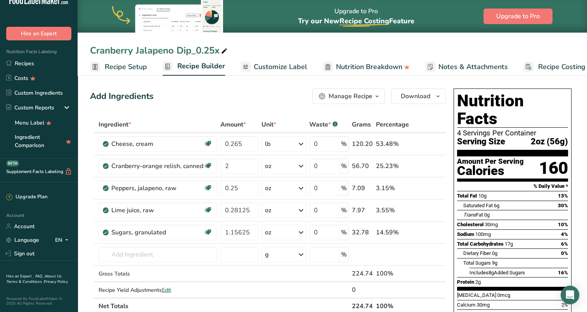
click at [209, 48] on div "Cranberry Jalapeno Dip_0.25x" at bounding box center [159, 50] width 139 height 14
type input "Cranberry Jalapeno Dip_"
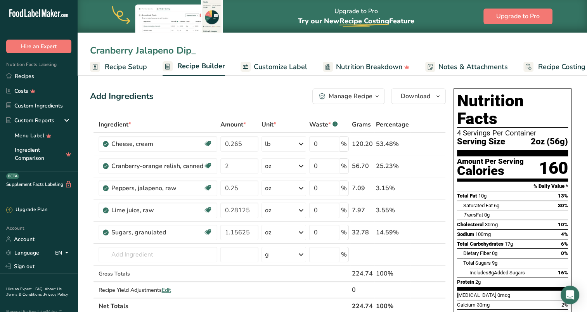
scroll to position [17, 0]
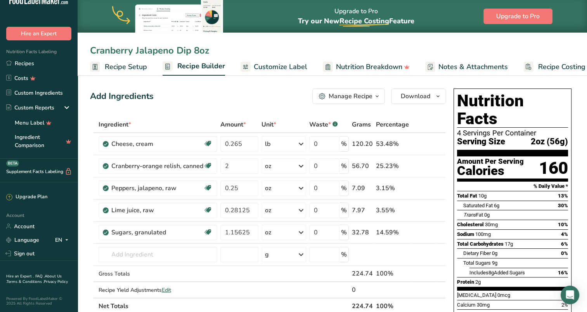
type input "Cranberry Jalapeno Dip 8oz"
click at [188, 100] on div "Add Ingredients Manage Recipe Delete Recipe Duplicate Recipe Scale Recipe Save …" at bounding box center [268, 96] width 356 height 16
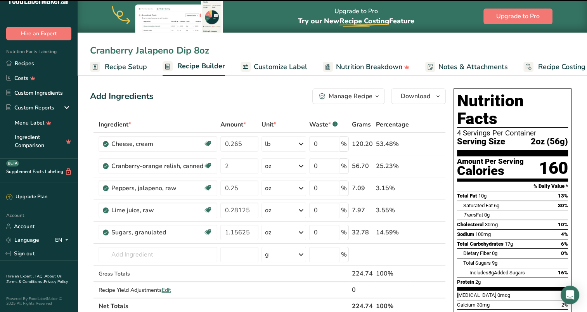
click at [26, 57] on link "Recipes" at bounding box center [39, 63] width 78 height 15
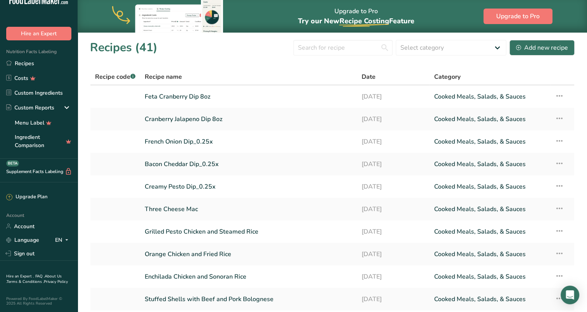
click at [173, 141] on link "French Onion Dip_0.25x" at bounding box center [249, 141] width 208 height 16
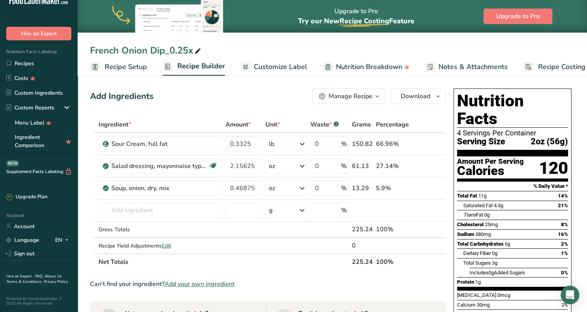
click at [194, 49] on span at bounding box center [197, 51] width 9 height 9
type input "French Onion Dip 8oz"
click at [25, 59] on link "Recipes" at bounding box center [39, 63] width 78 height 15
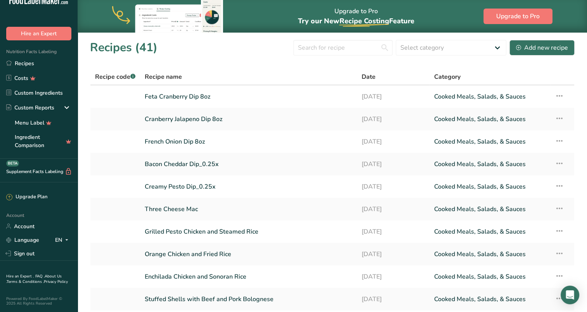
click at [184, 163] on link "Bacon Cheddar Dip_0.25x" at bounding box center [249, 164] width 208 height 16
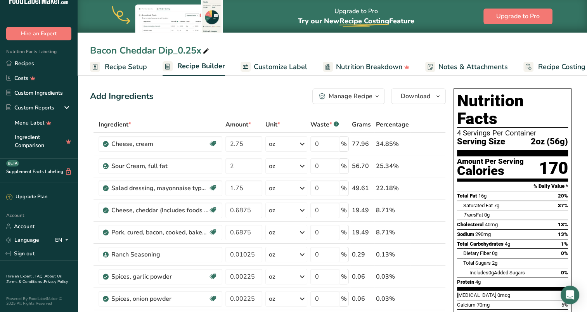
click at [199, 49] on div "Bacon Cheddar Dip_0.25x" at bounding box center [150, 50] width 121 height 14
type input "Bacon Cheddar Dip 8oz"
click at [26, 59] on link "Recipes" at bounding box center [39, 63] width 78 height 15
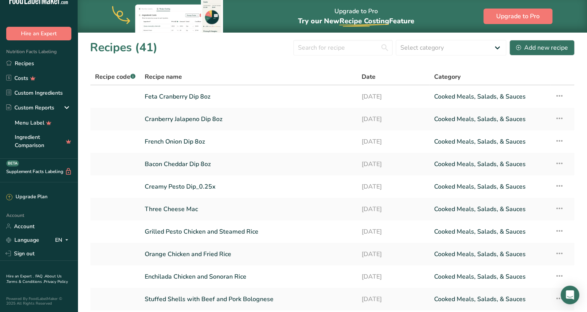
click at [181, 184] on link "Creamy Pesto Dip_0.25x" at bounding box center [249, 186] width 208 height 16
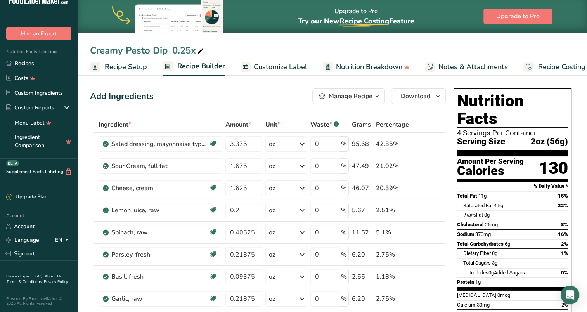
click at [194, 51] on div "Creamy Pesto Dip_0.25x" at bounding box center [147, 50] width 115 height 14
drag, startPoint x: 196, startPoint y: 49, endPoint x: 167, endPoint y: 47, distance: 28.4
click at [167, 47] on input "Creamy Pesto Dip_0.25x" at bounding box center [332, 50] width 485 height 14
type input "Creamy Pesto Dip 8oz"
click at [24, 61] on link "Recipes" at bounding box center [39, 63] width 78 height 15
